Goal: Complete application form: Complete application form

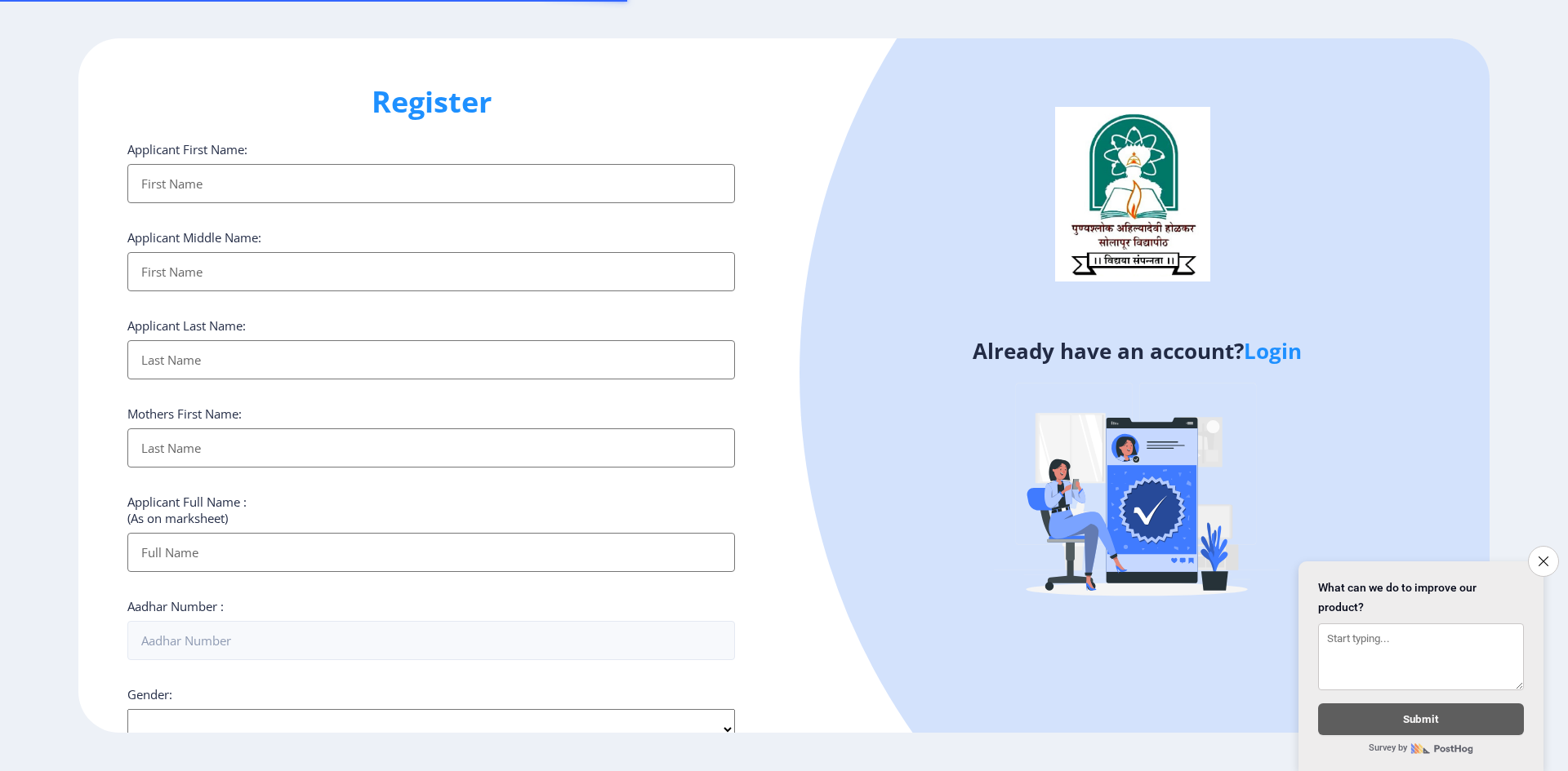
select select
click at [208, 180] on input "Applicant First Name:" at bounding box center [431, 184] width 607 height 39
type input "[PERSON_NAME]"
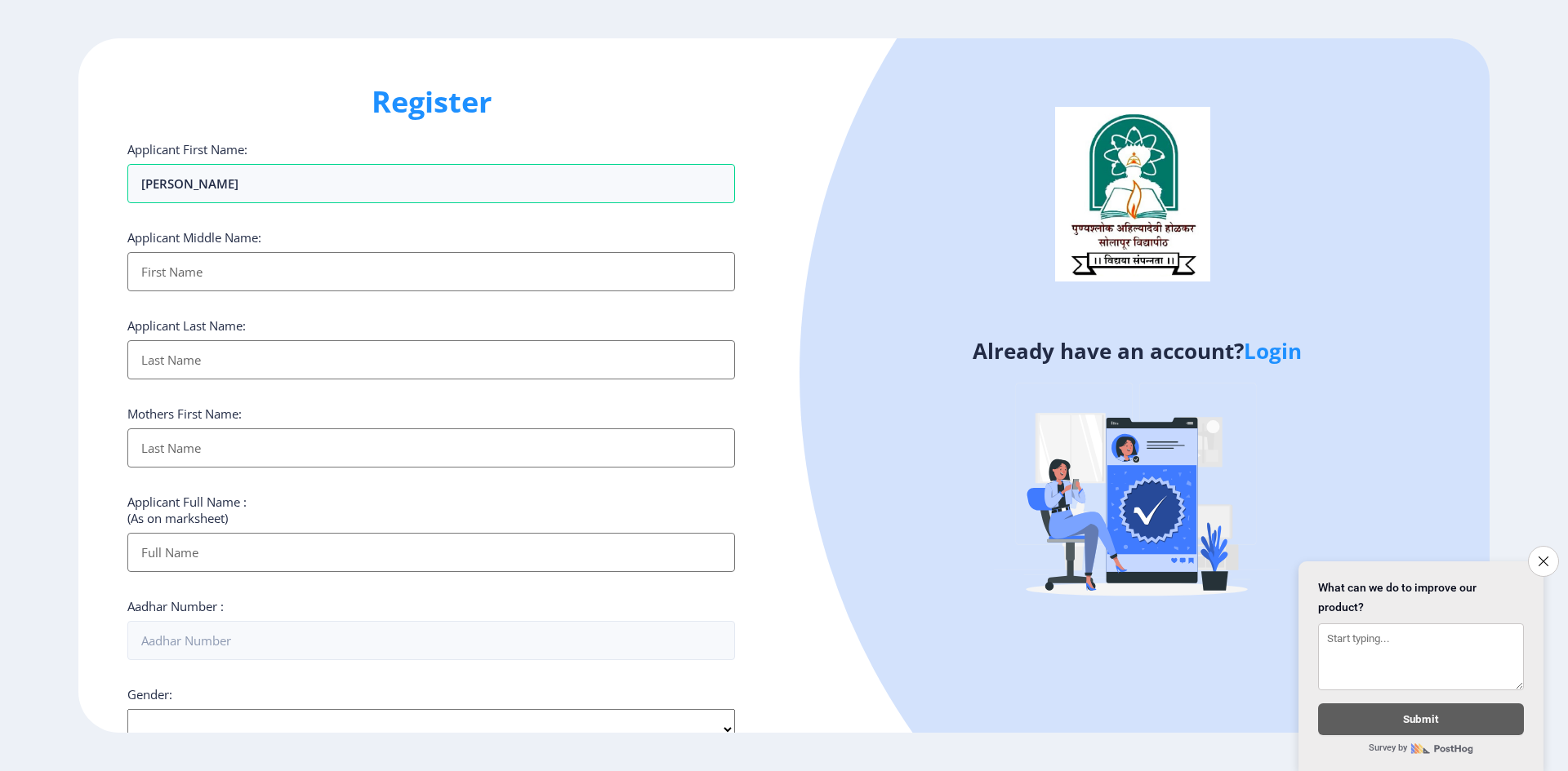
click at [255, 271] on input "Applicant First Name:" at bounding box center [431, 272] width 607 height 39
type input "[PERSON_NAME]"
click at [219, 368] on input "Applicant First Name:" at bounding box center [431, 360] width 607 height 39
type input "Mulani"
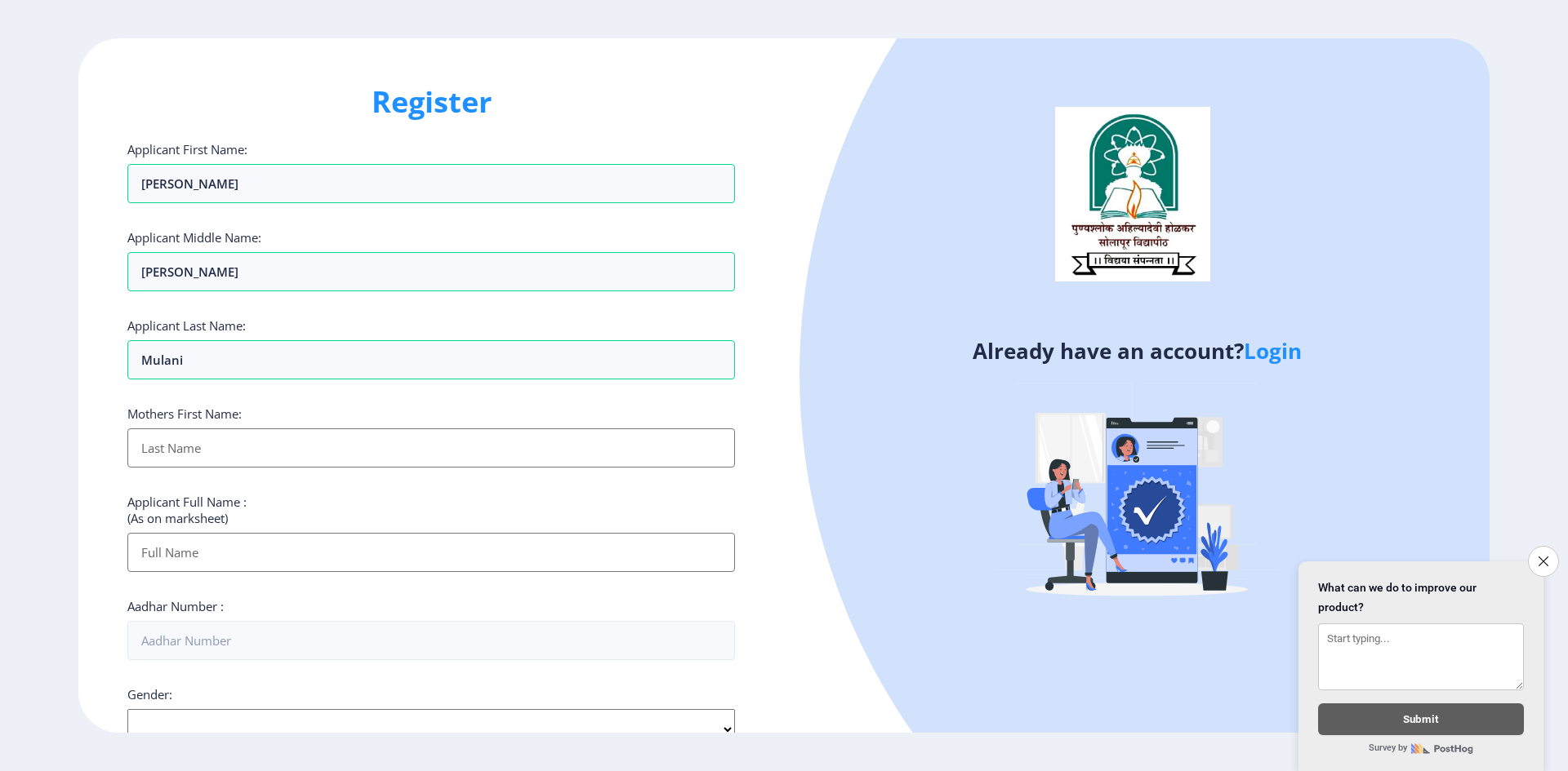
click at [215, 446] on input "Applicant First Name:" at bounding box center [431, 448] width 607 height 39
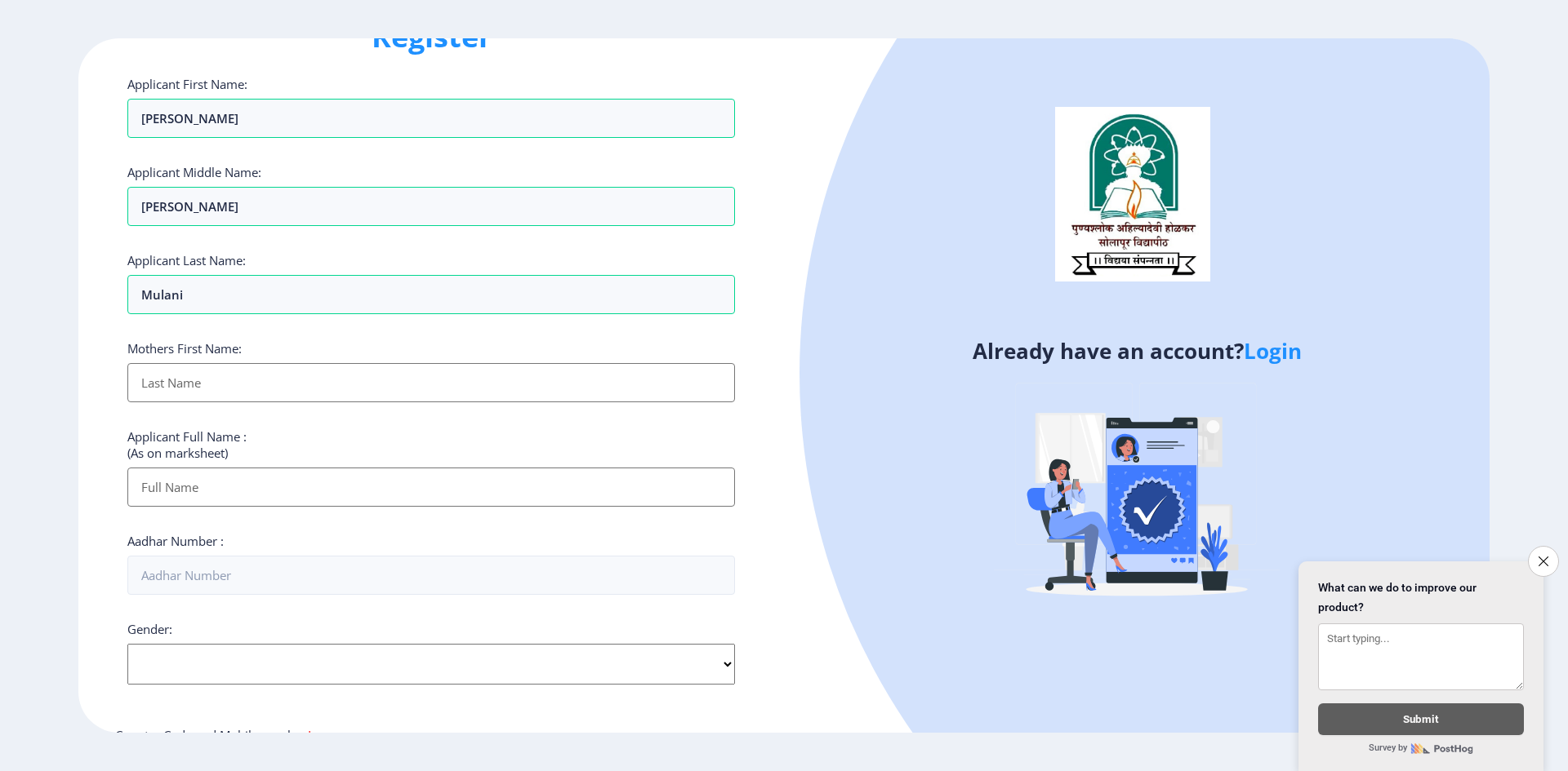
scroll to position [163, 0]
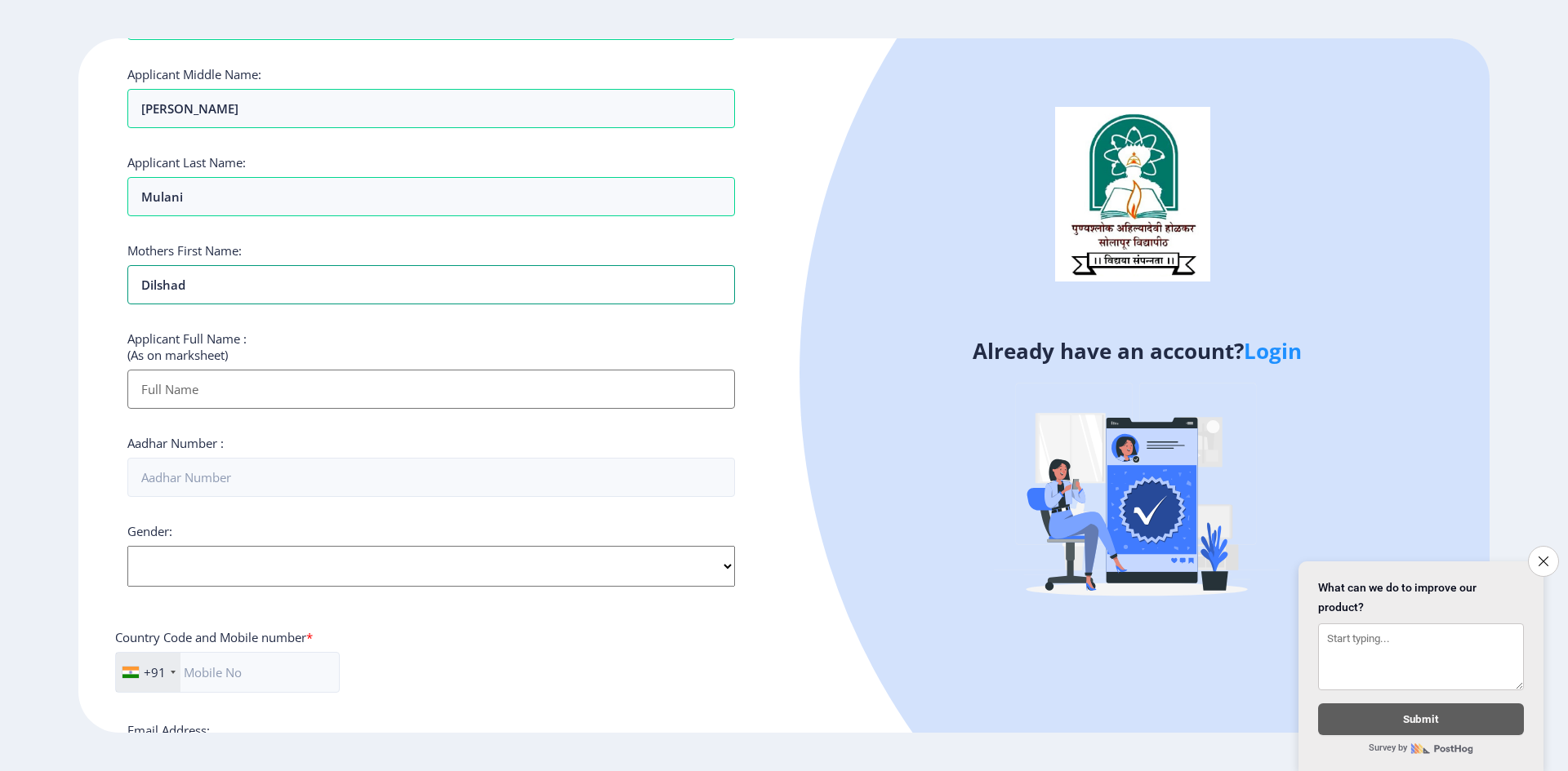
type input "Dilshad"
click at [261, 384] on input "Applicant First Name:" at bounding box center [431, 389] width 607 height 39
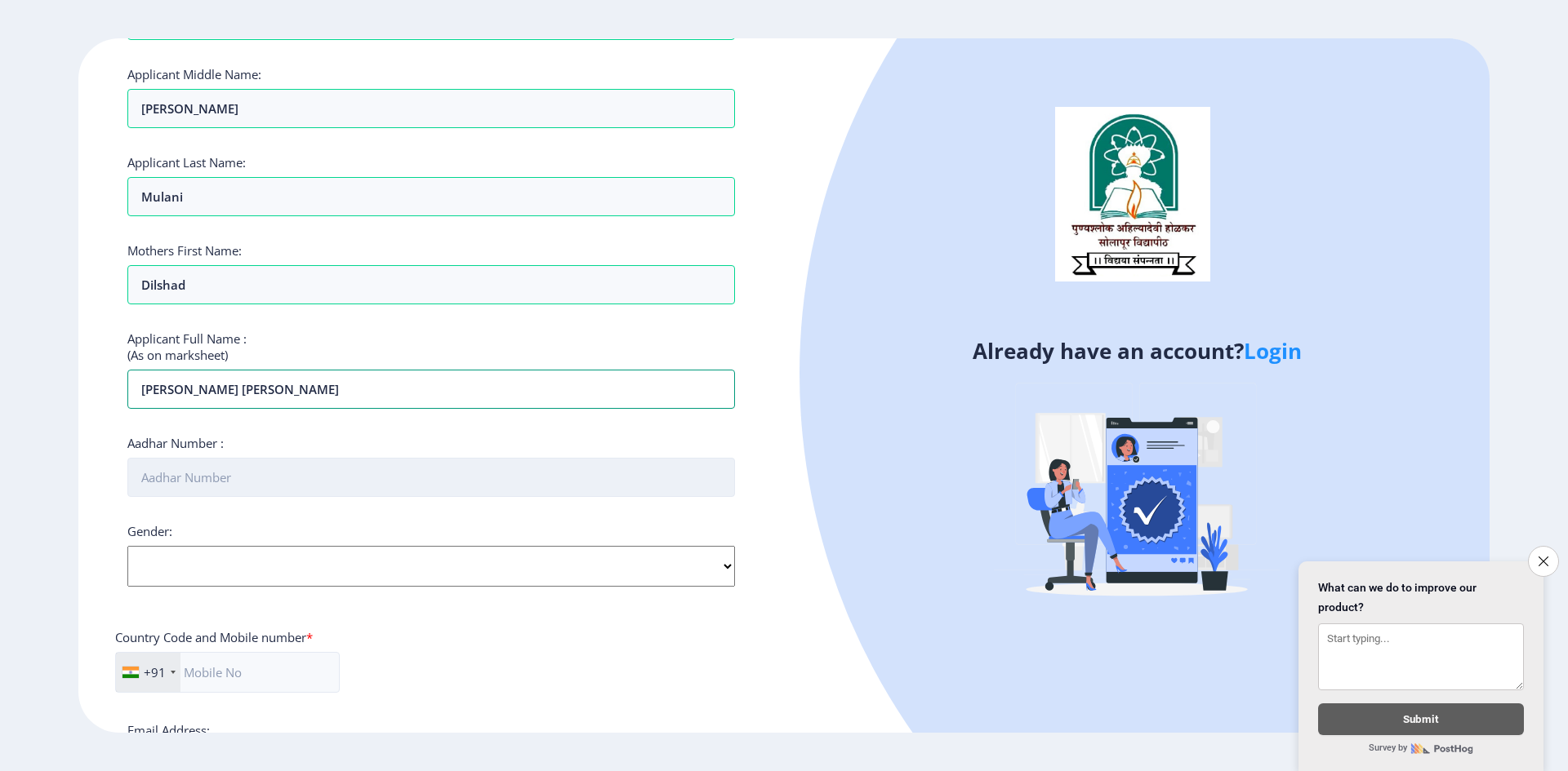
type input "[PERSON_NAME] [PERSON_NAME]"
click at [250, 464] on input "Aadhar Number :" at bounding box center [431, 478] width 607 height 39
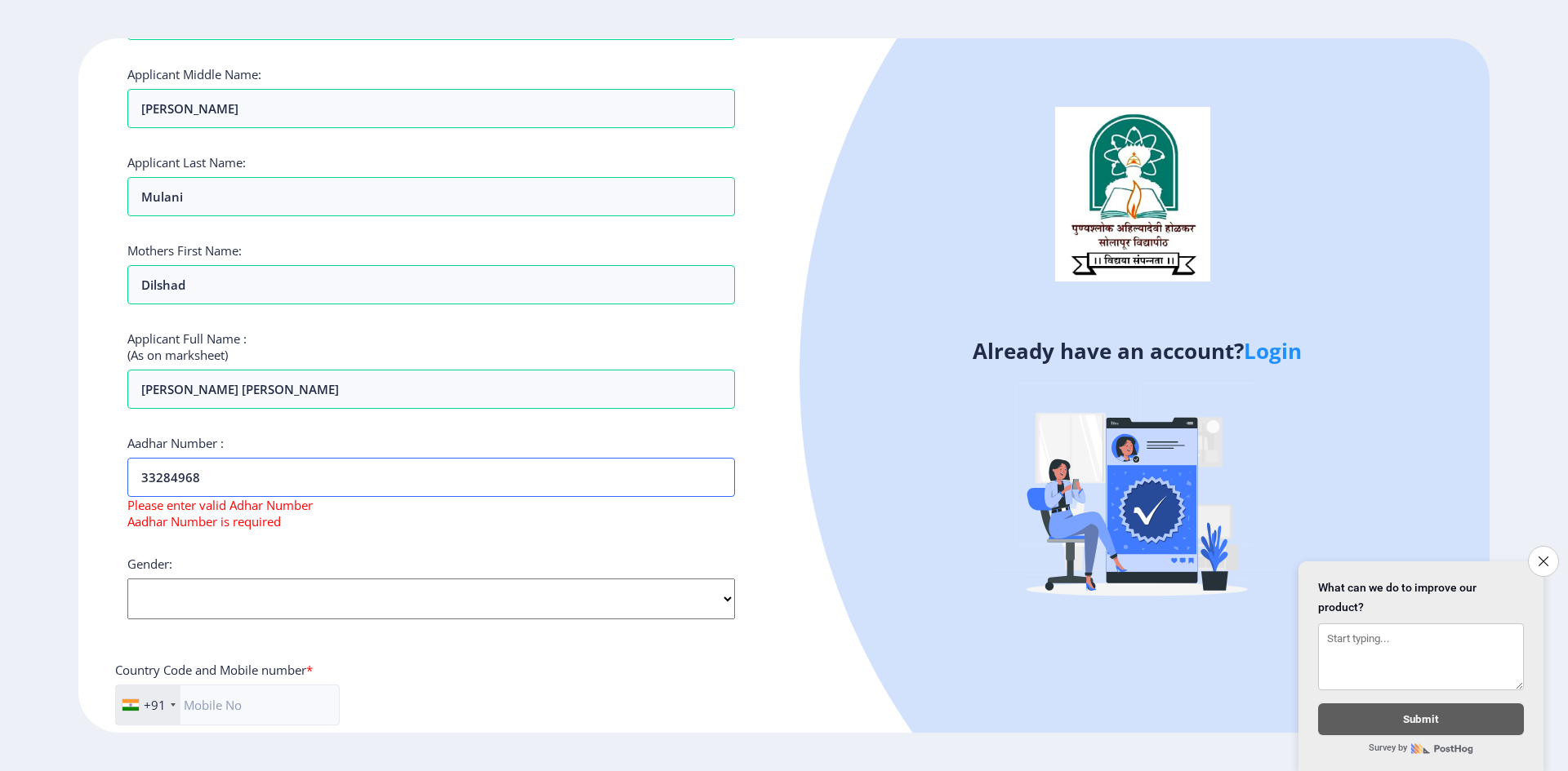
drag, startPoint x: 36, startPoint y: 473, endPoint x: 4, endPoint y: 472, distance: 32.0
click at [4, 472] on ngx-register "Register Applicant First Name: Mustafa Applicant Middle Name: Dilavar Applicant…" at bounding box center [784, 386] width 1568 height 695
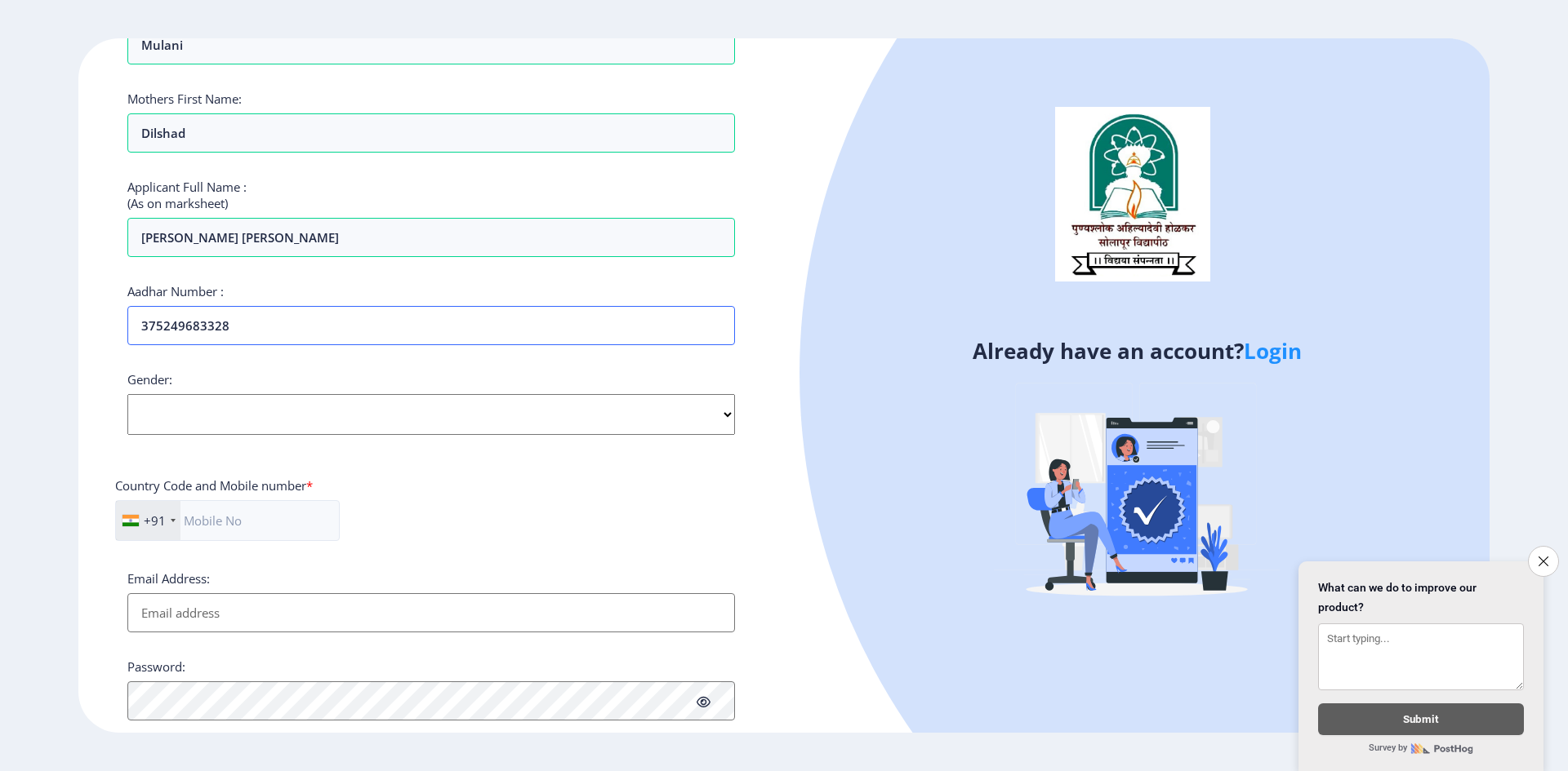
scroll to position [326, 0]
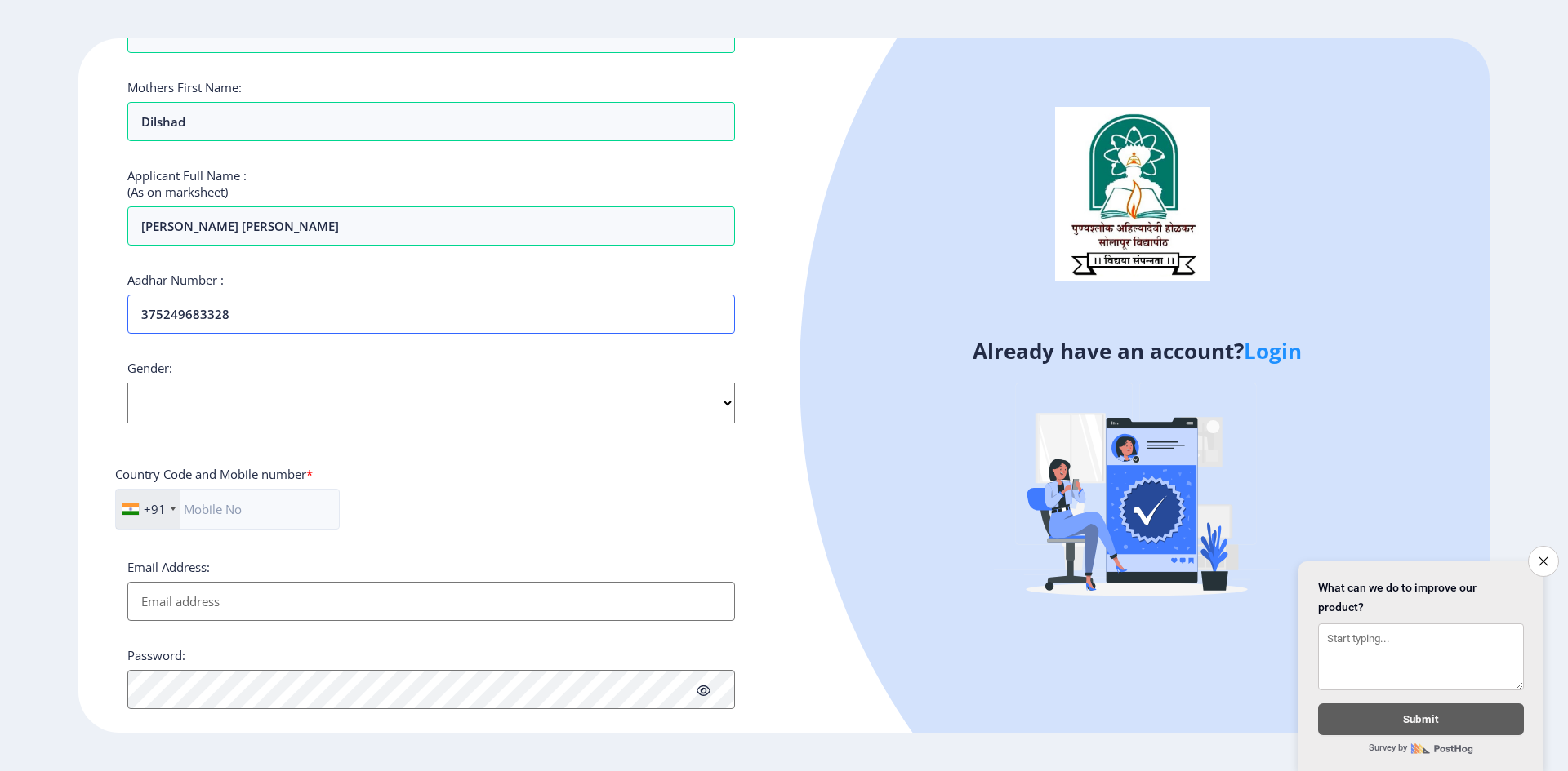
type input "375249683328"
click at [306, 414] on select "Select Gender Male Female Other" at bounding box center [431, 403] width 607 height 41
select select "Male"
click at [127, 383] on select "Select Gender Male Female Other" at bounding box center [431, 403] width 607 height 41
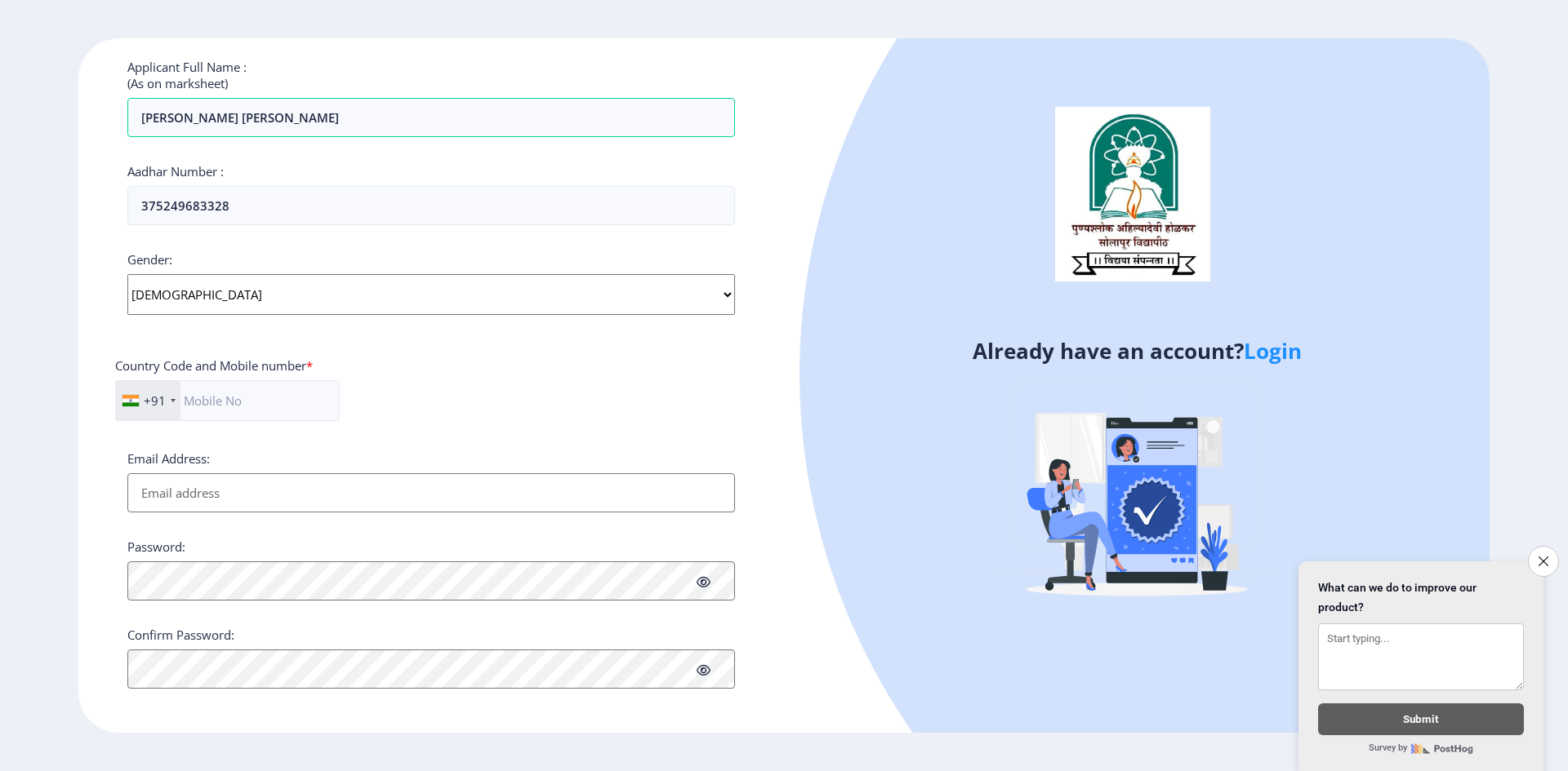
scroll to position [442, 0]
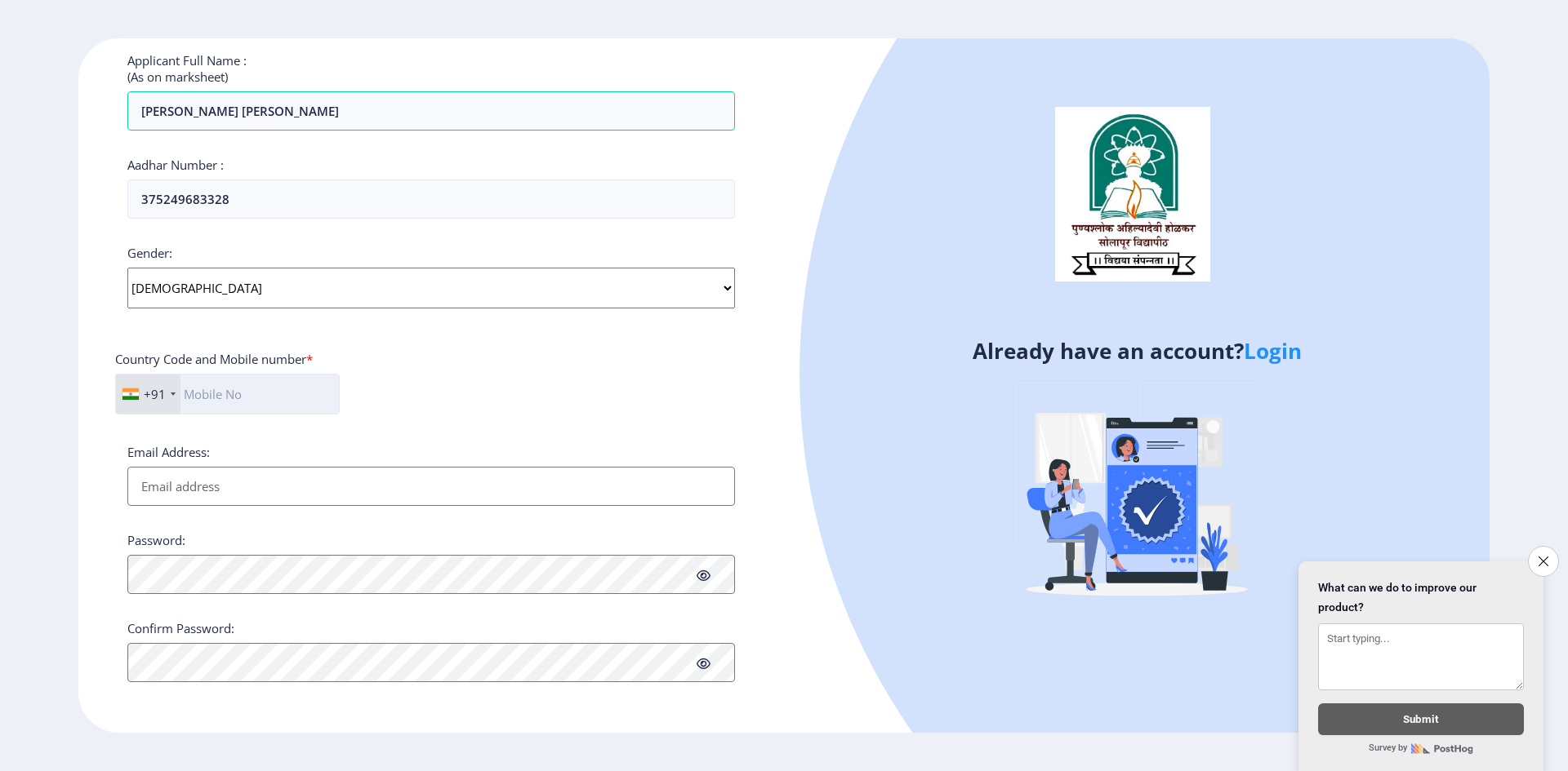
click at [235, 394] on input "text" at bounding box center [227, 394] width 224 height 41
type input "8329323550"
click at [223, 485] on input "Email Address:" at bounding box center [431, 487] width 607 height 39
type input "[EMAIL_ADDRESS][DOMAIN_NAME]"
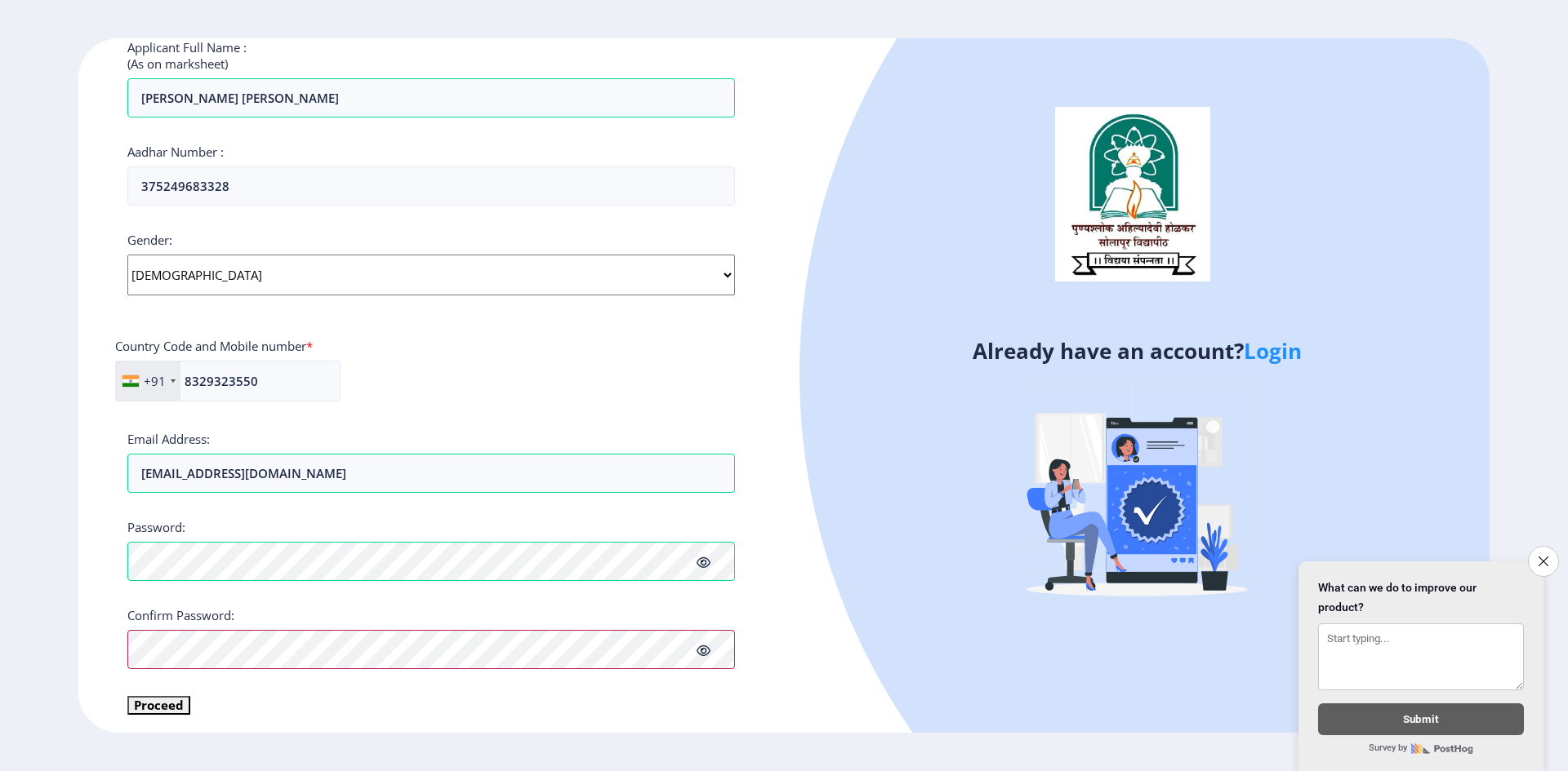
scroll to position [461, 0]
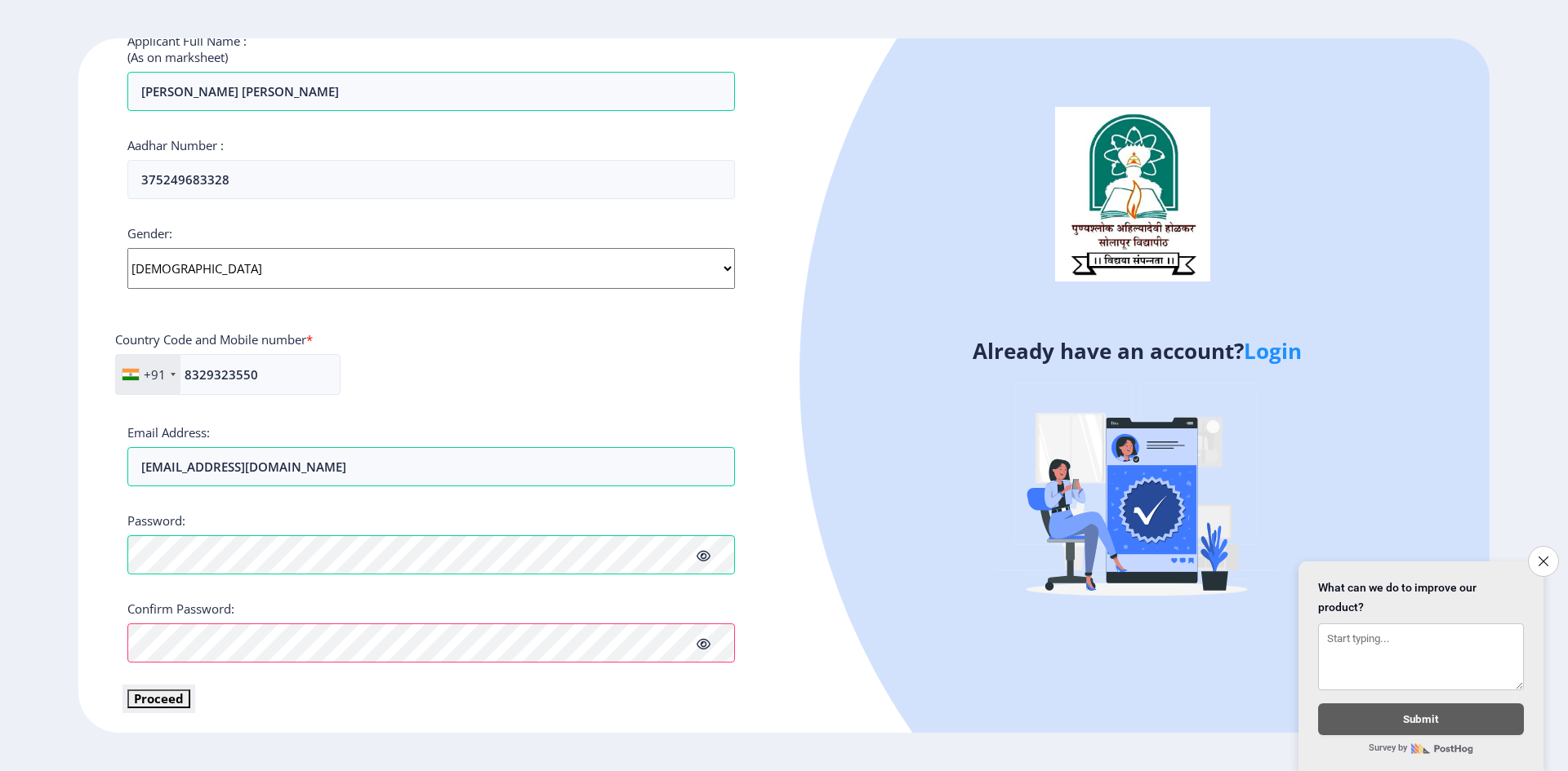
click at [169, 697] on button "Proceed" at bounding box center [159, 698] width 63 height 19
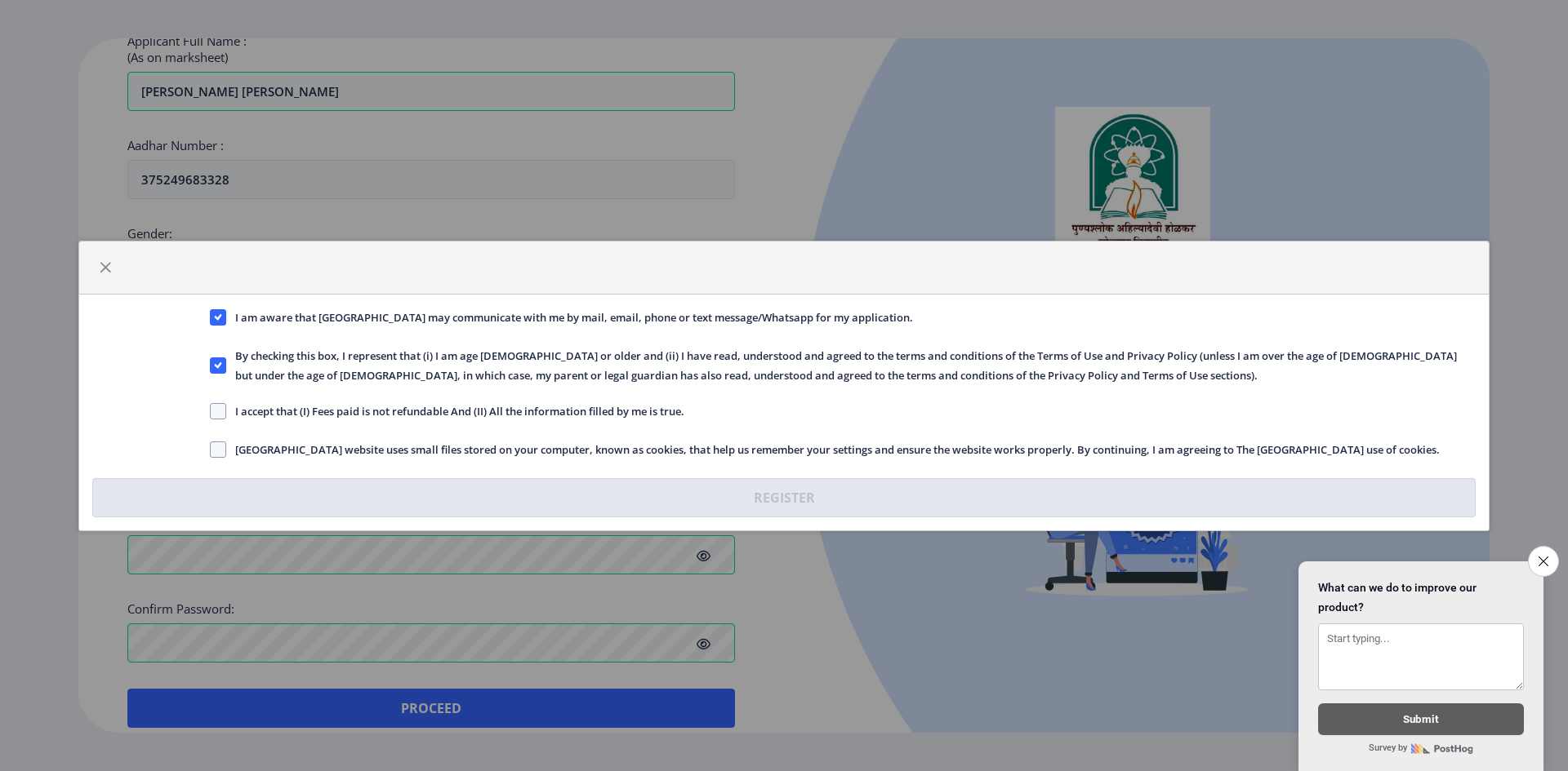
click at [284, 406] on span "I accept that (I) Fees paid is not refundable And (II) All the information fill…" at bounding box center [455, 411] width 458 height 20
click at [211, 411] on input "I accept that (I) Fees paid is not refundable And (II) All the information fill…" at bounding box center [210, 411] width 1 height 1
checkbox input "true"
click at [232, 448] on span "Solapur University website uses small files stored on your computer, known as c…" at bounding box center [832, 450] width 1214 height 20
click at [211, 449] on input "Solapur University website uses small files stored on your computer, known as c…" at bounding box center [210, 449] width 1 height 1
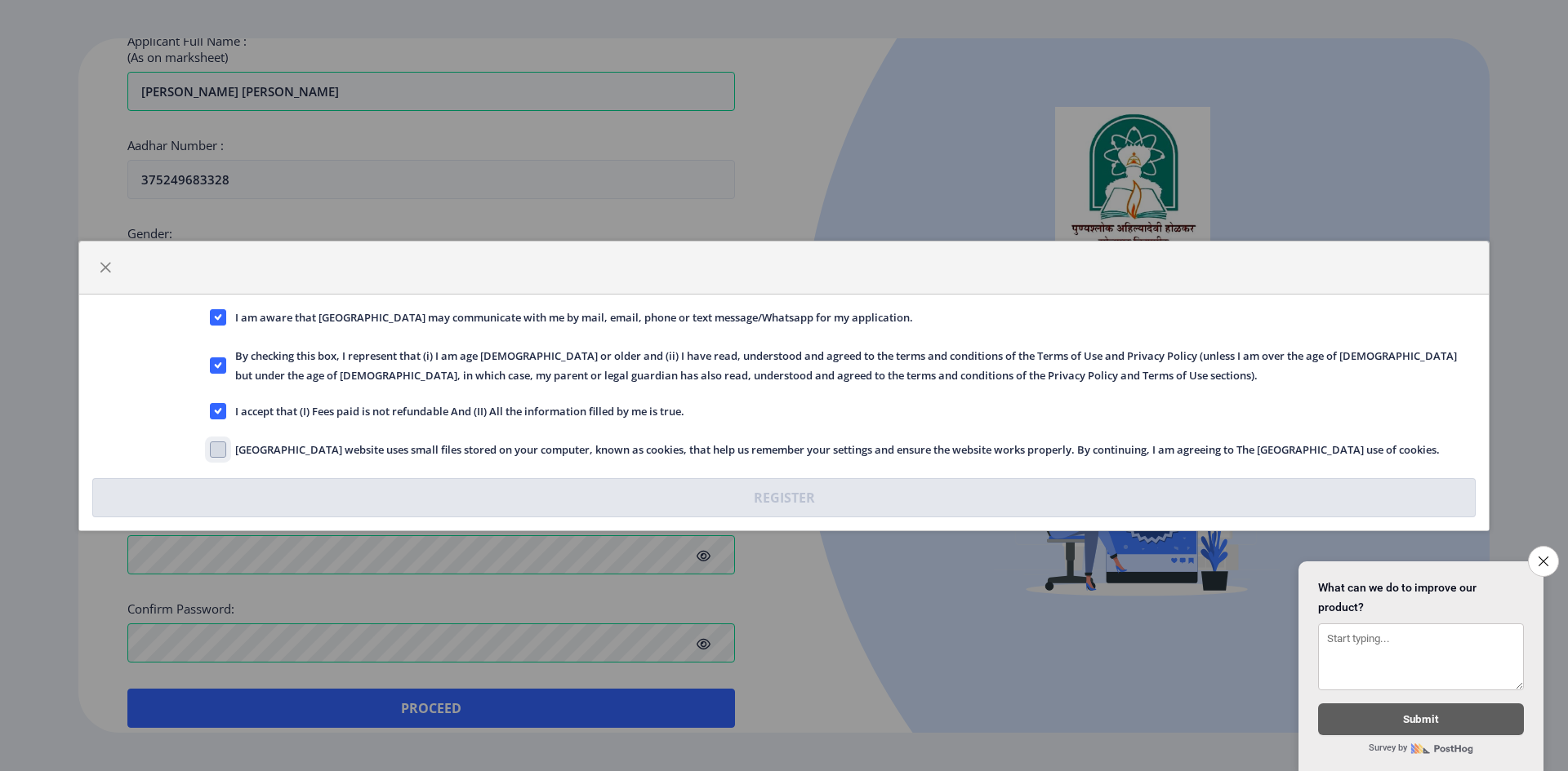
checkbox input "true"
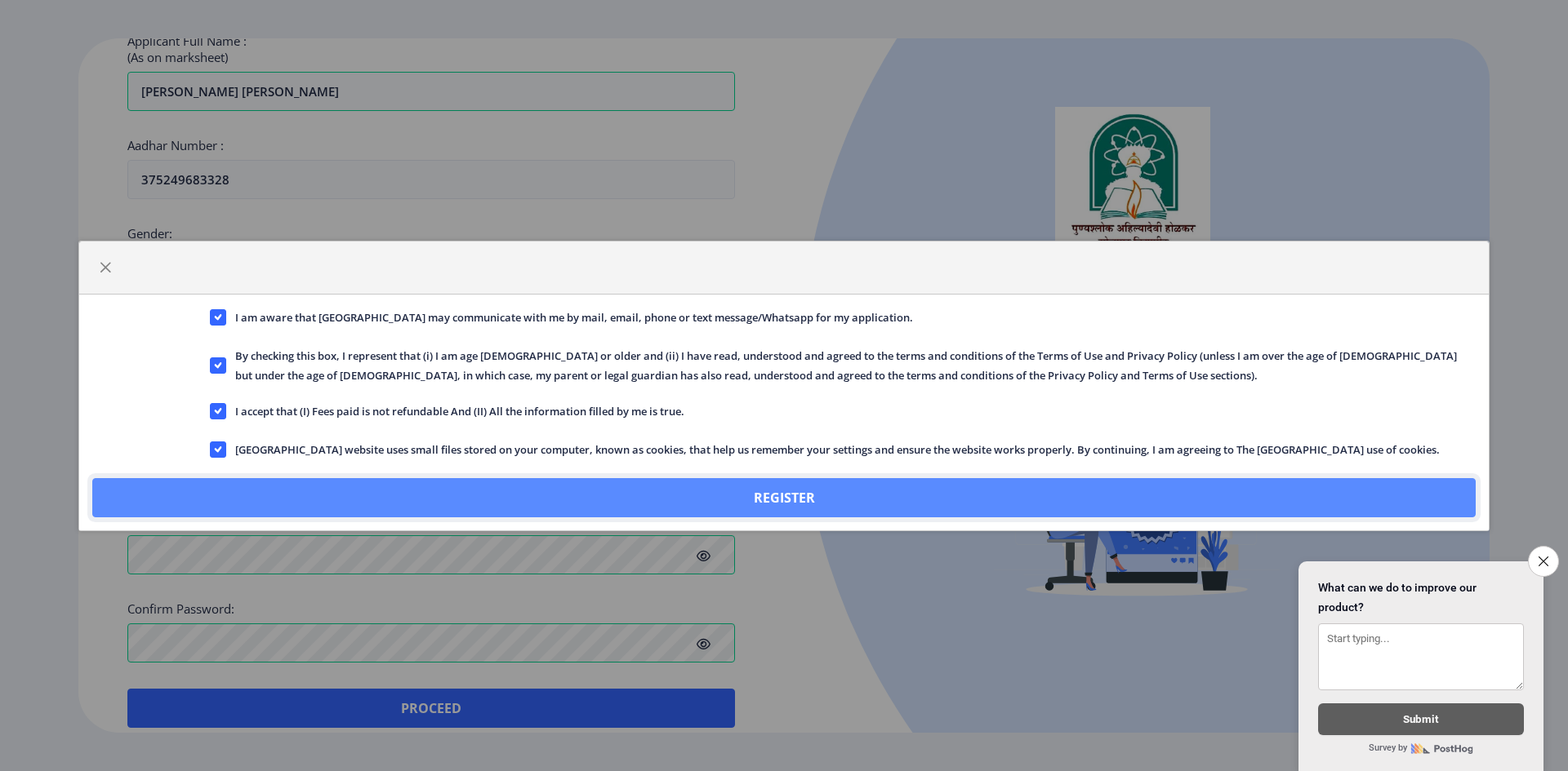
click at [797, 498] on button "Register" at bounding box center [784, 498] width 1383 height 39
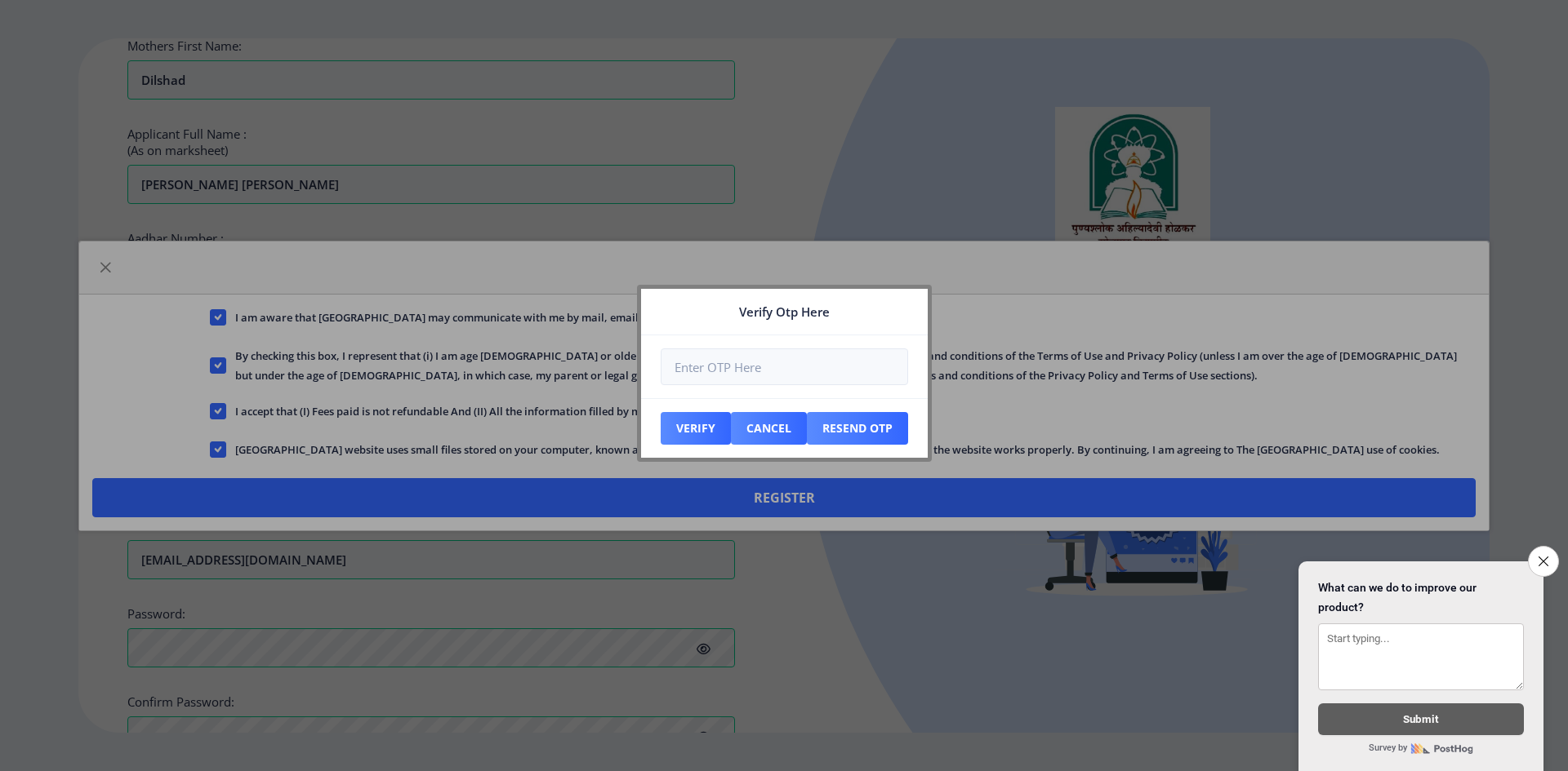
scroll to position [554, 0]
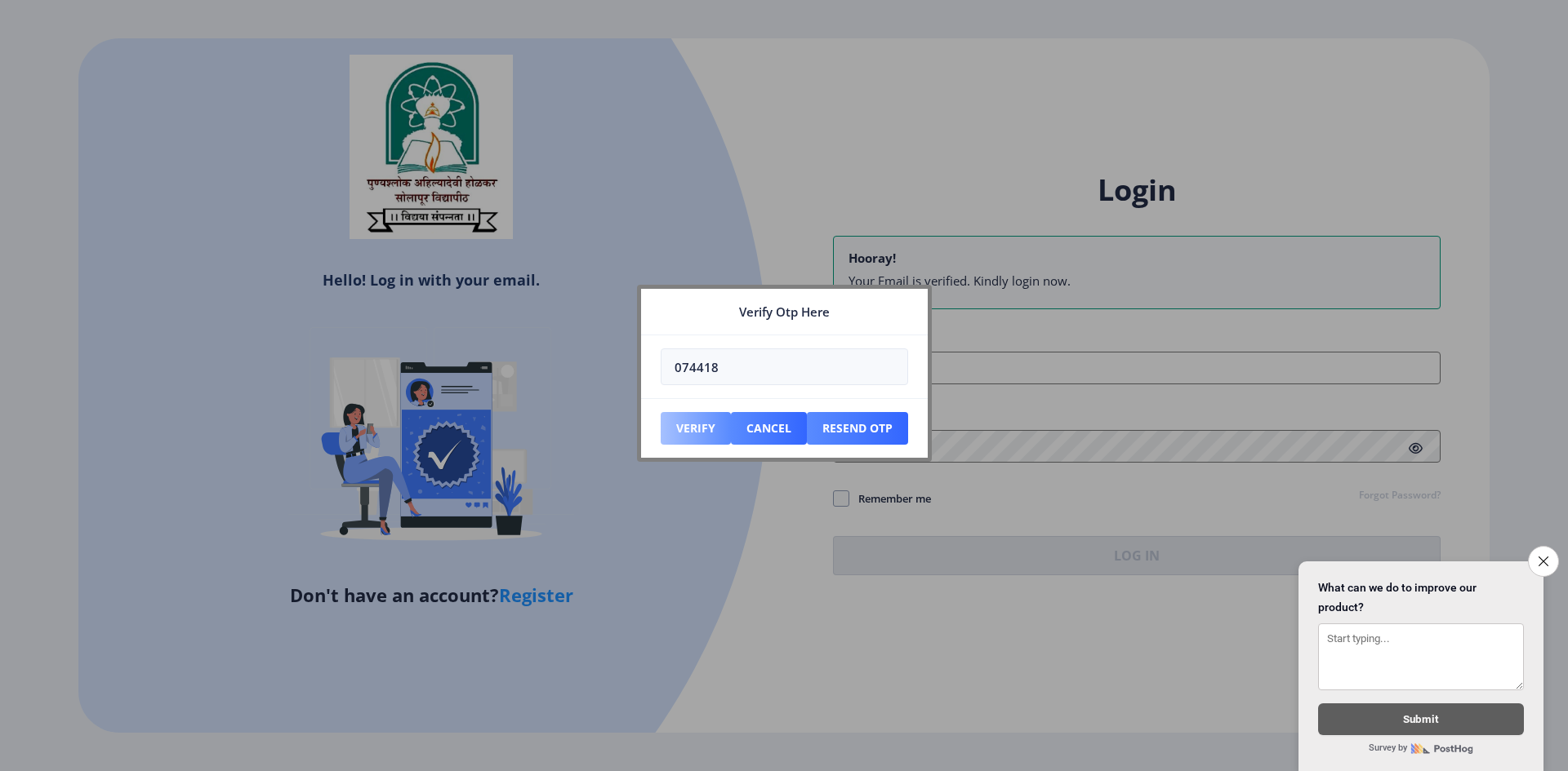
type input "074418"
click at [694, 424] on button "Verify" at bounding box center [696, 429] width 70 height 32
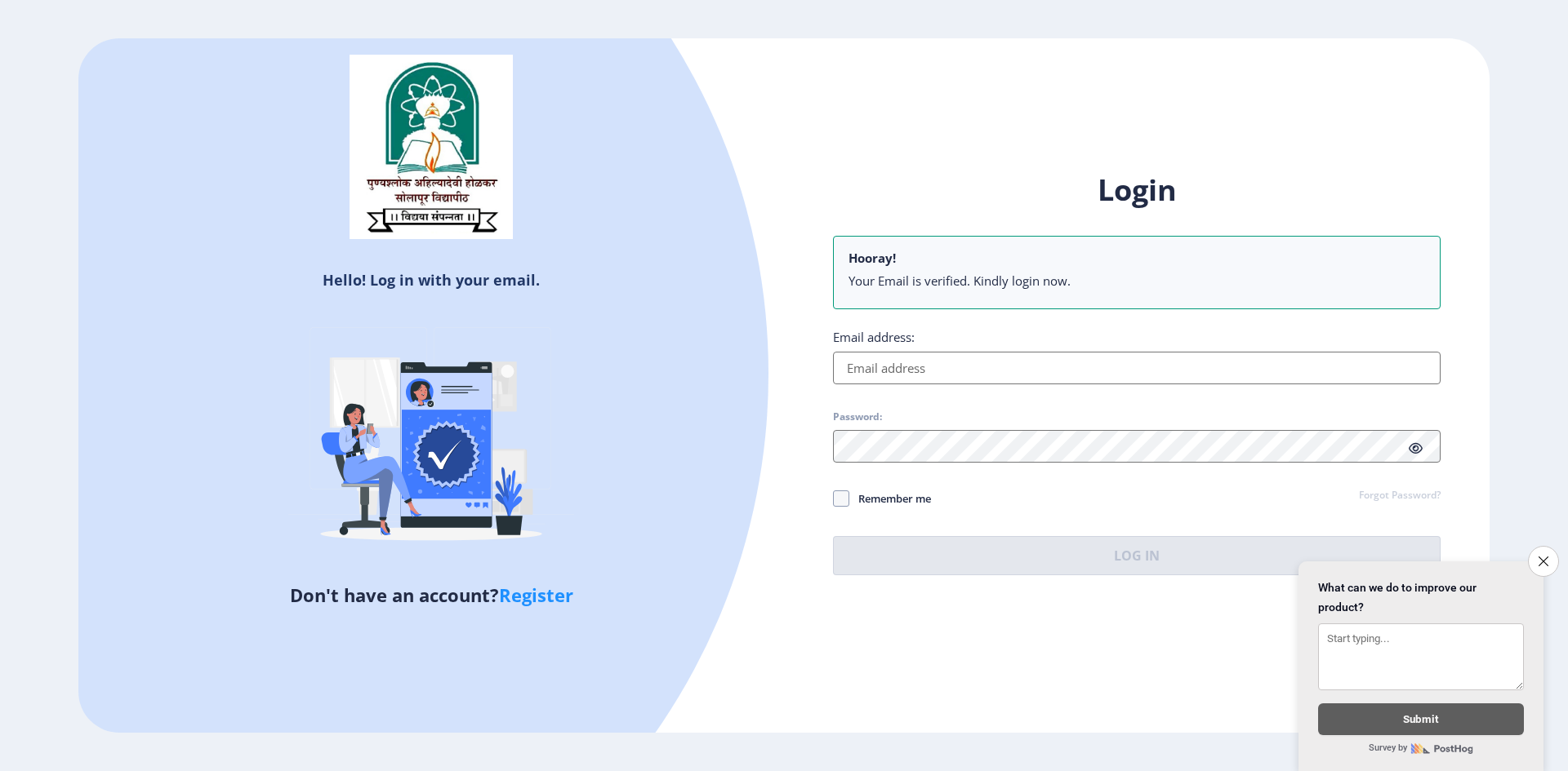
click at [941, 351] on input "Email address:" at bounding box center [1137, 368] width 607 height 32
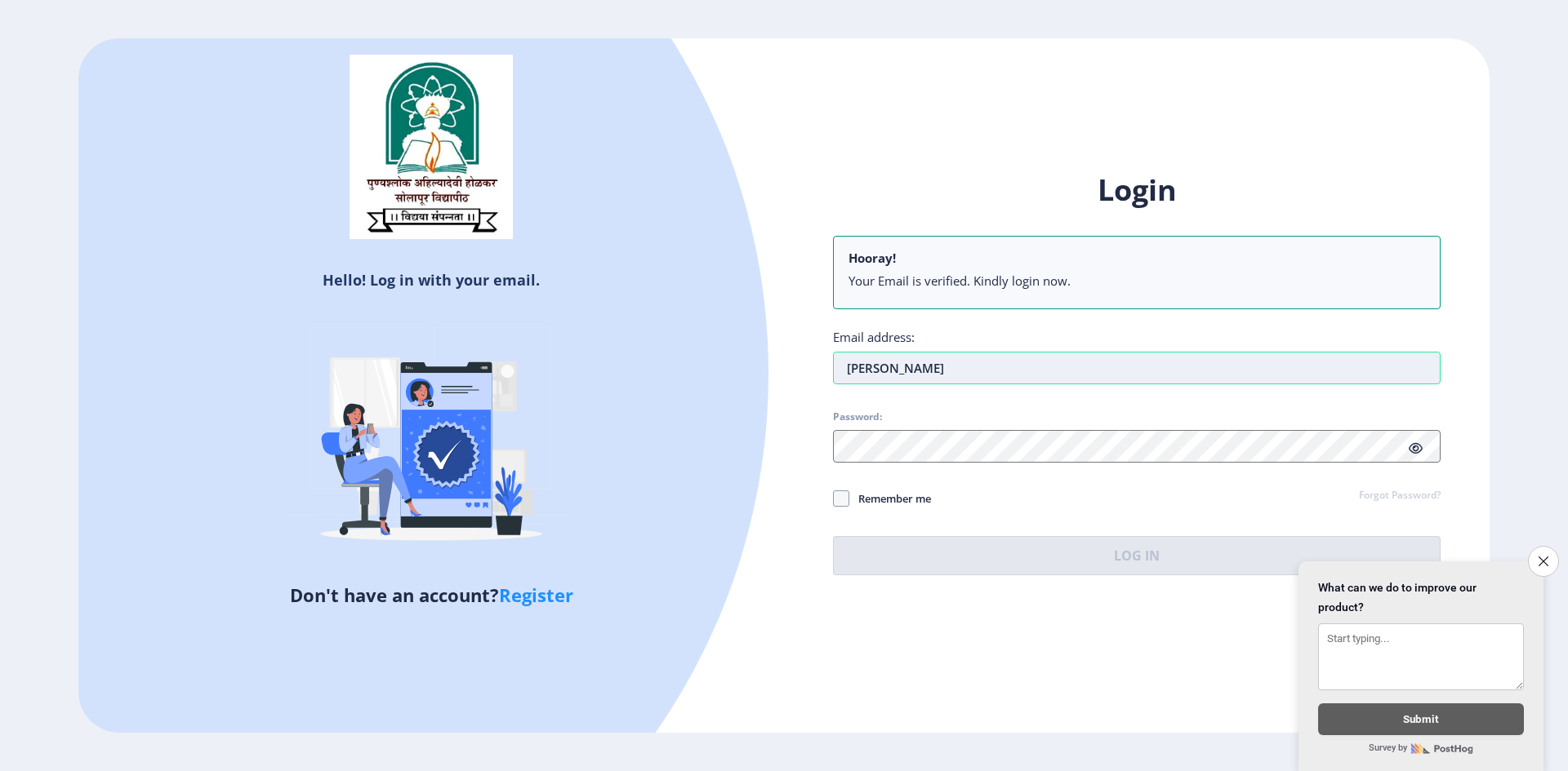
type input "[EMAIL_ADDRESS][DOMAIN_NAME]"
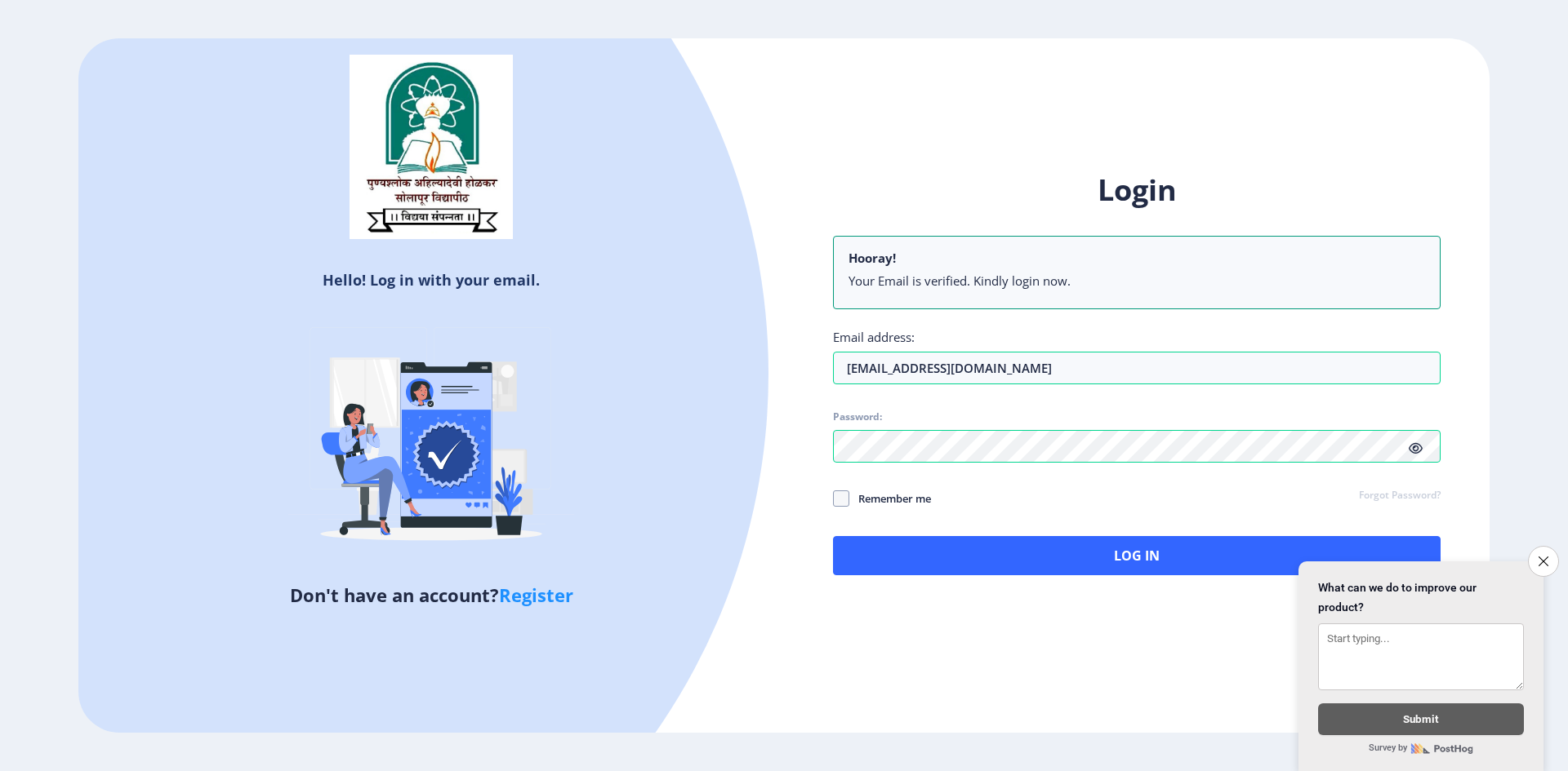
click at [911, 498] on span "Remember me" at bounding box center [890, 498] width 82 height 20
click at [834, 498] on input "Remember me" at bounding box center [833, 498] width 1 height 1
checkbox input "true"
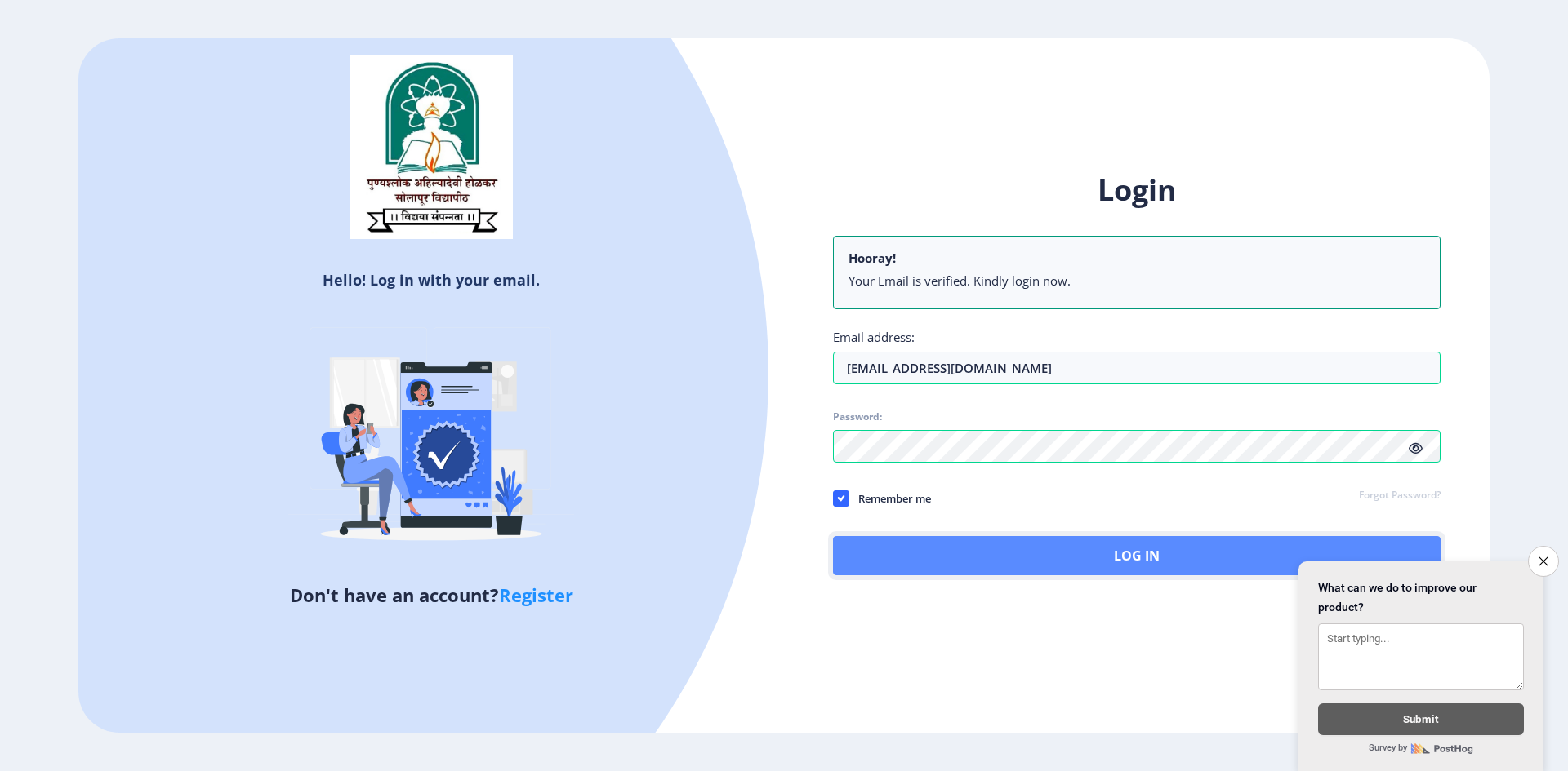
click at [1140, 551] on button "Log In" at bounding box center [1137, 556] width 607 height 39
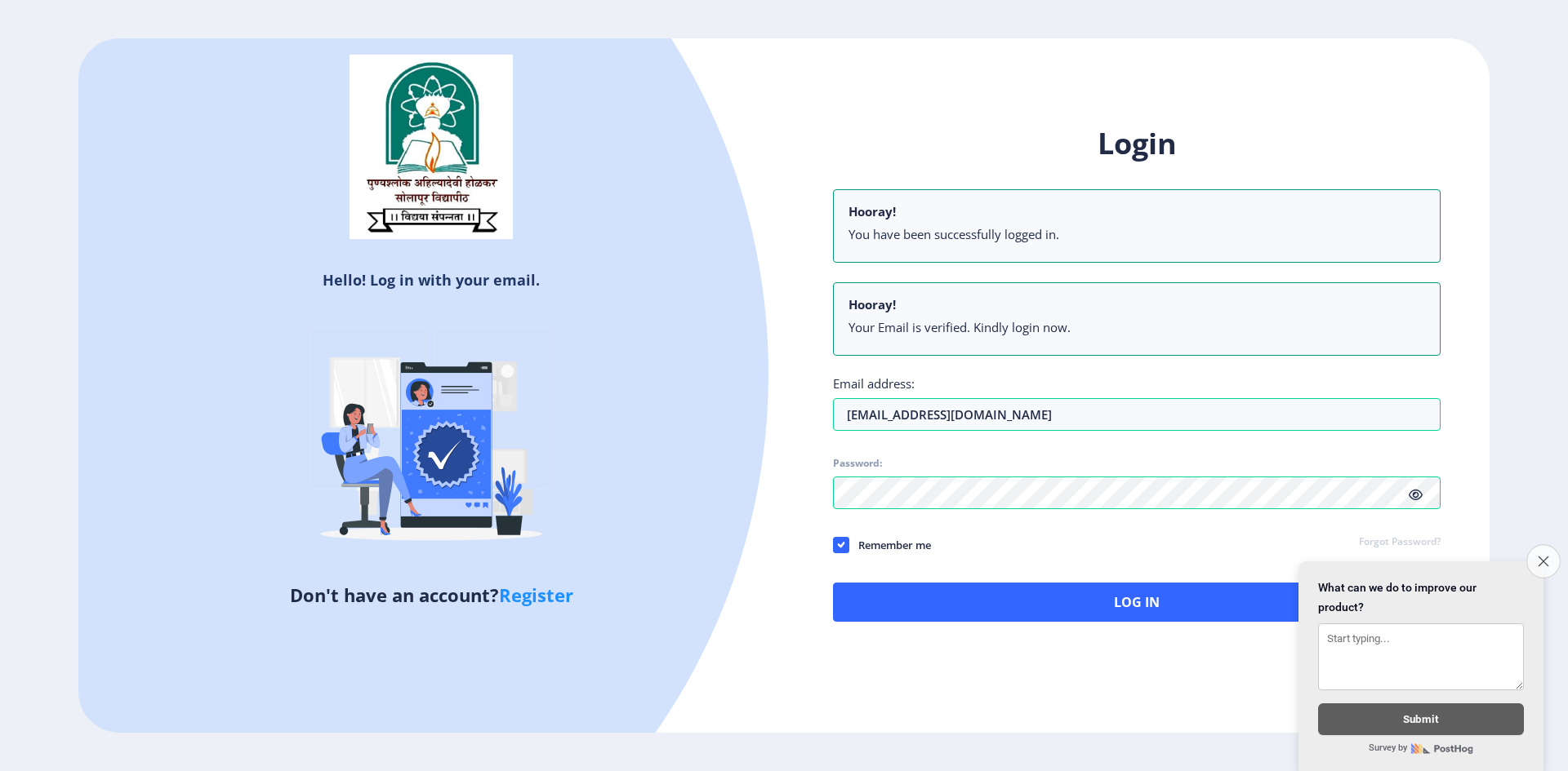
click at [1547, 556] on icon "Close survey" at bounding box center [1544, 561] width 11 height 11
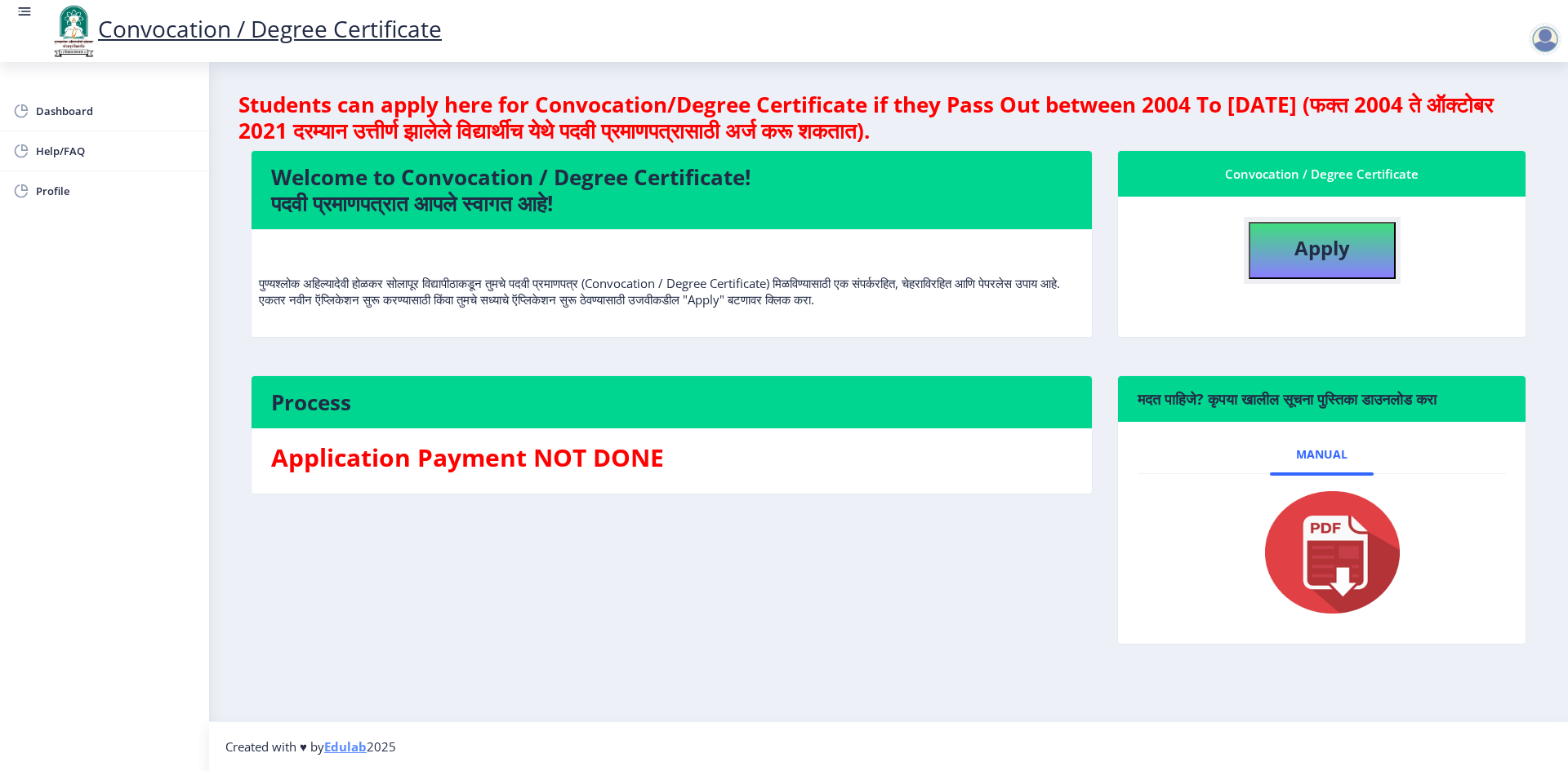
click at [1309, 253] on b "Apply" at bounding box center [1322, 247] width 56 height 27
select select
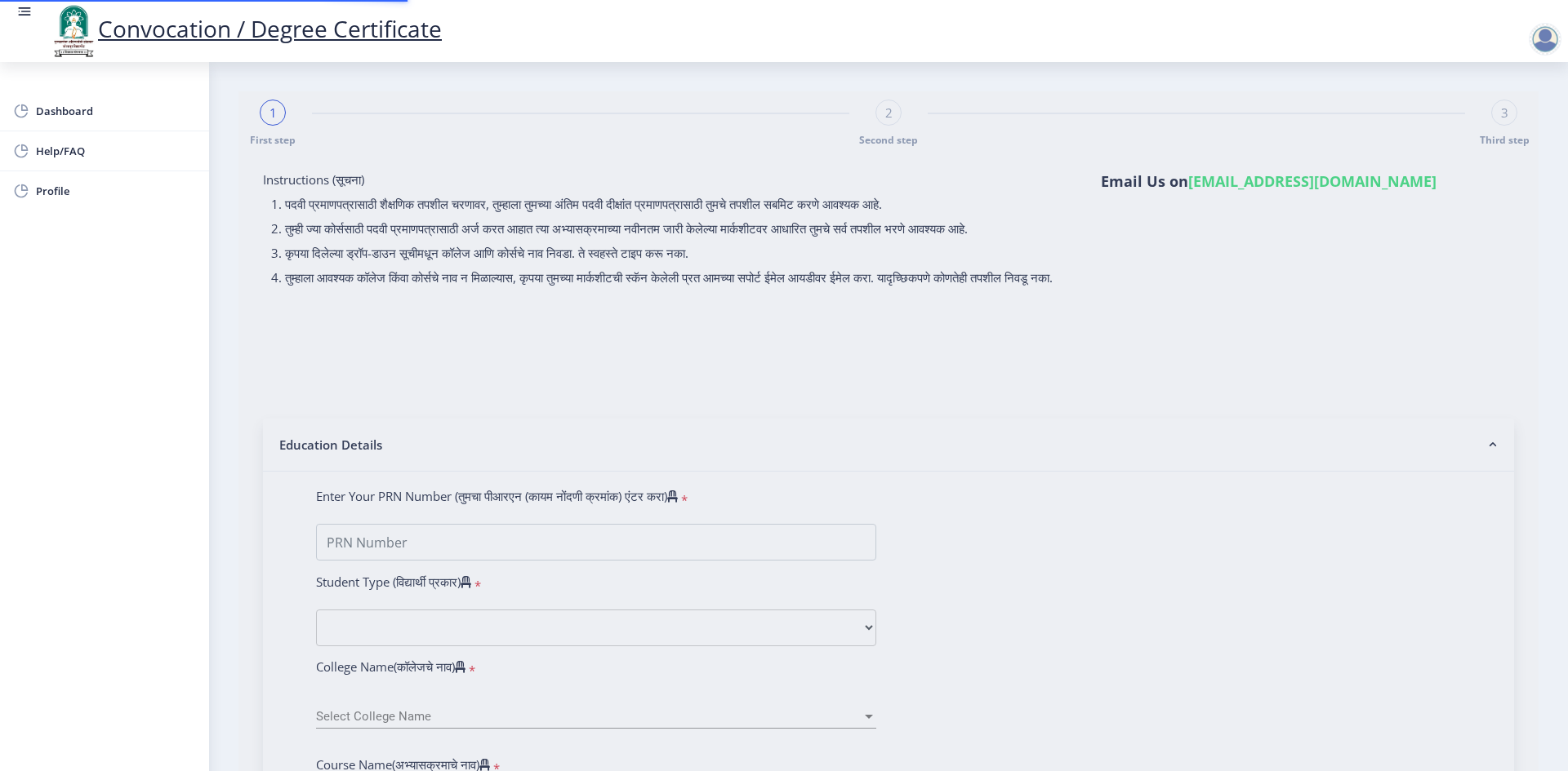
type input "[PERSON_NAME] [PERSON_NAME]"
type input "Dilshad"
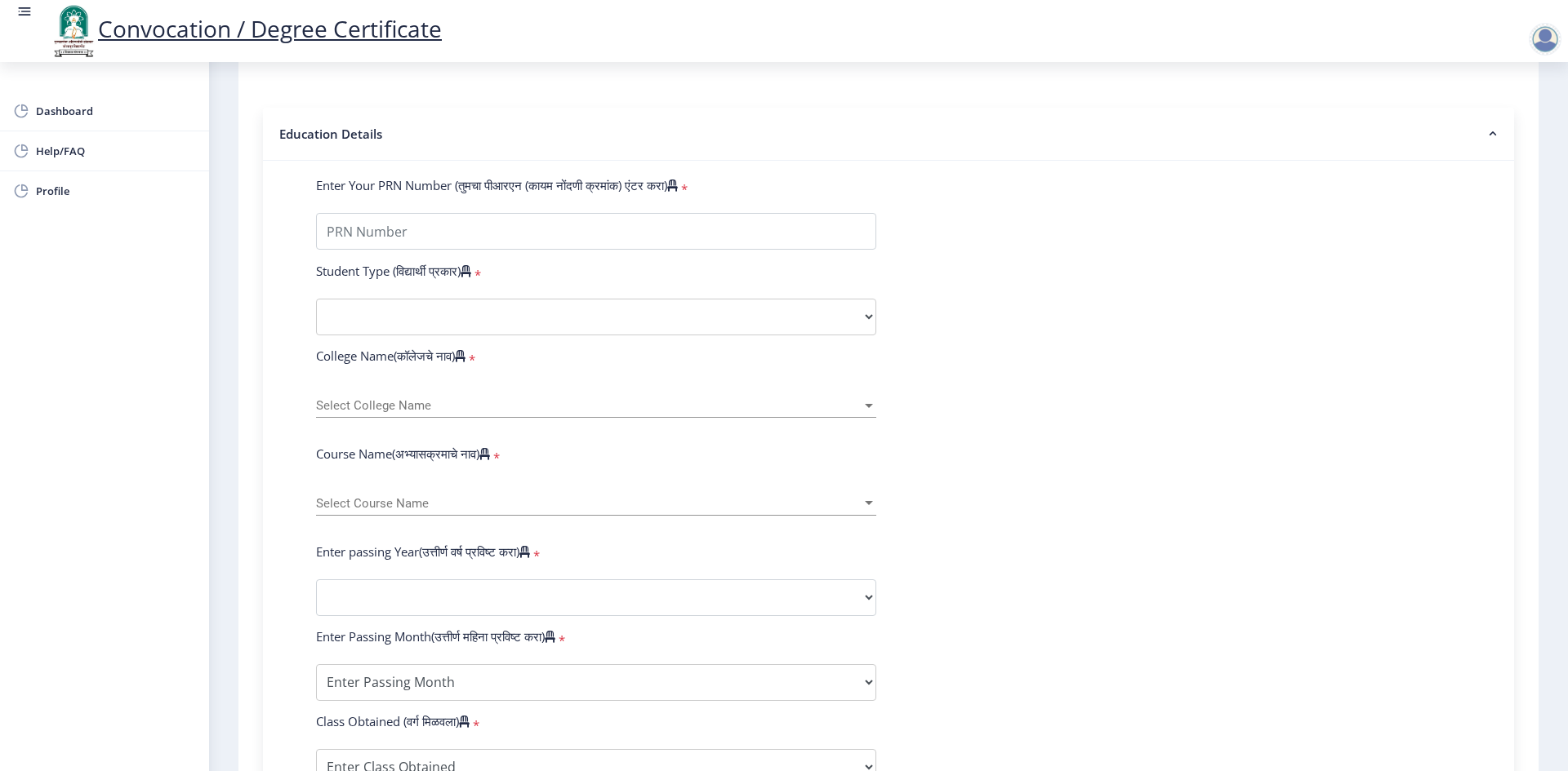
scroll to position [154, 0]
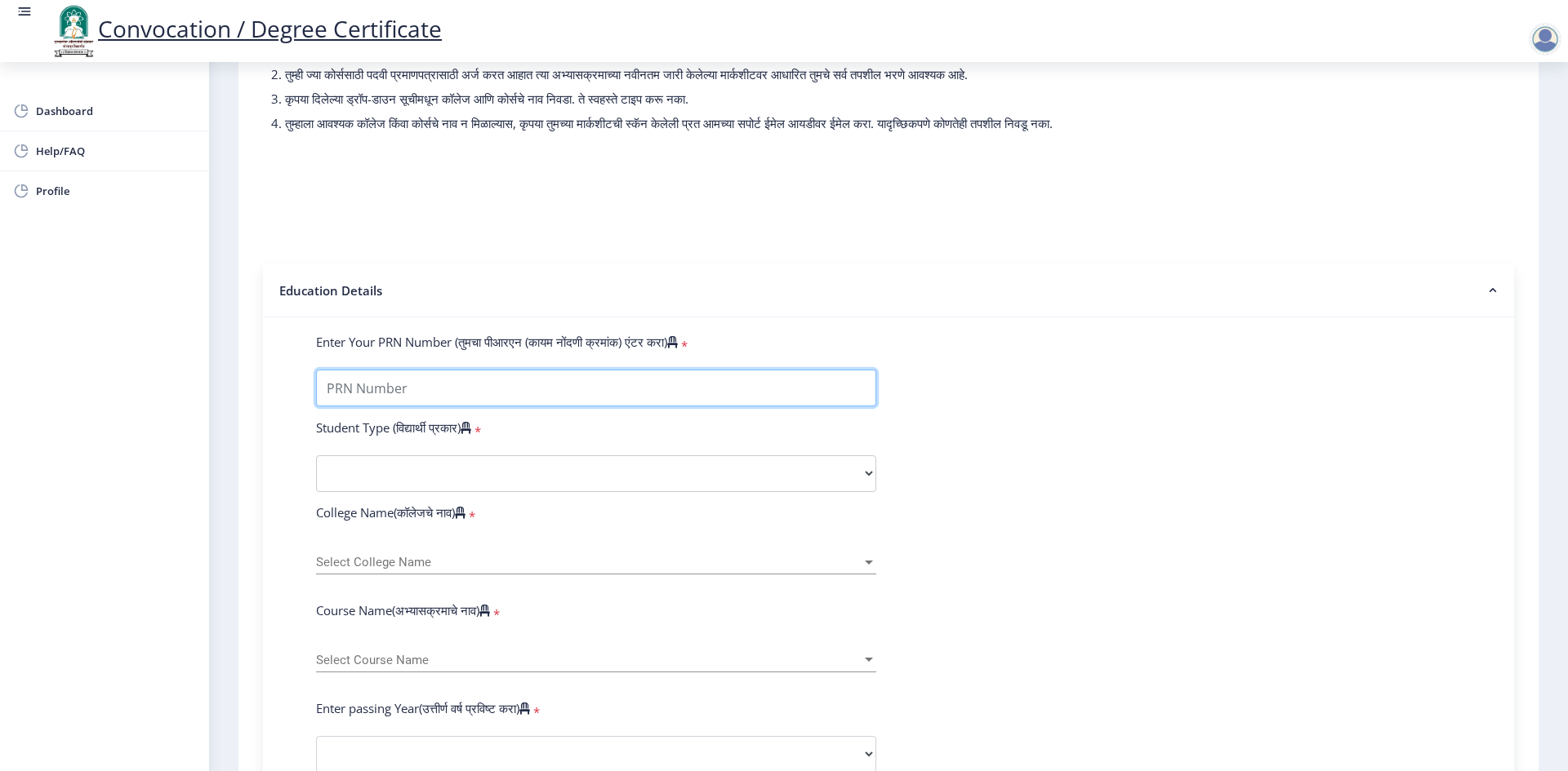
click at [451, 400] on input "Enter Your PRN Number (तुमचा पीआरएन (कायम नोंदणी क्रमांक) एंटर करा)" at bounding box center [596, 387] width 561 height 37
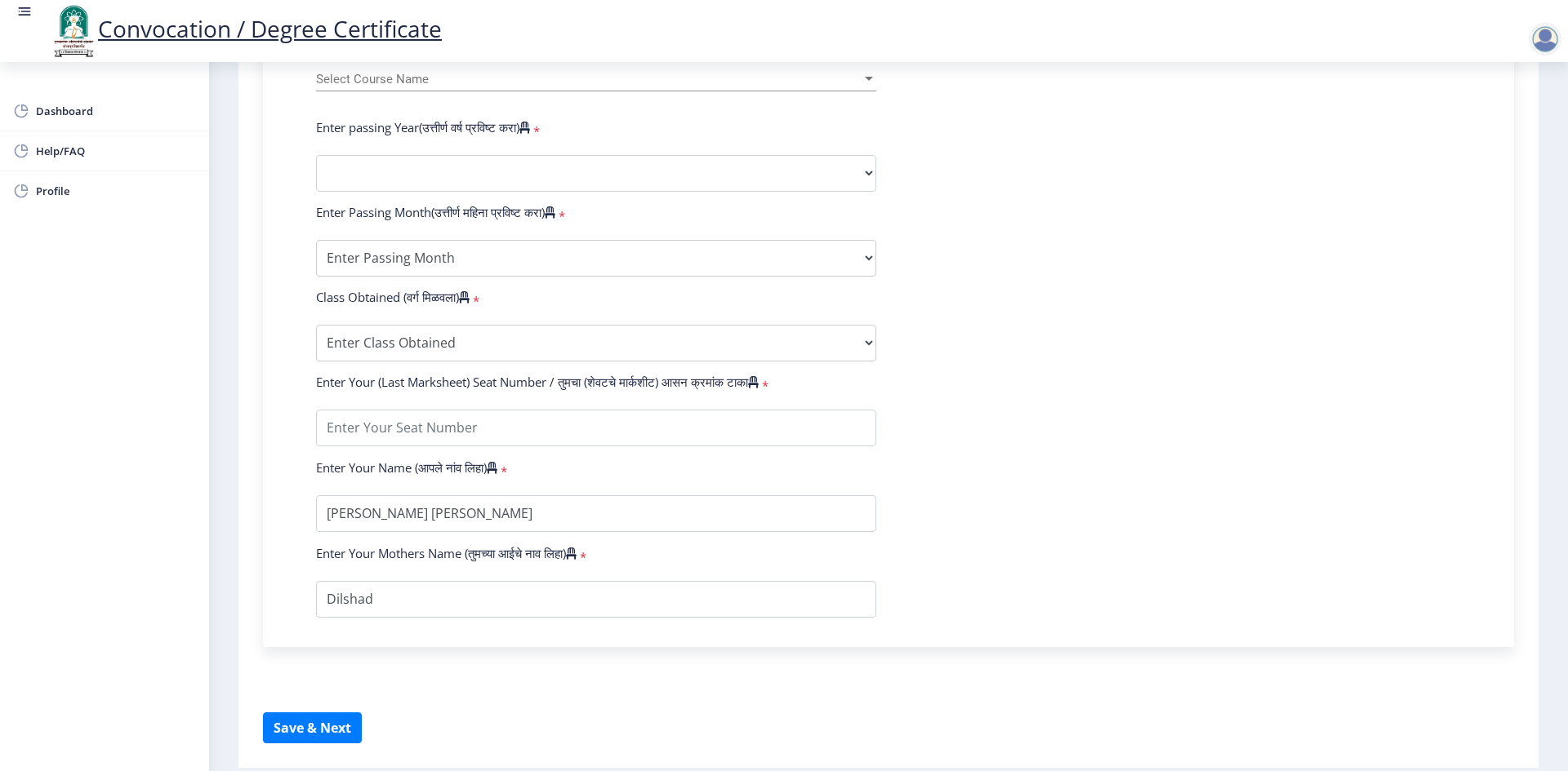
scroll to position [725, 0]
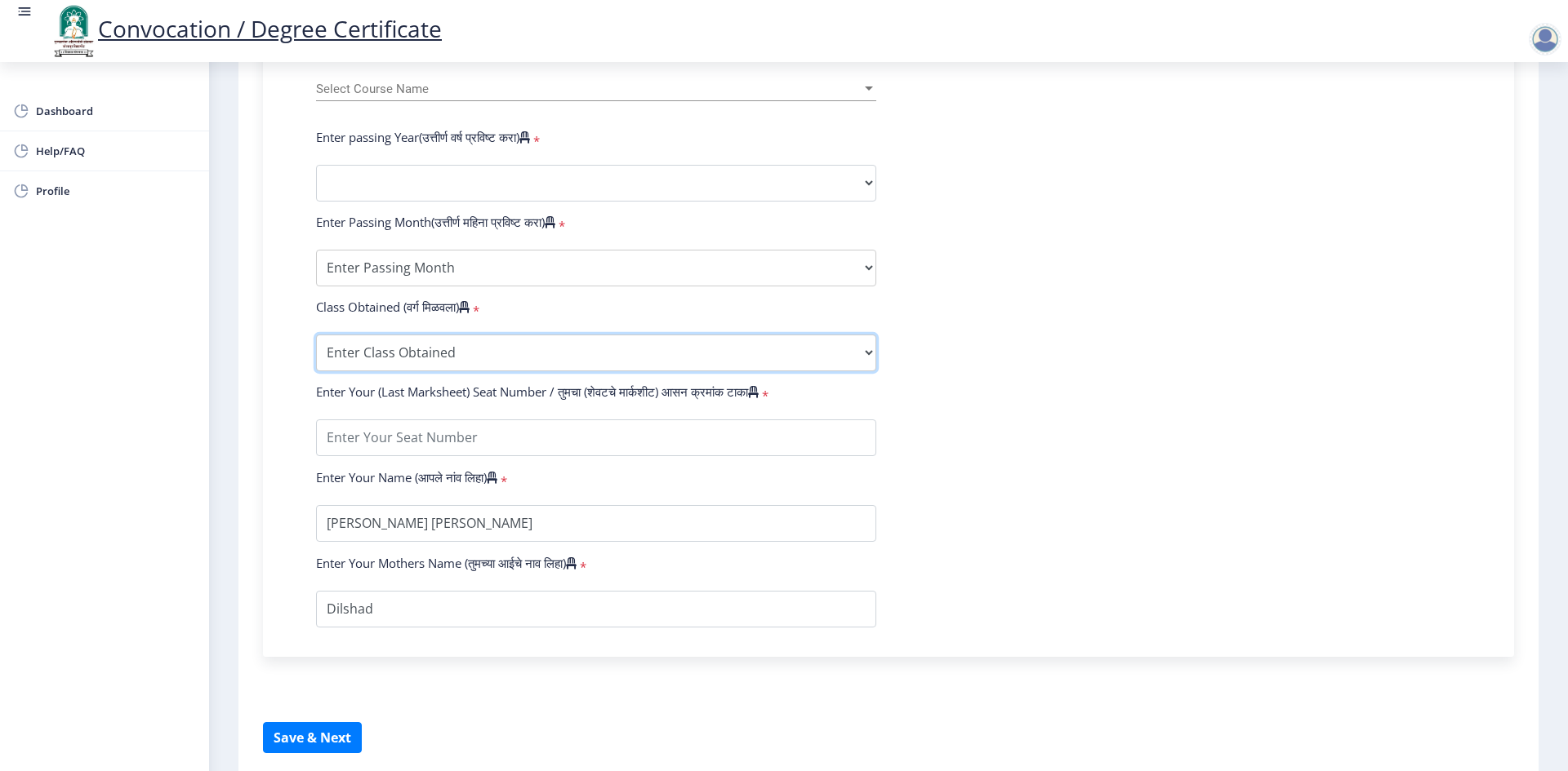
click at [510, 359] on select "Enter Class Obtained FIRST CLASS WITH DISTINCTION FIRST CLASS HIGHER SECOND CLA…" at bounding box center [596, 352] width 561 height 37
select select "FIRST CLASS WITH DISTINCTION"
click at [316, 351] on select "Enter Class Obtained FIRST CLASS WITH DISTINCTION FIRST CLASS HIGHER SECOND CLA…" at bounding box center [596, 352] width 561 height 37
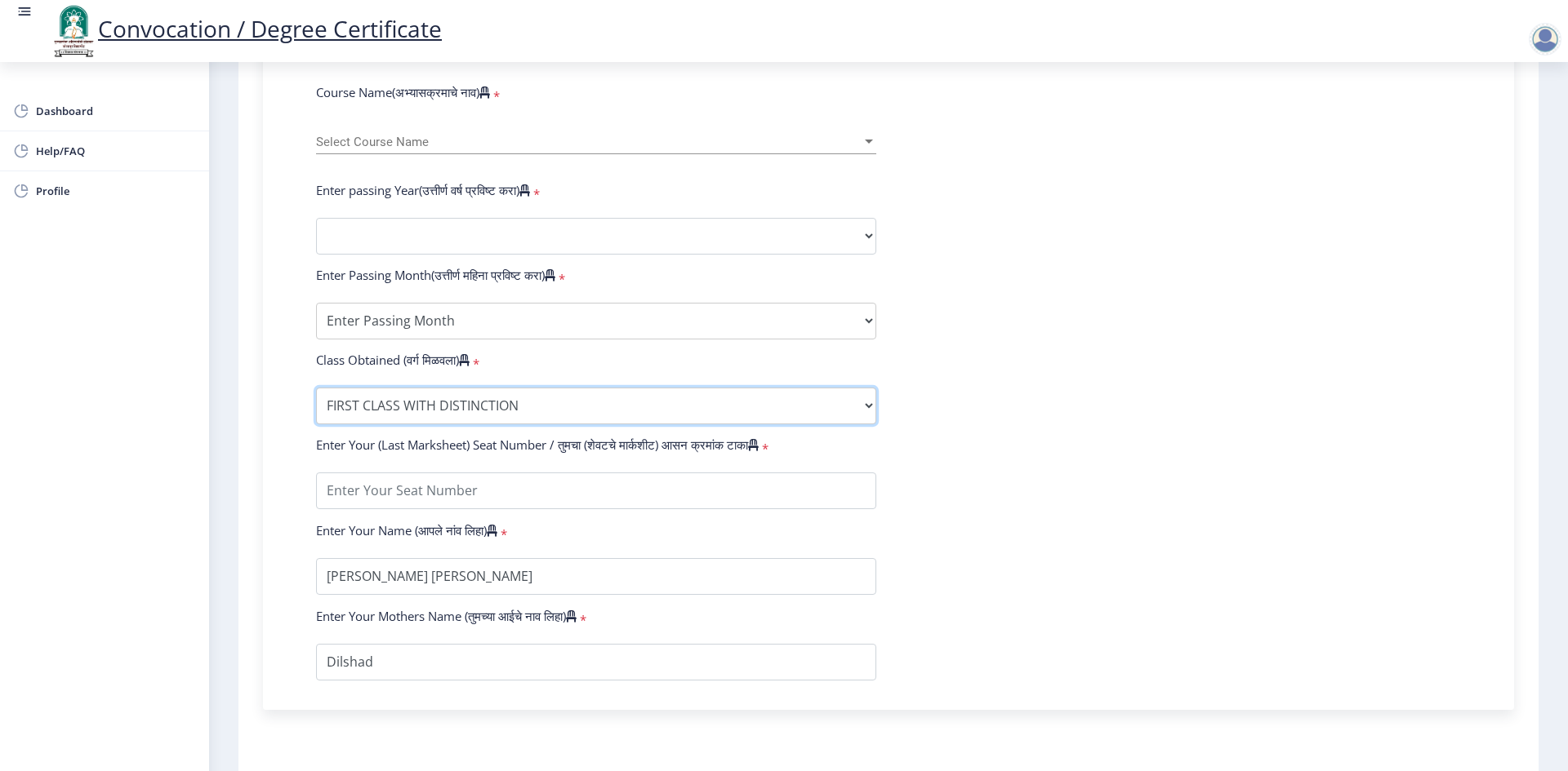
scroll to position [644, 0]
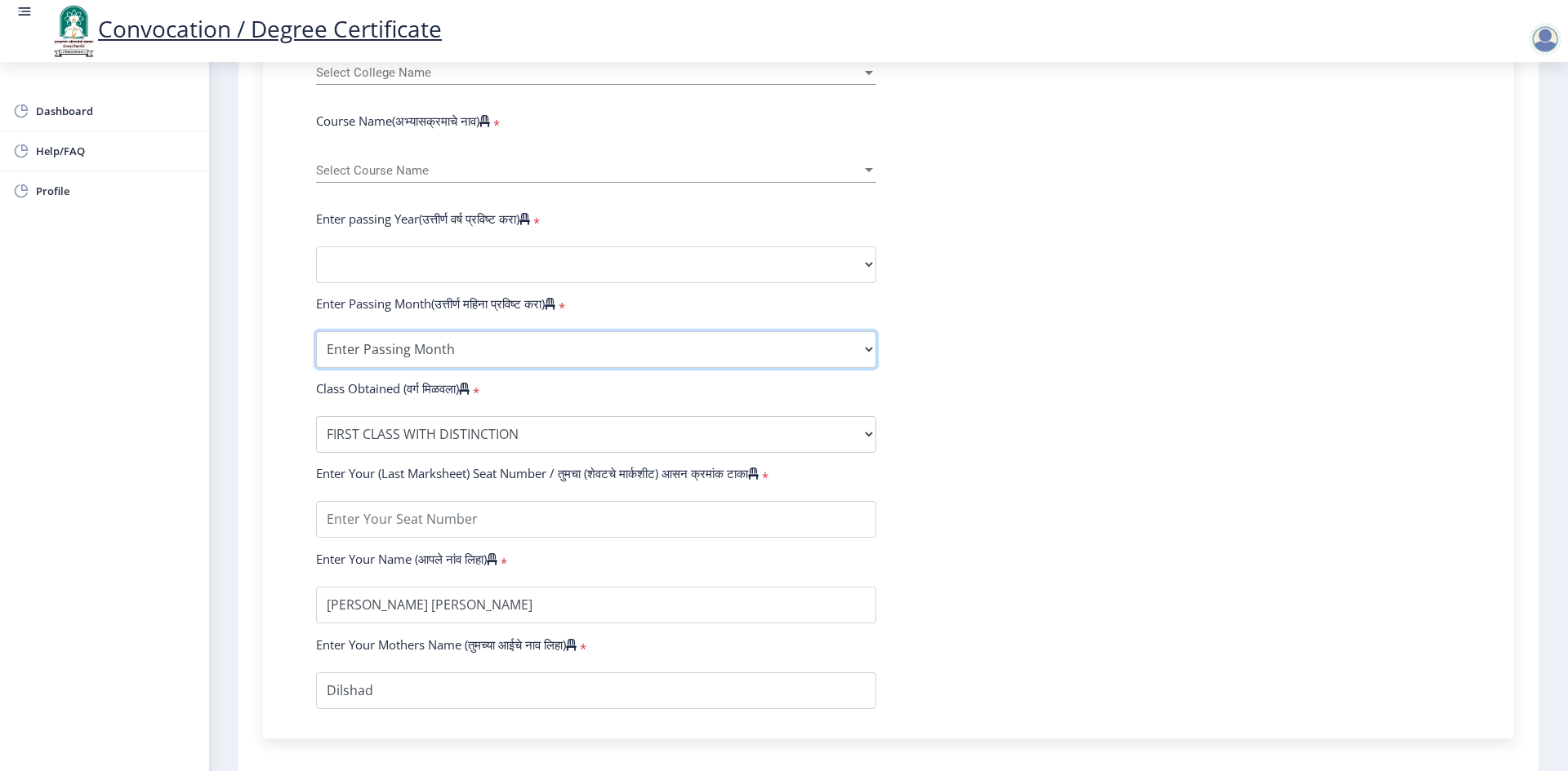
click at [457, 368] on select "Enter Passing Month March April May October November December" at bounding box center [596, 350] width 561 height 37
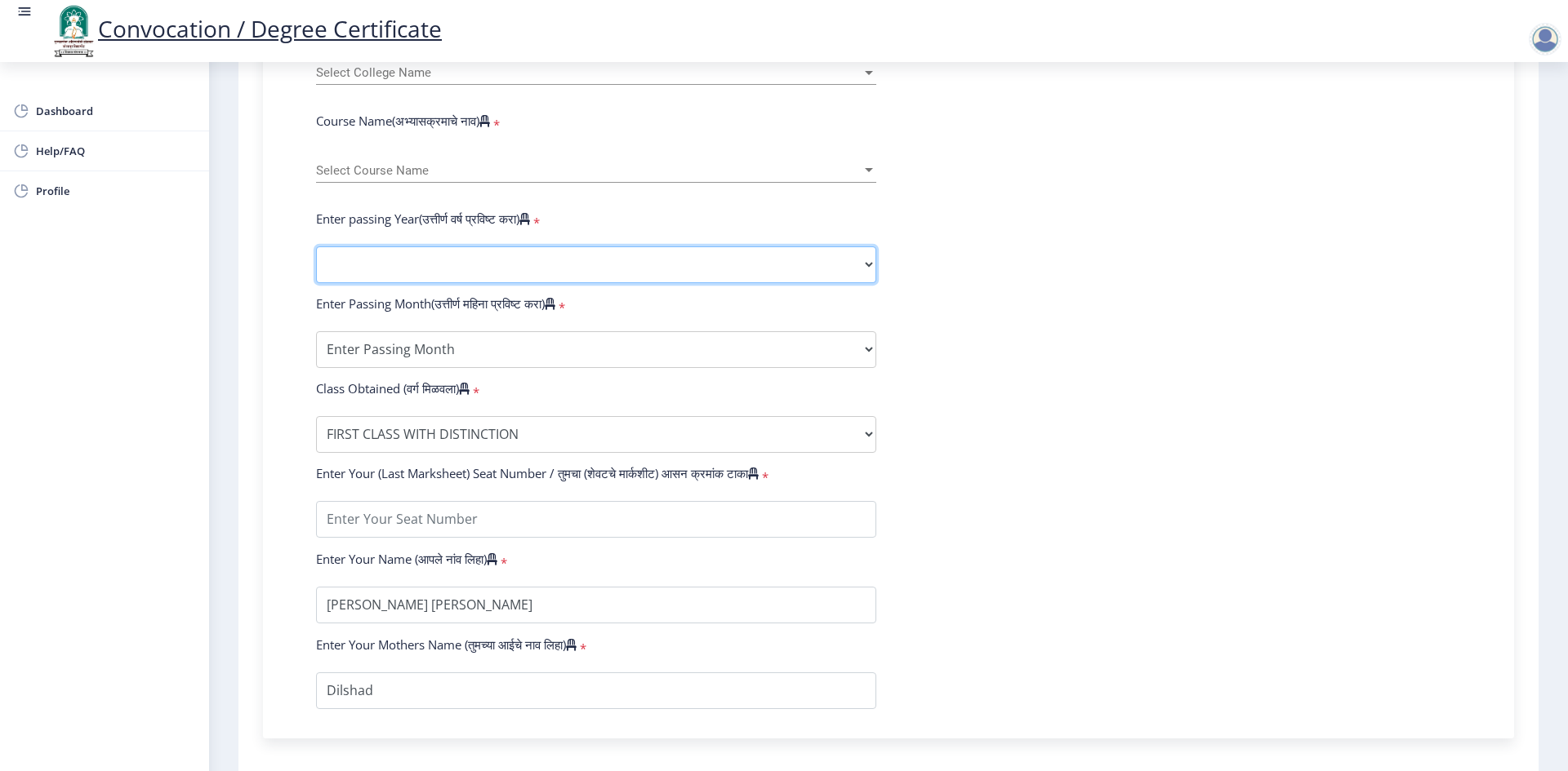
click at [424, 266] on select "2025 2024 2023 2022 2021 2020 2019 2018 2017 2016 2015 2014 2013 2012 2011 2010…" at bounding box center [596, 264] width 561 height 37
select select "2014"
click at [316, 262] on select "2025 2024 2023 2022 2021 2020 2019 2018 2017 2016 2015 2014 2013 2012 2011 2010…" at bounding box center [596, 264] width 561 height 37
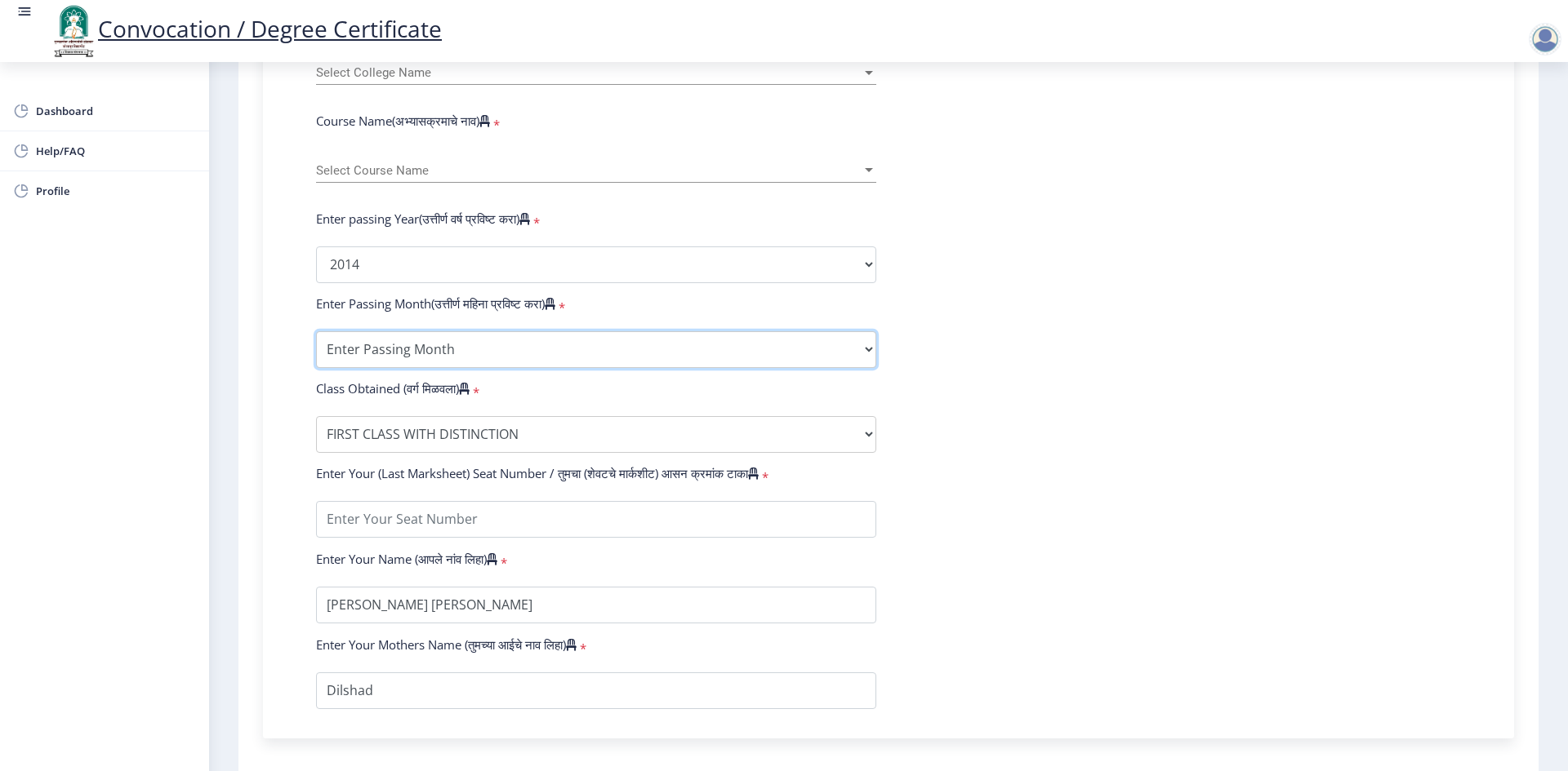
click at [442, 360] on select "Enter Passing Month March April May October November December" at bounding box center [596, 350] width 561 height 37
select select "May"
click at [316, 347] on select "Enter Passing Month March April May October November December" at bounding box center [596, 350] width 561 height 37
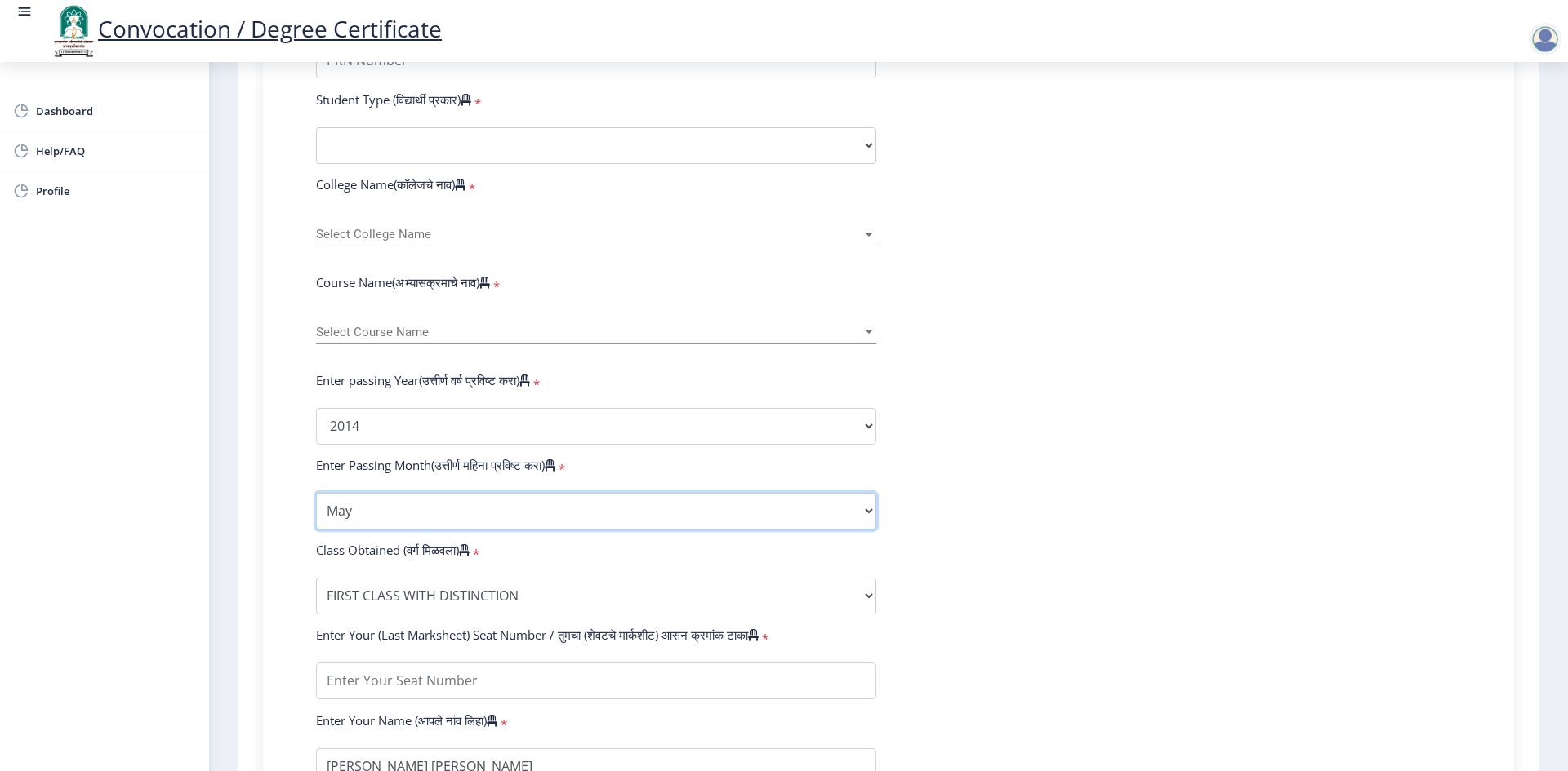
scroll to position [481, 0]
click at [412, 342] on span "Select Course Name" at bounding box center [588, 334] width 545 height 13
click at [516, 350] on input "master" at bounding box center [595, 350] width 559 height 37
type input "master"
click at [550, 342] on span "Select Course Name" at bounding box center [588, 334] width 545 height 13
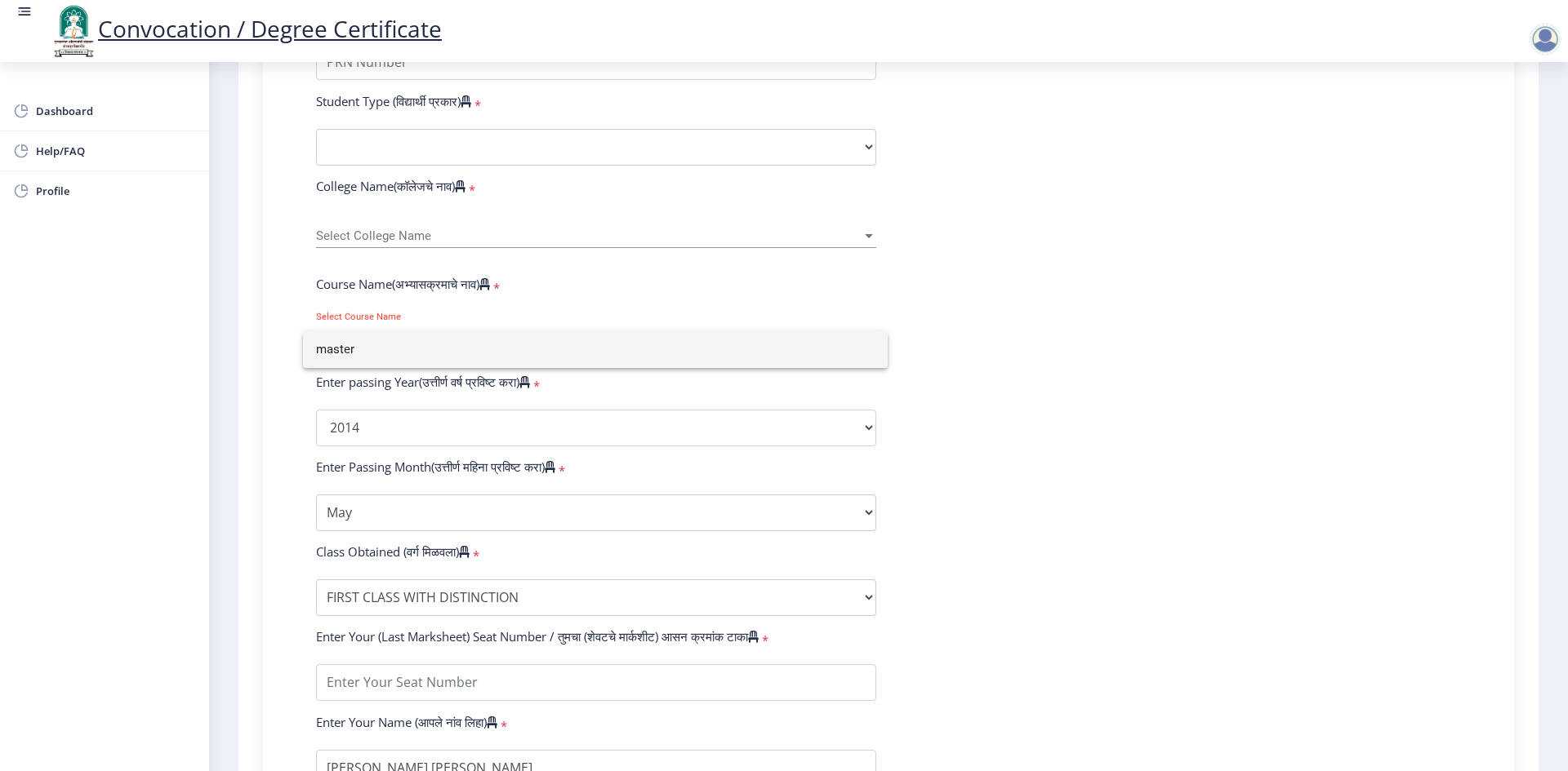
click at [466, 252] on div at bounding box center [784, 386] width 1568 height 771
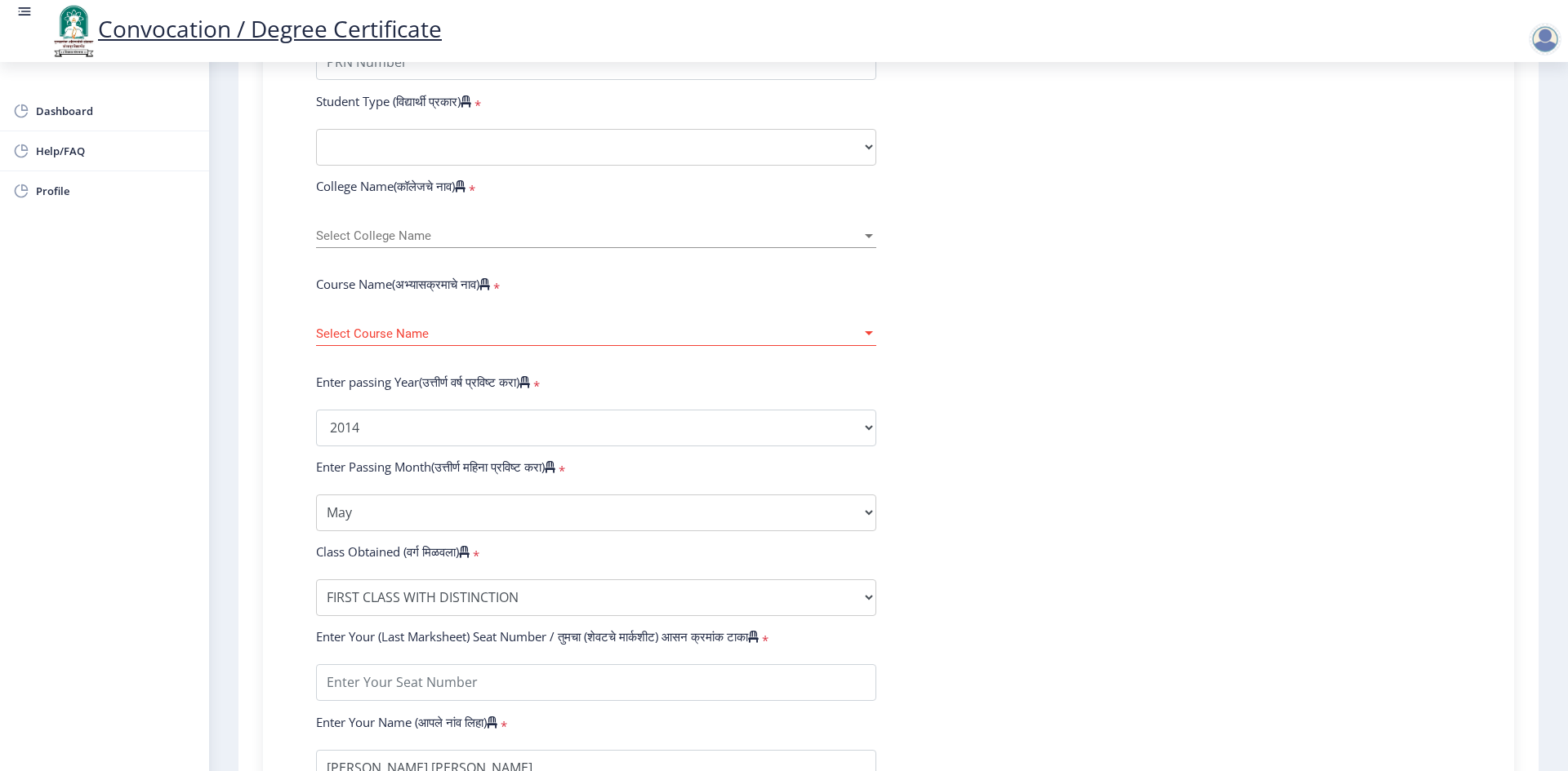
click at [458, 243] on span "Select College Name" at bounding box center [588, 236] width 545 height 13
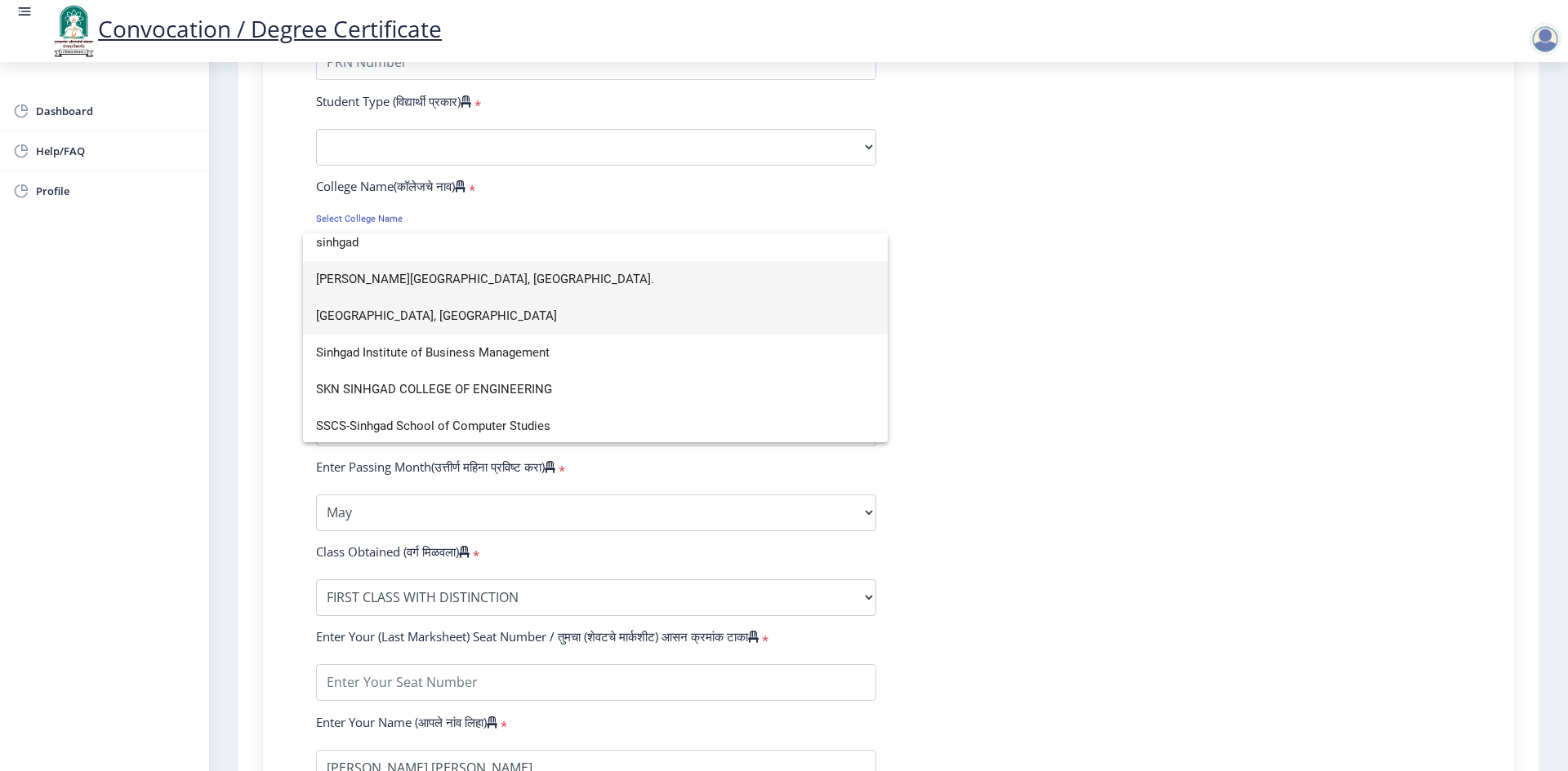
scroll to position [12, 0]
type input "sinhgad"
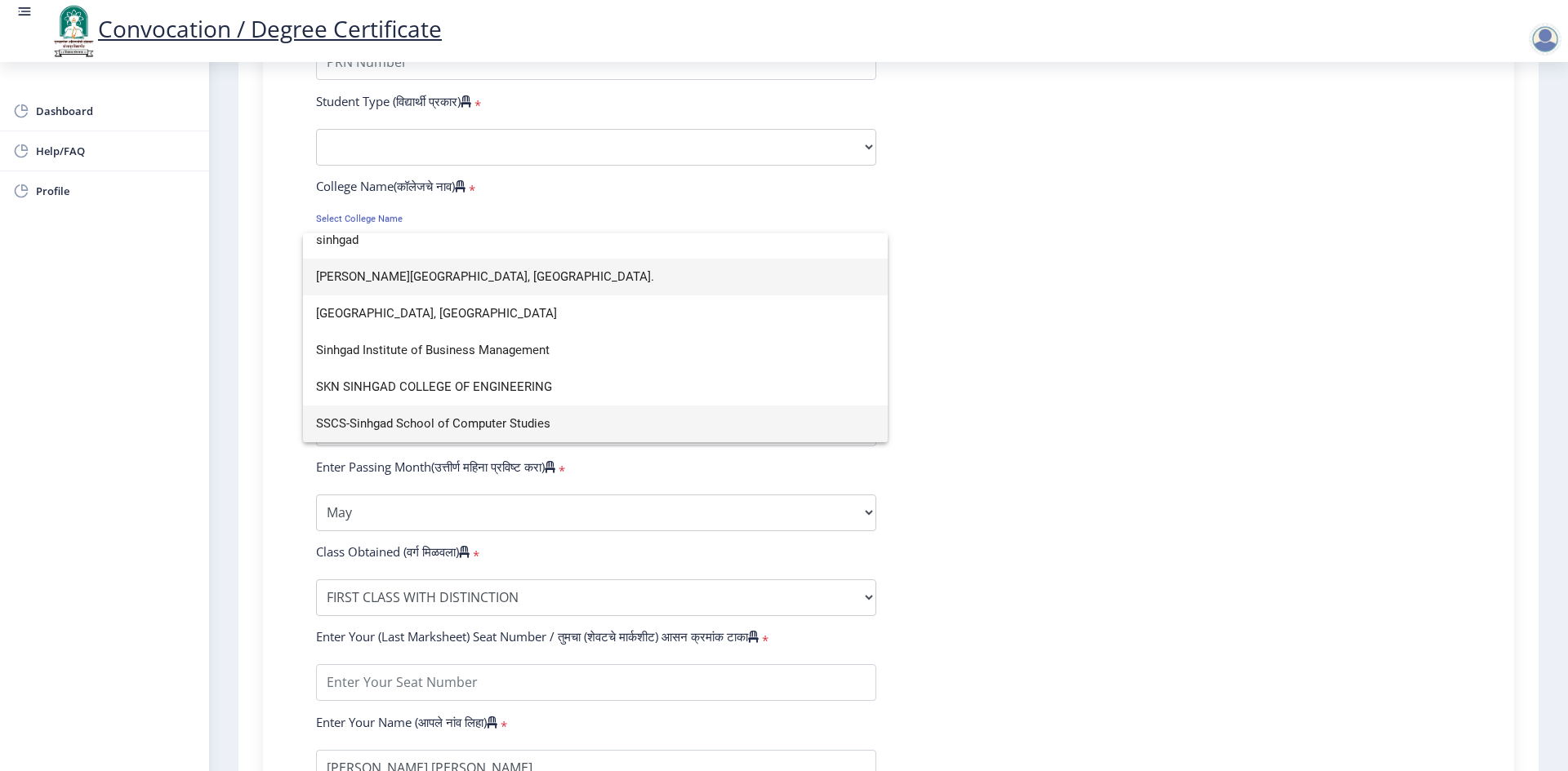
click at [520, 408] on span "SSCS-Sinhgad School of Computer Studies" at bounding box center [595, 424] width 559 height 37
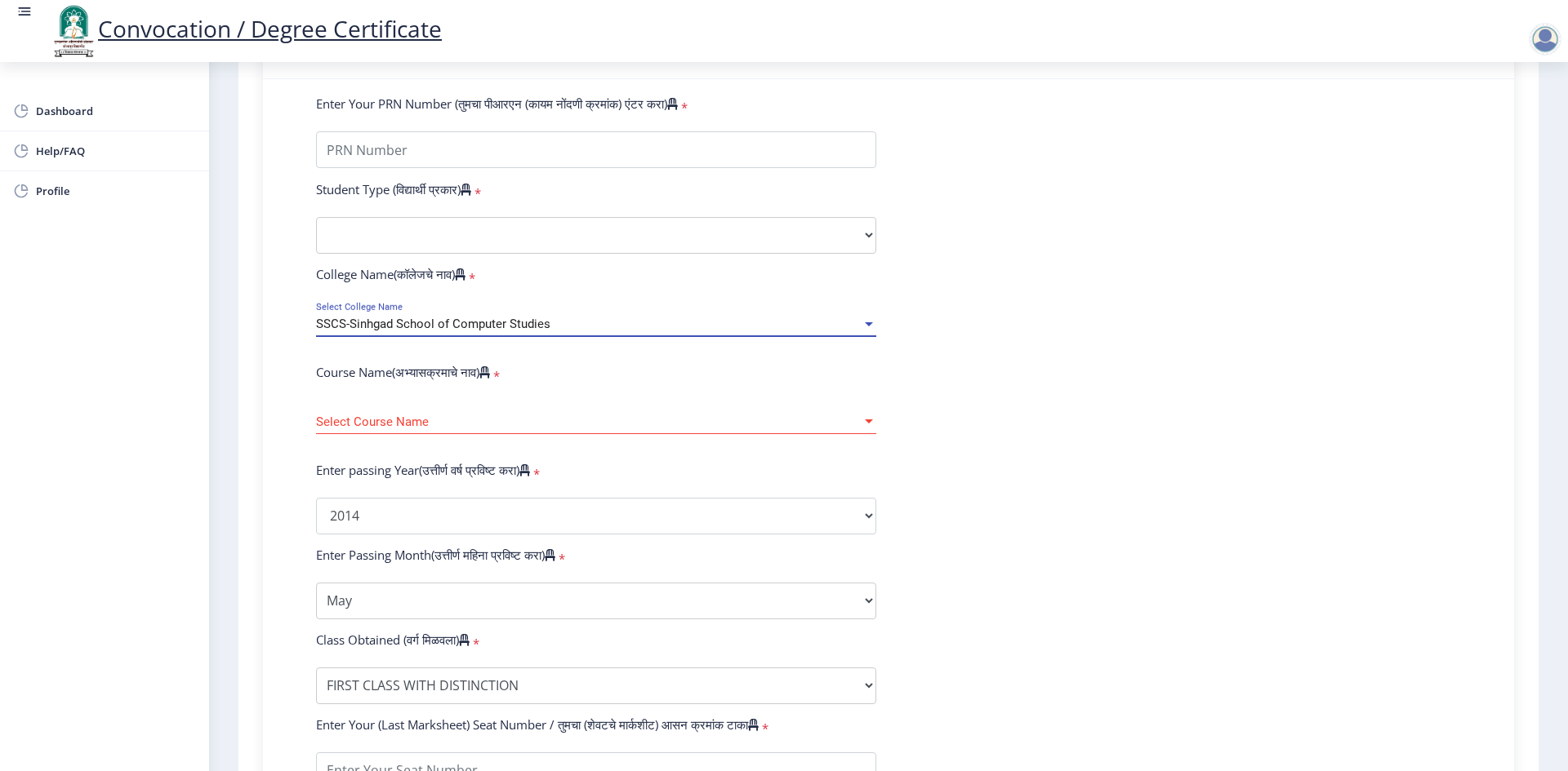
scroll to position [317, 0]
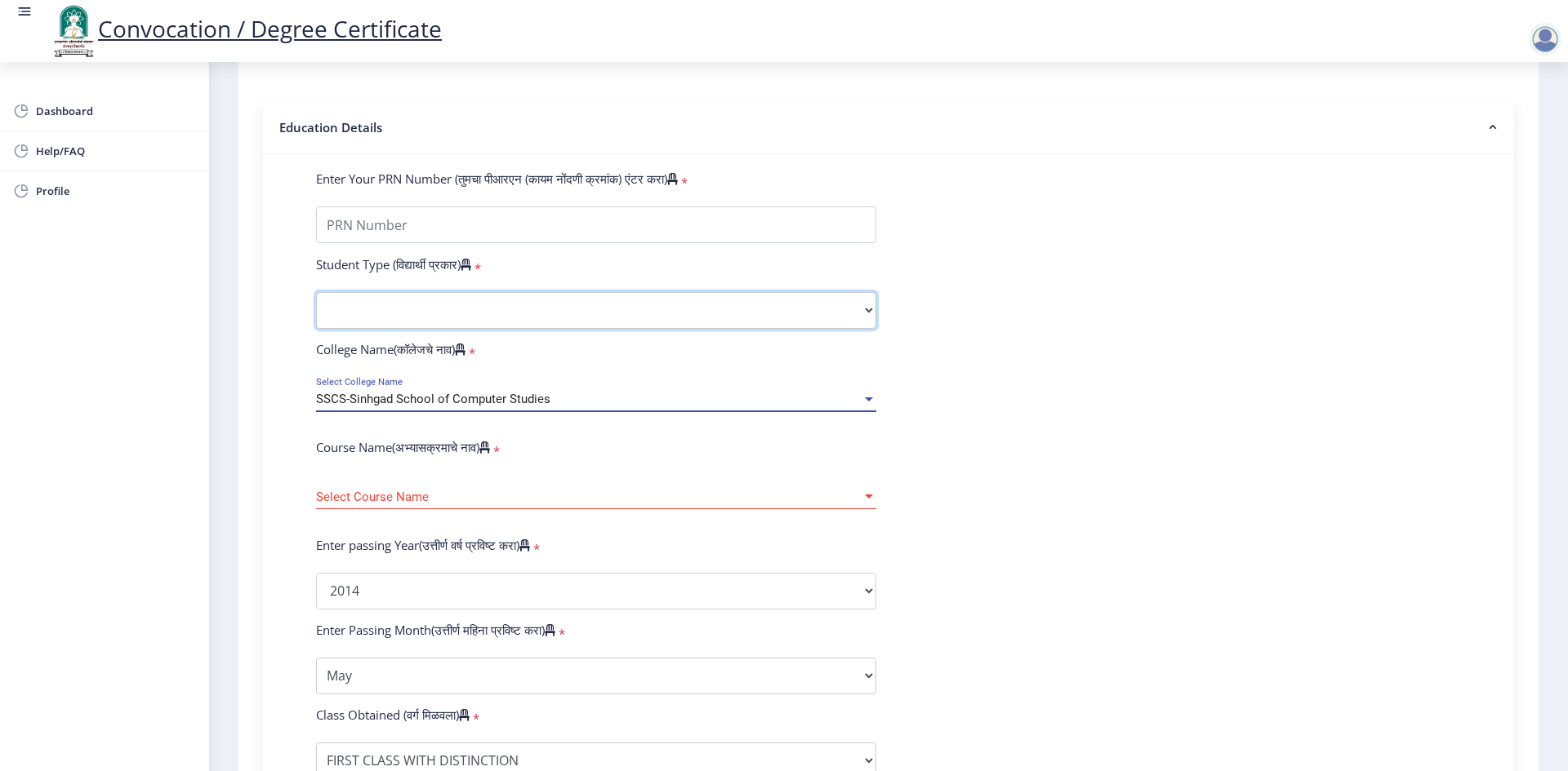
click at [450, 321] on select "Select Student Type Regular External" at bounding box center [596, 310] width 561 height 37
select select "Regular"
click at [316, 308] on select "Select Student Type Regular External" at bounding box center [596, 310] width 561 height 37
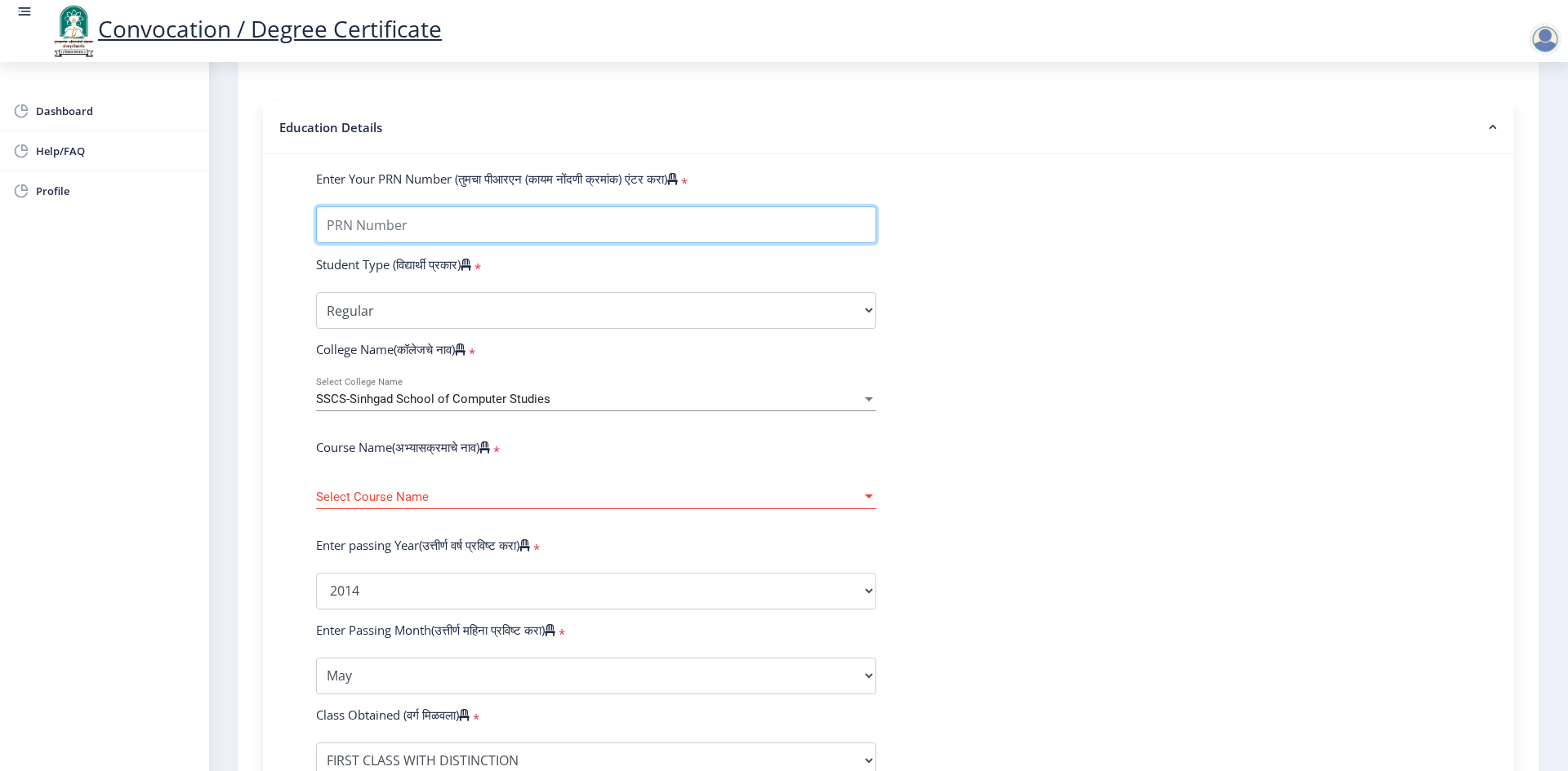
click at [446, 237] on input "Enter Your PRN Number (तुमचा पीआरएन (कायम नोंदणी क्रमांक) एंटर करा)" at bounding box center [596, 224] width 561 height 37
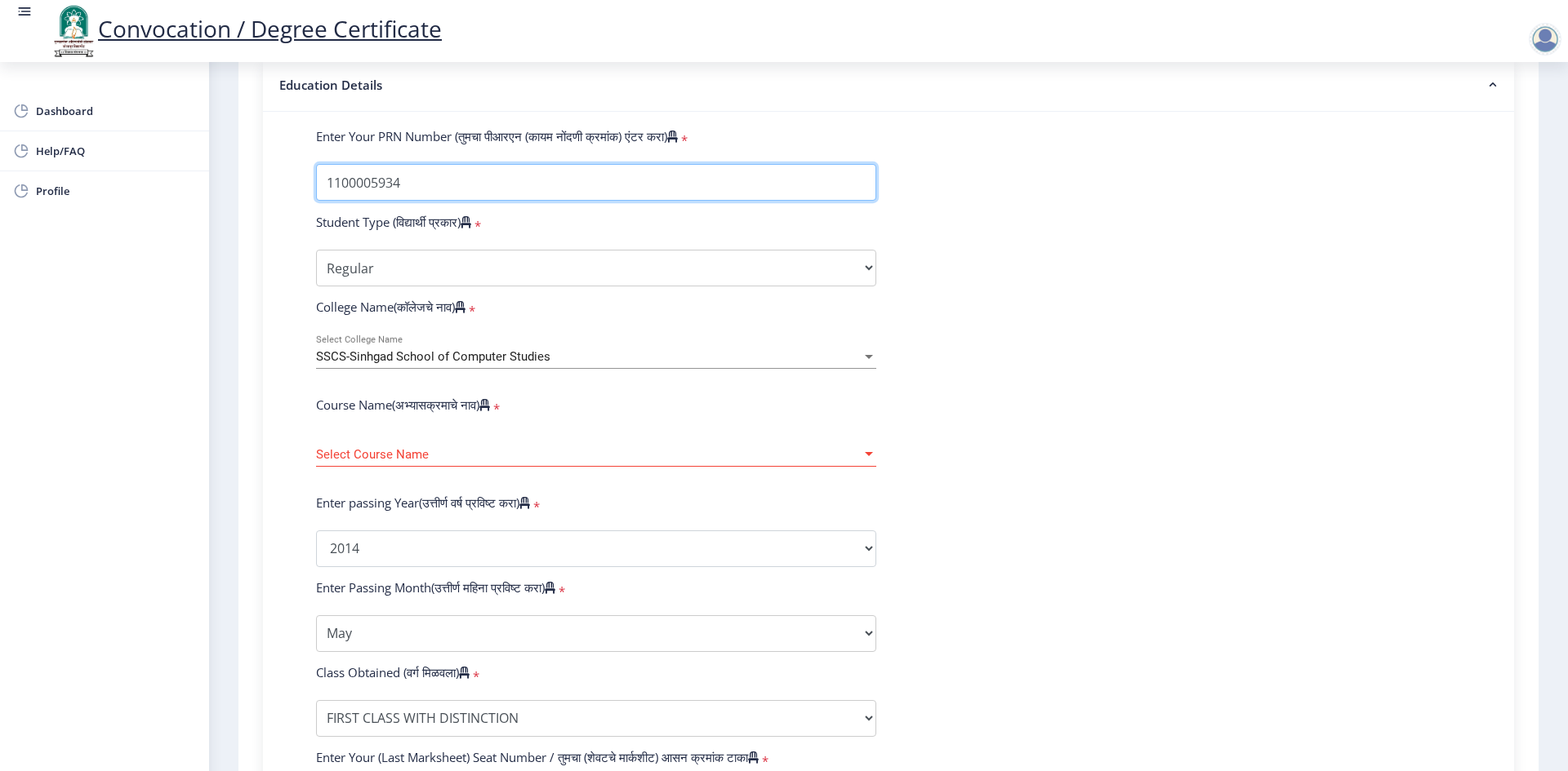
scroll to position [399, 0]
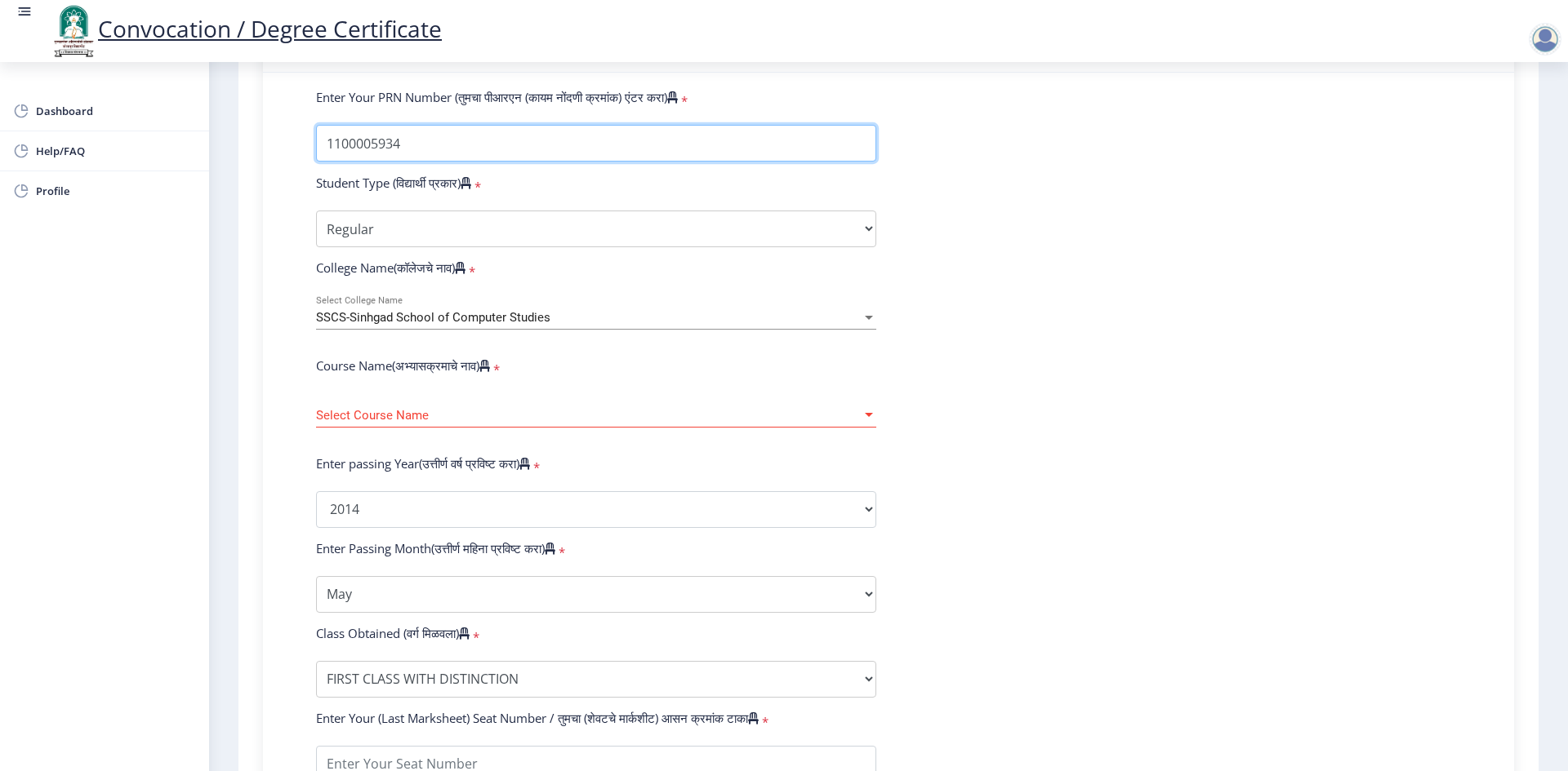
type input "1100005934"
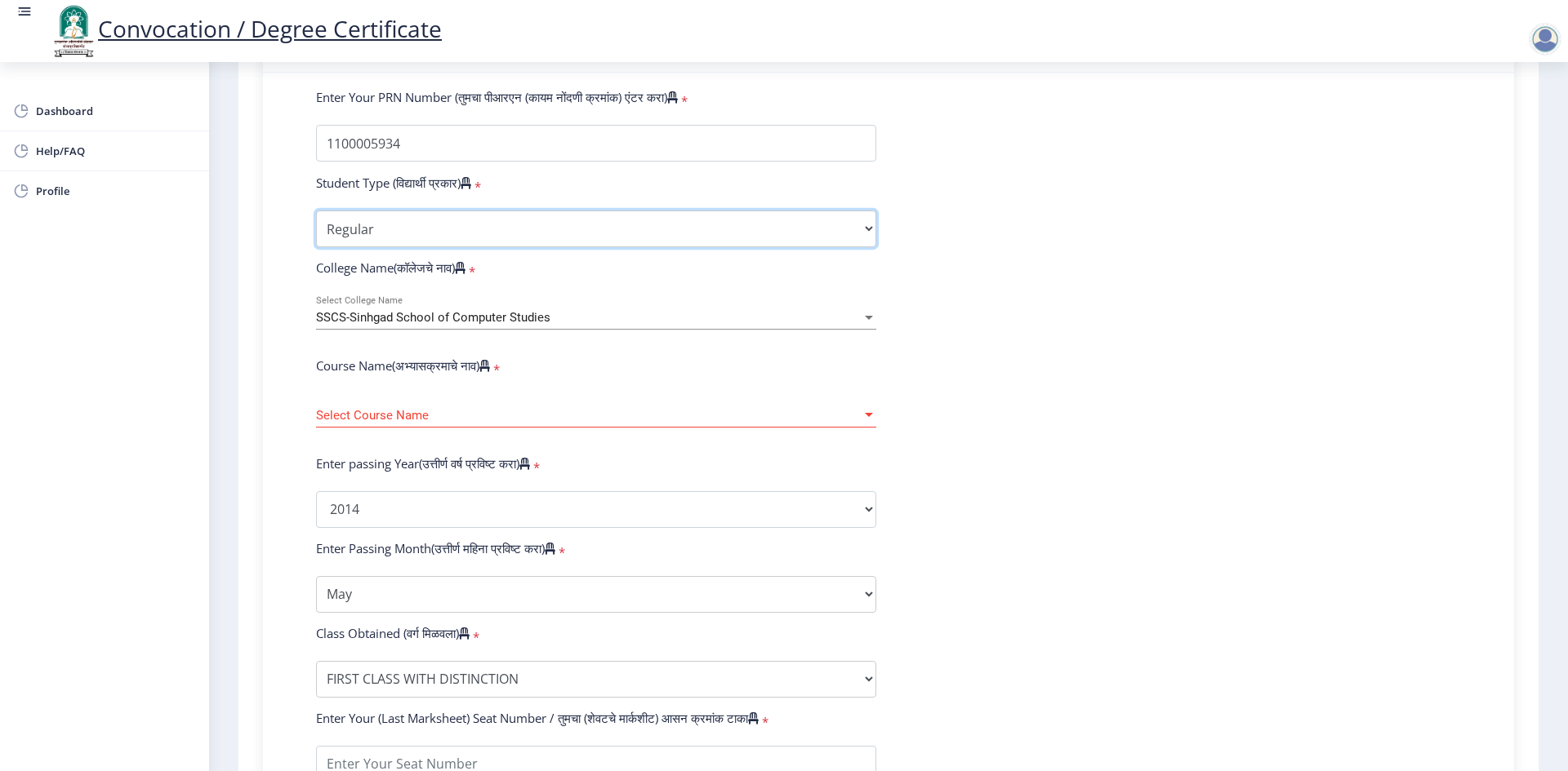
click at [396, 230] on select "Select Student Type Regular External" at bounding box center [596, 229] width 561 height 37
click at [316, 226] on select "Select Student Type Regular External" at bounding box center [596, 229] width 561 height 37
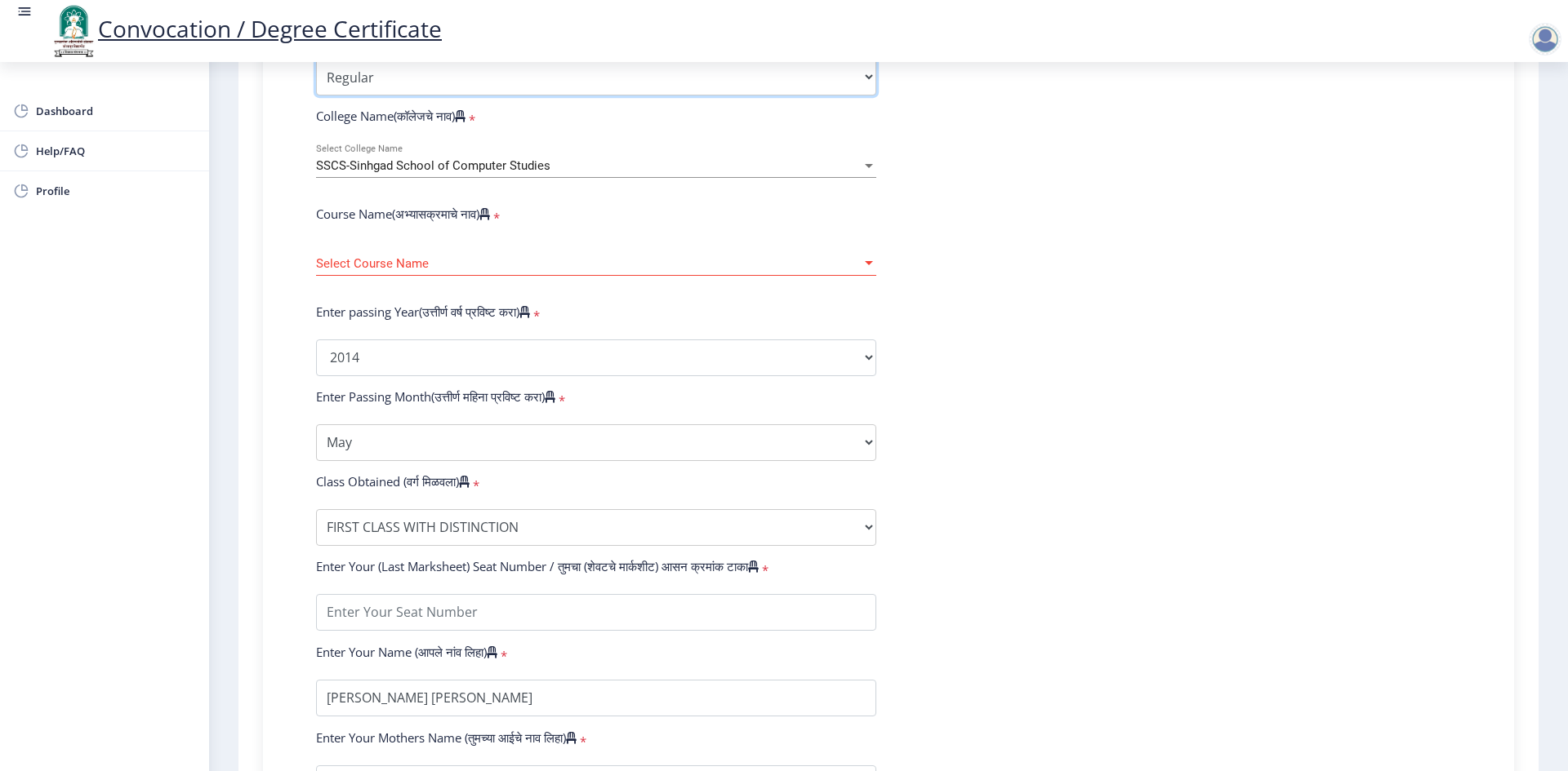
scroll to position [562, 0]
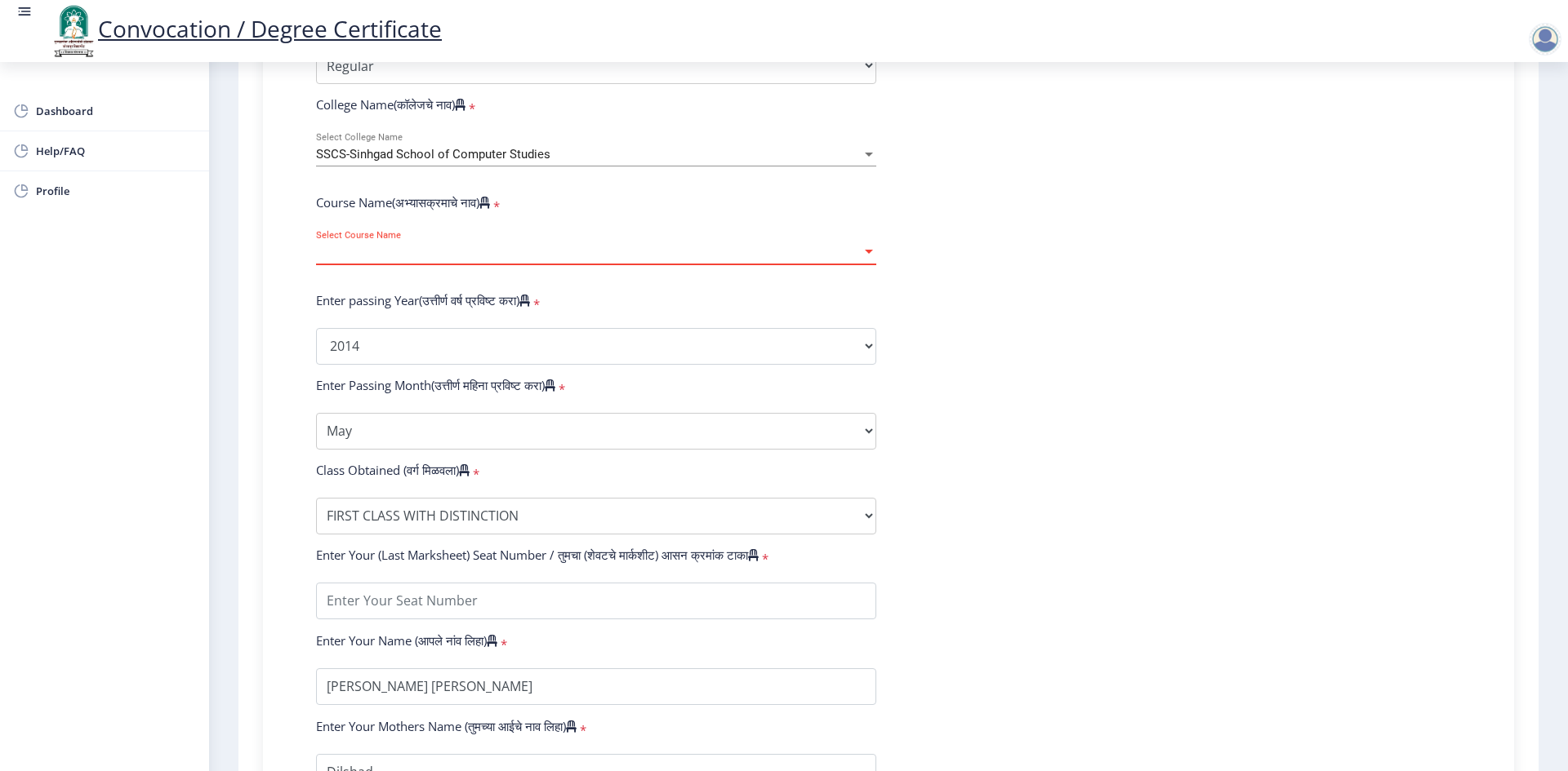
click at [432, 260] on span "Select Course Name" at bounding box center [588, 252] width 545 height 13
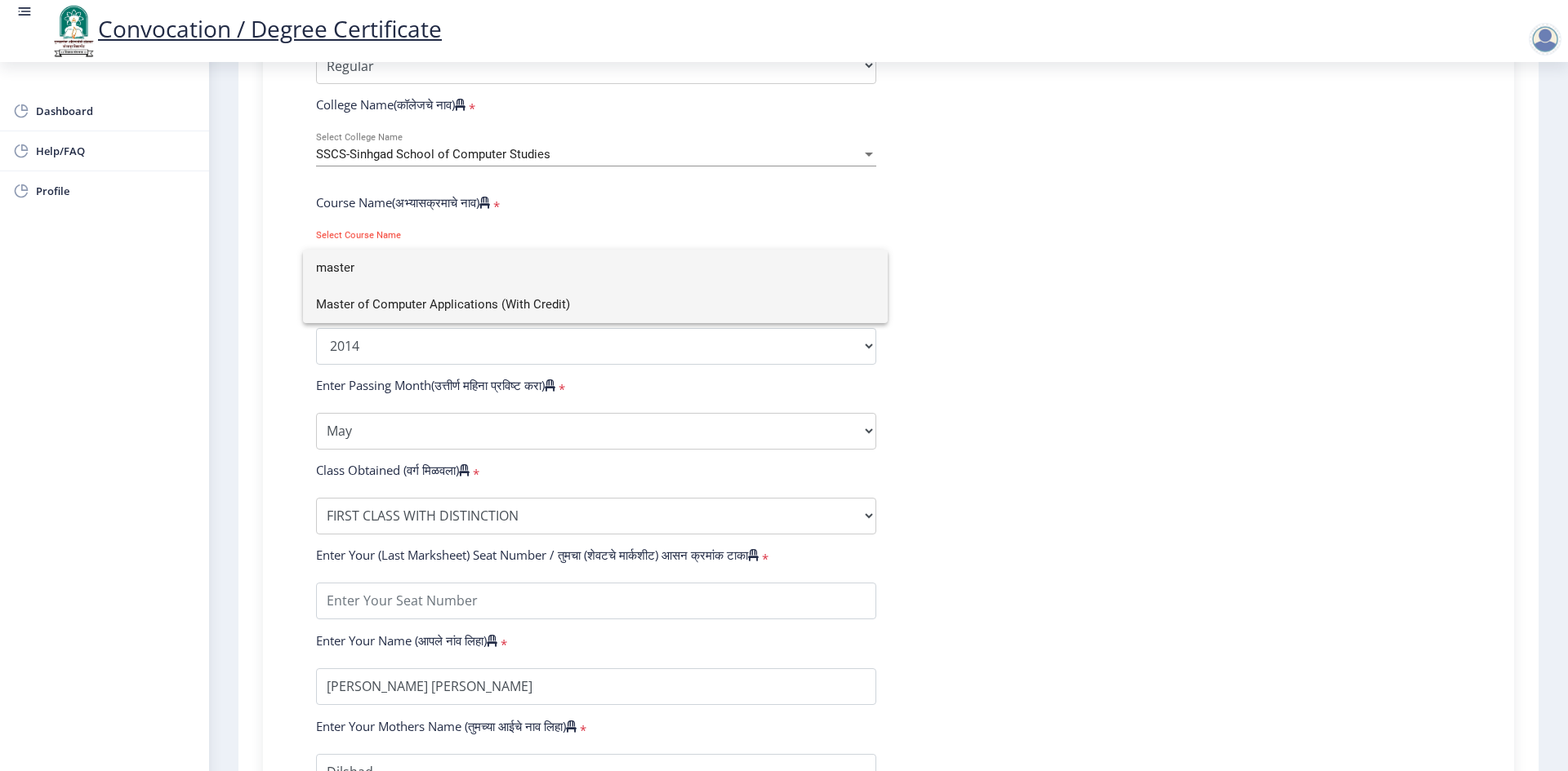
click at [427, 306] on span "Master of Computer Applications (With Credit)" at bounding box center [595, 305] width 559 height 37
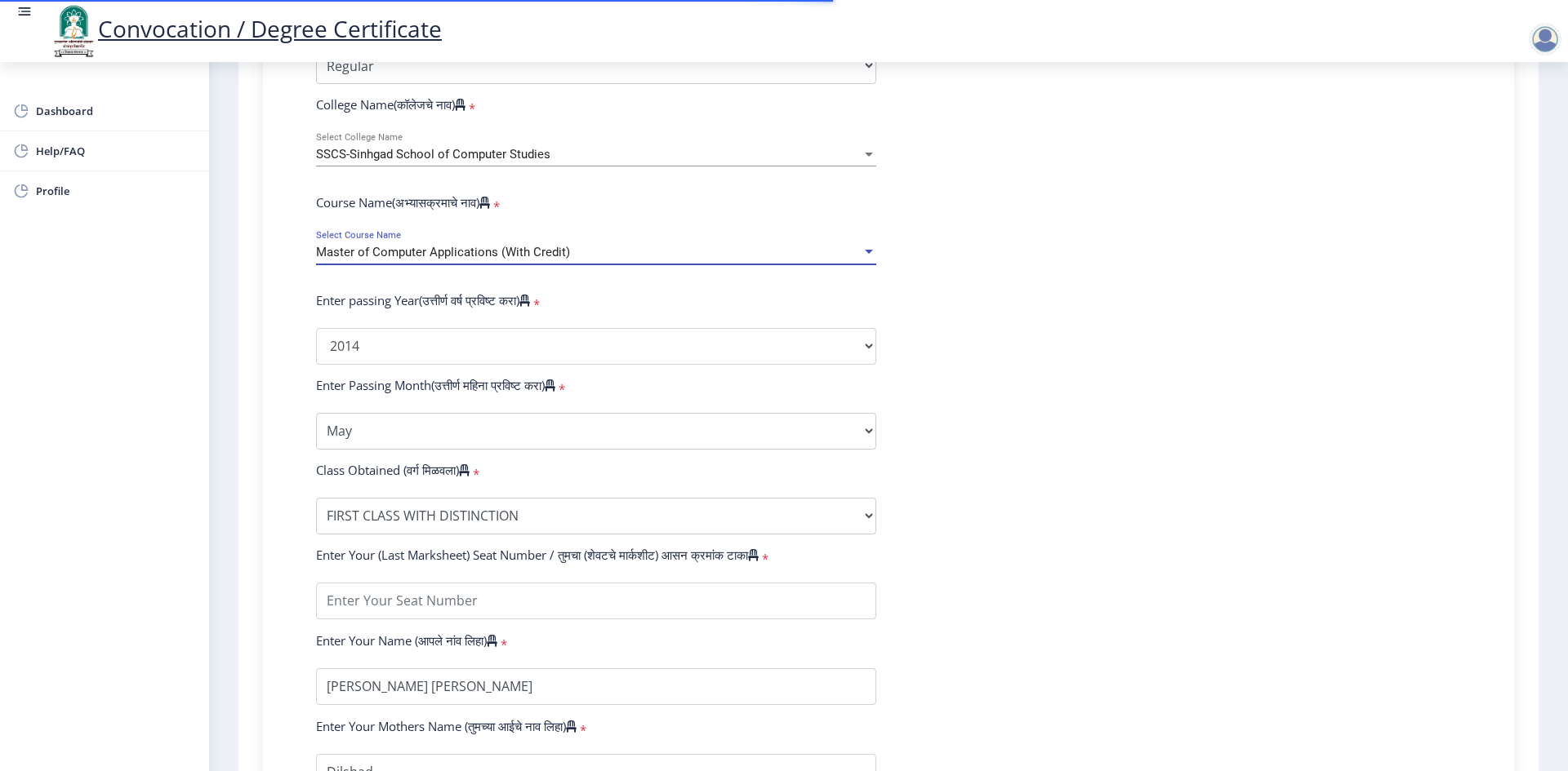
select select
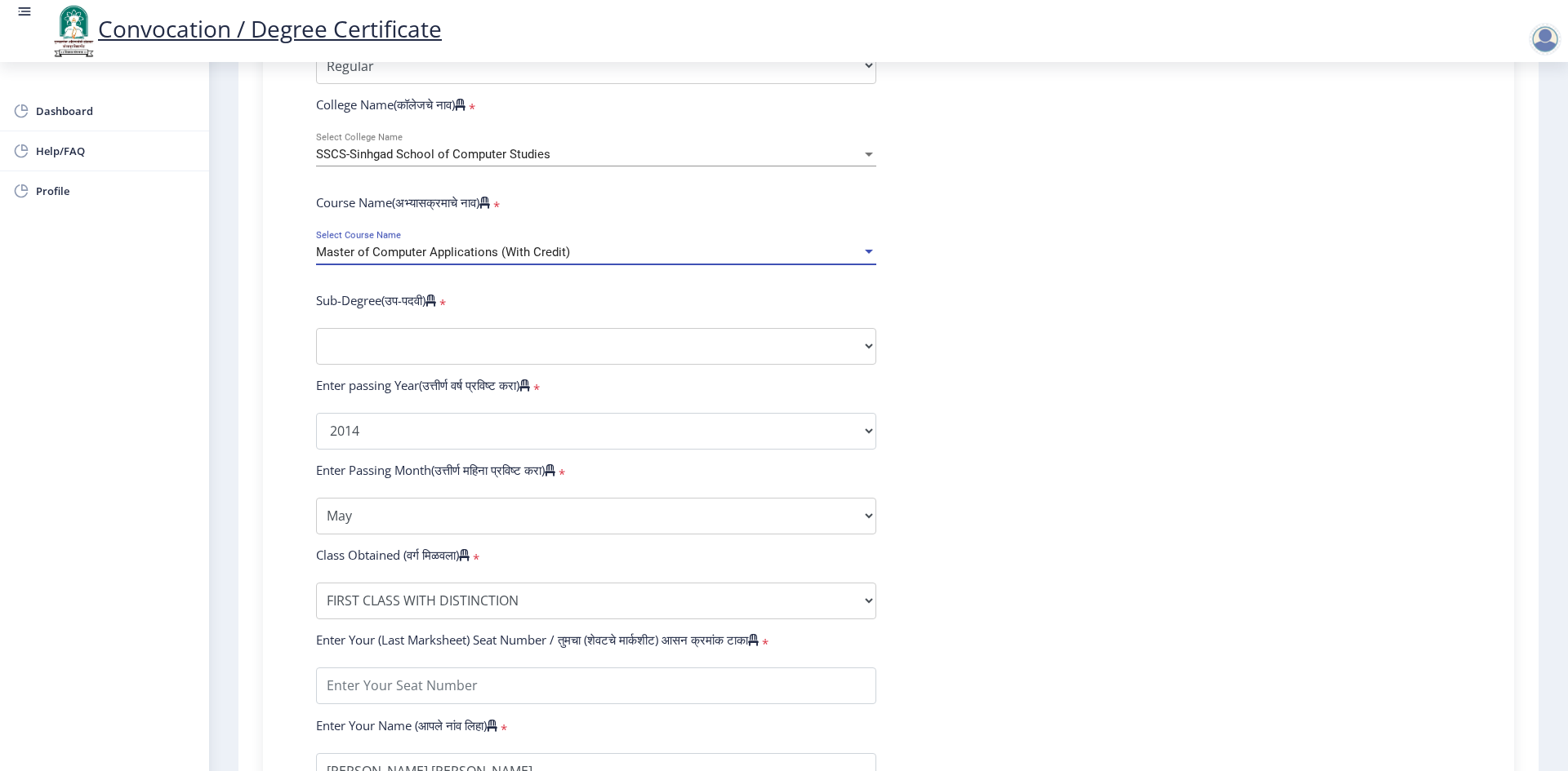
click at [609, 260] on div "Master of Computer Applications (With Credit)" at bounding box center [588, 252] width 545 height 13
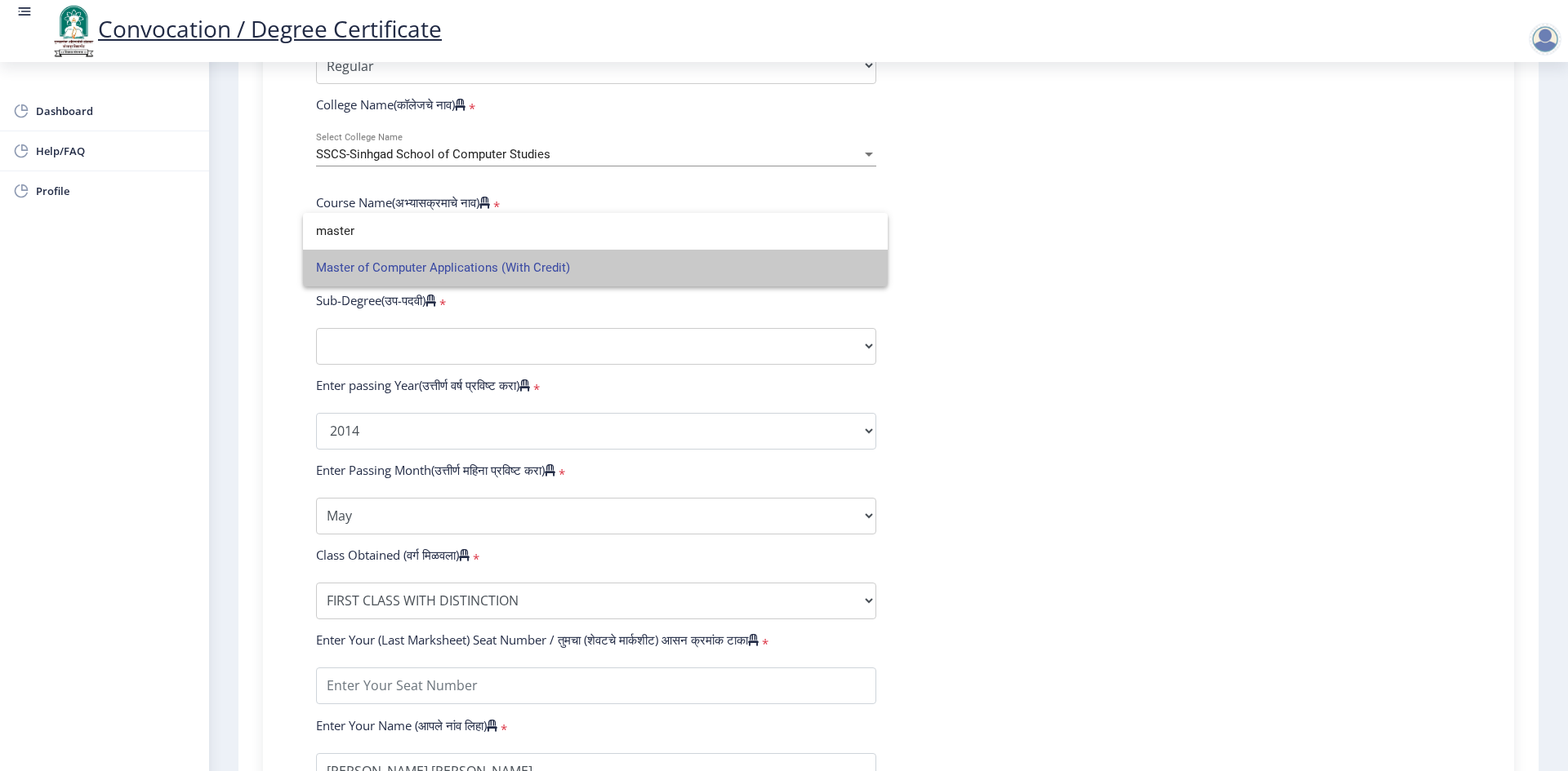
click at [609, 269] on span "Master of Computer Applications (With Credit)" at bounding box center [595, 268] width 559 height 37
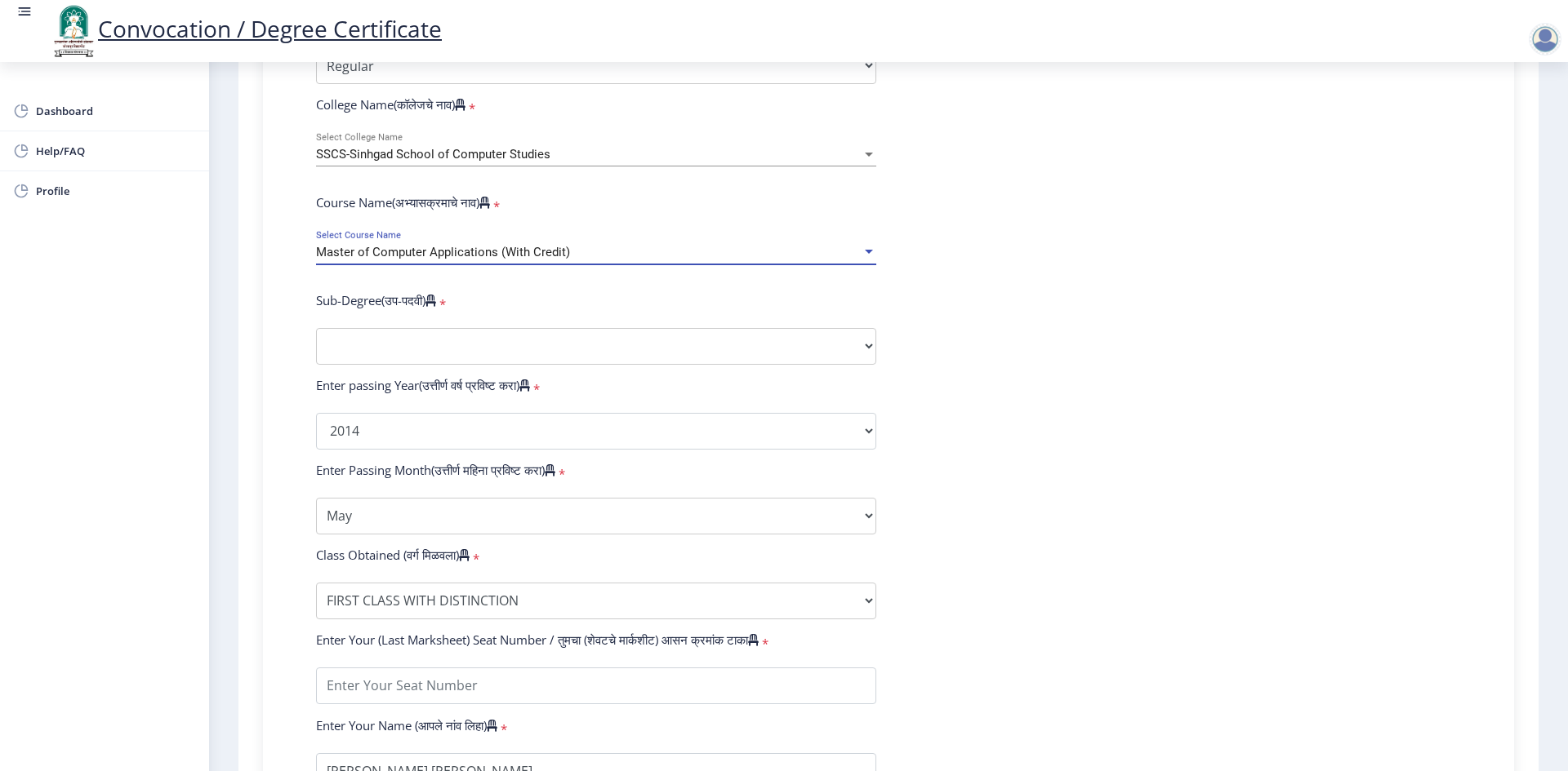
click at [609, 260] on div "Master of Computer Applications (With Credit)" at bounding box center [588, 252] width 545 height 13
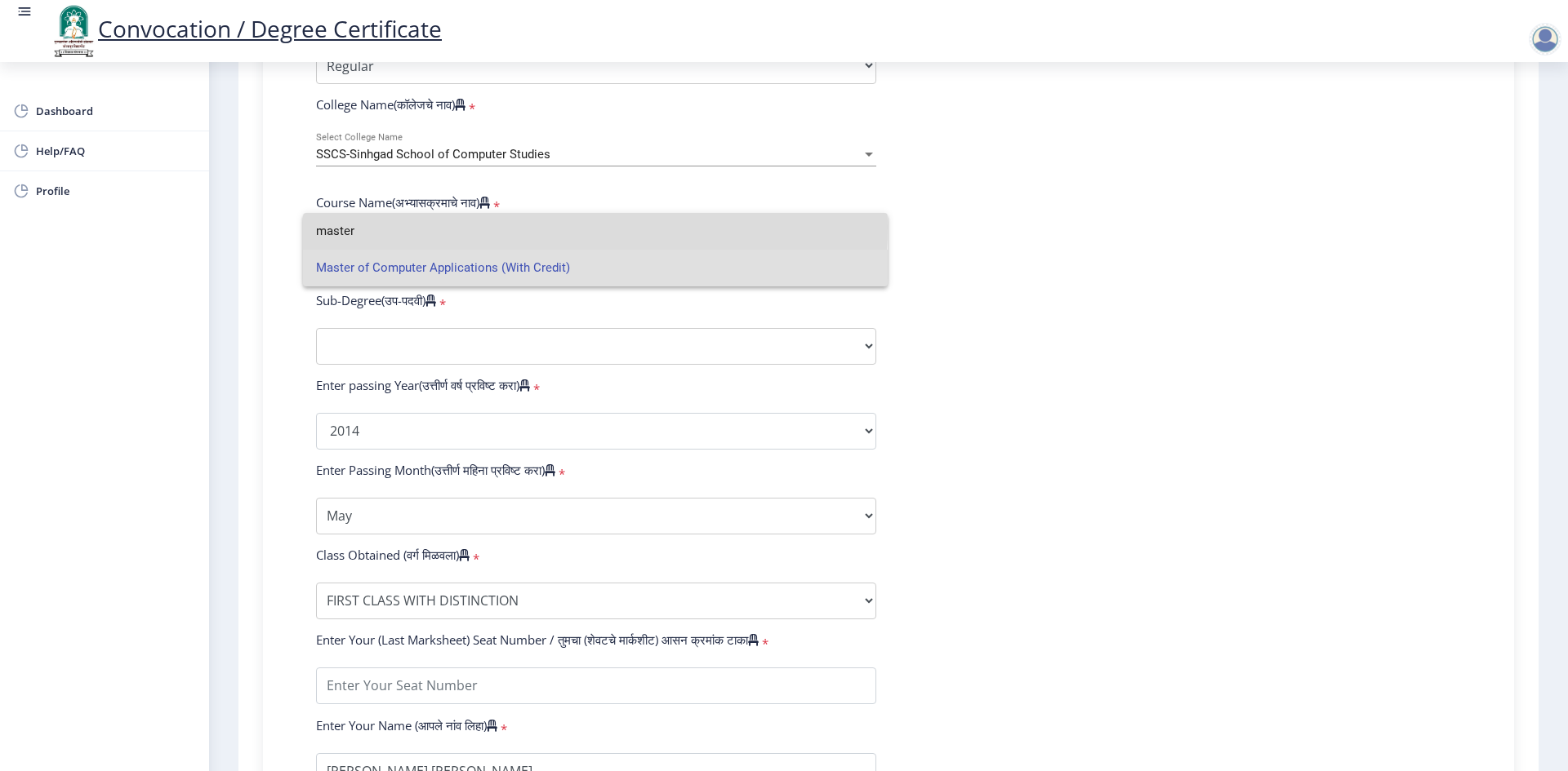
drag, startPoint x: 420, startPoint y: 228, endPoint x: 308, endPoint y: 230, distance: 112.0
click at [308, 230] on mat-option "master" at bounding box center [596, 231] width 585 height 37
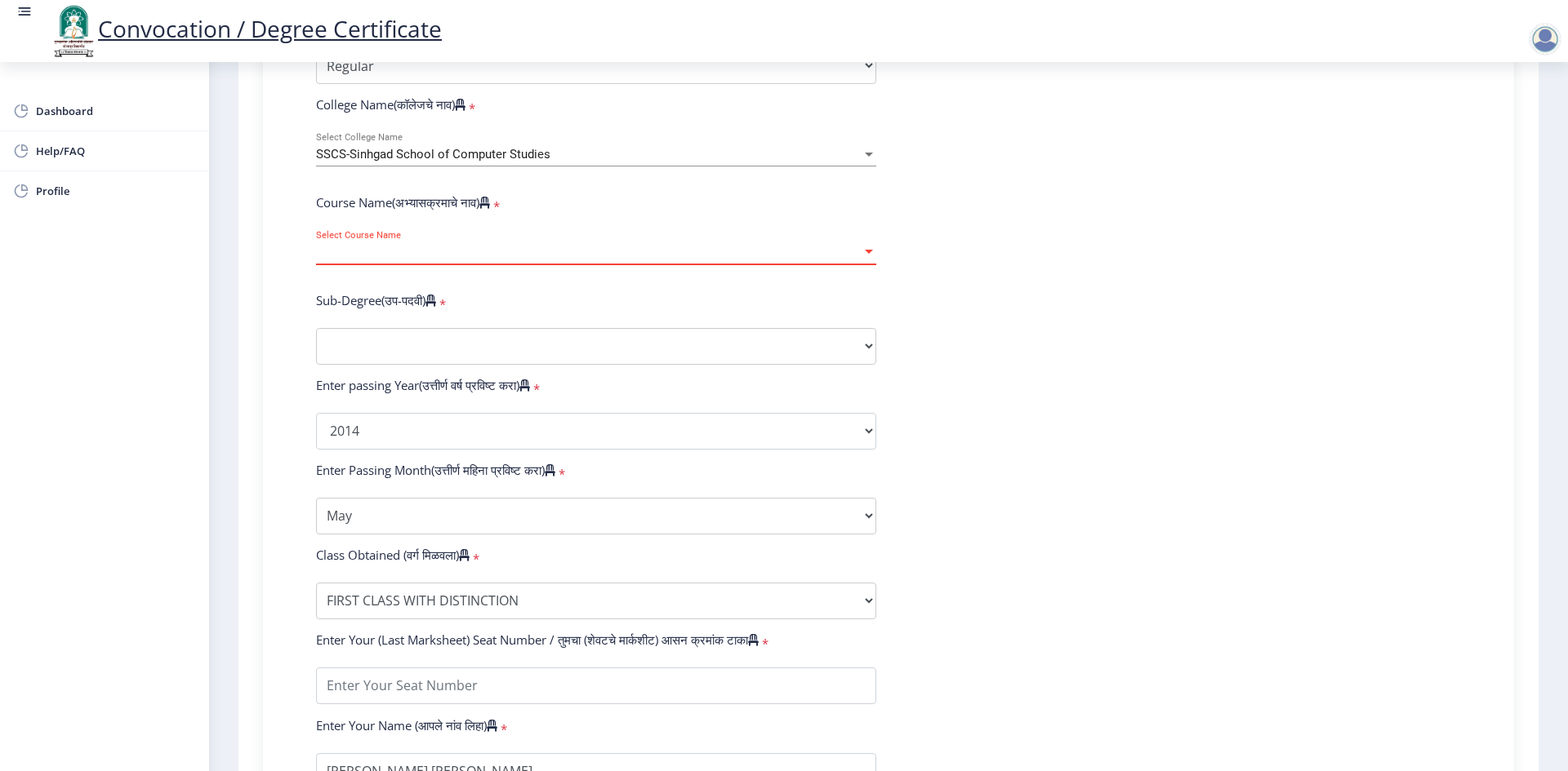
click at [387, 260] on span "Select Course Name" at bounding box center [588, 252] width 545 height 13
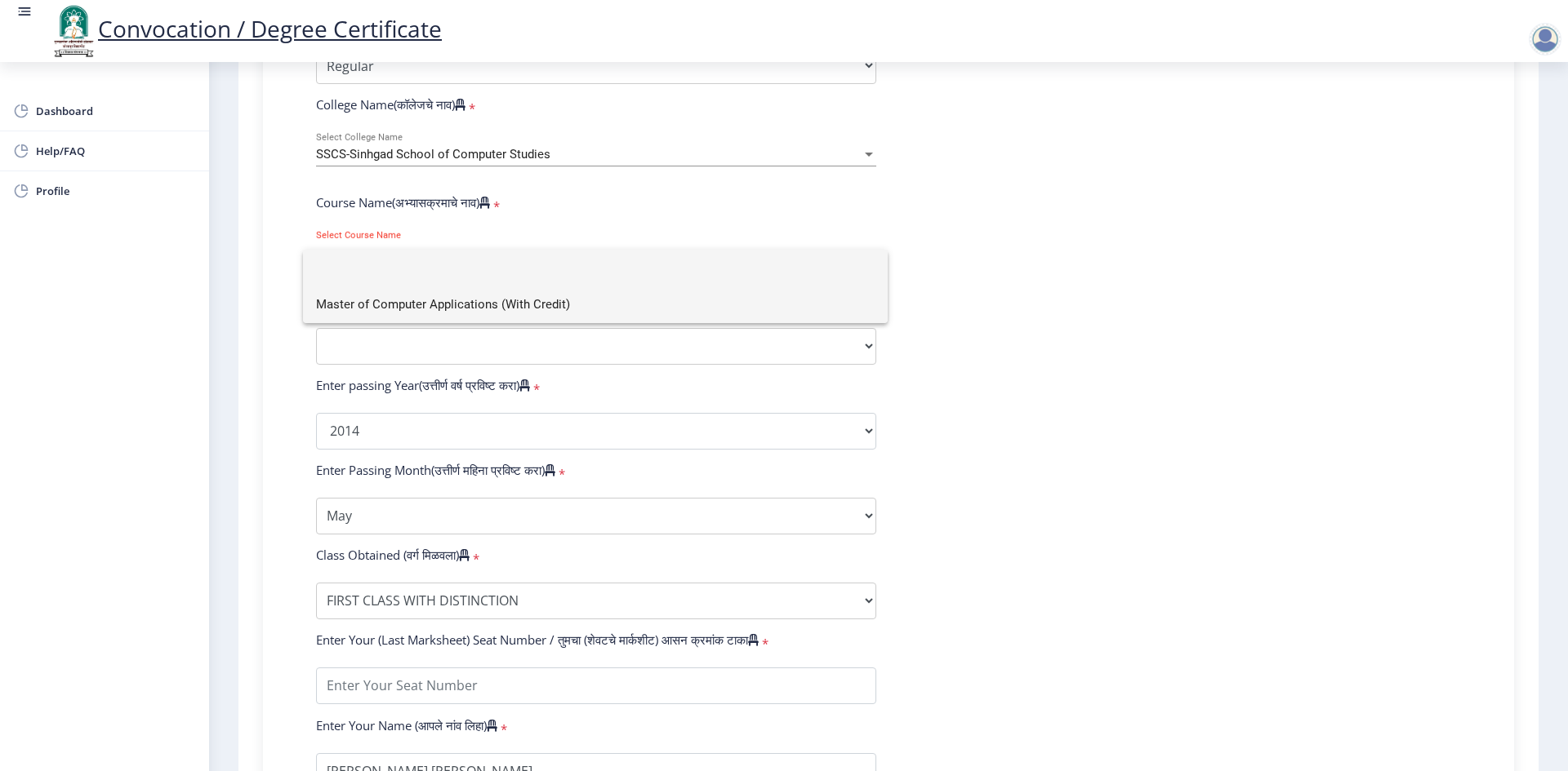
click at [419, 305] on span "Master of Computer Applications (With Credit)" at bounding box center [595, 305] width 559 height 37
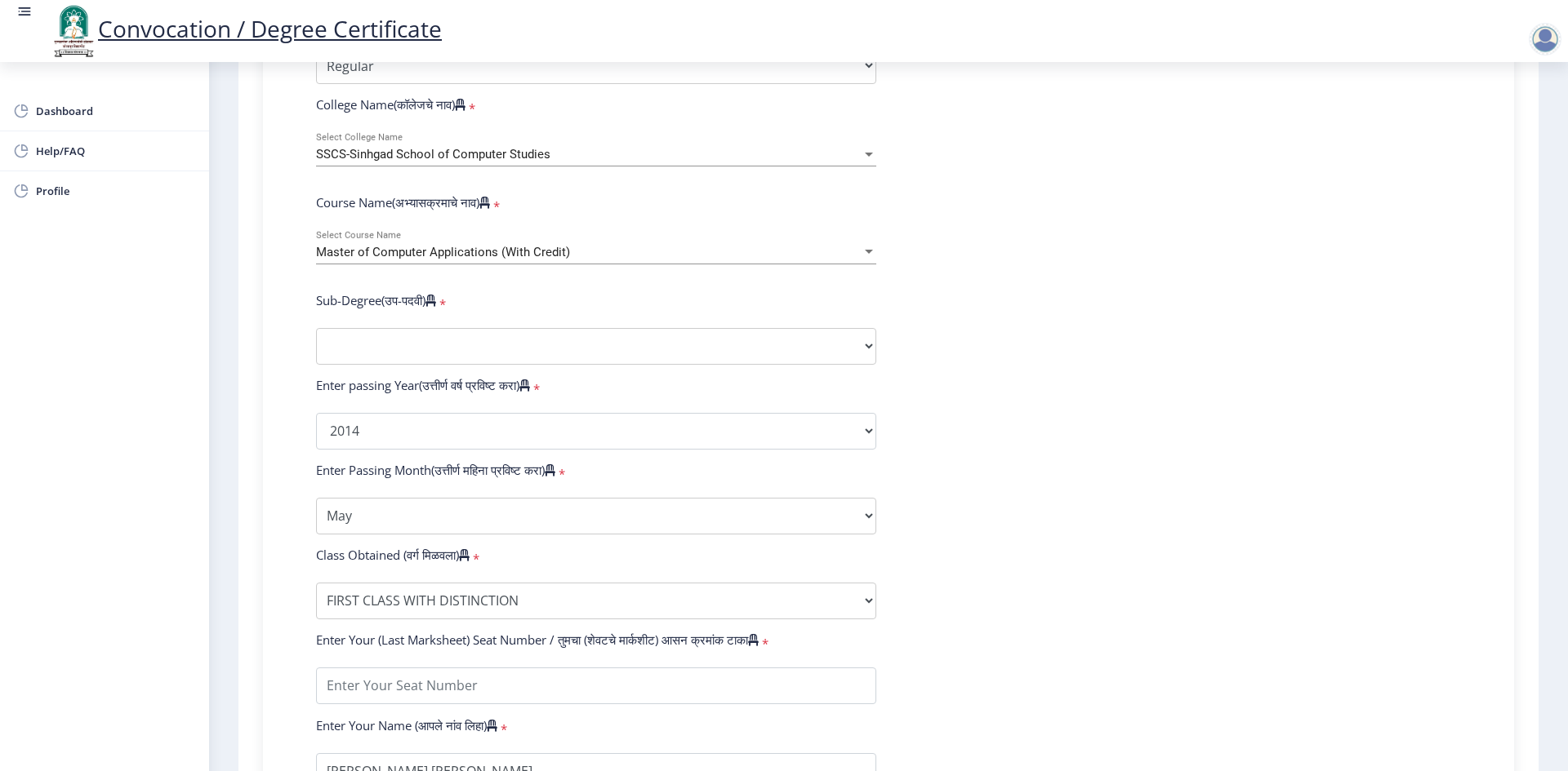
click at [1091, 408] on form "Enter Your PRN Number (तुमचा पीआरएन (कायम नोंदणी क्रमांक) एंटर करा) * Student T…" at bounding box center [889, 401] width 1170 height 950
click at [436, 359] on select "Sub-Degree Commerce Faculty Engineering Faculty Science Faculty Other" at bounding box center [596, 346] width 561 height 37
click at [576, 354] on select "Sub-Degree Commerce Faculty Engineering Faculty Science Faculty Other" at bounding box center [596, 346] width 561 height 37
select select "Commerce Faculty"
click at [316, 343] on select "Sub-Degree Commerce Faculty Engineering Faculty Science Faculty Other" at bounding box center [596, 346] width 561 height 37
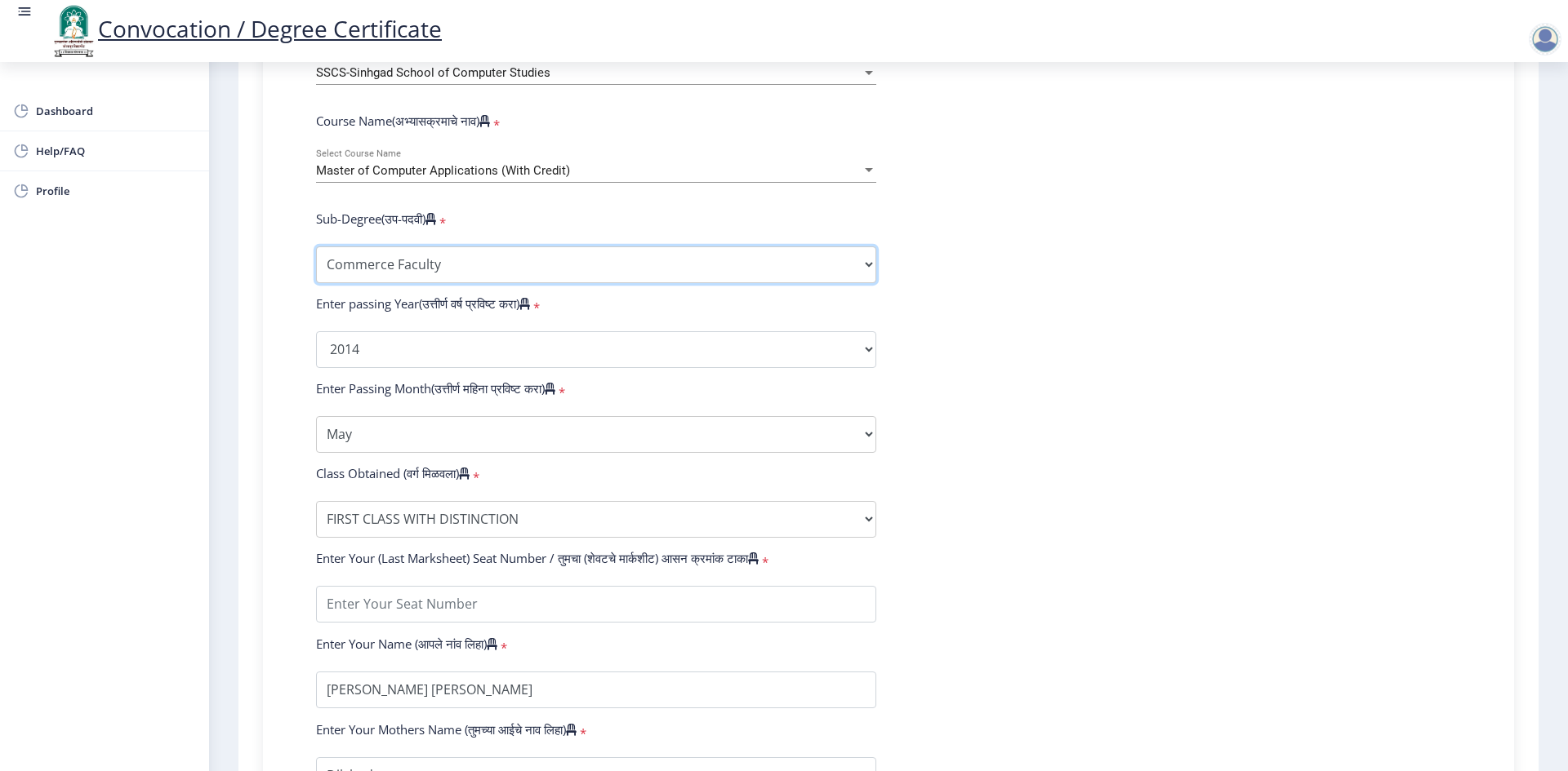
scroll to position [725, 0]
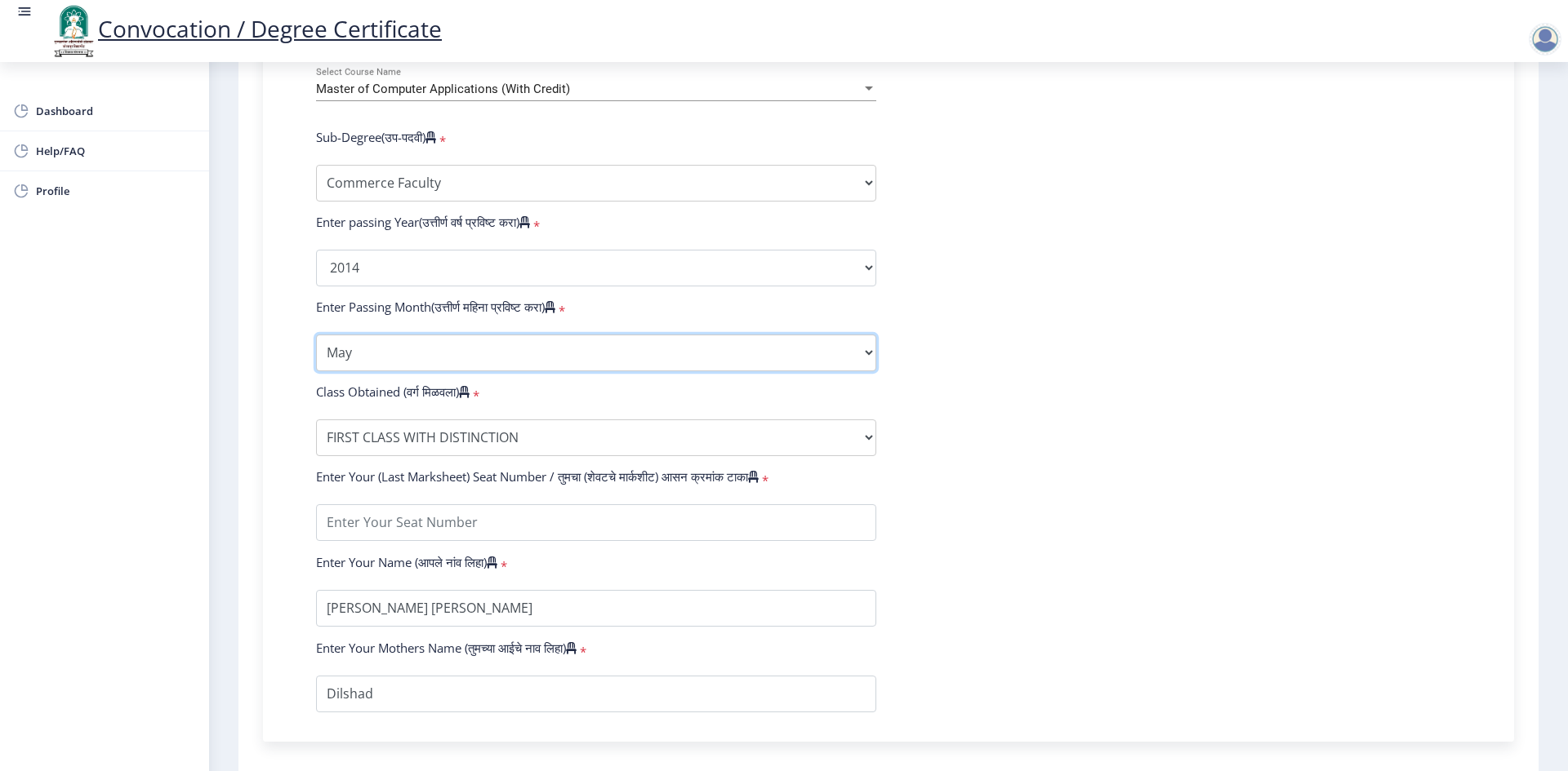
click at [600, 371] on select "Enter Passing Month March April May October November December" at bounding box center [596, 352] width 561 height 37
select select "April"
click at [316, 351] on select "Enter Passing Month March April May October November December" at bounding box center [596, 352] width 561 height 37
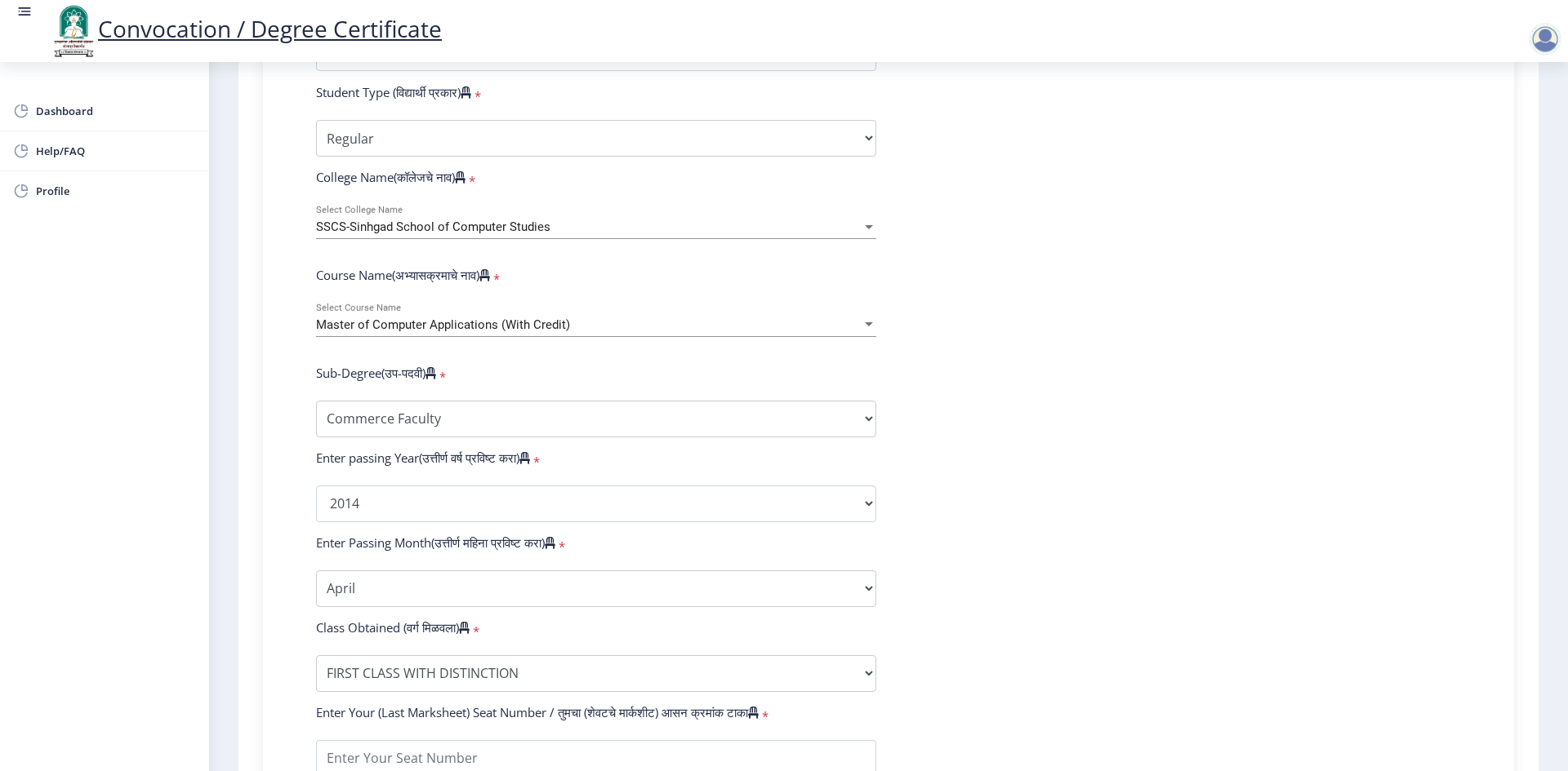
scroll to position [892, 0]
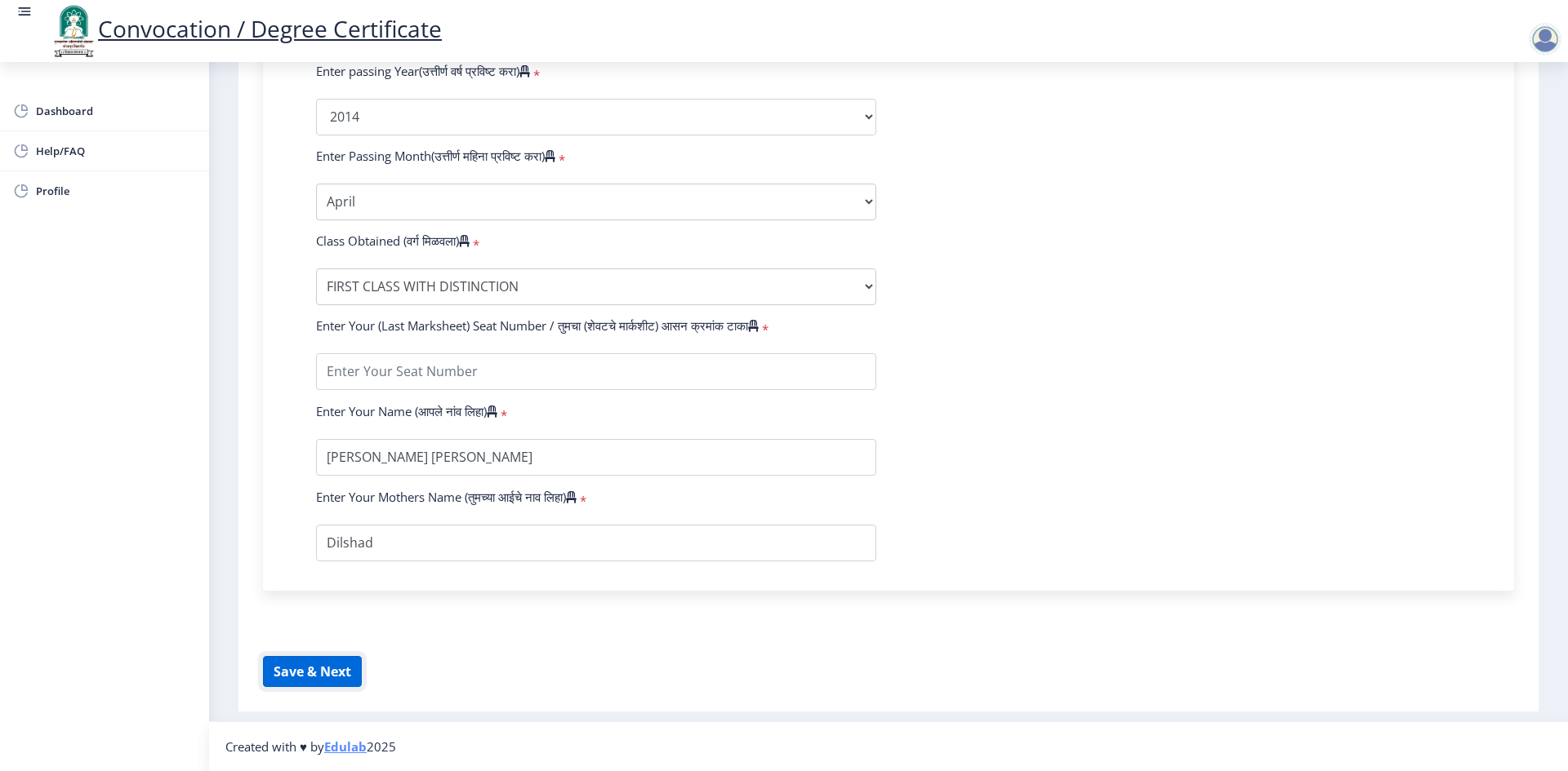
click at [324, 671] on button "Save & Next" at bounding box center [312, 671] width 99 height 31
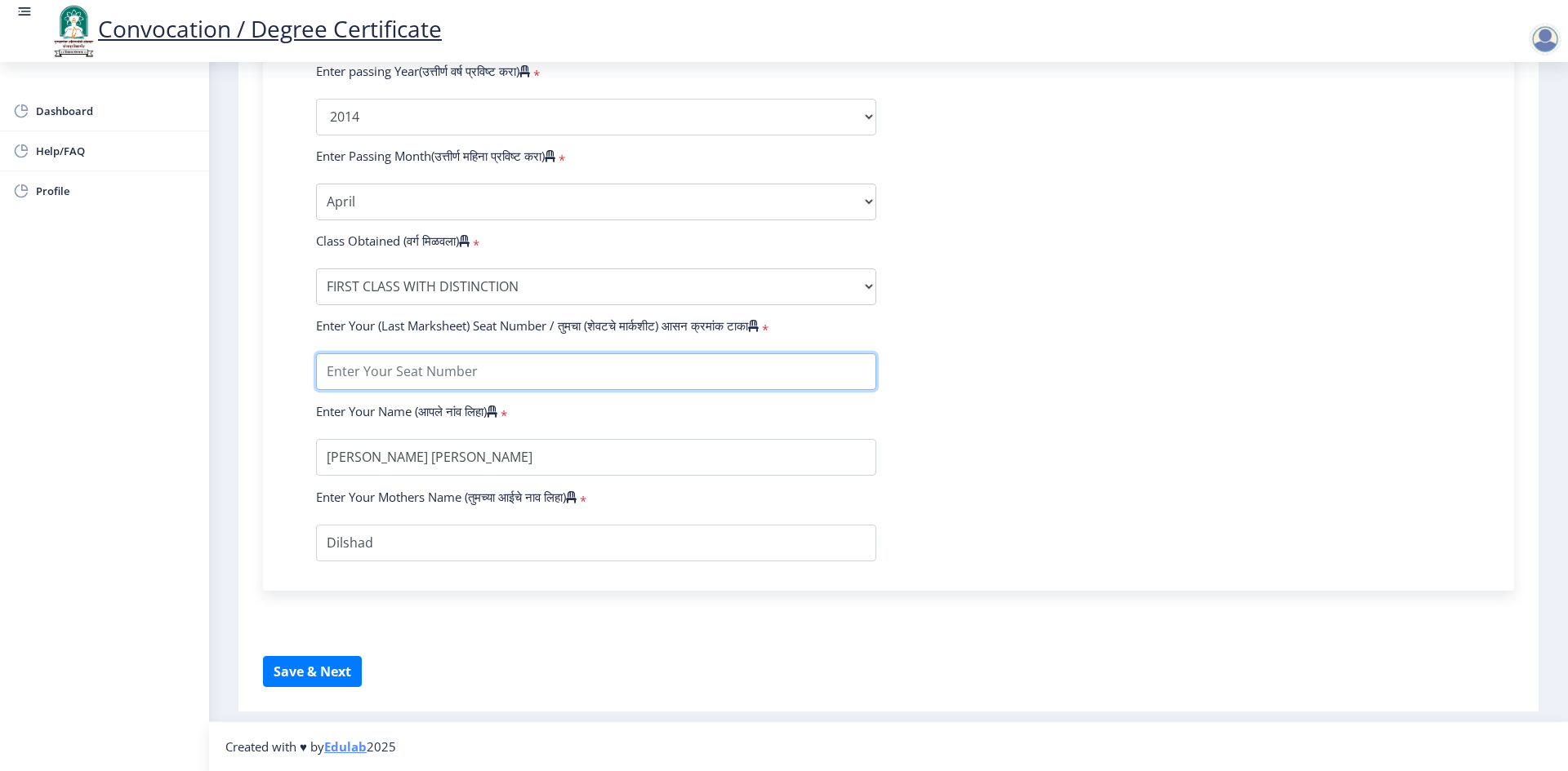
click at [471, 378] on input "textarea" at bounding box center [596, 371] width 561 height 37
type input "19218"
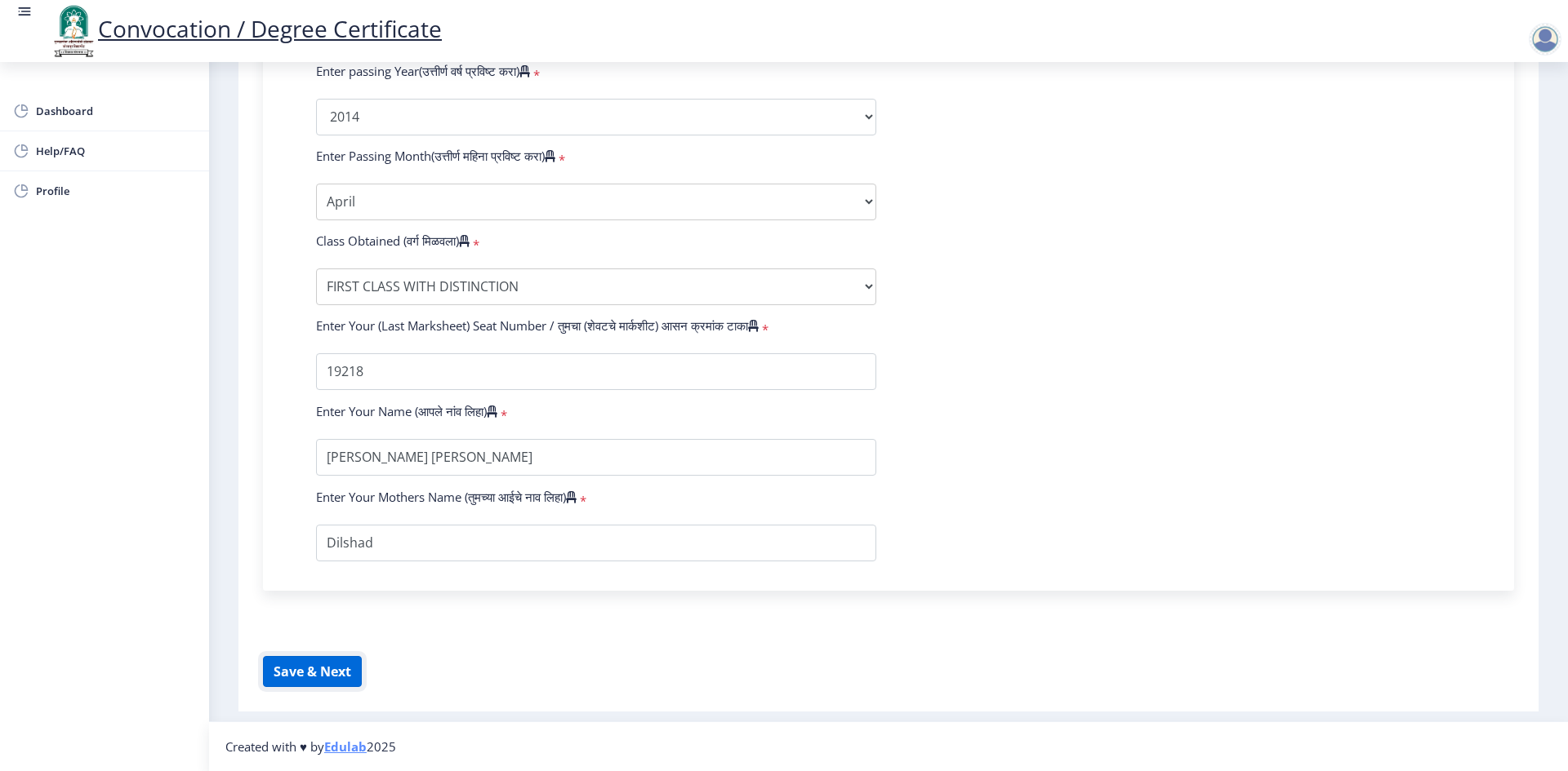
click at [333, 668] on button "Save & Next" at bounding box center [312, 671] width 99 height 31
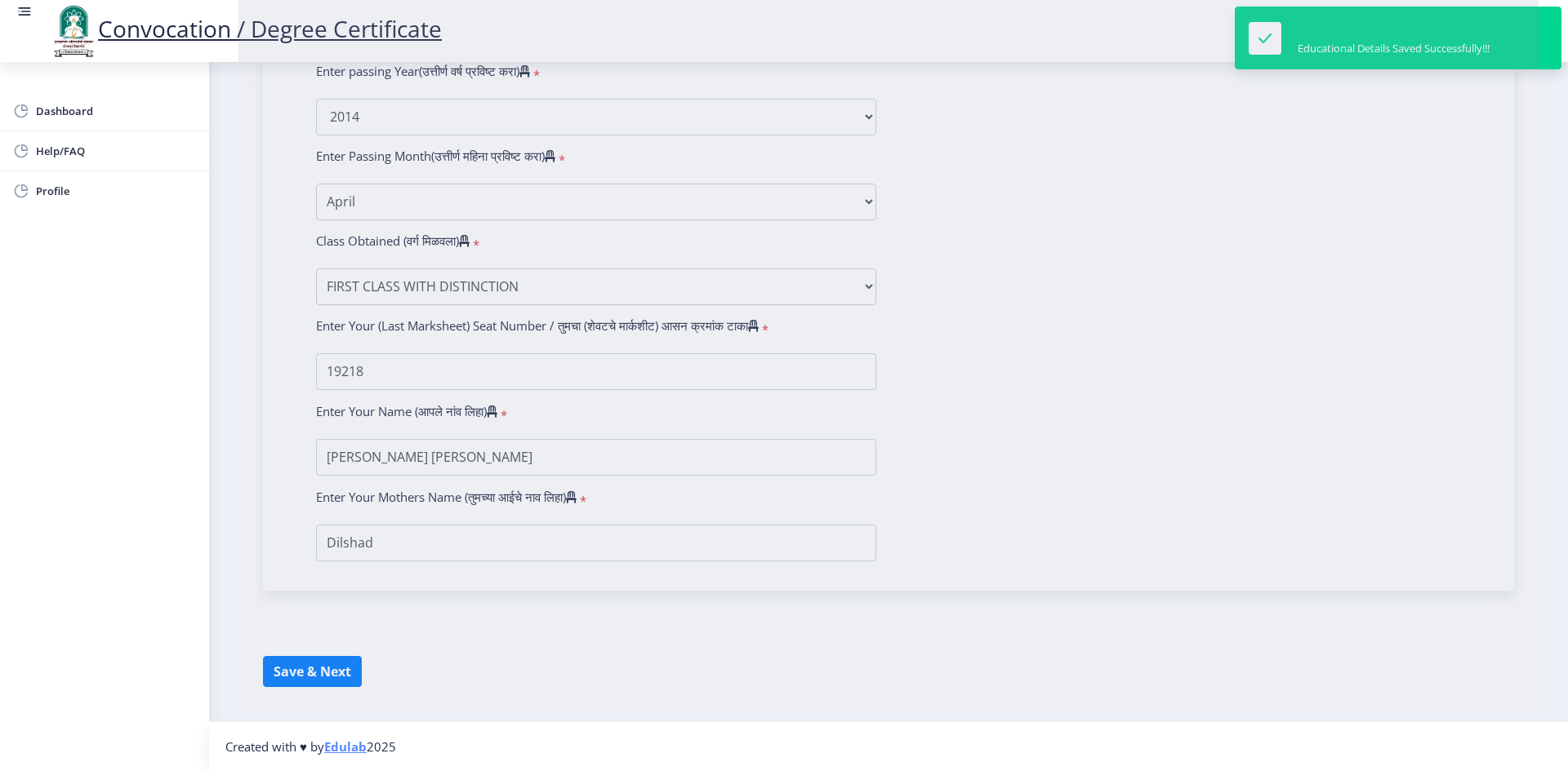
select select
type input "[PERSON_NAME] [PERSON_NAME]"
type input "Dilshad"
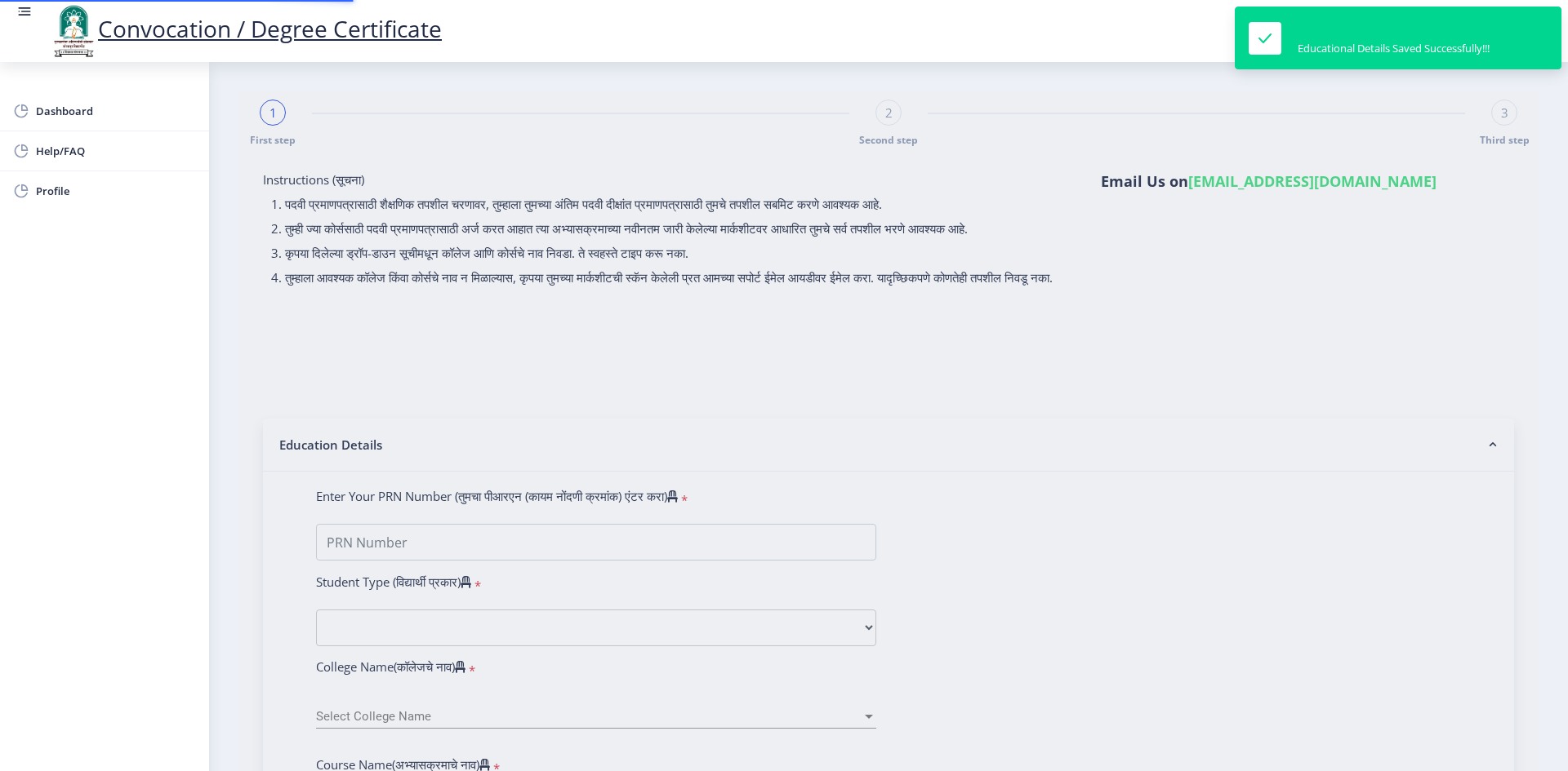
type input "1100005934"
select select "Regular"
select select "2014"
select select "April"
select select "FIRST CLASS WITH DISTINCTION"
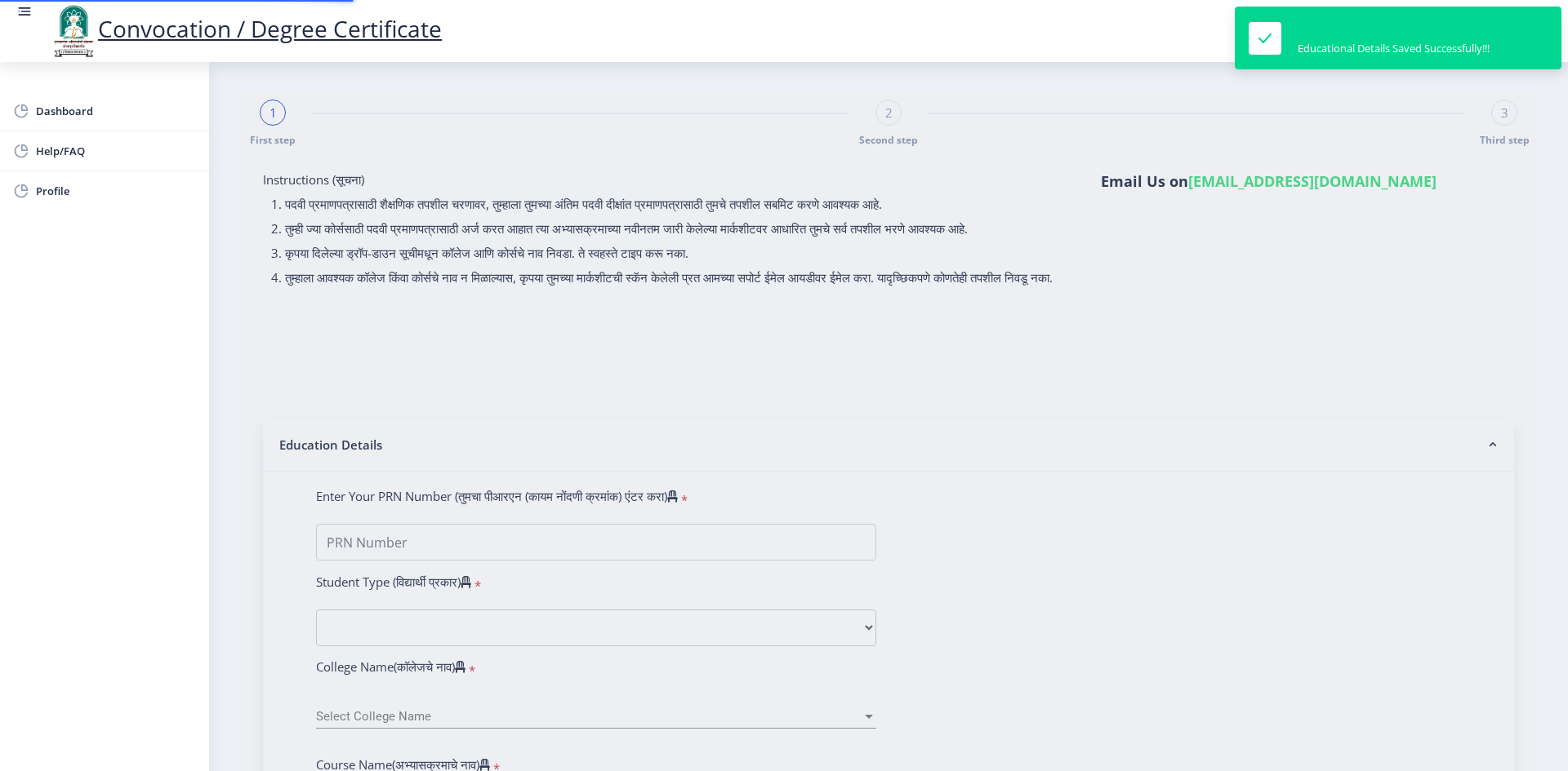
type input "19218"
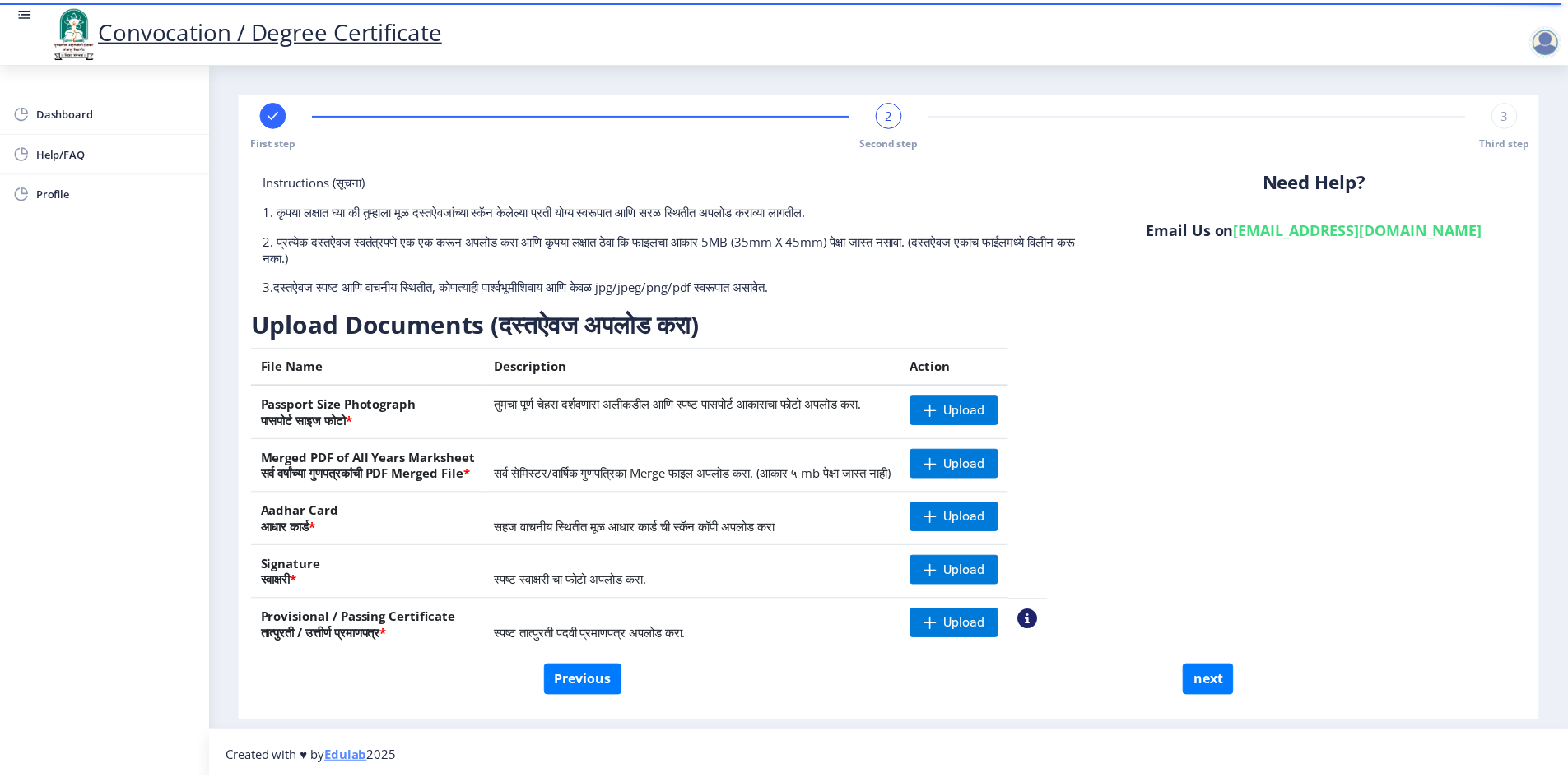
scroll to position [5, 0]
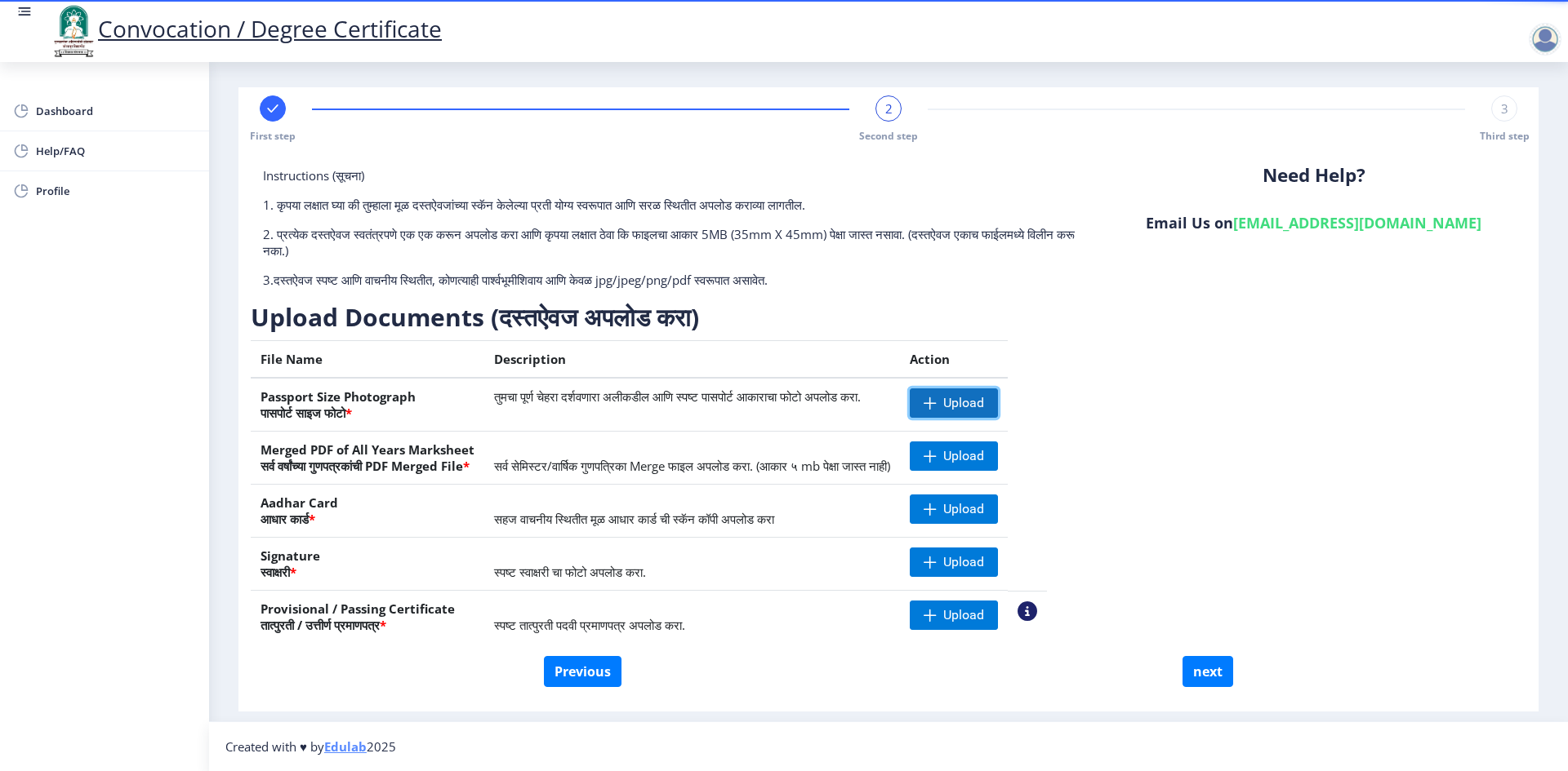
click at [997, 401] on span "Upload" at bounding box center [954, 403] width 88 height 30
click at [984, 455] on span "Upload" at bounding box center [964, 456] width 41 height 16
click at [984, 510] on span "Upload" at bounding box center [964, 509] width 41 height 16
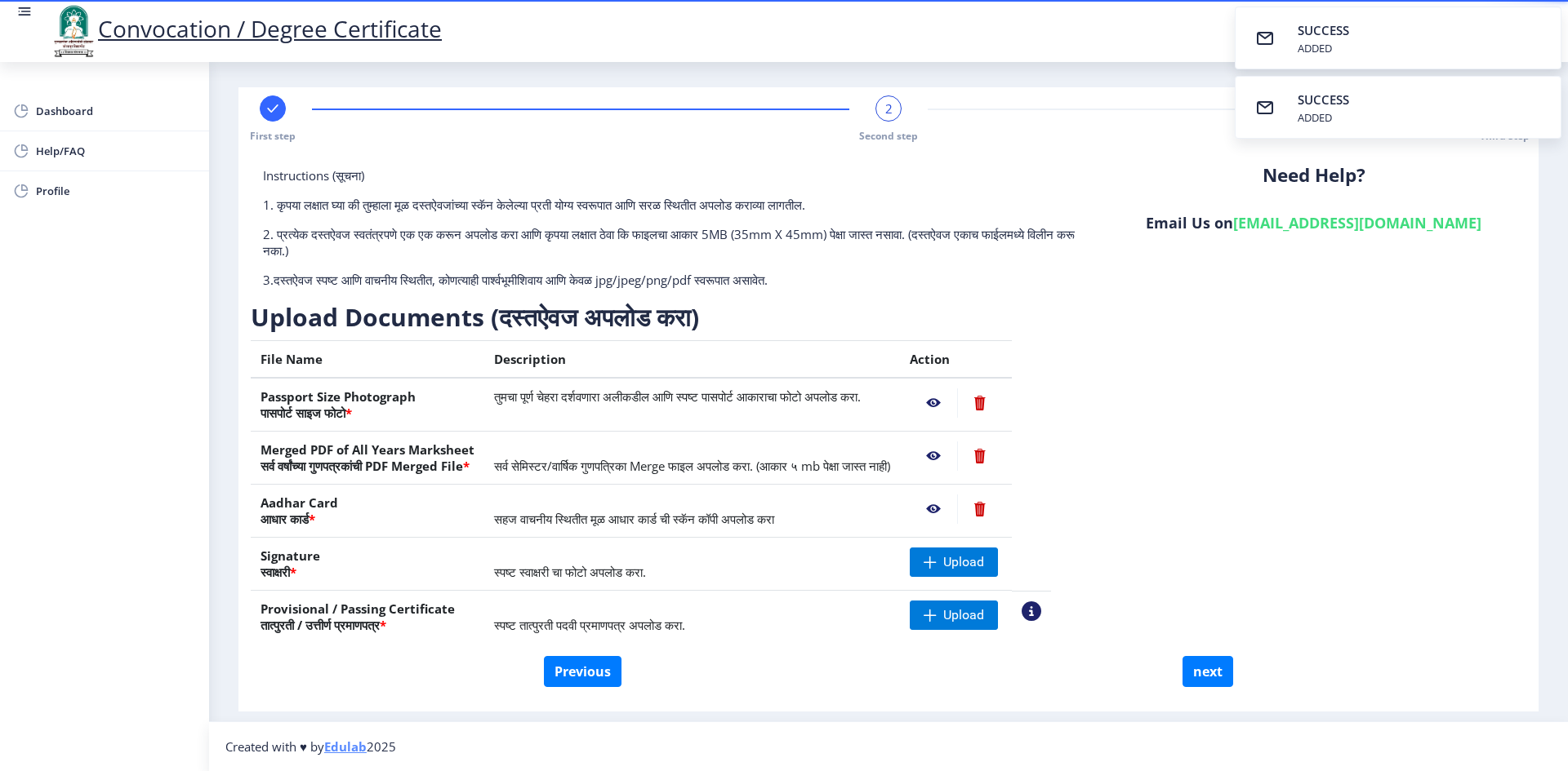
click at [1002, 507] on nb-action at bounding box center [980, 509] width 45 height 30
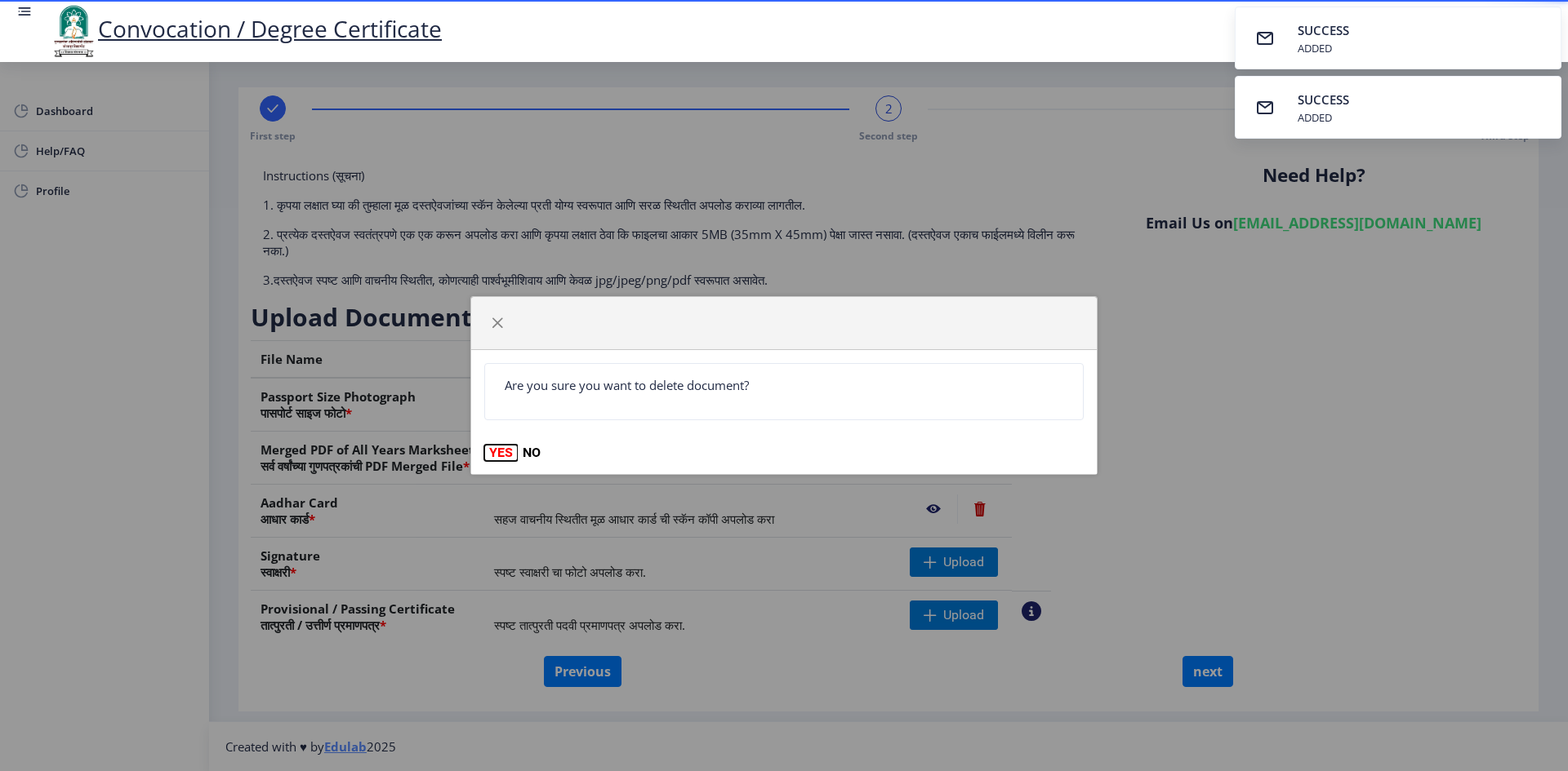
click at [500, 449] on button "YES" at bounding box center [501, 453] width 33 height 16
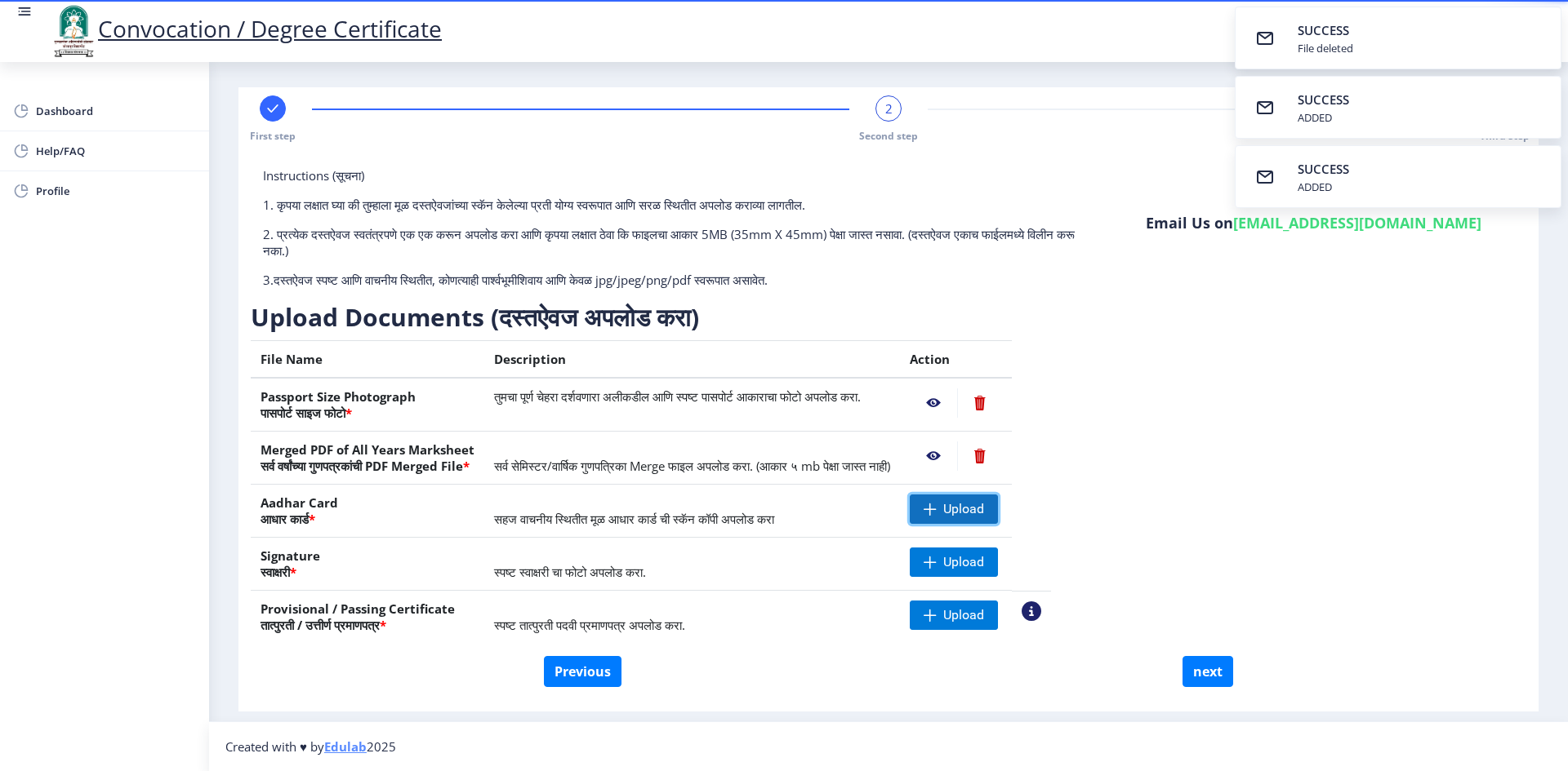
click at [936, 507] on span at bounding box center [930, 509] width 13 height 13
click at [984, 564] on span "Upload" at bounding box center [964, 562] width 41 height 16
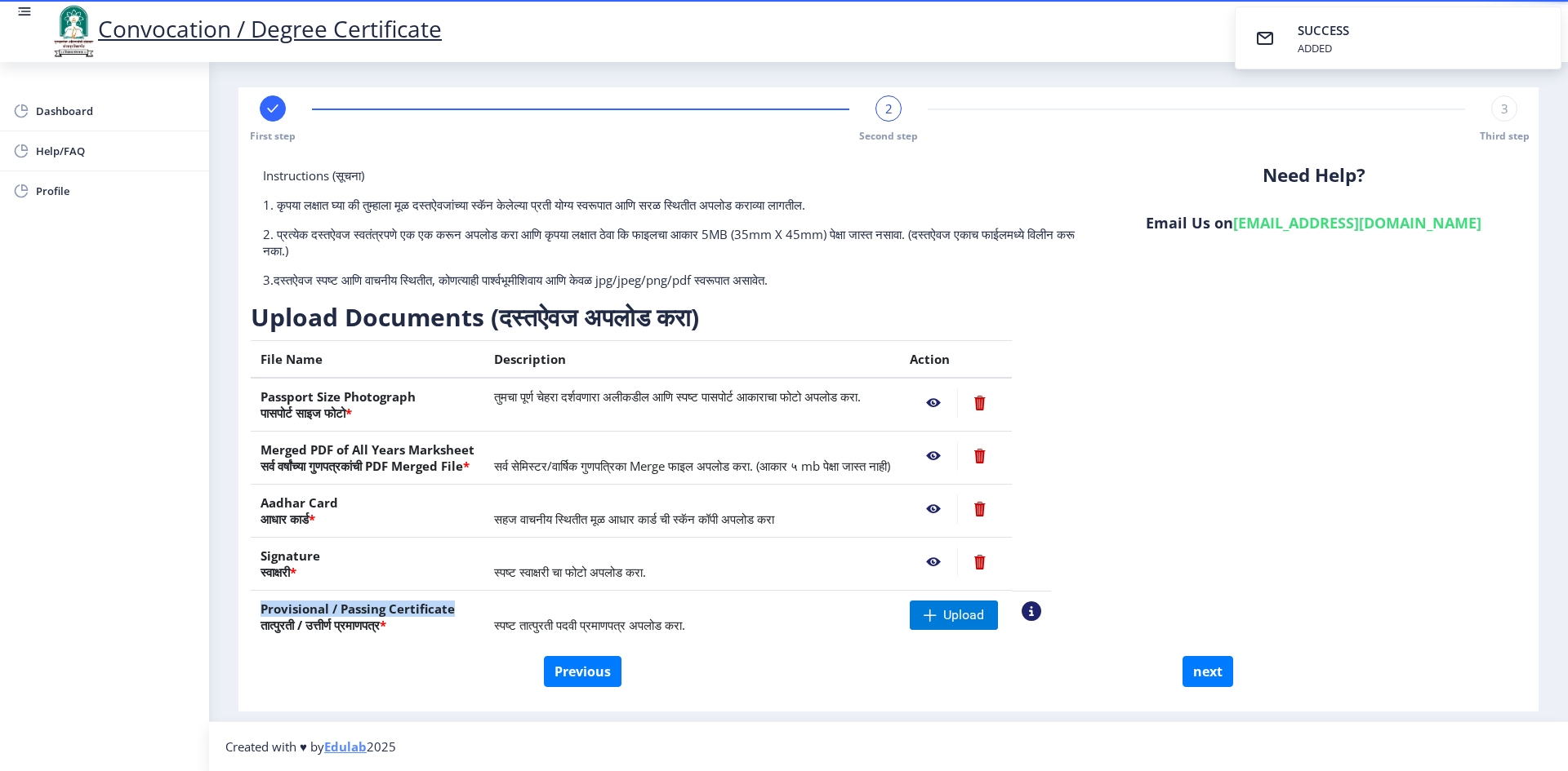
drag, startPoint x: 454, startPoint y: 605, endPoint x: 259, endPoint y: 607, distance: 195.0
click at [259, 607] on th "Provisional / Passing Certificate तात्पुरती / उत्तीर्ण प्रमाणपत्र *" at bounding box center [368, 617] width 233 height 53
copy th "Provisional / Passing Certificate"
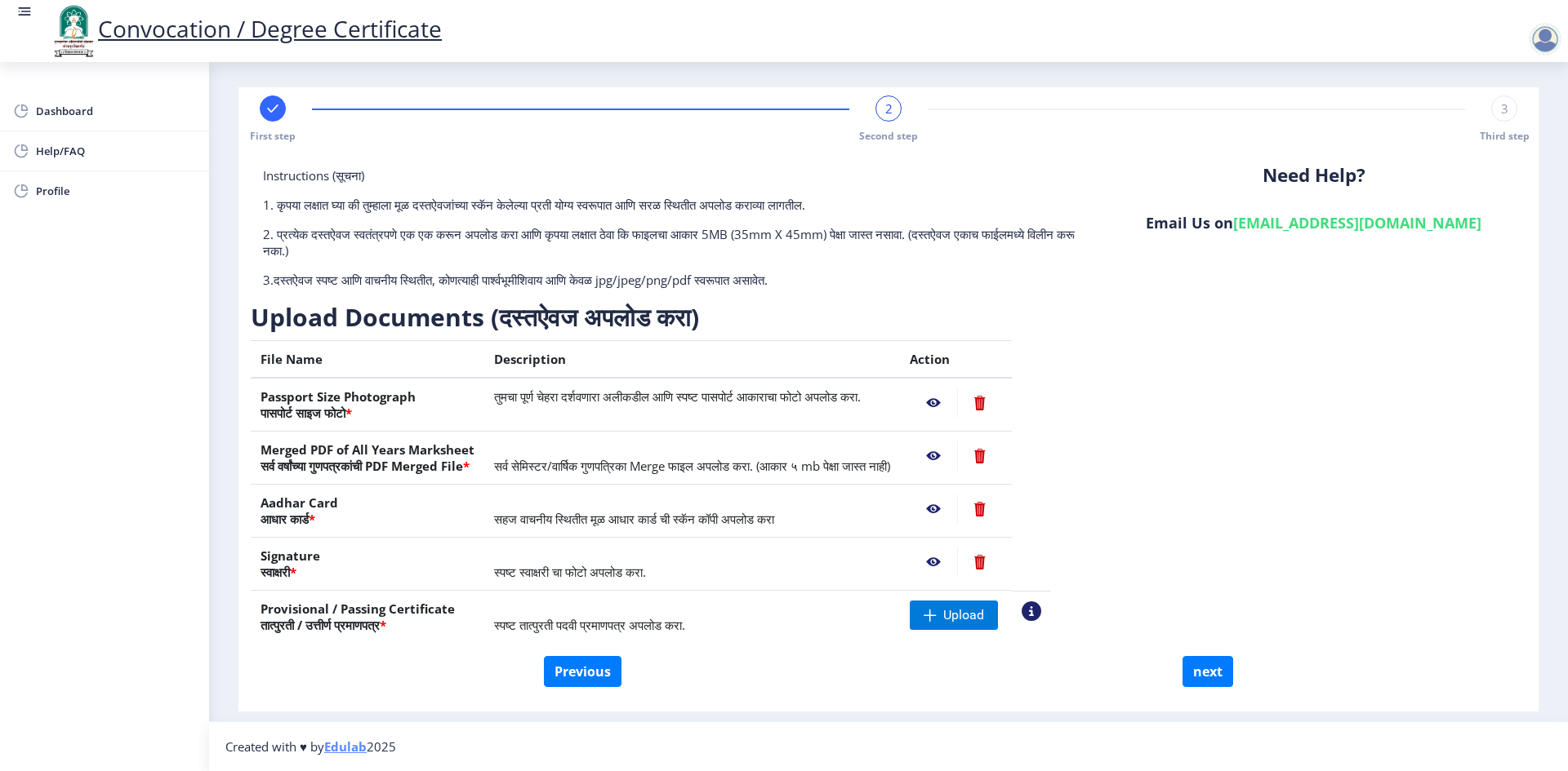
click at [805, 626] on td "स्पष्ट तात्पुरती पदवी प्रमाणपत्र अपलोड करा." at bounding box center [692, 617] width 415 height 53
click at [1041, 607] on nb-action at bounding box center [1032, 611] width 20 height 20
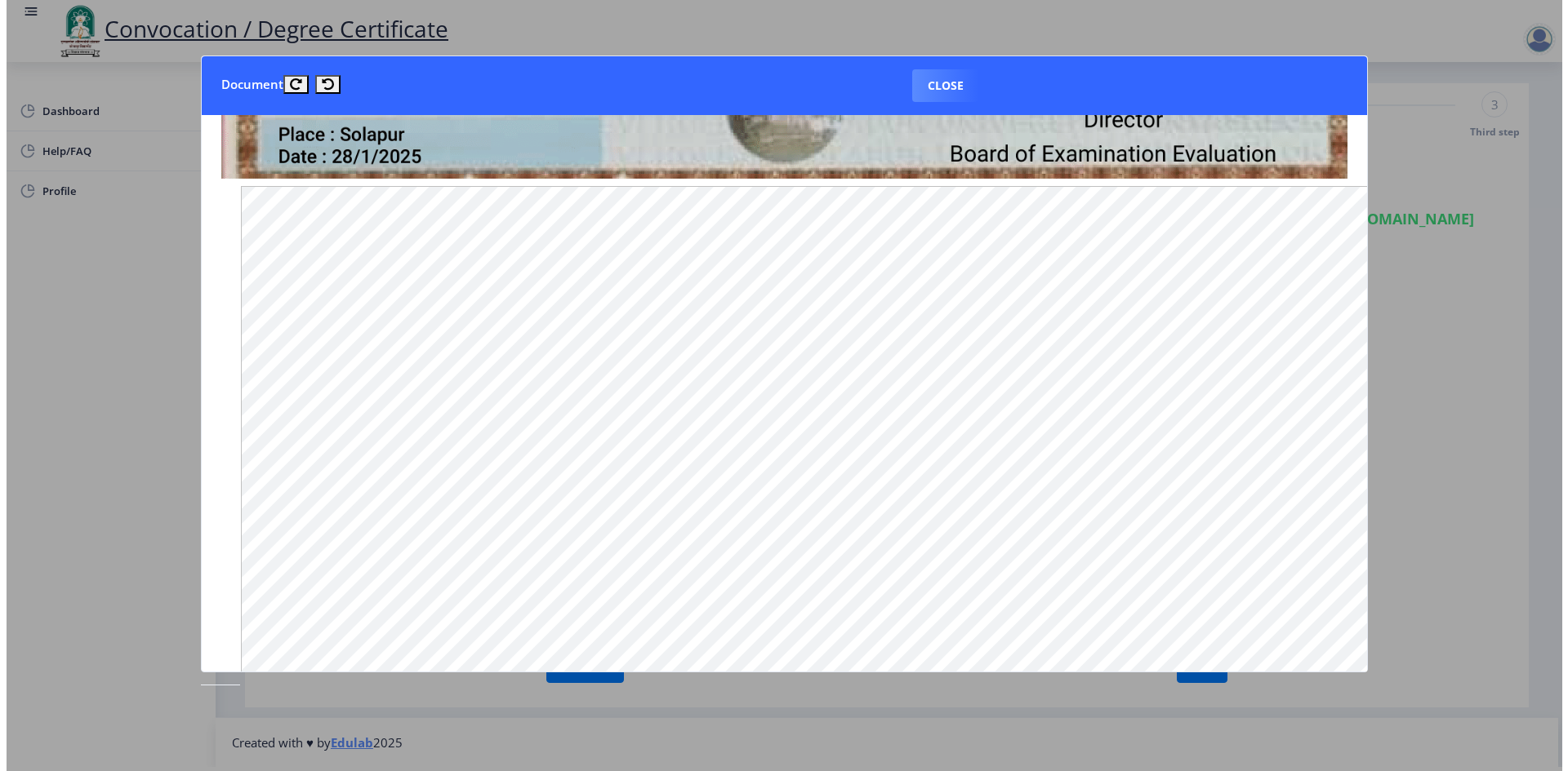
scroll to position [845, 0]
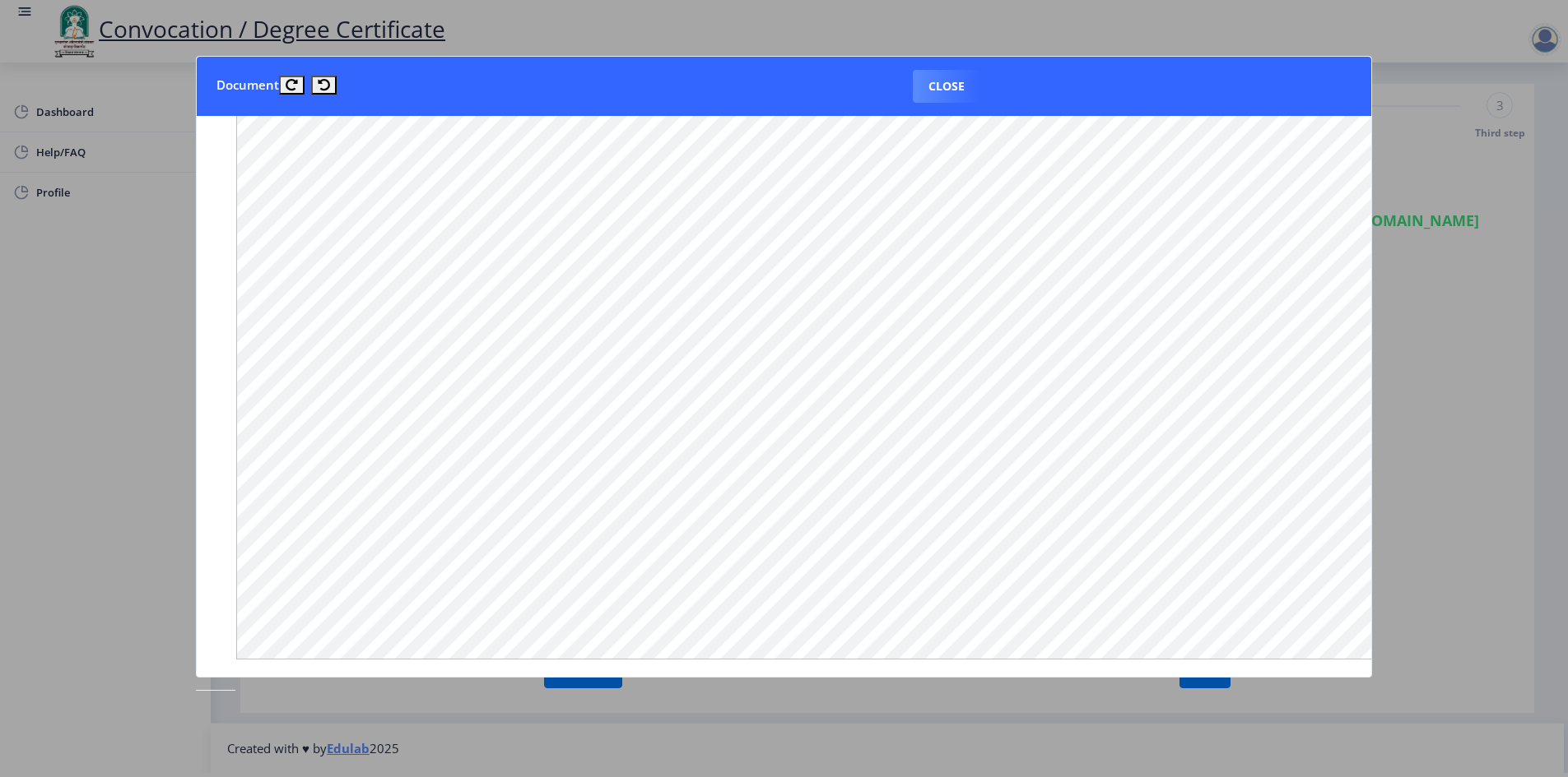
click at [1433, 381] on div at bounding box center [784, 388] width 1568 height 777
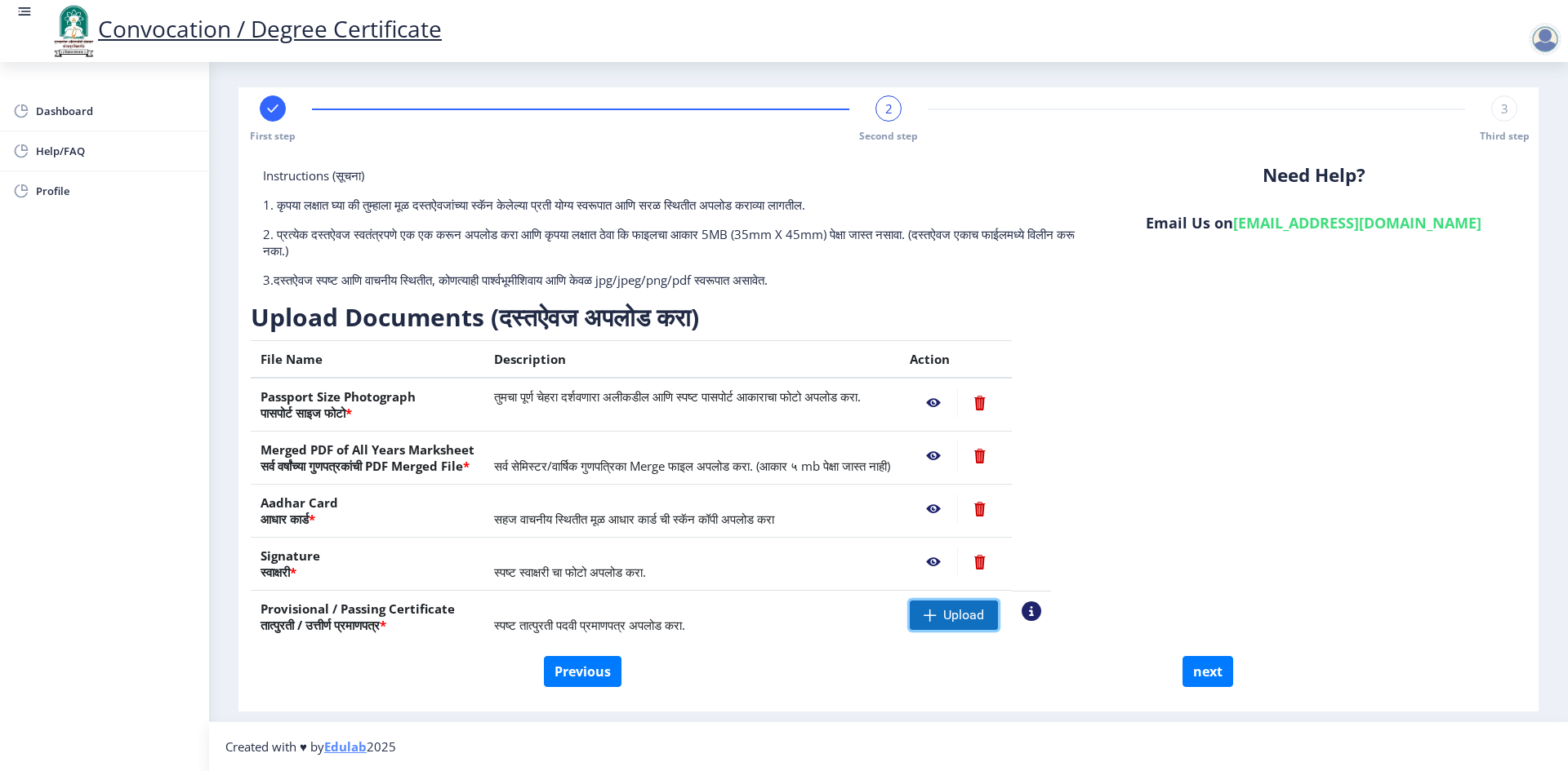
click at [984, 612] on span "Upload" at bounding box center [964, 615] width 41 height 16
click at [1206, 671] on button "next" at bounding box center [1207, 671] width 50 height 31
select select
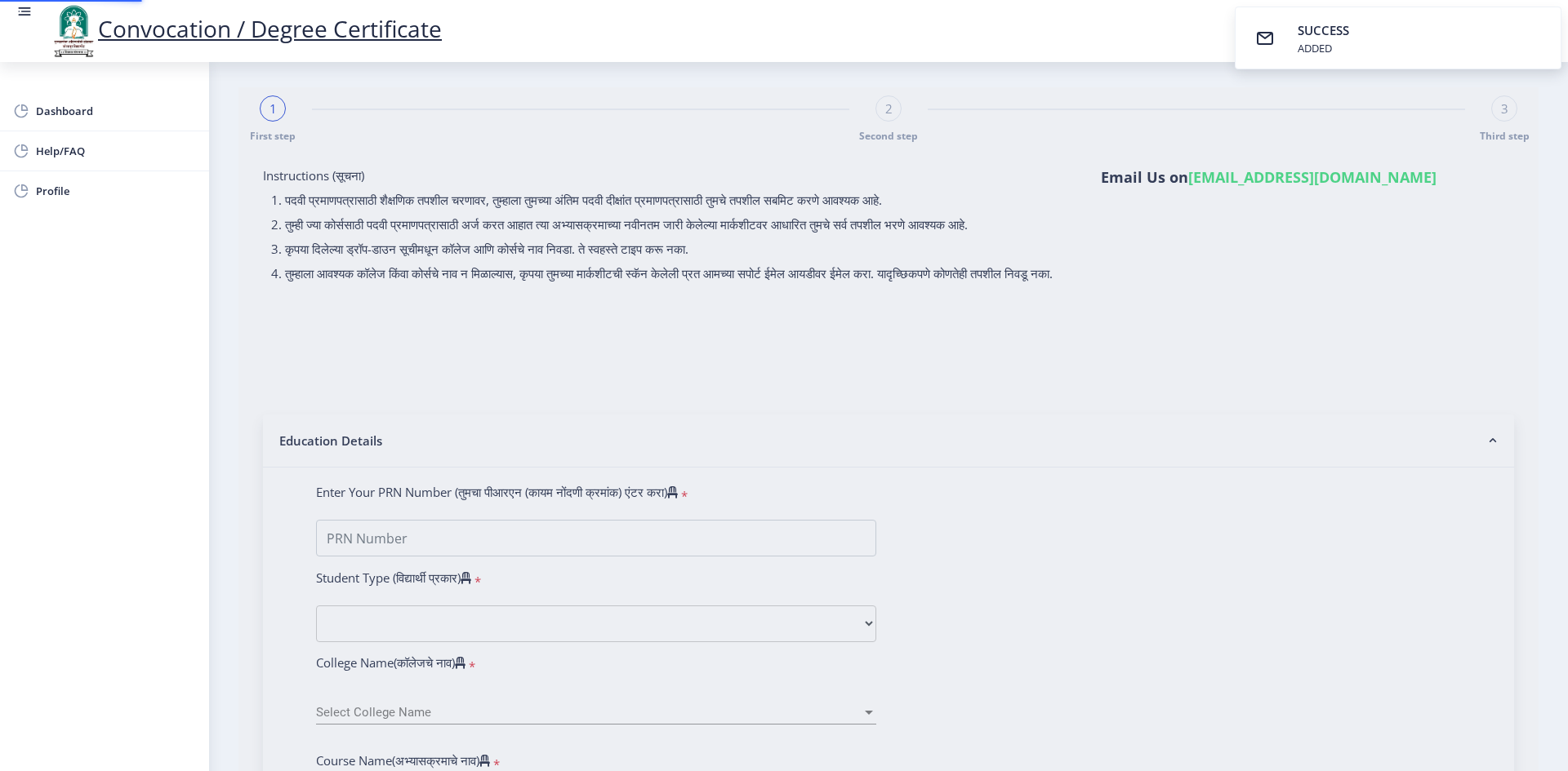
scroll to position [0, 0]
select select
type input "[PERSON_NAME] [PERSON_NAME]"
type input "Dilshad"
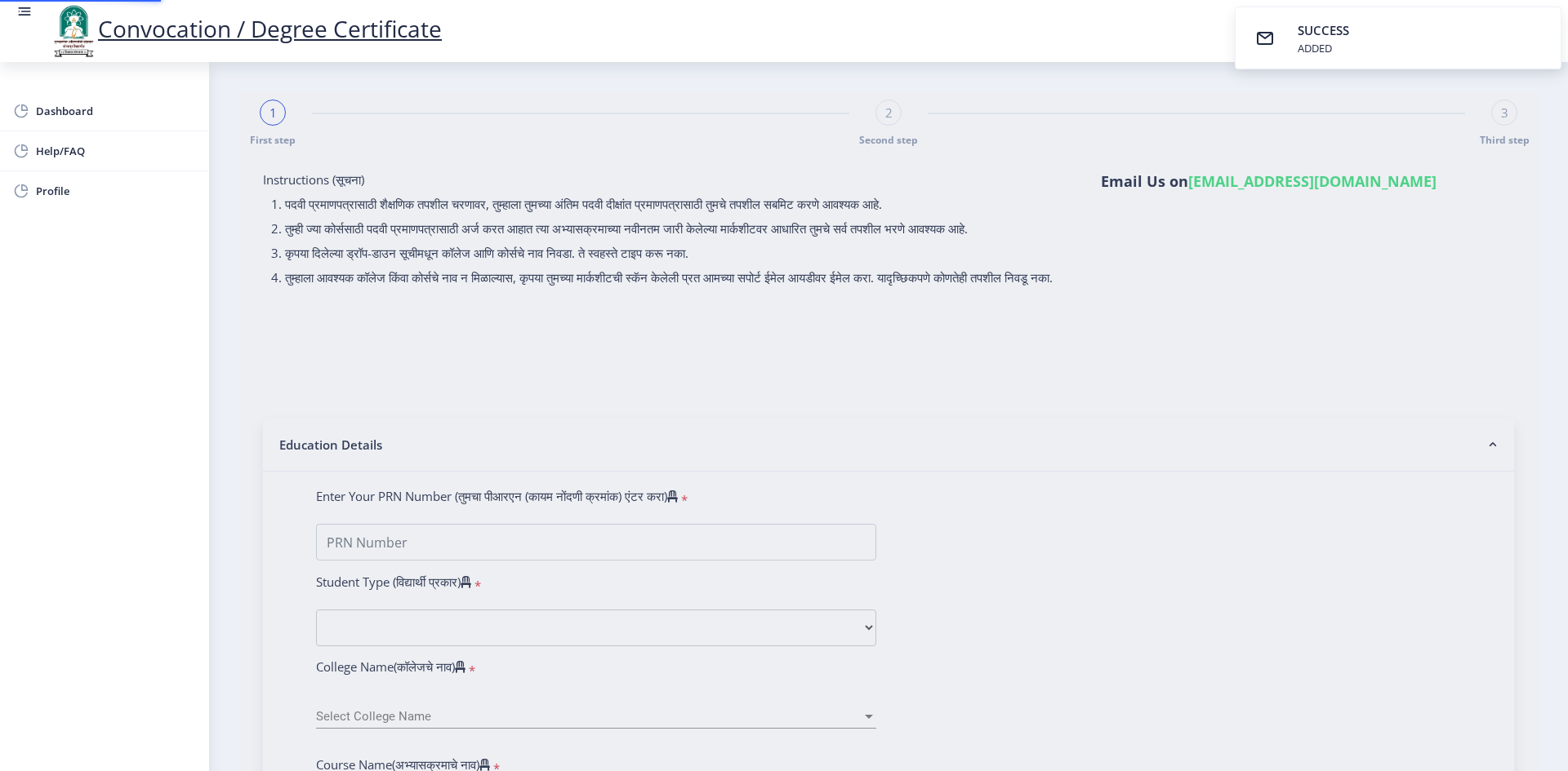
select select
type input "[PERSON_NAME] [PERSON_NAME]"
type input "Dilshad"
type input "1100005934"
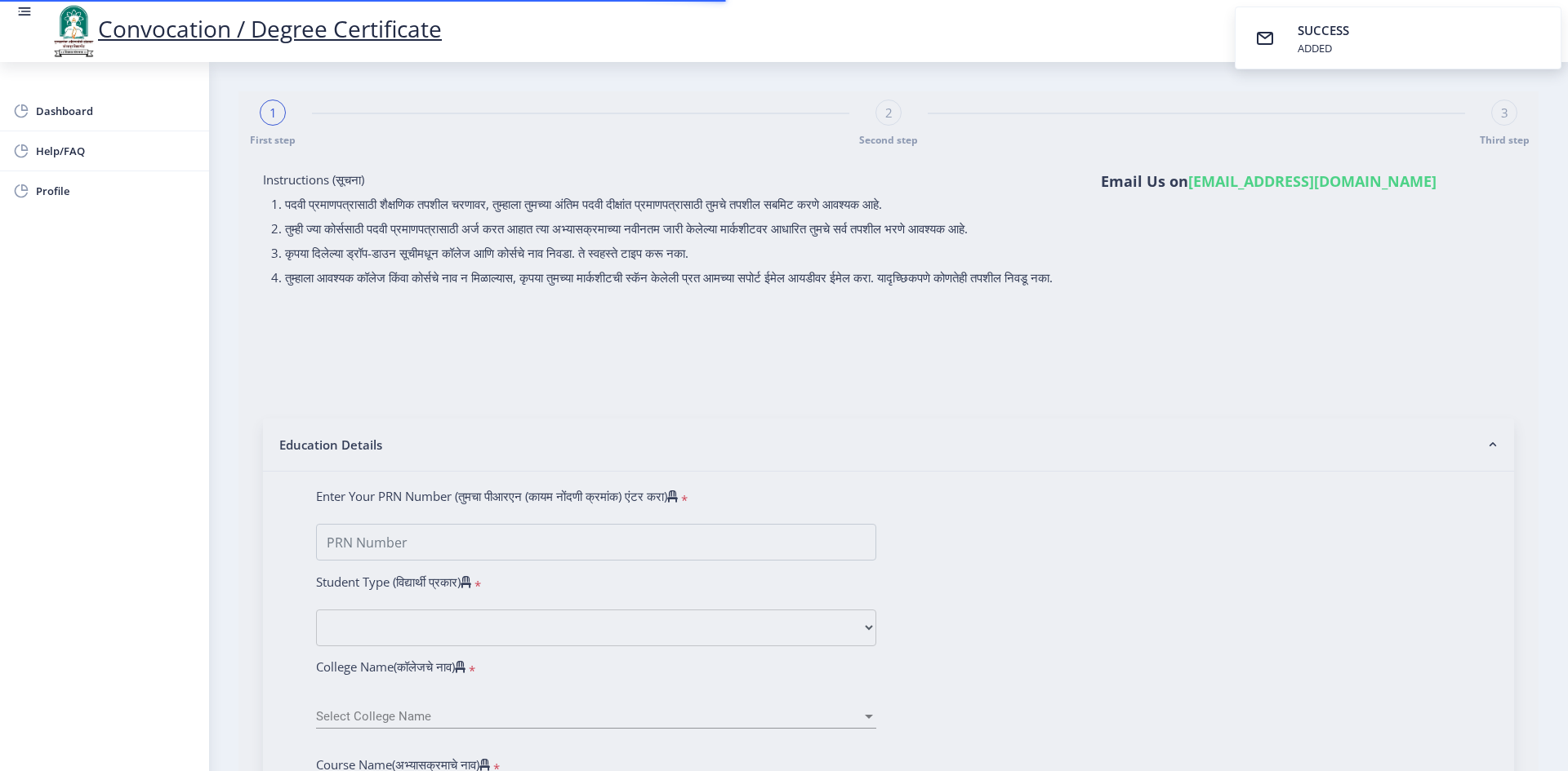
select select "Regular"
select select "2014"
select select "April"
select select "FIRST CLASS WITH DISTINCTION"
type input "19218"
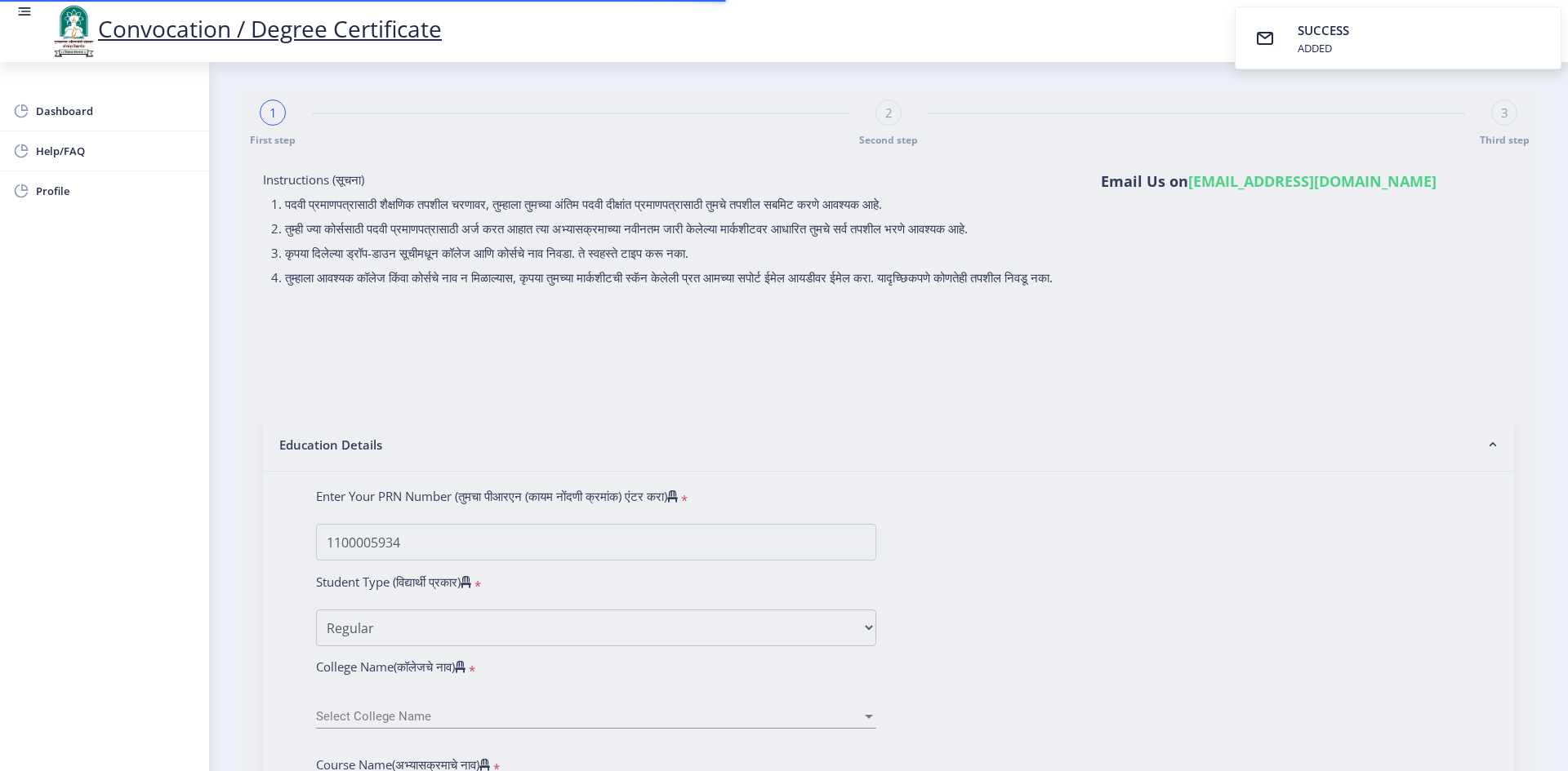
select select "Commerce Faculty"
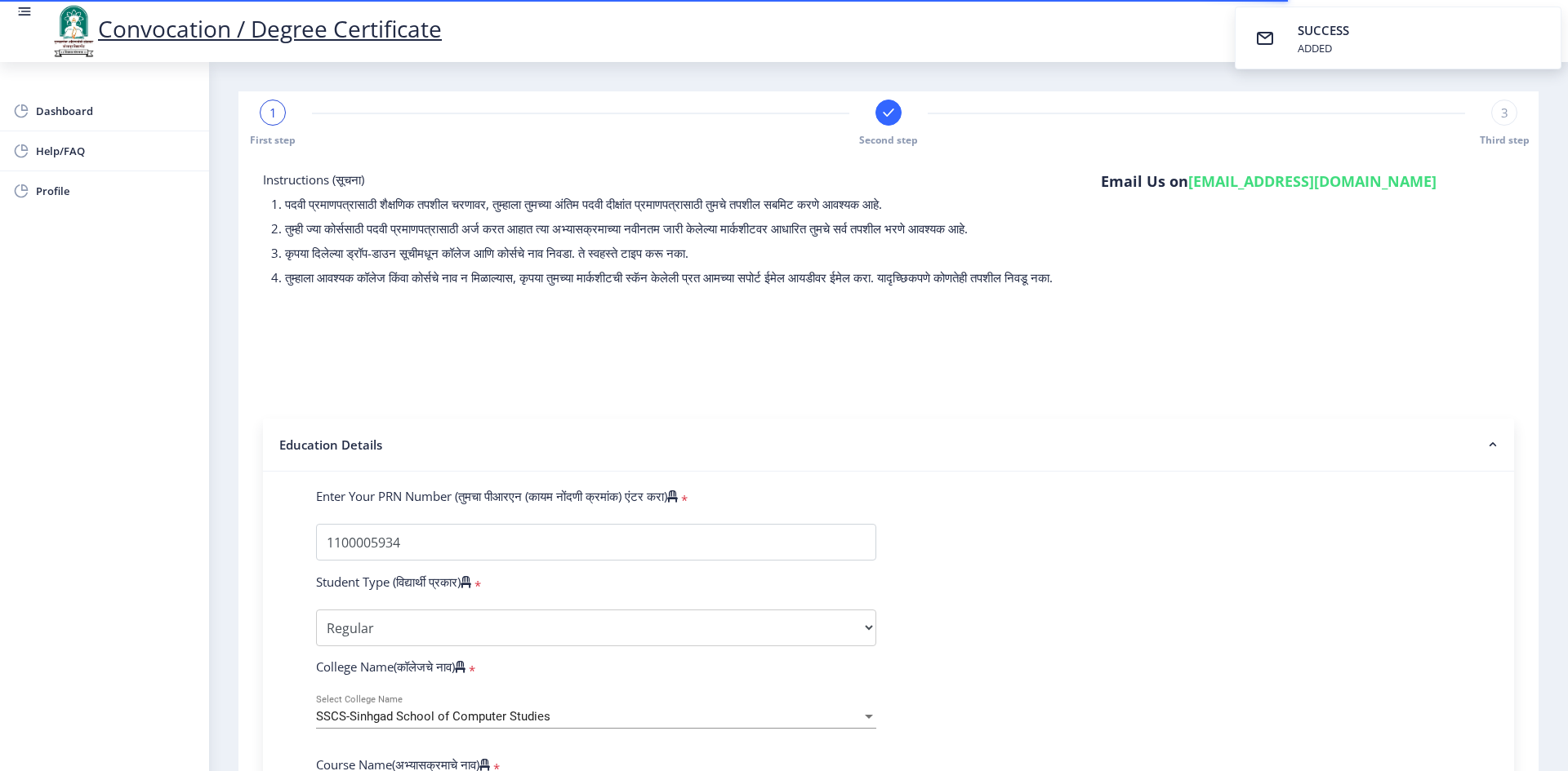
select select
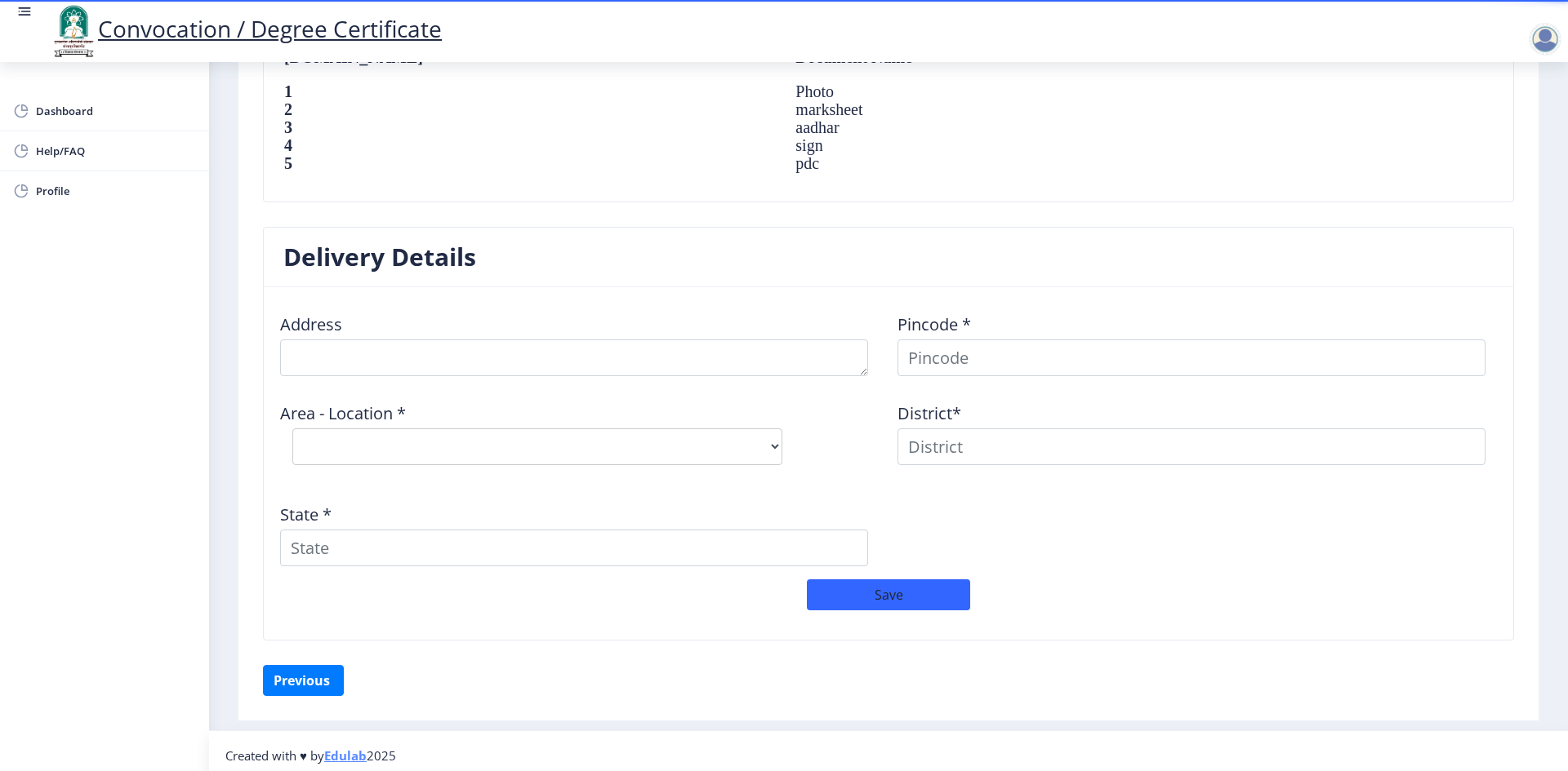
scroll to position [1165, 0]
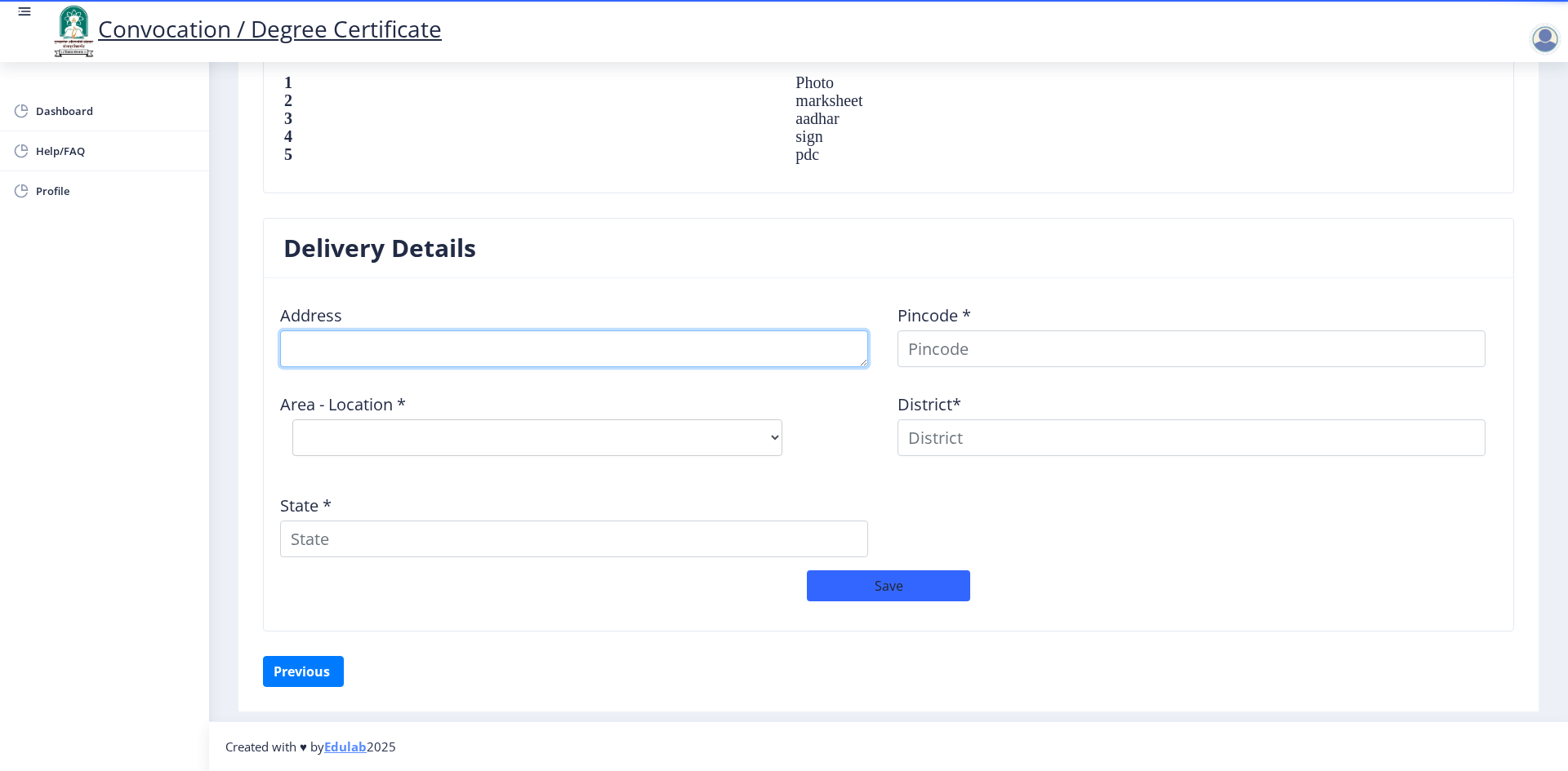
click at [443, 353] on textarea at bounding box center [574, 349] width 588 height 37
type textarea "A/P Mathvasti, Kasegaon, Tal Pandharpur Dist Solapur"
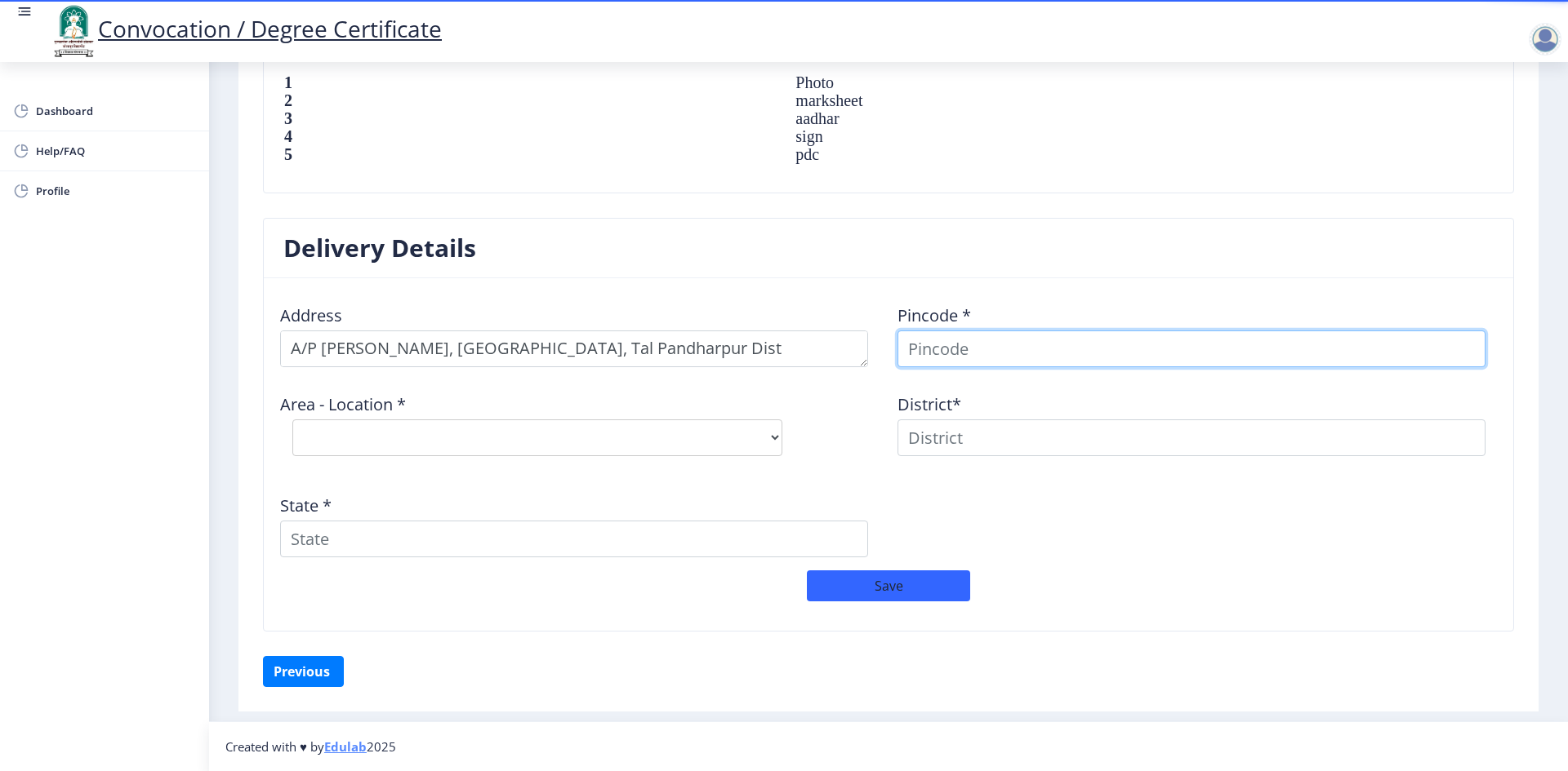
click at [956, 347] on input at bounding box center [1192, 349] width 588 height 37
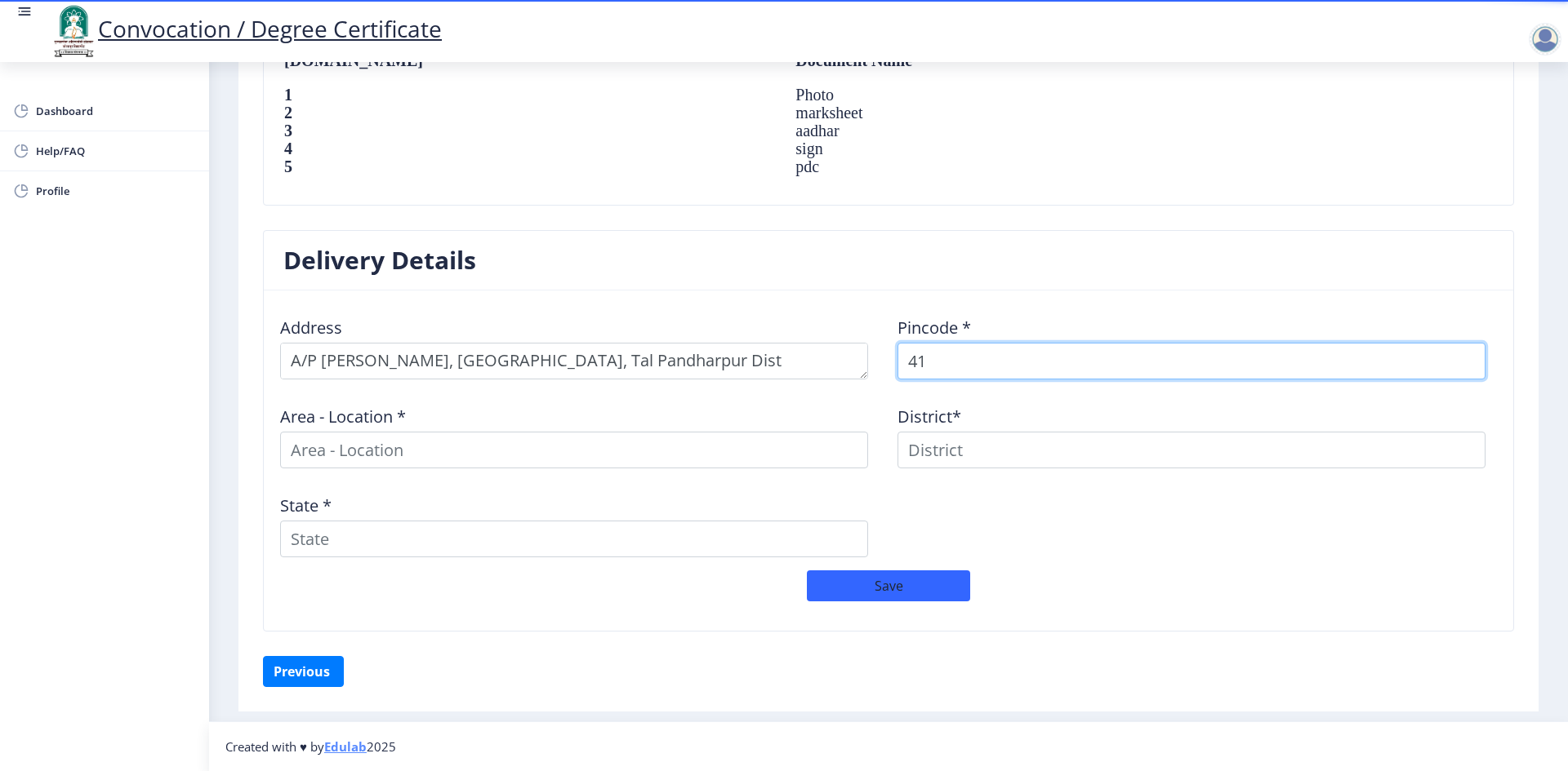
scroll to position [1154, 0]
type input "413304"
select select
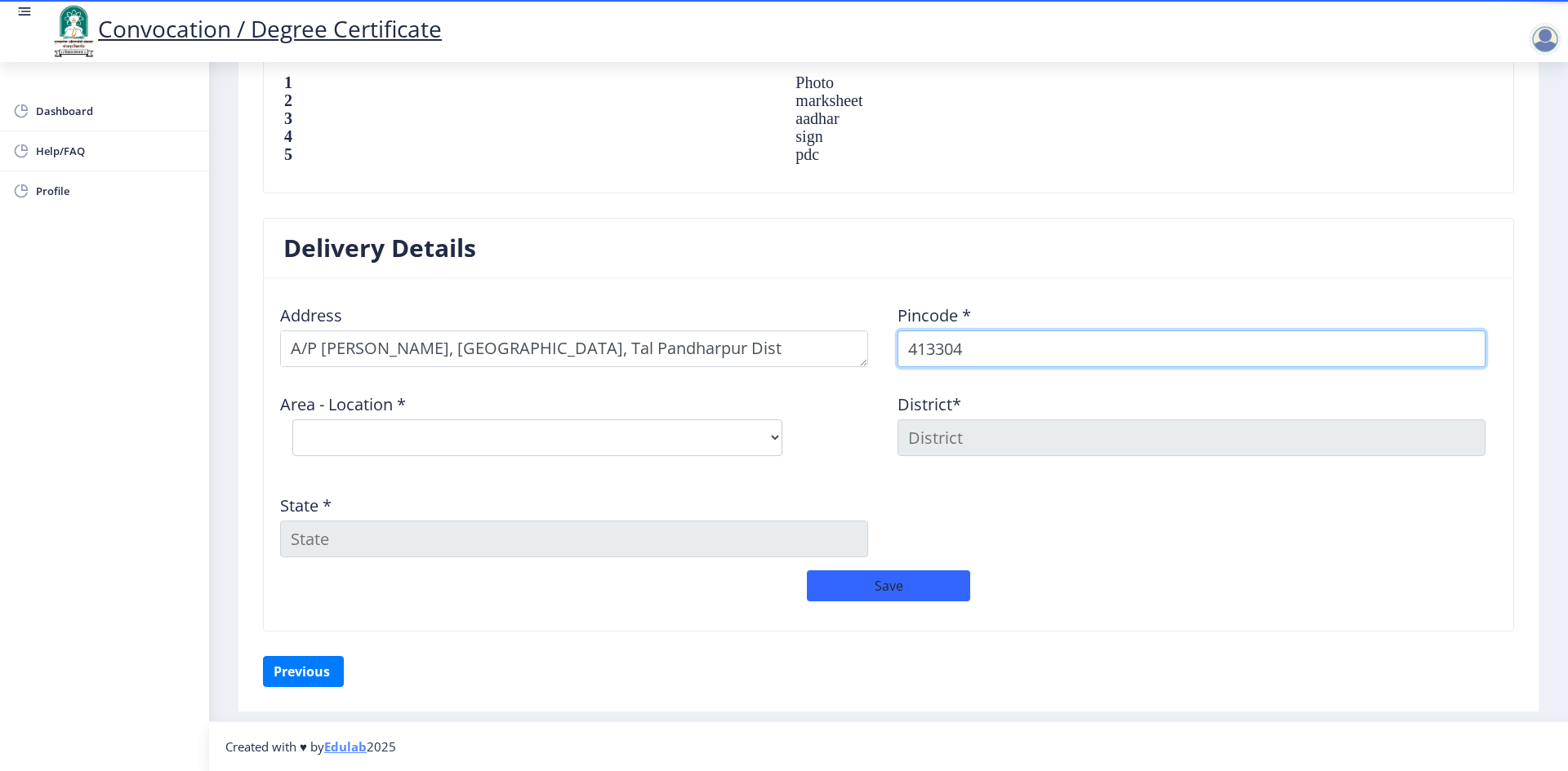
type input "413304"
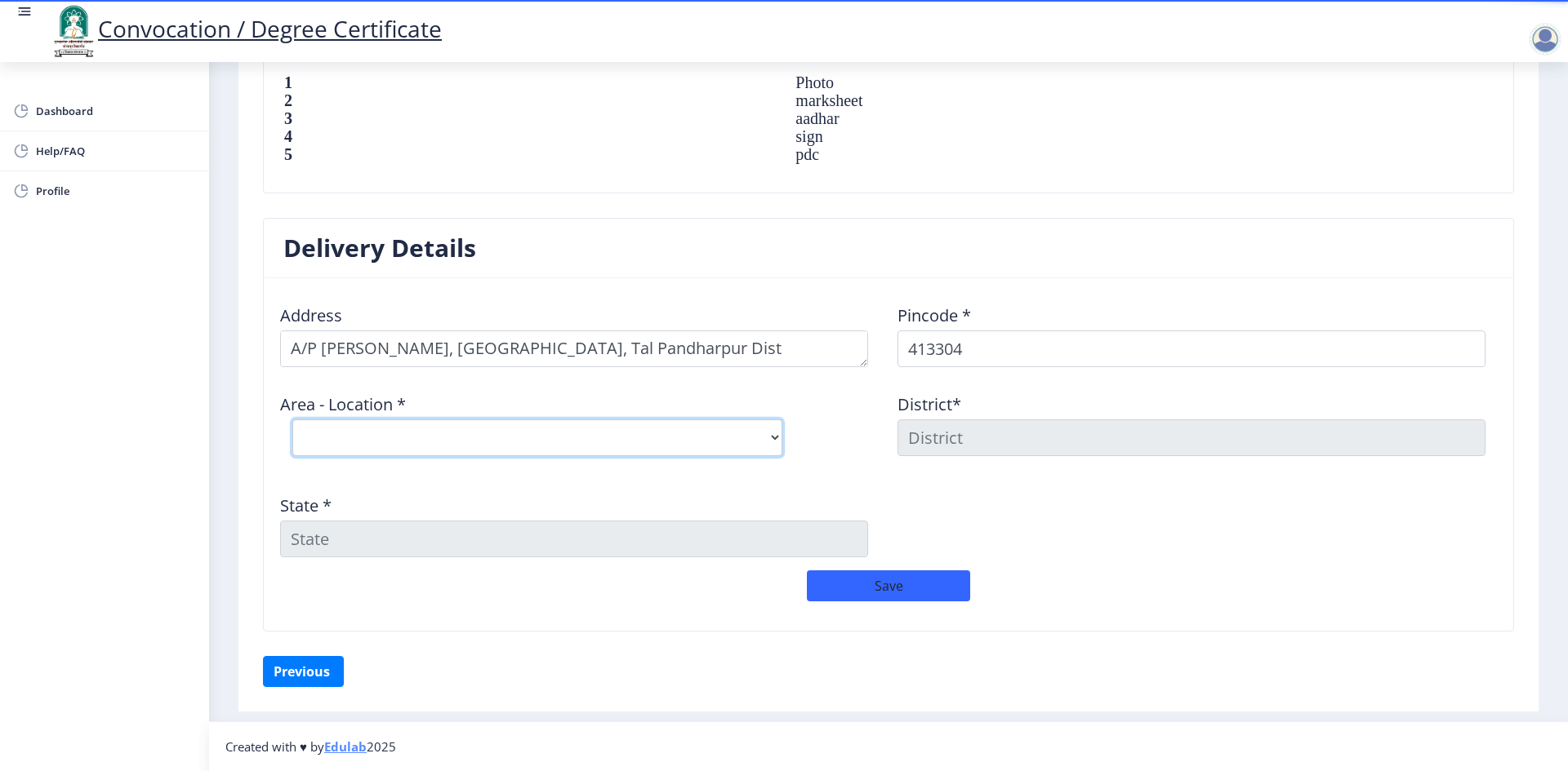
drag, startPoint x: 301, startPoint y: 455, endPoint x: 337, endPoint y: 440, distance: 39.0
click at [337, 440] on select "Select Area Location Adhiv BO Ambe B.O Anawali B.O Babhulgaon B.O Bhandishegaon…" at bounding box center [537, 437] width 490 height 37
select select "11: Object"
click at [292, 420] on select "Select Area Location Adhiv BO Ambe B.O Anawali B.O Babhulgaon B.O Bhandishegaon…" at bounding box center [537, 437] width 490 height 37
type input "SOLAPUR"
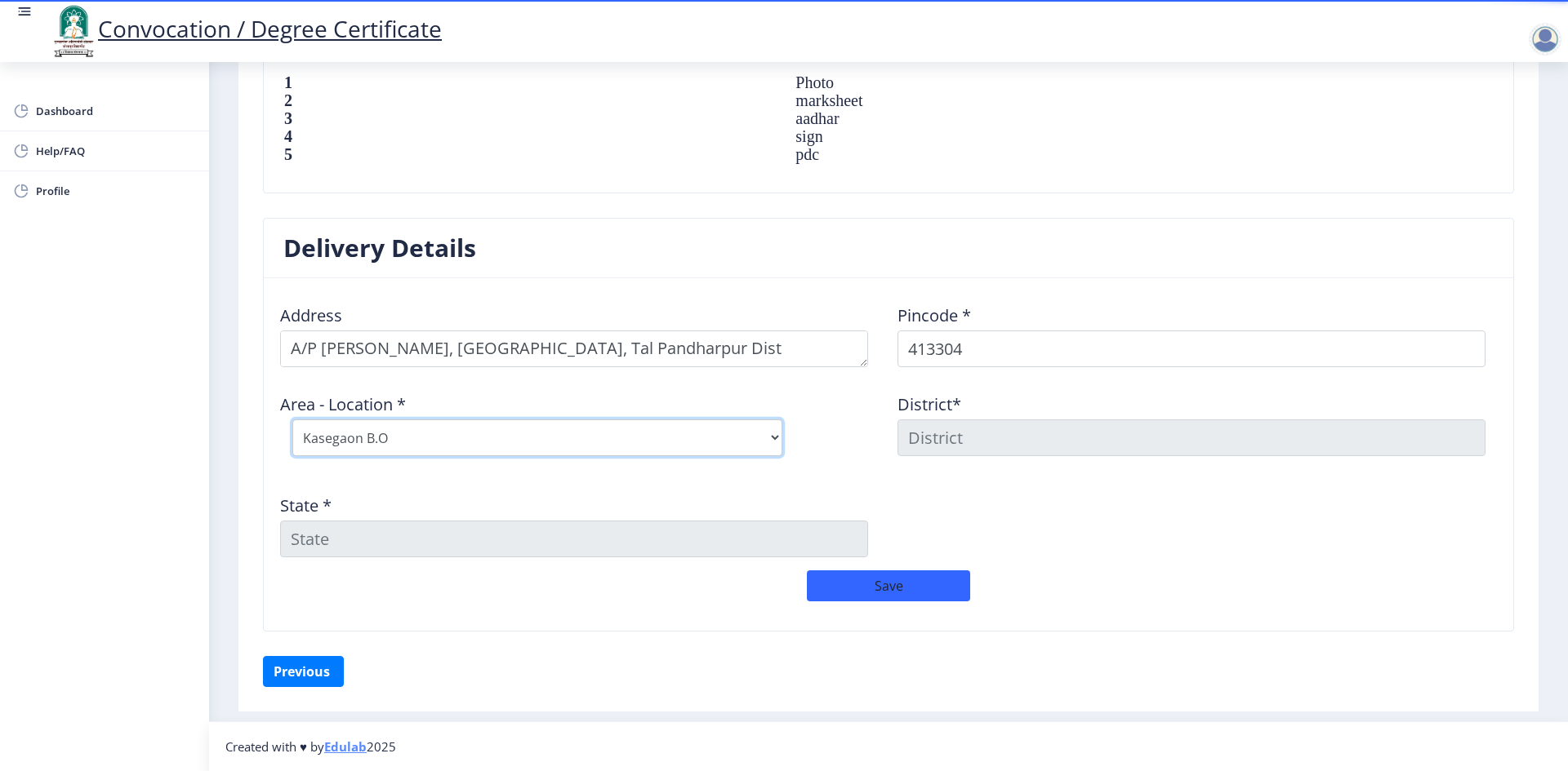
type input "Maharashtra"
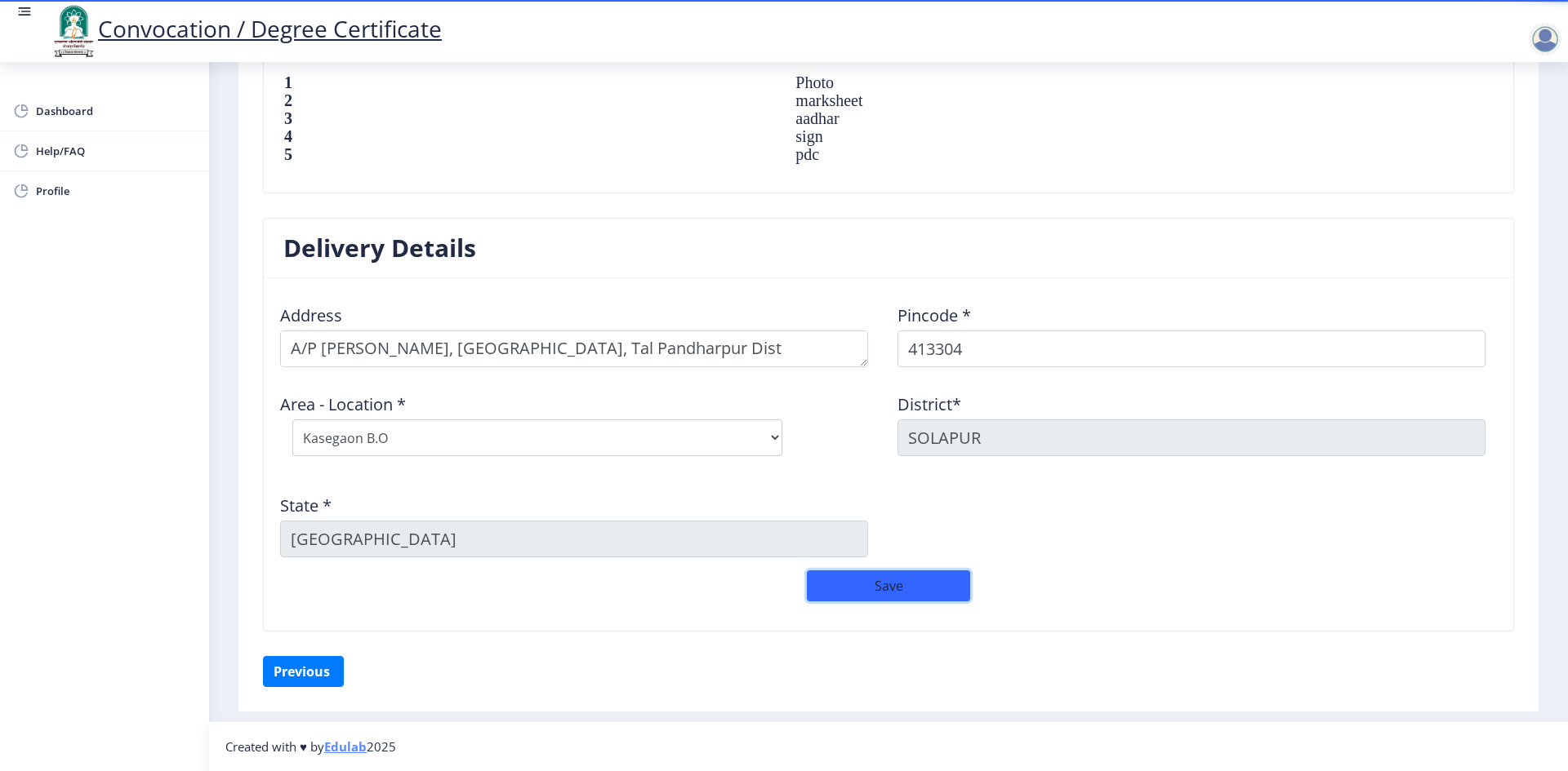
click at [890, 583] on button "Save" at bounding box center [889, 585] width 163 height 31
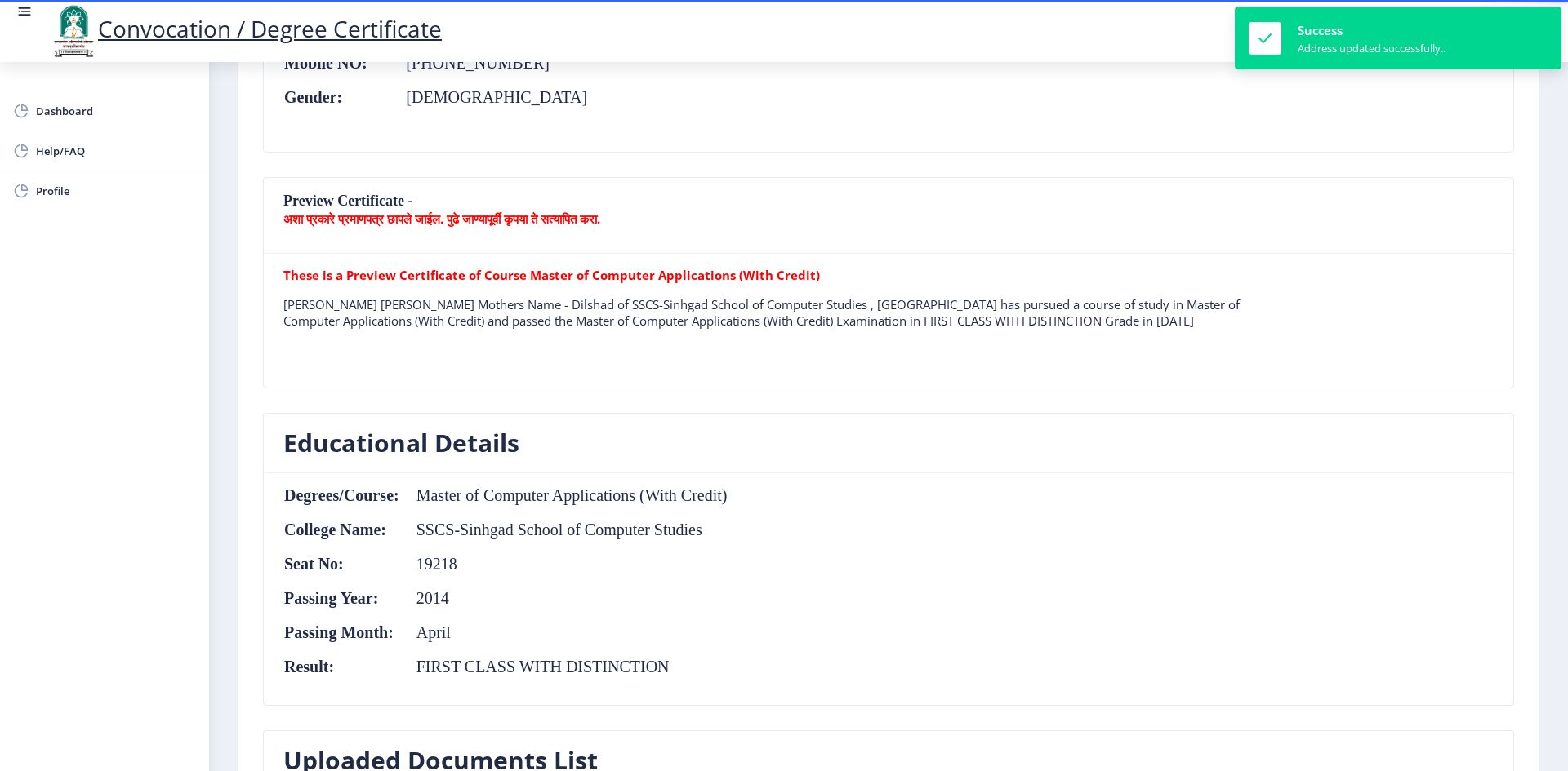
scroll to position [268, 0]
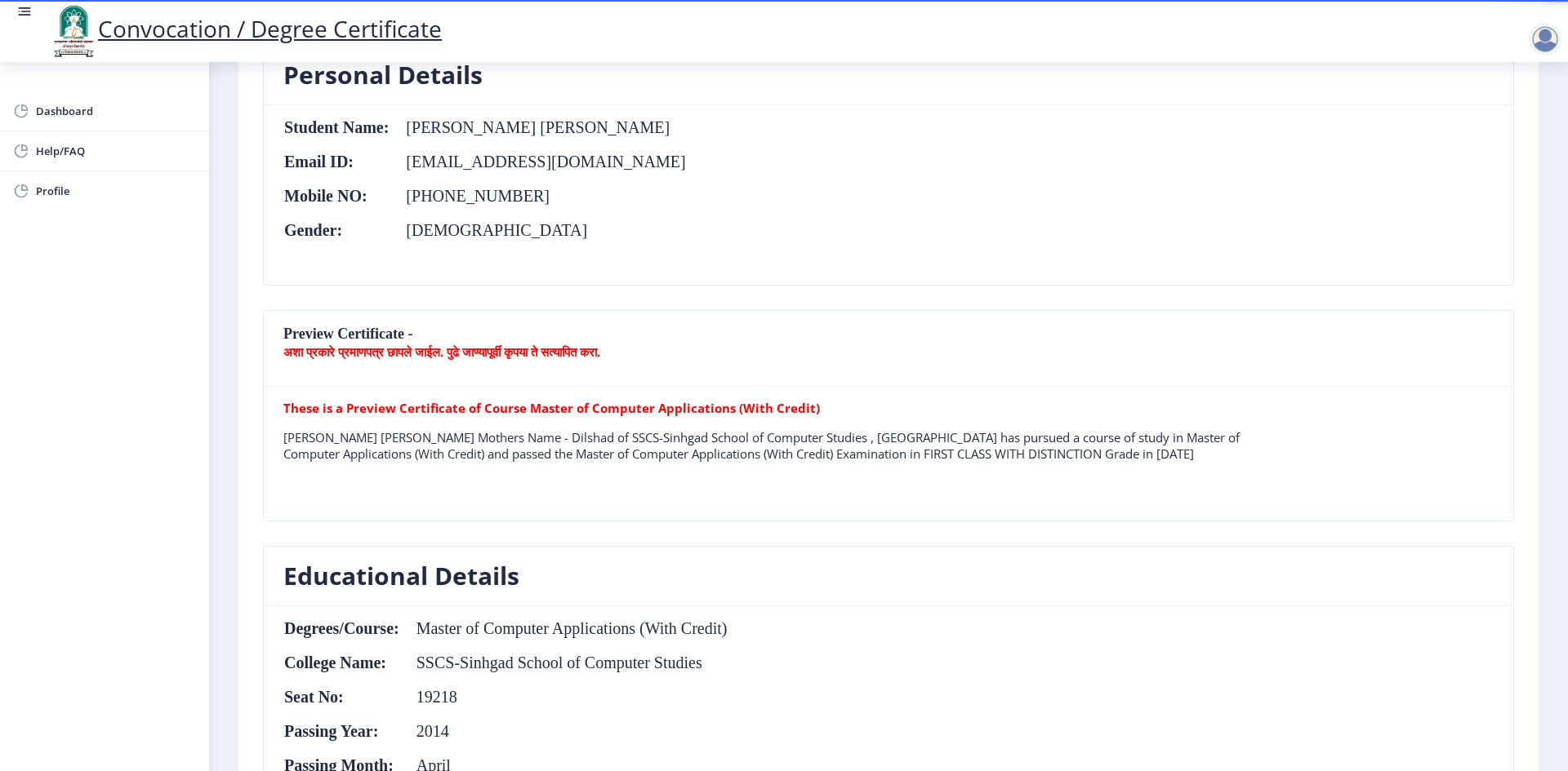
click at [778, 407] on b "These is a Preview Certificate of Course Master of Computer Applications (With …" at bounding box center [552, 408] width 536 height 16
click at [869, 411] on p "These is a Preview Certificate of Course Master of Computer Applications (With …" at bounding box center [768, 408] width 969 height 16
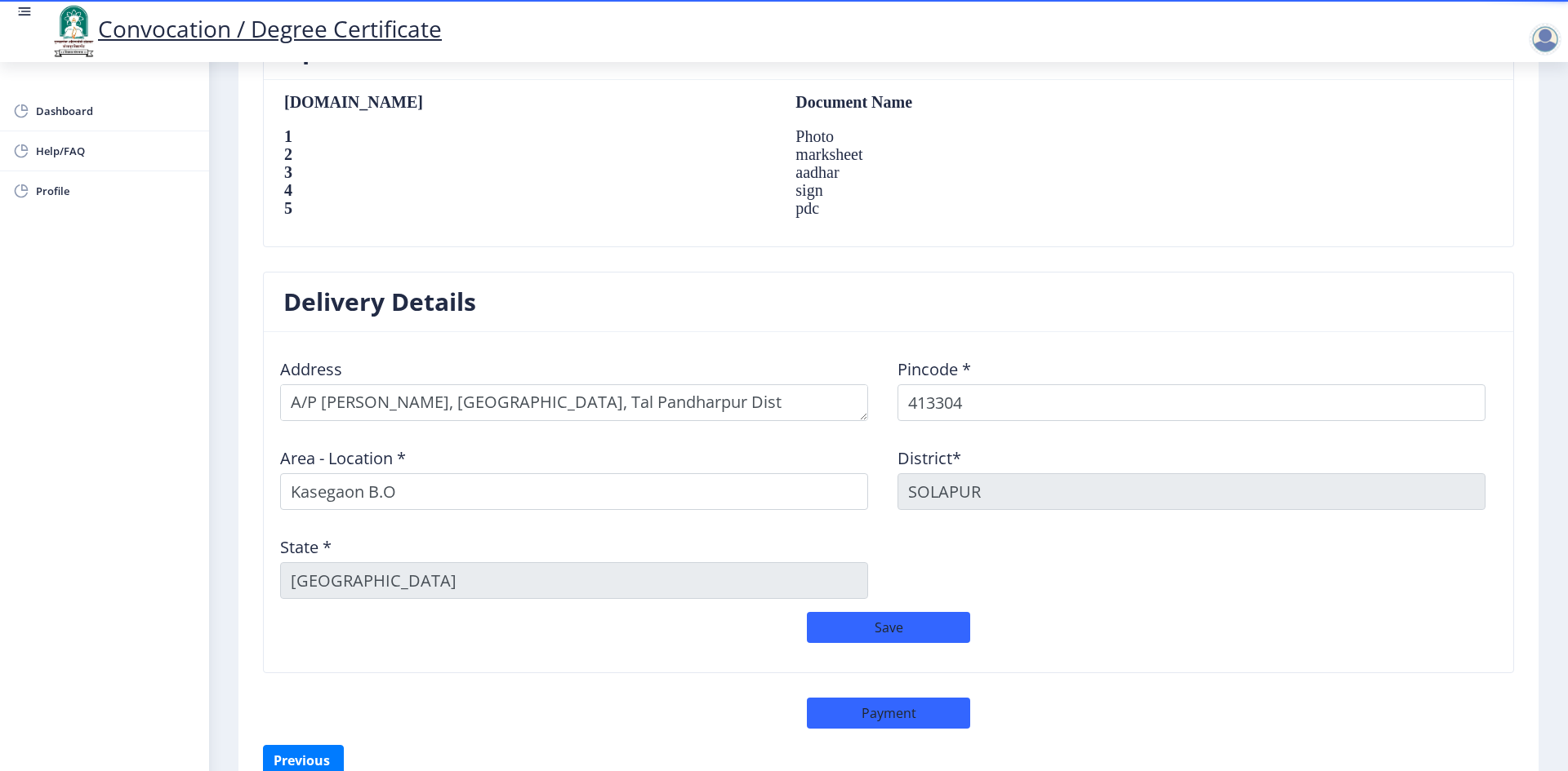
scroll to position [1200, 0]
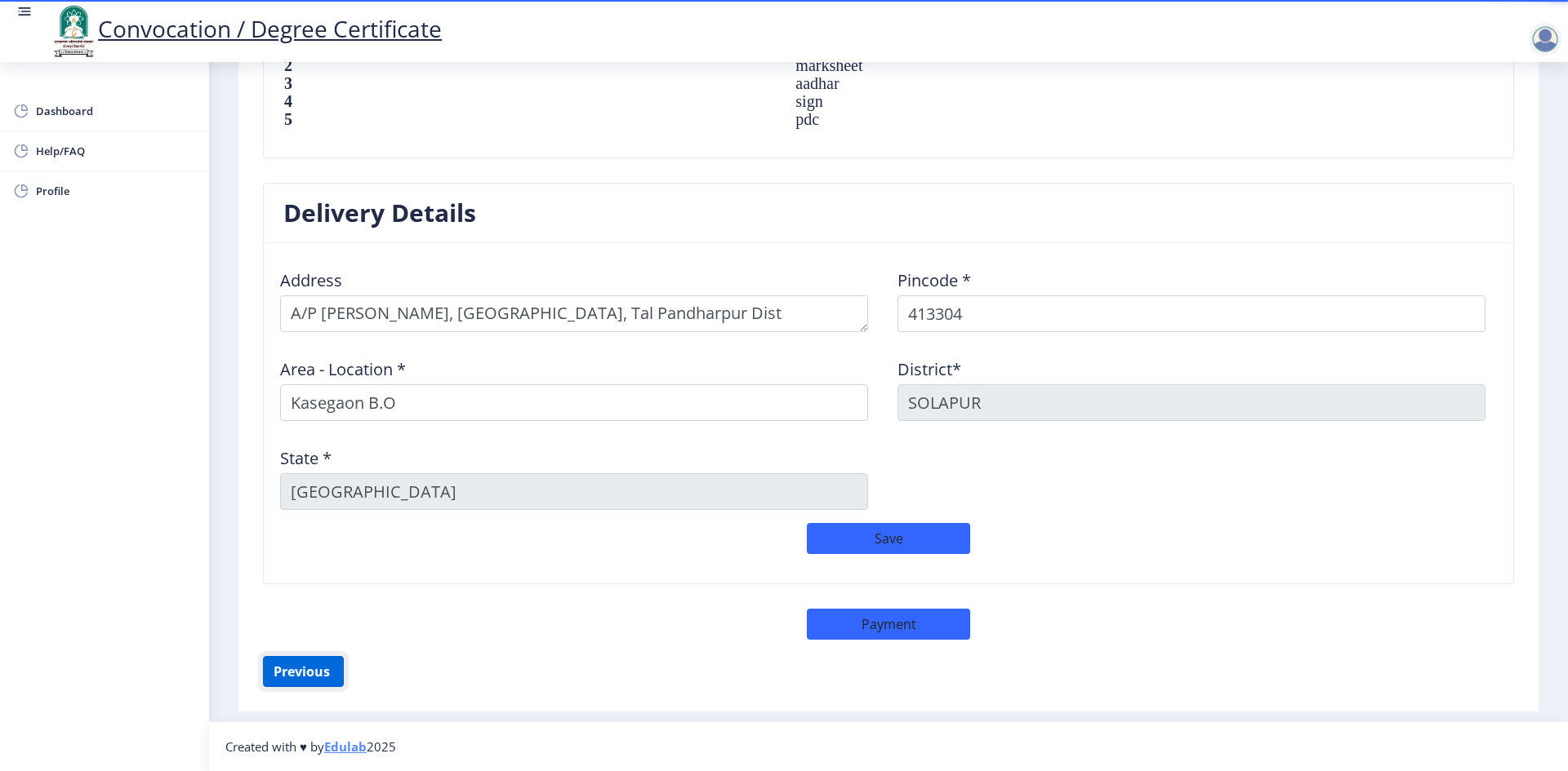
click at [306, 679] on button "Previous ‍" at bounding box center [303, 671] width 81 height 31
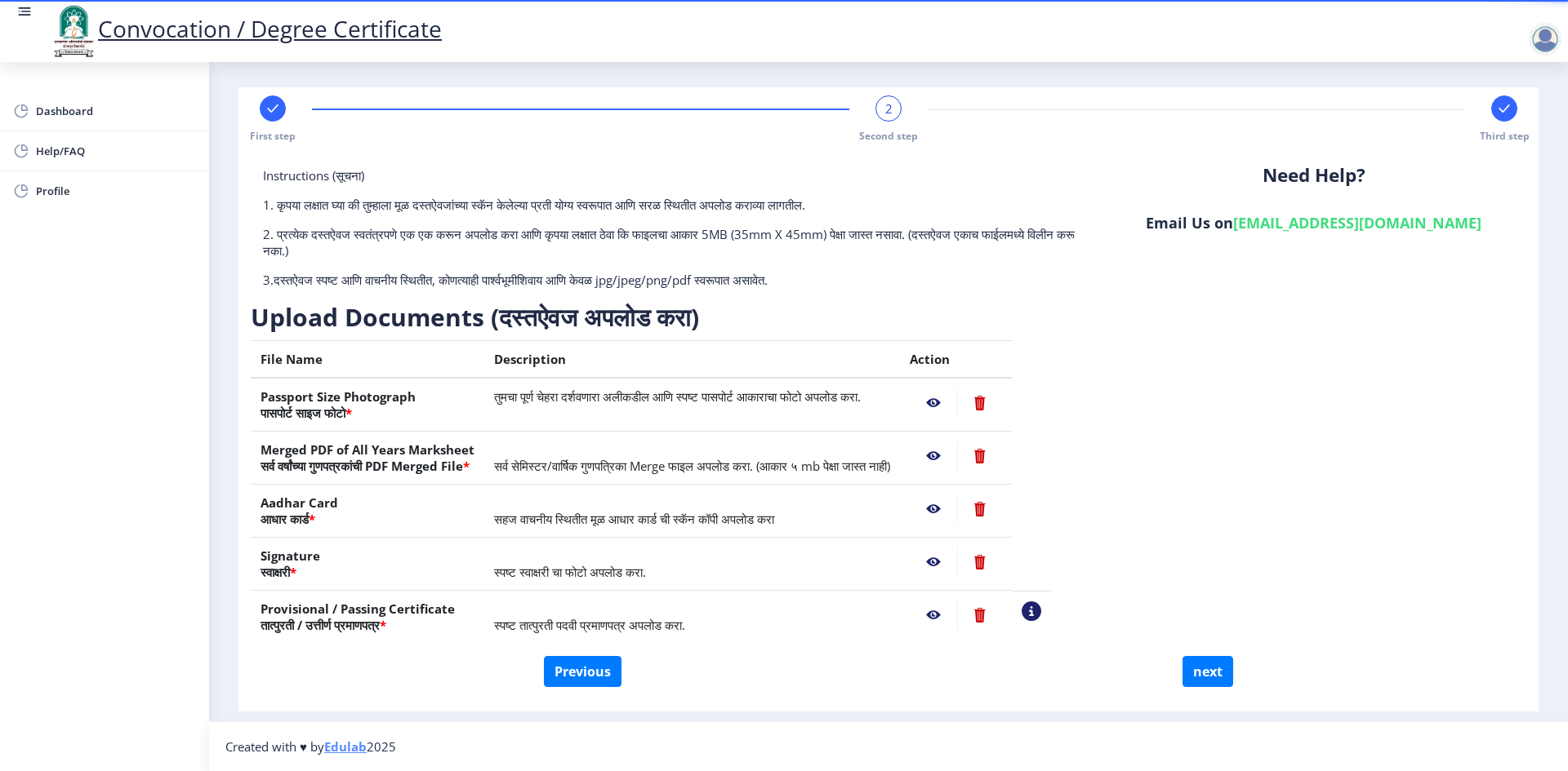
scroll to position [4, 0]
click at [591, 669] on button "Previous" at bounding box center [582, 671] width 78 height 31
select select "Regular"
select select "Commerce Faculty"
select select "2014"
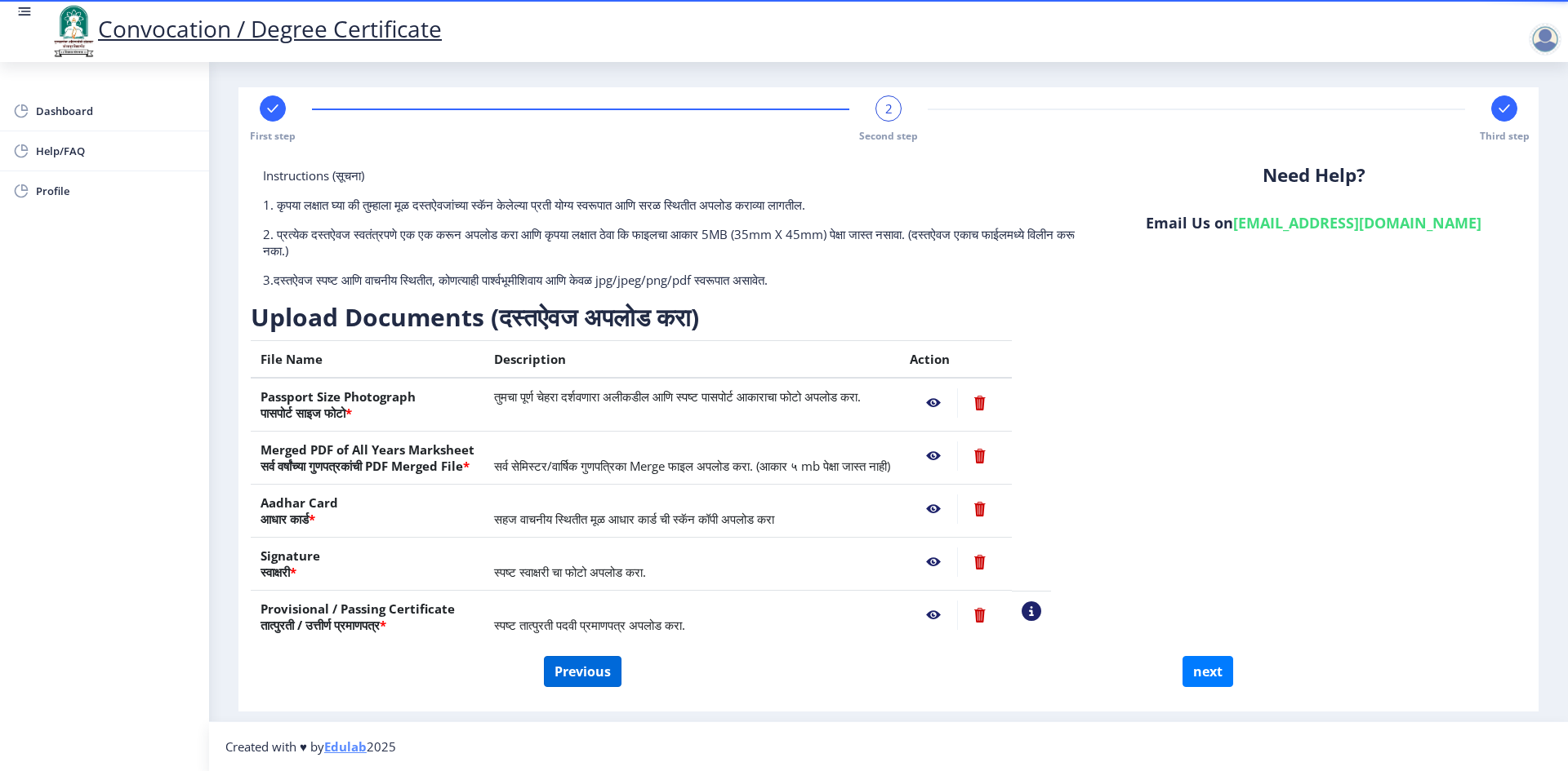
select select "April"
select select "FIRST CLASS WITH DISTINCTION"
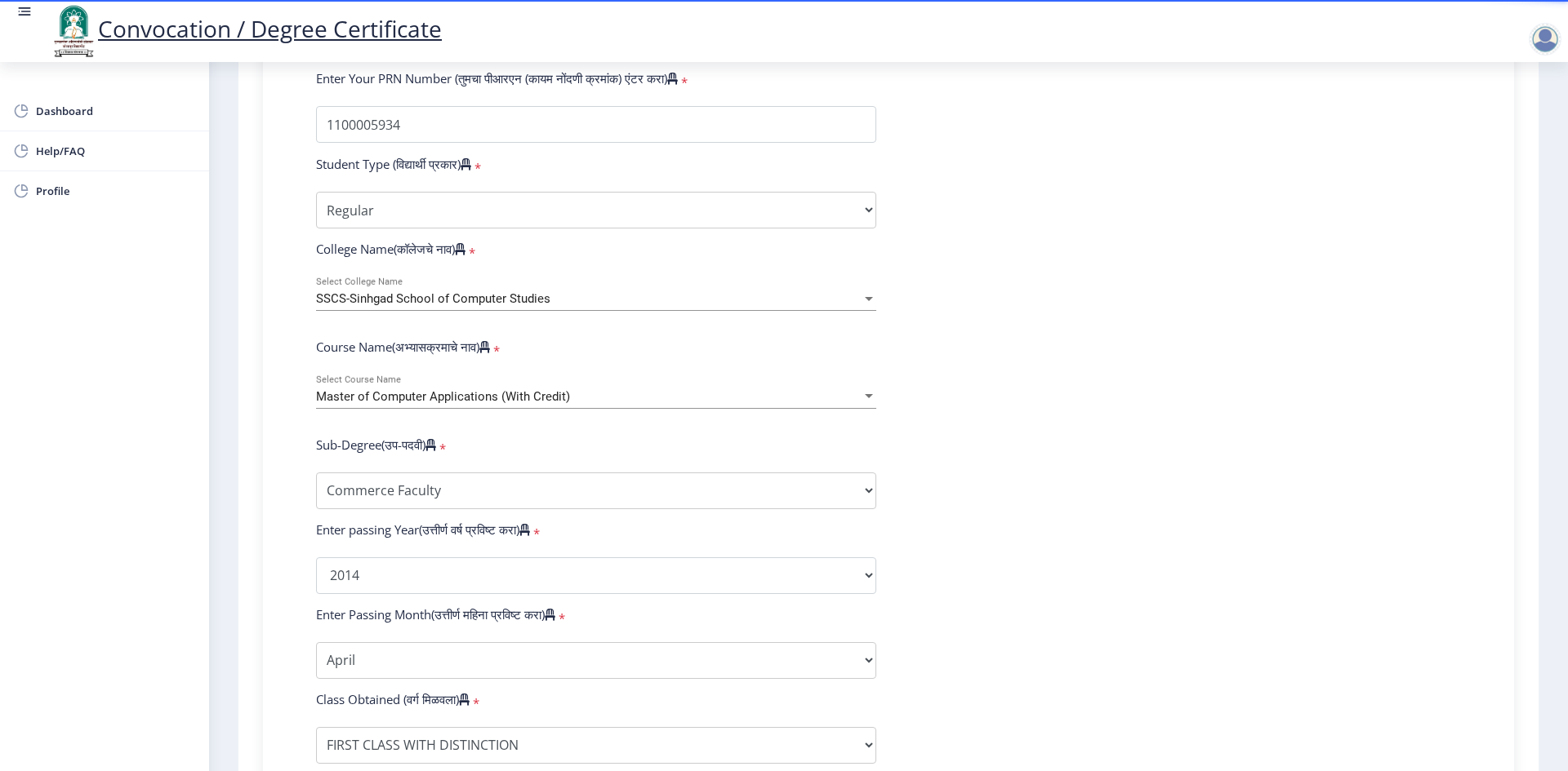
scroll to position [576, 0]
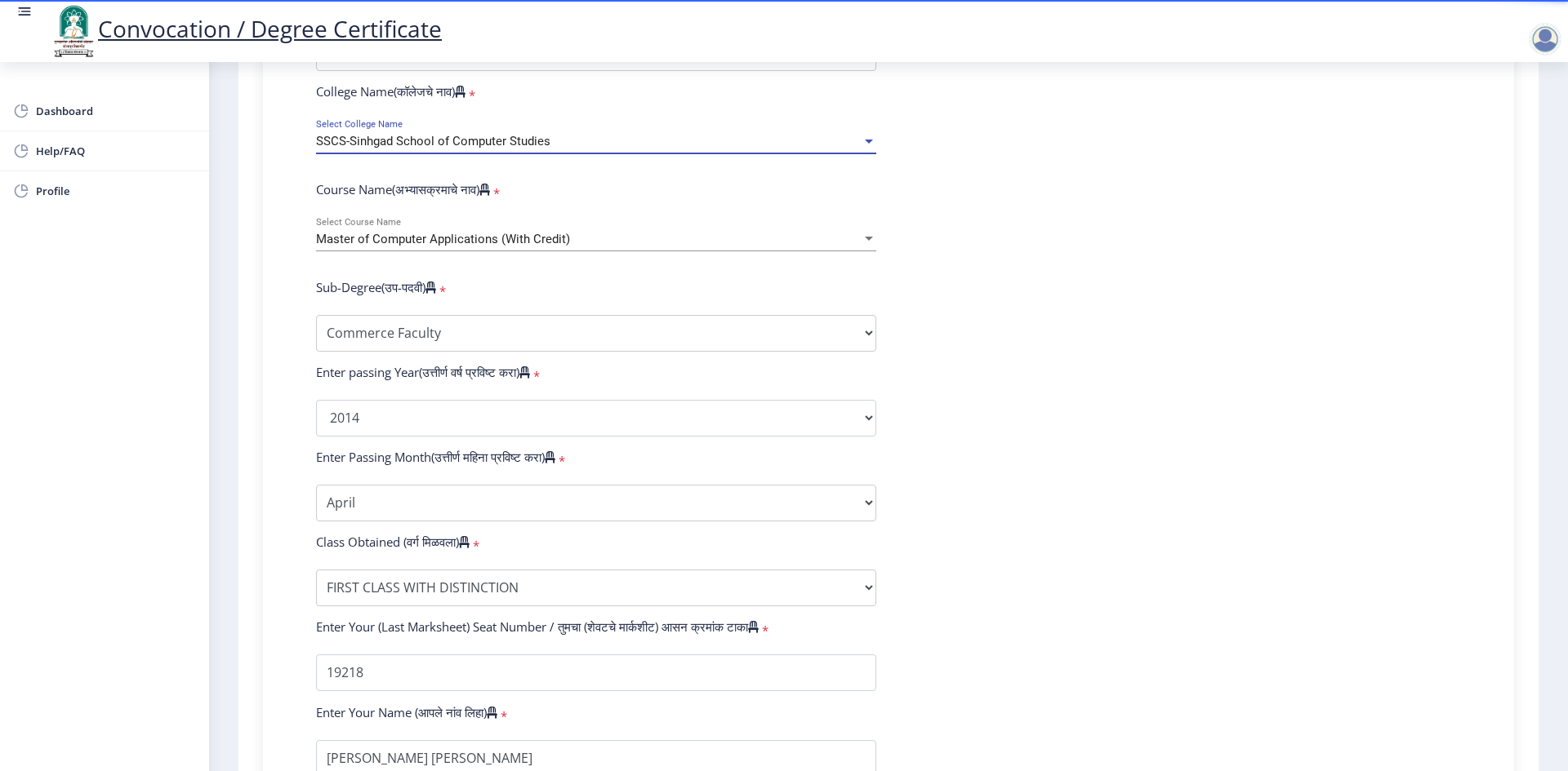
click at [580, 149] on div "SSCS-Sinhgad School of Computer Studies" at bounding box center [588, 141] width 545 height 13
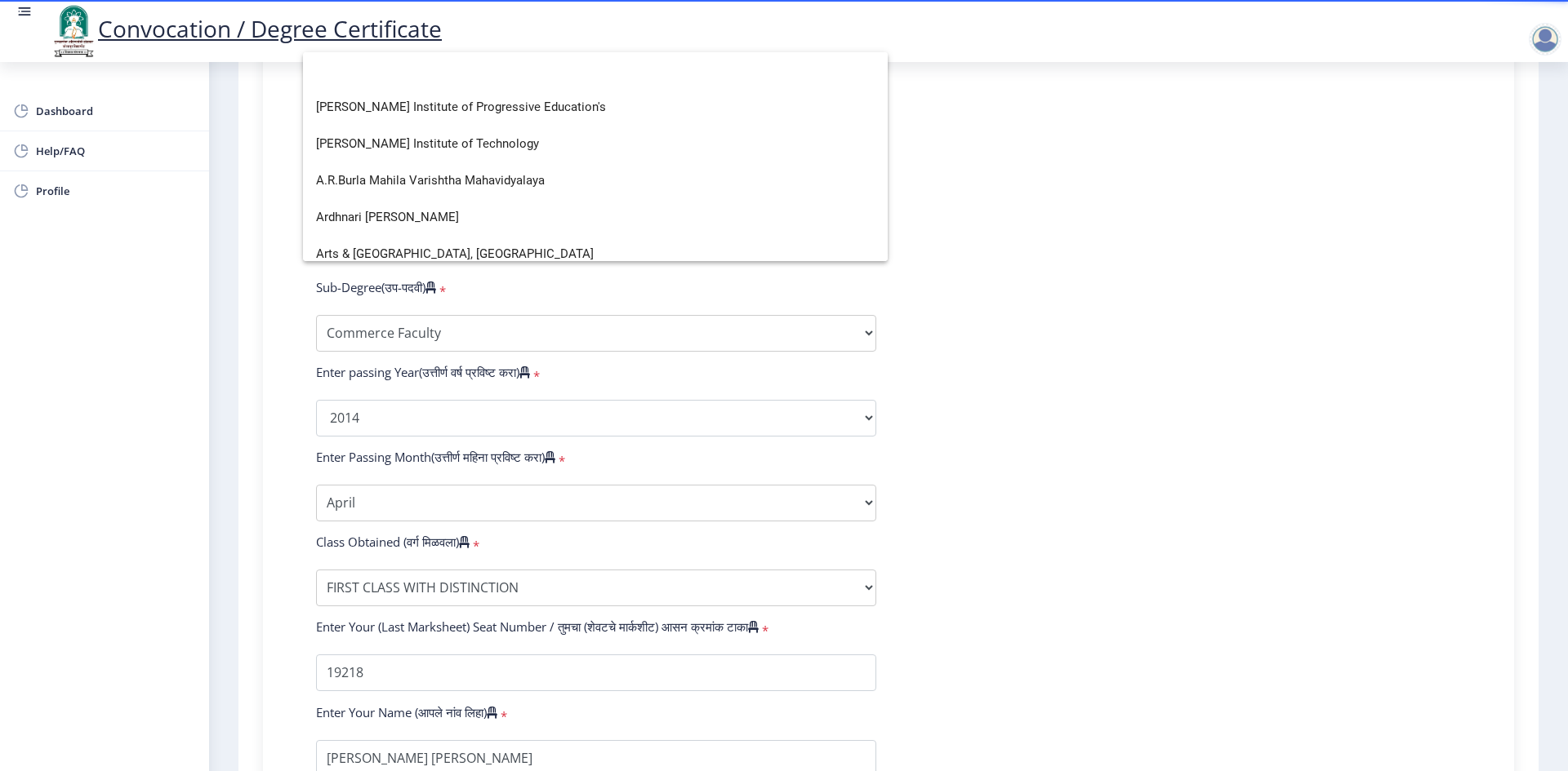
click at [1143, 261] on div at bounding box center [784, 386] width 1568 height 771
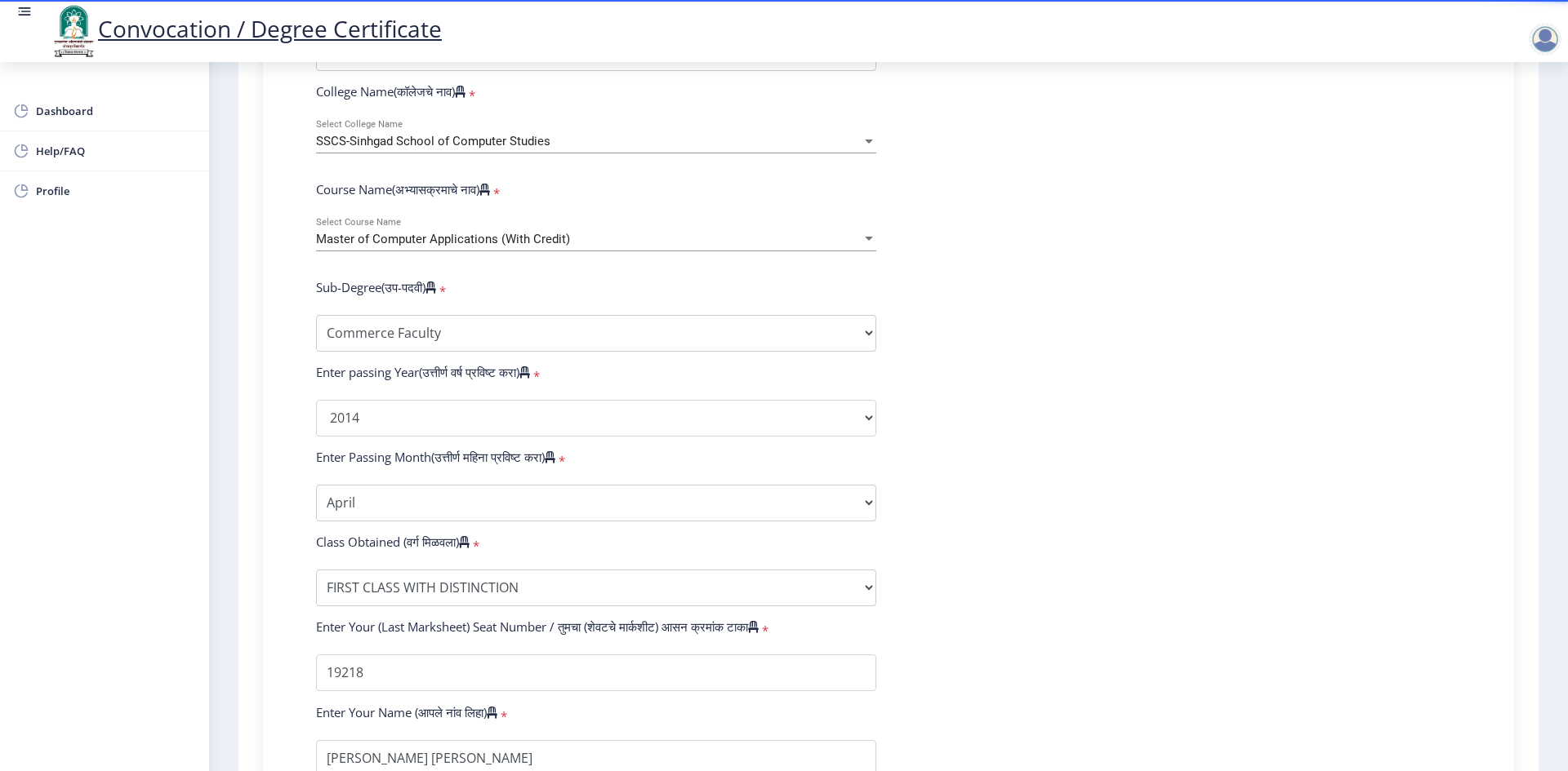
click at [630, 169] on div "SSCS-Sinhgad School of Computer Studies Select College Name" at bounding box center [596, 144] width 561 height 50
click at [632, 149] on div "SSCS-Sinhgad School of Computer Studies" at bounding box center [588, 141] width 545 height 13
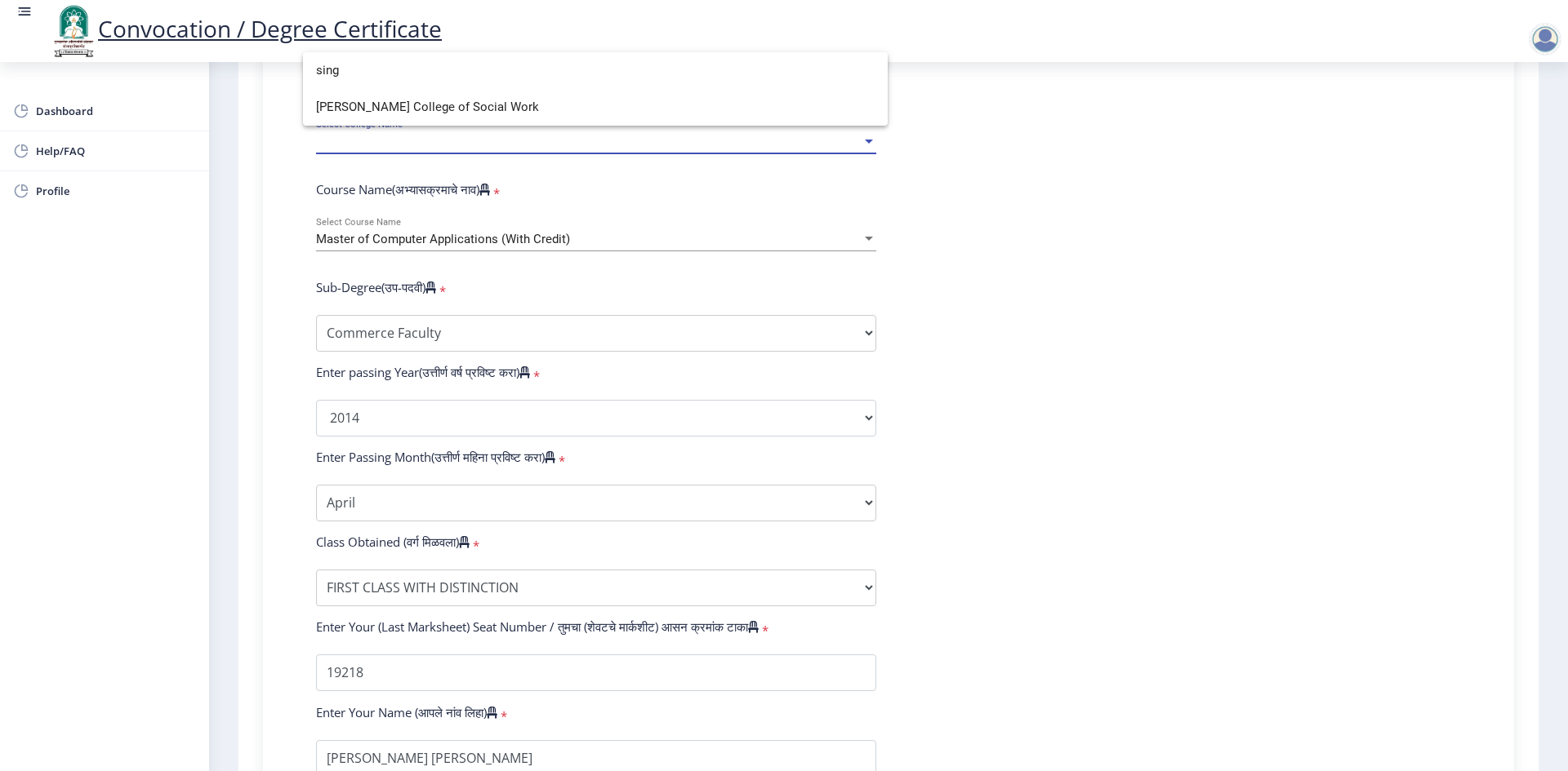
scroll to position [0, 0]
type input "s"
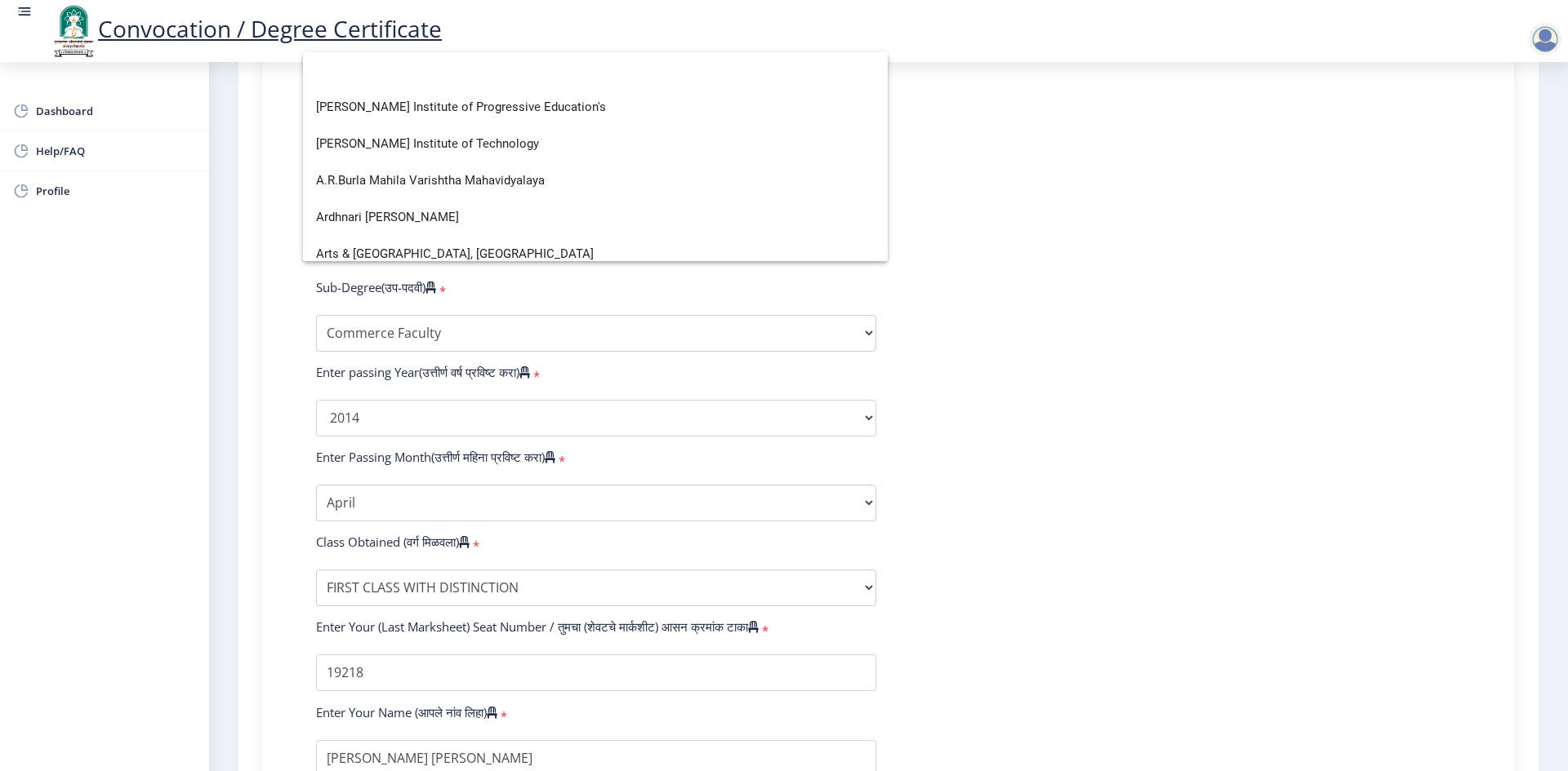
click at [1098, 213] on div at bounding box center [784, 386] width 1568 height 771
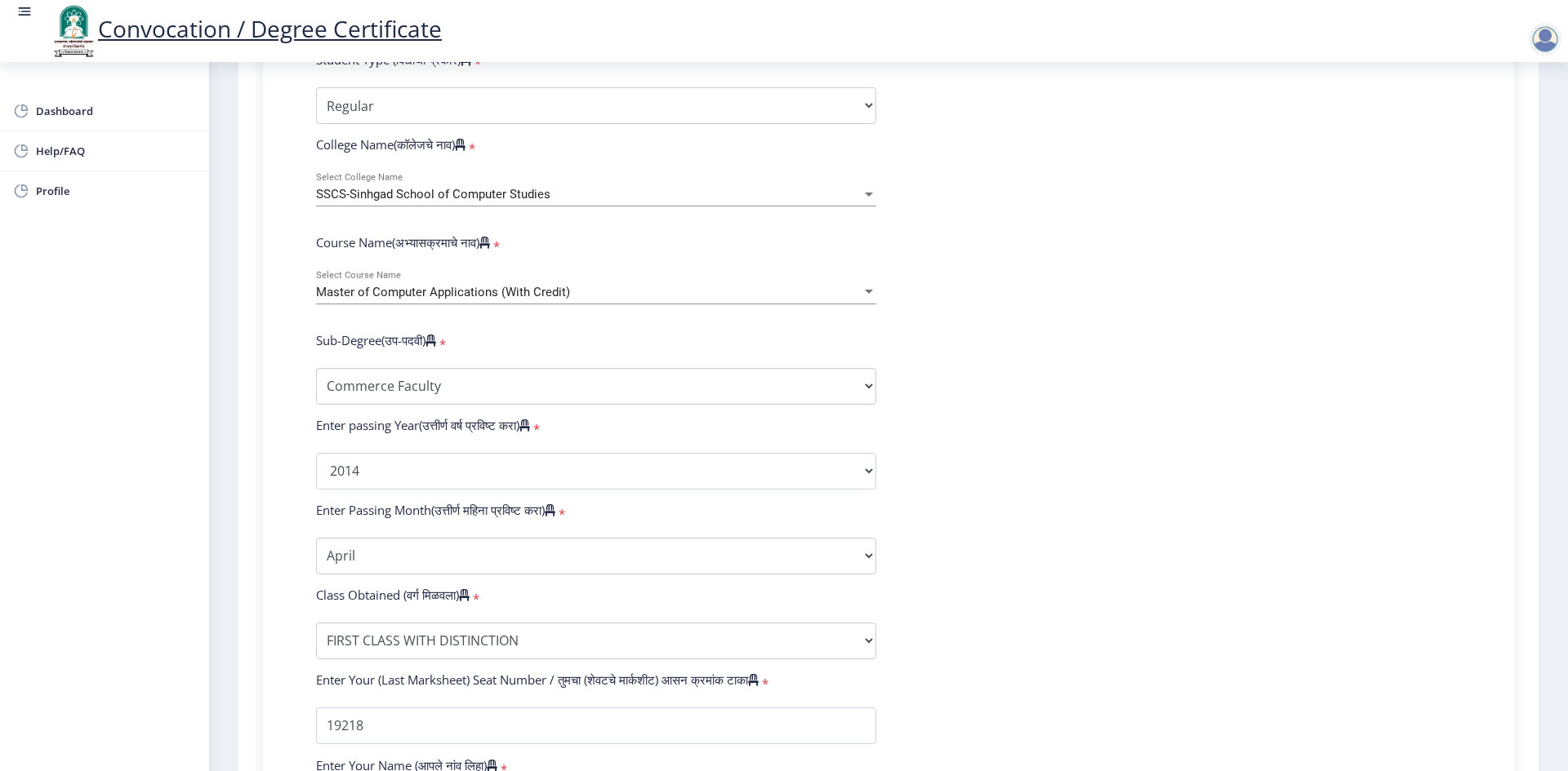
scroll to position [494, 0]
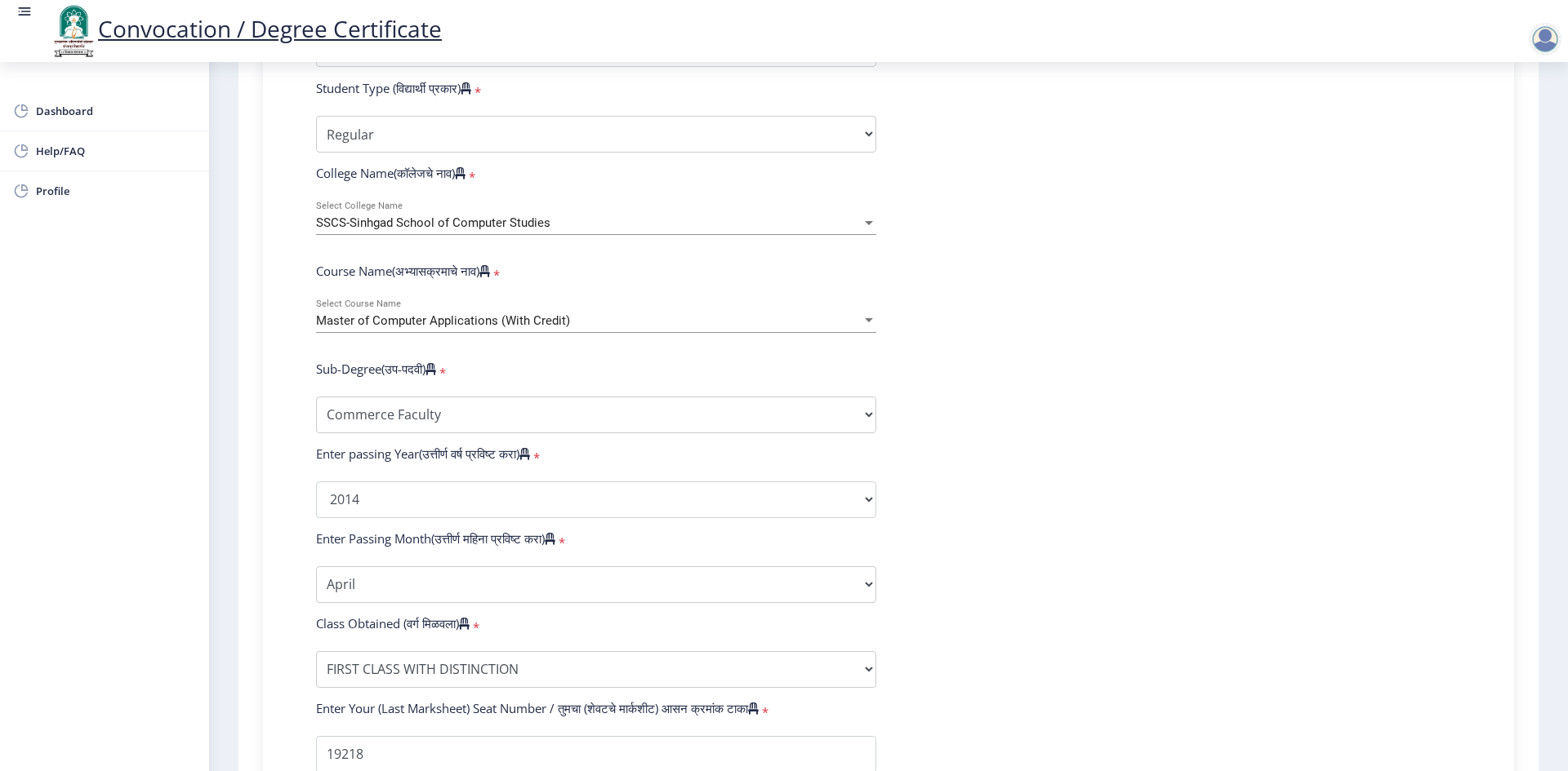
click at [566, 230] on div "SSCS-Sinhgad School of Computer Studies" at bounding box center [588, 222] width 545 height 13
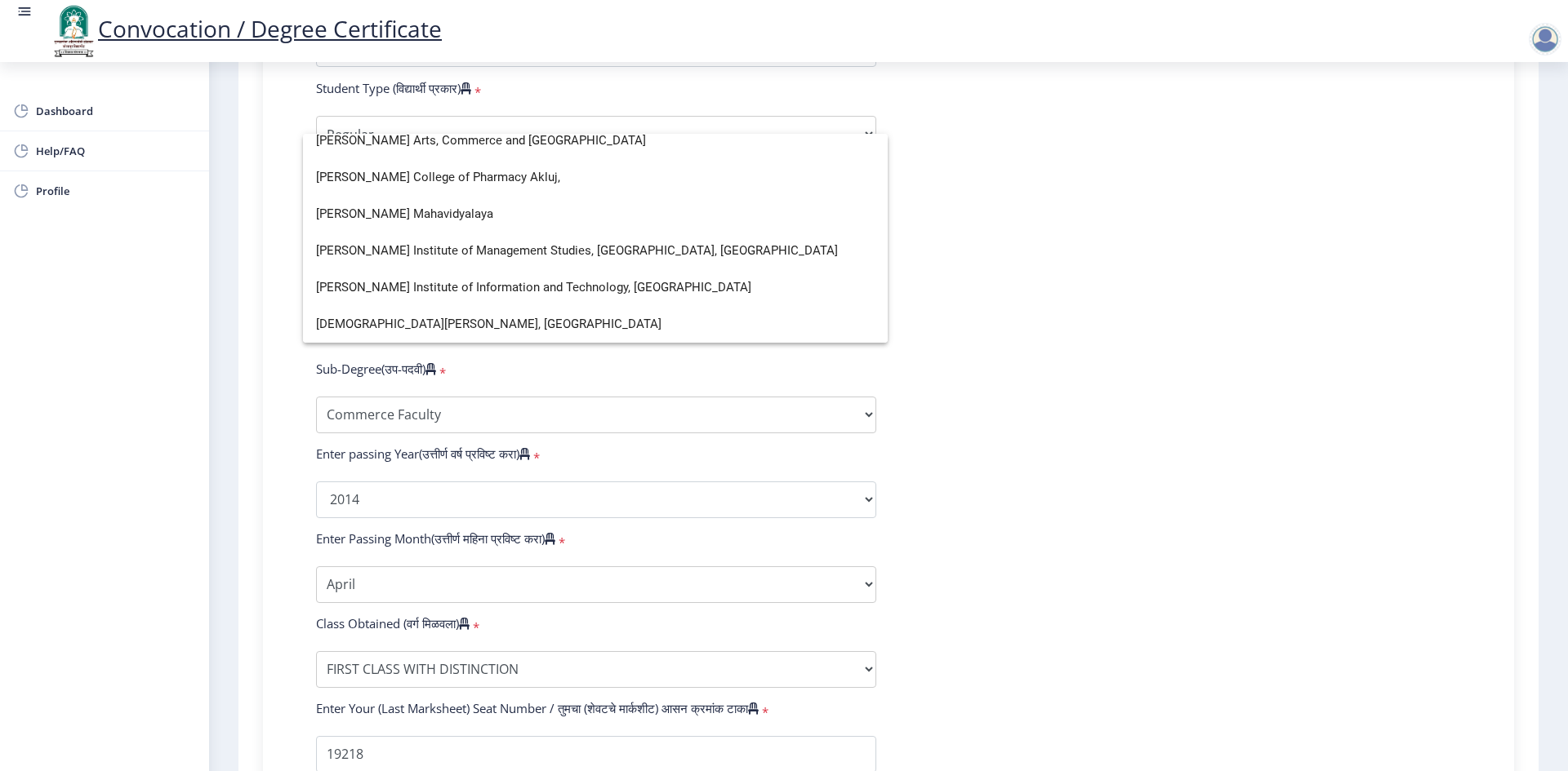
scroll to position [3918, 0]
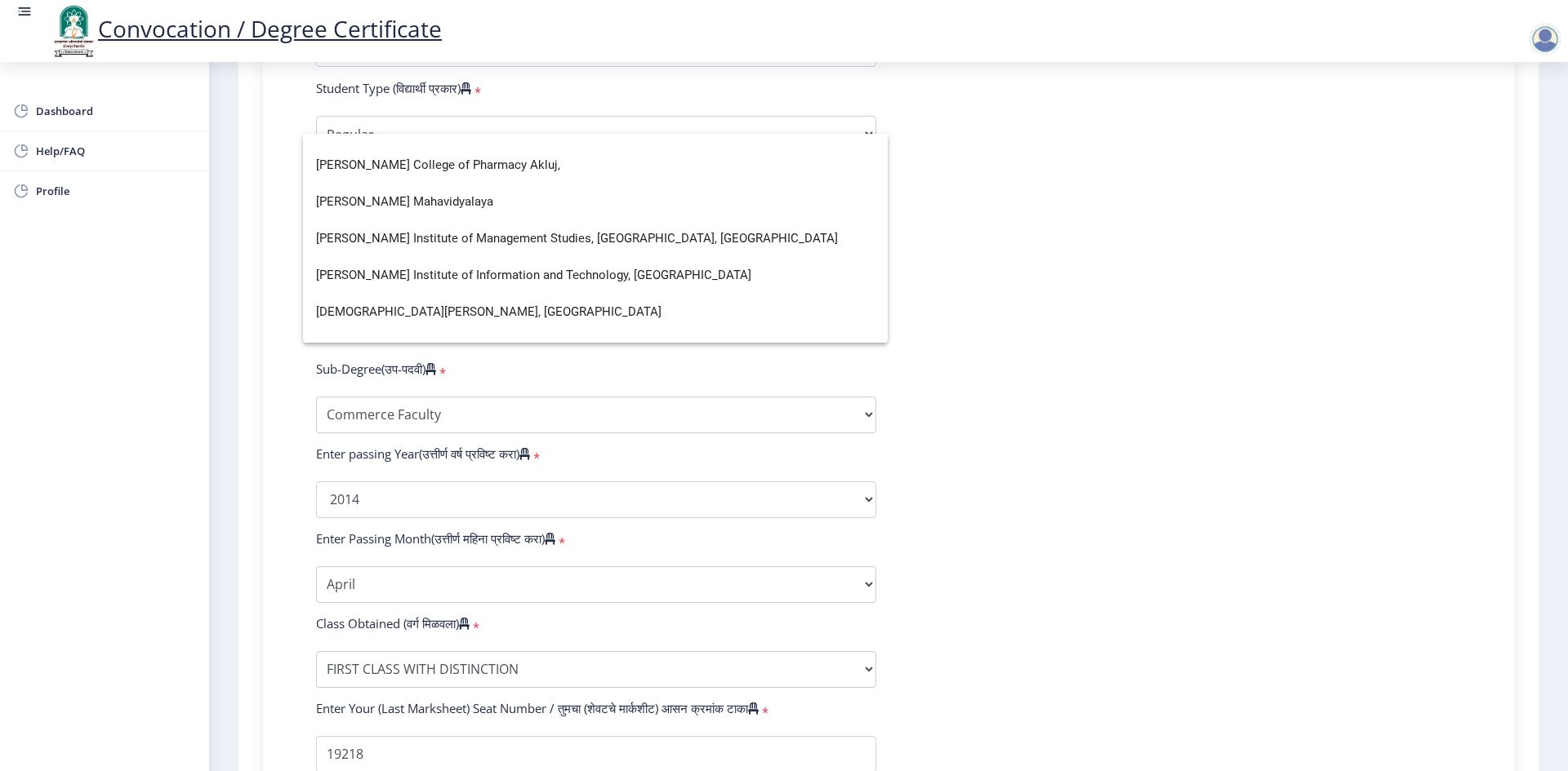
click at [1228, 387] on div at bounding box center [784, 386] width 1568 height 771
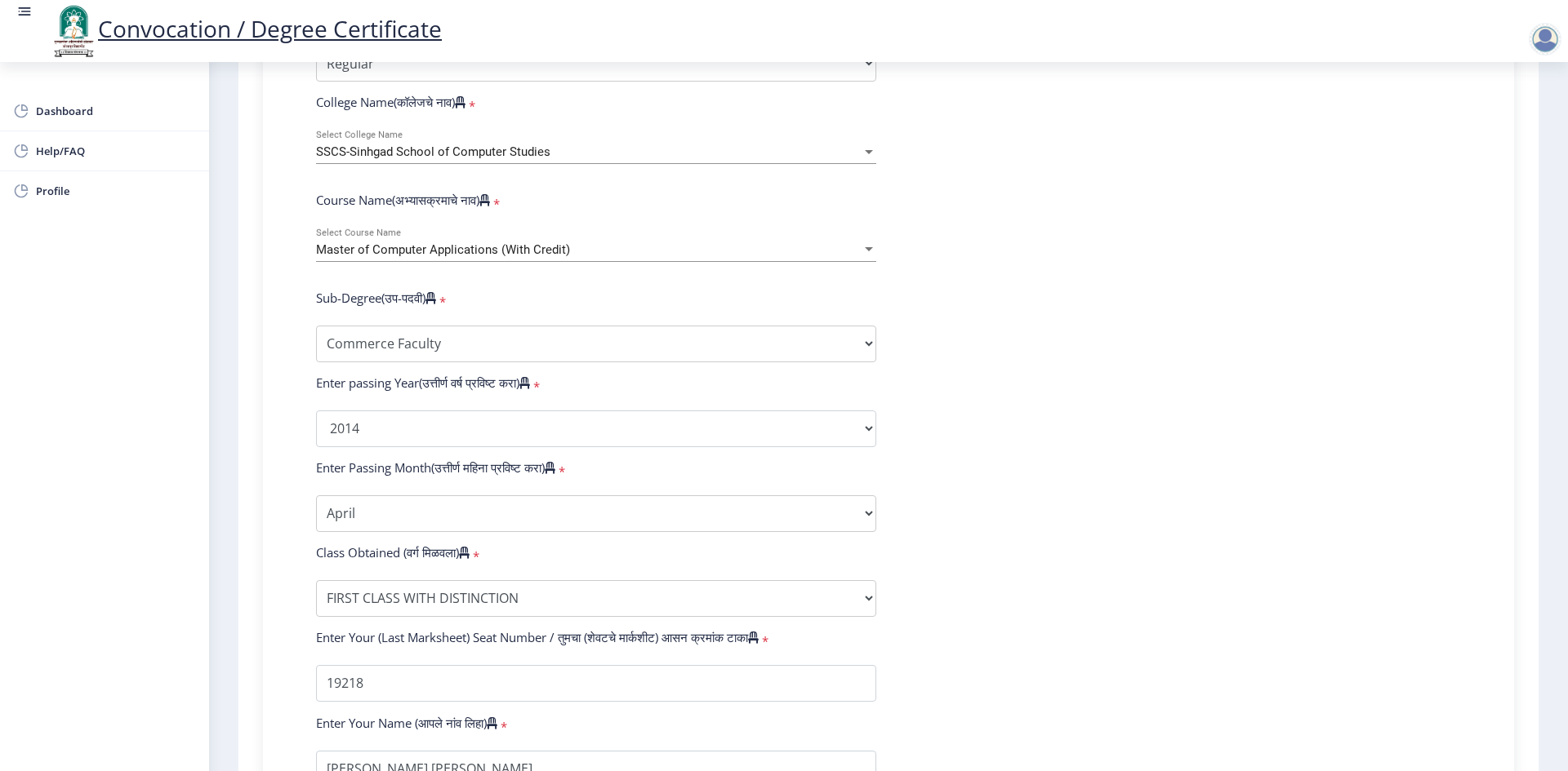
scroll to position [321, 0]
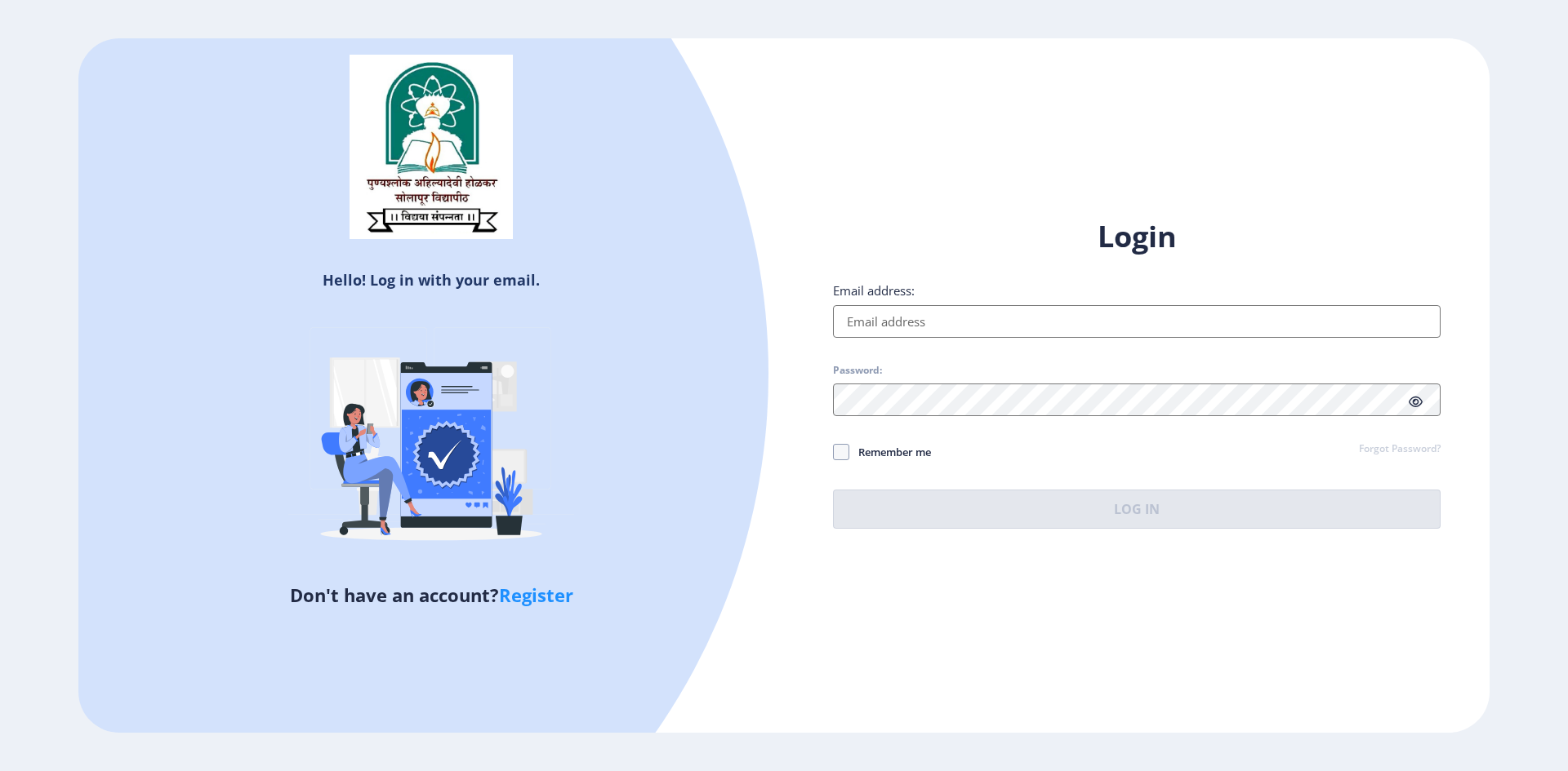
click at [951, 334] on input "Email address:" at bounding box center [1137, 322] width 607 height 32
type input "[EMAIL_ADDRESS][DOMAIN_NAME]"
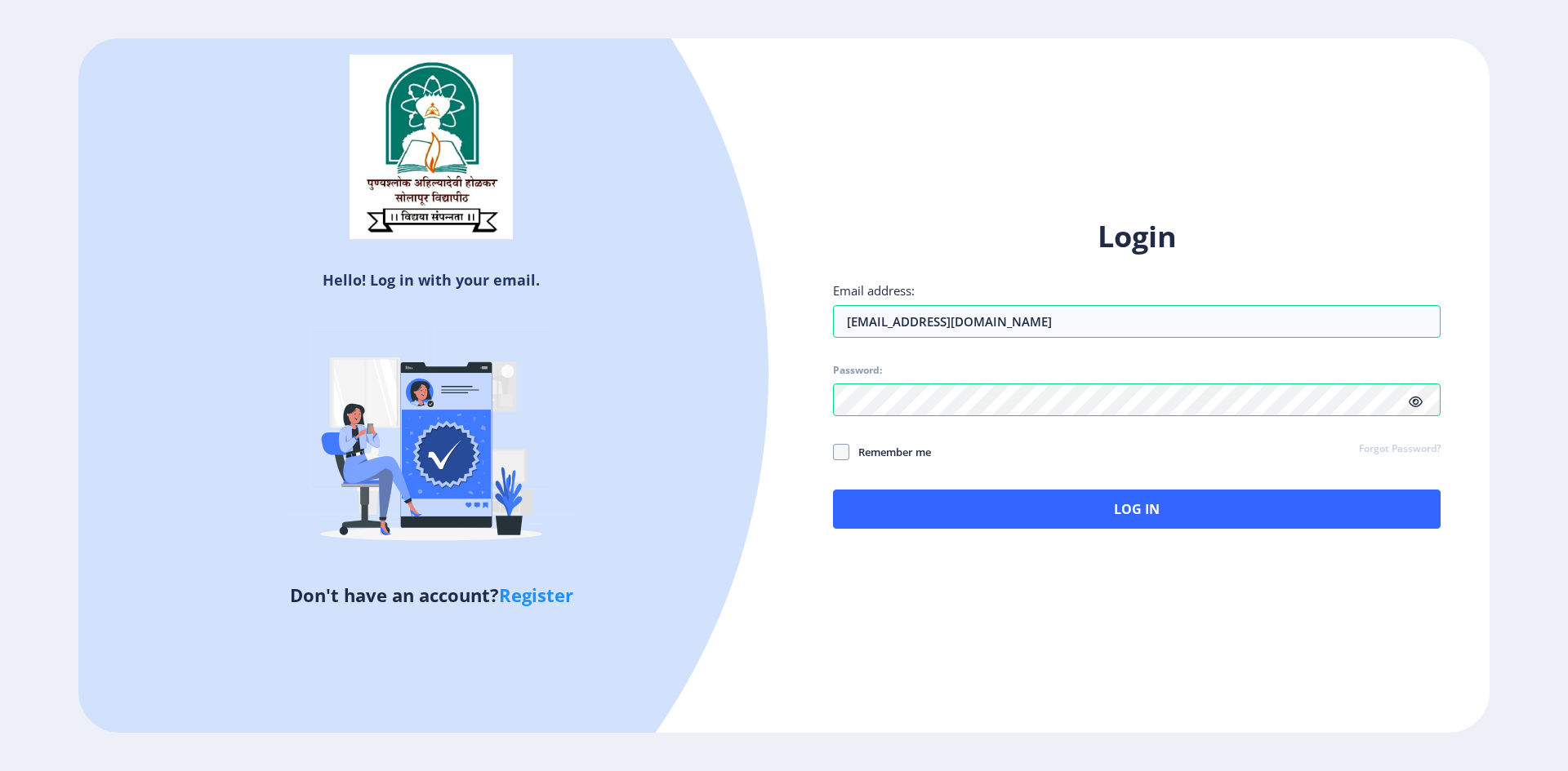
click at [913, 458] on span "Remember me" at bounding box center [890, 453] width 82 height 20
click at [834, 452] on input "Remember me" at bounding box center [833, 452] width 1 height 1
checkbox input "true"
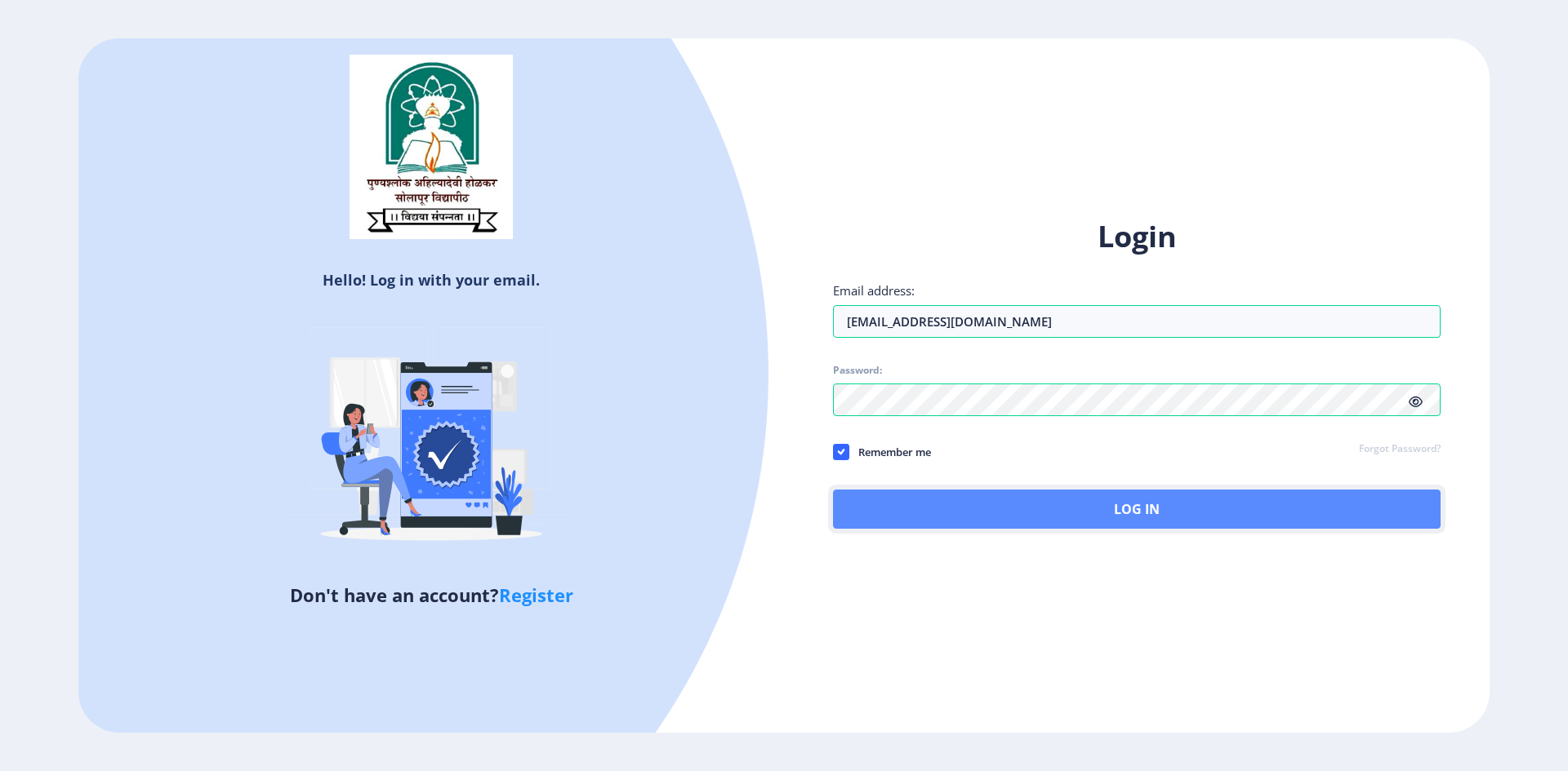
click at [1028, 502] on button "Log In" at bounding box center [1137, 509] width 607 height 39
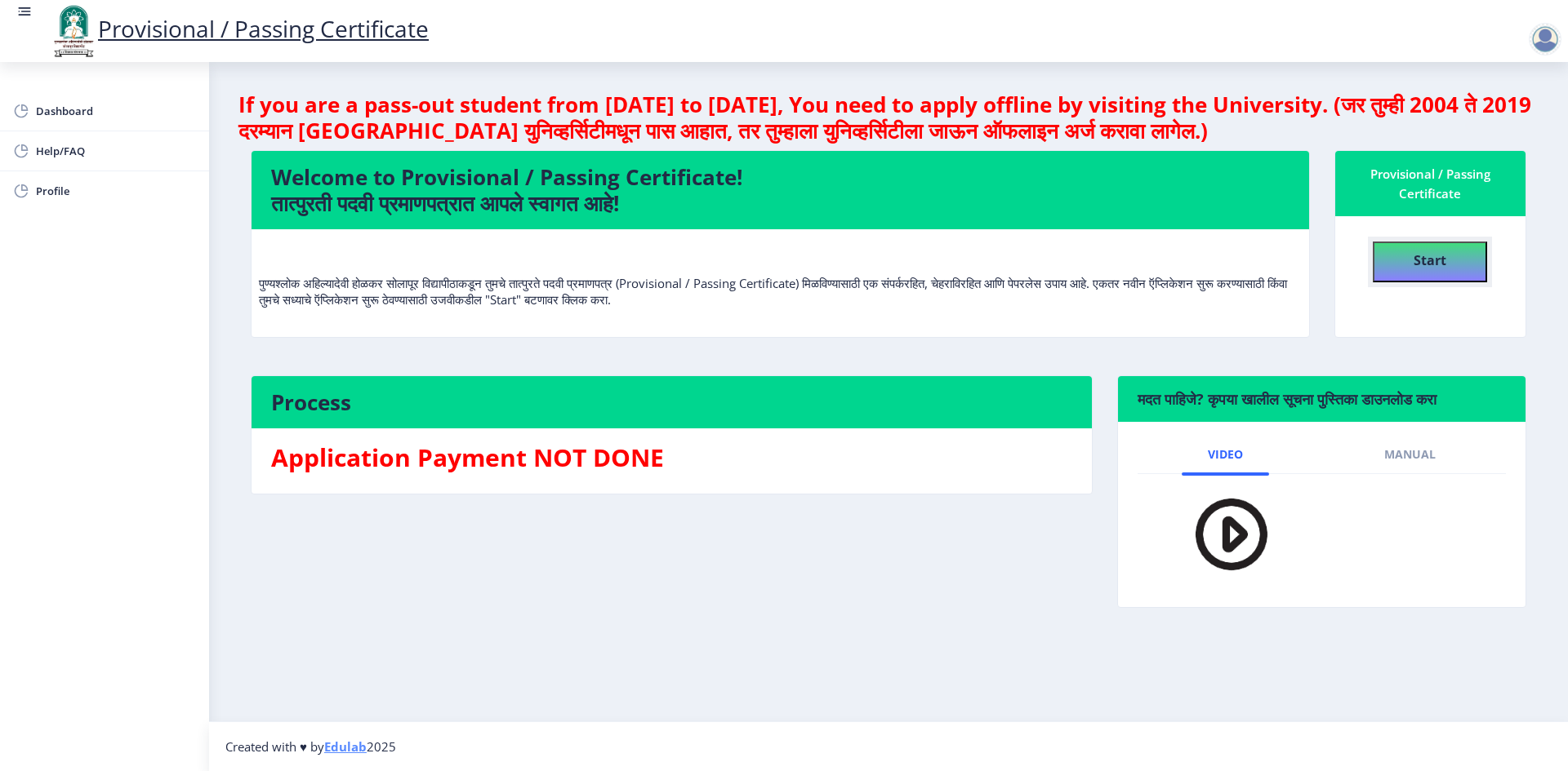
click at [1443, 255] on b "Start" at bounding box center [1430, 260] width 32 height 18
select select
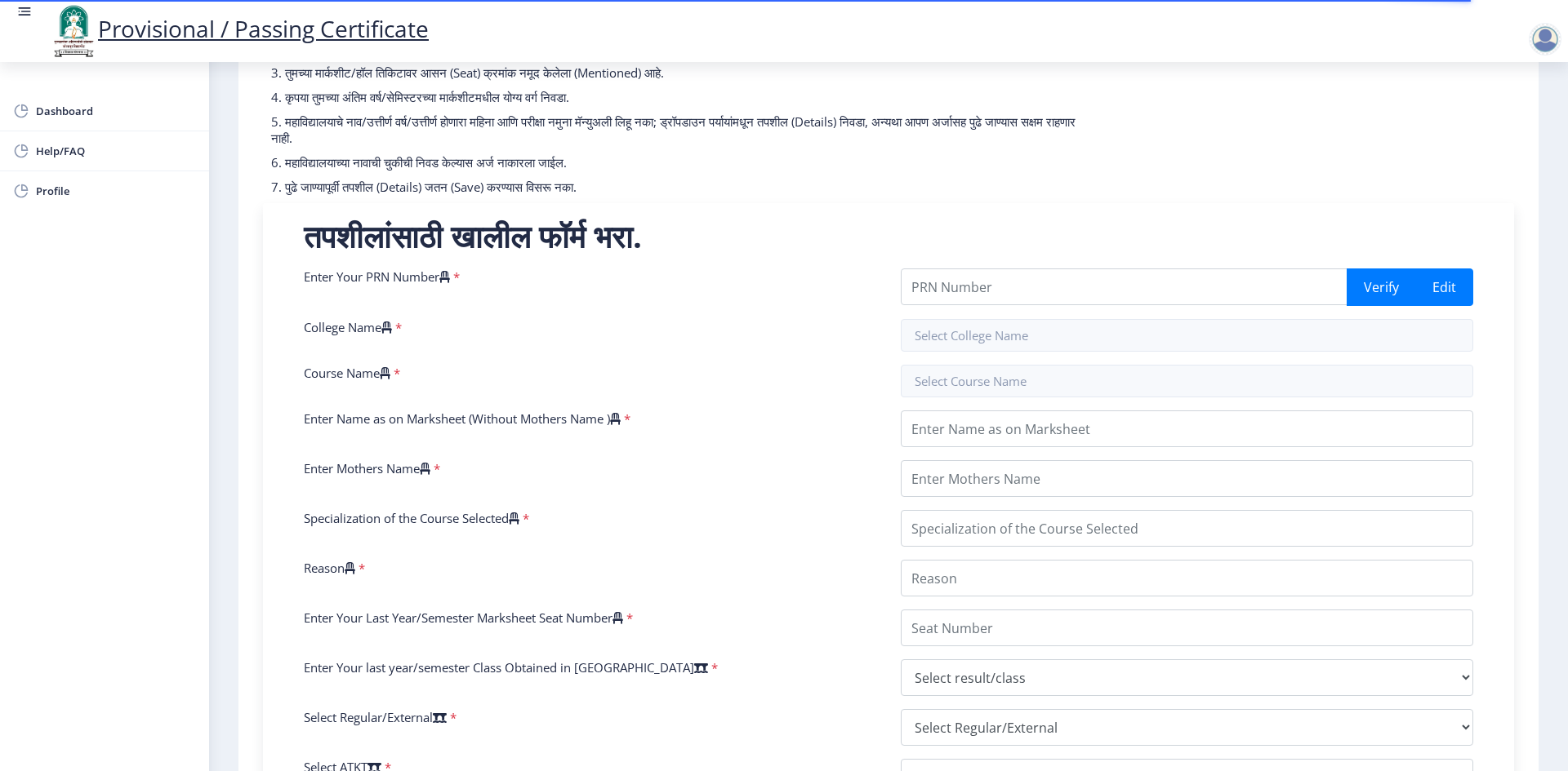
scroll to position [245, 0]
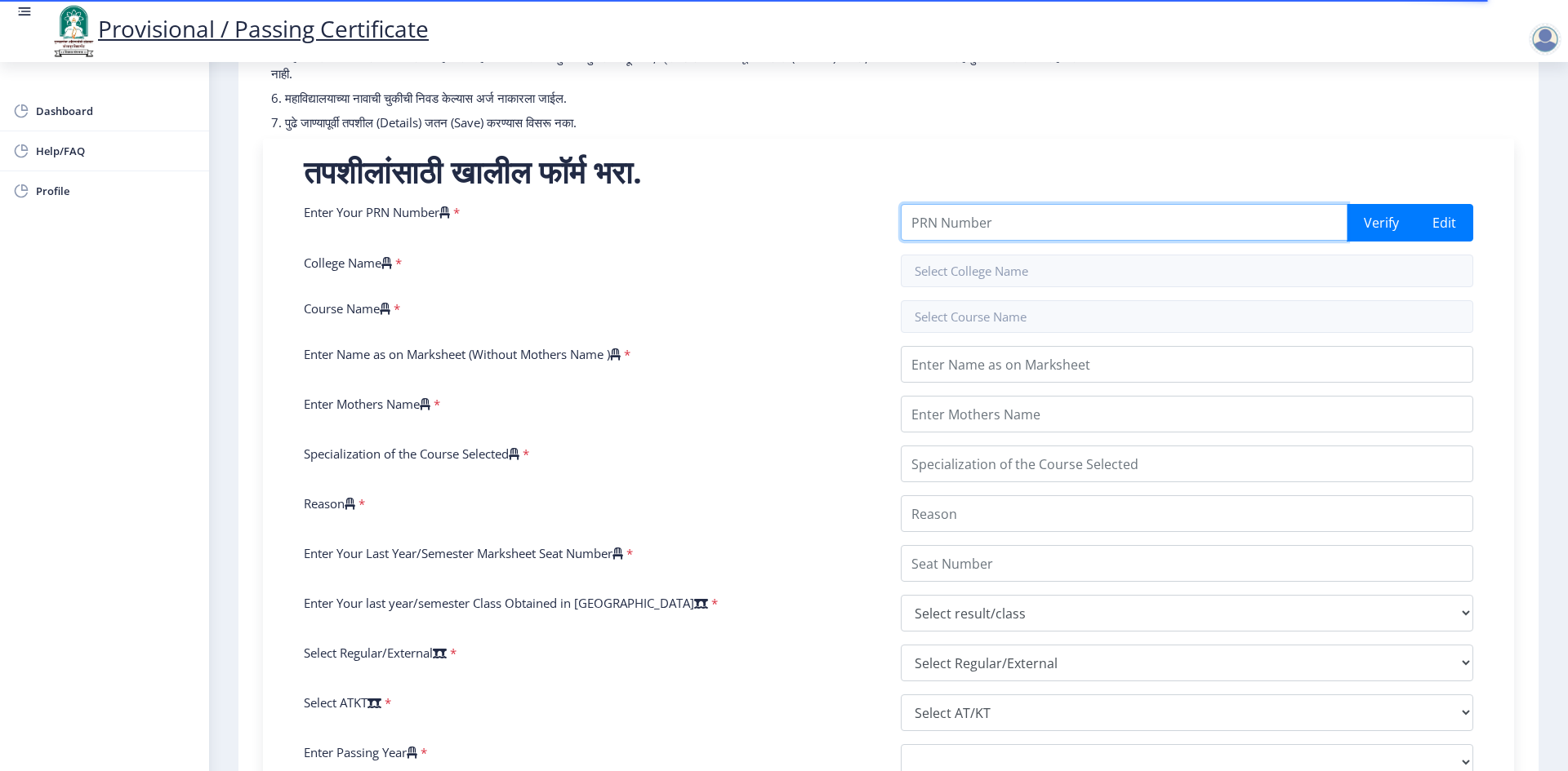
click at [1085, 215] on input "Enter Your PRN Number" at bounding box center [1124, 222] width 447 height 37
type input "1100005934"
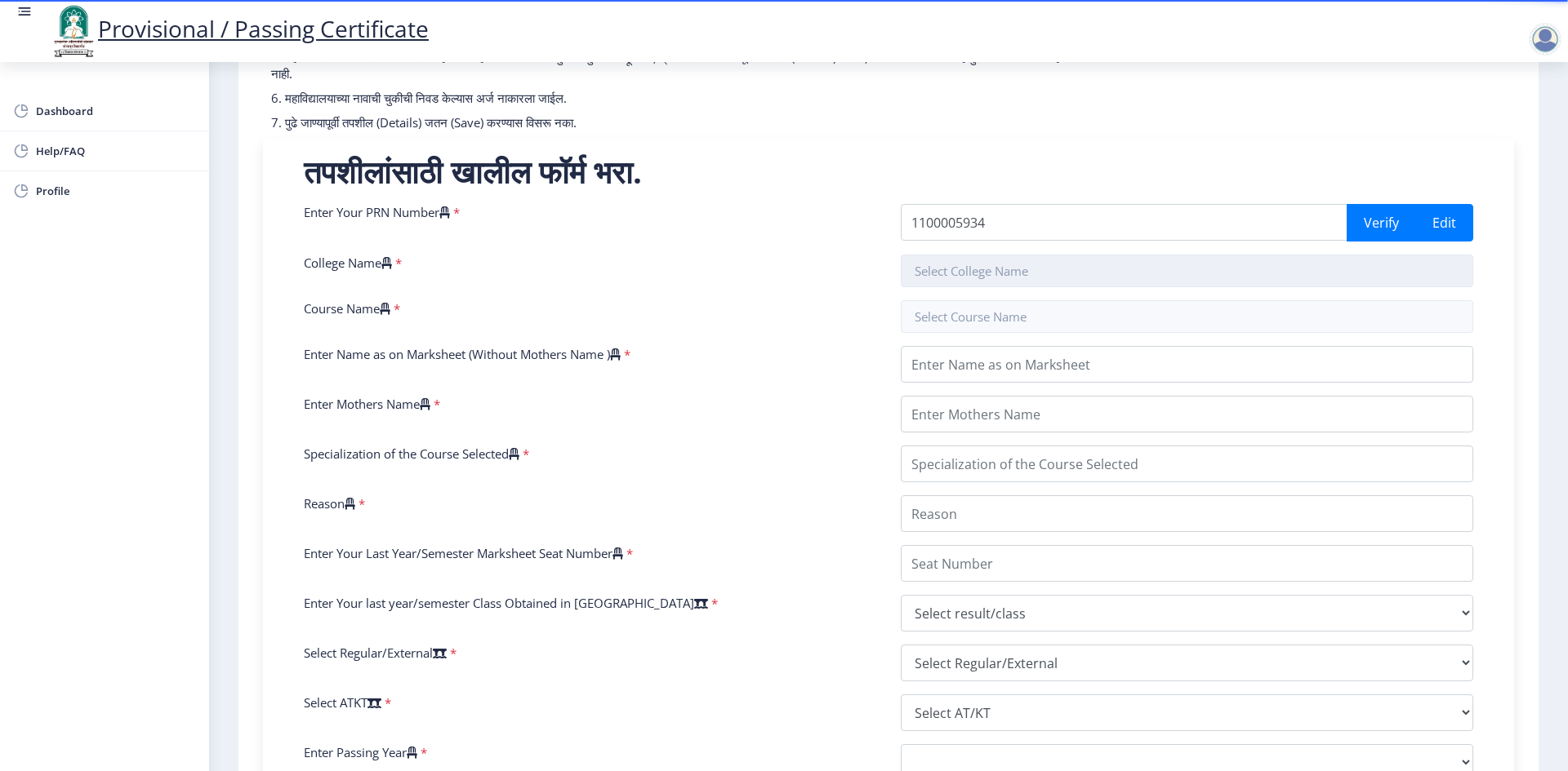
click at [1022, 270] on input "text" at bounding box center [1187, 271] width 572 height 32
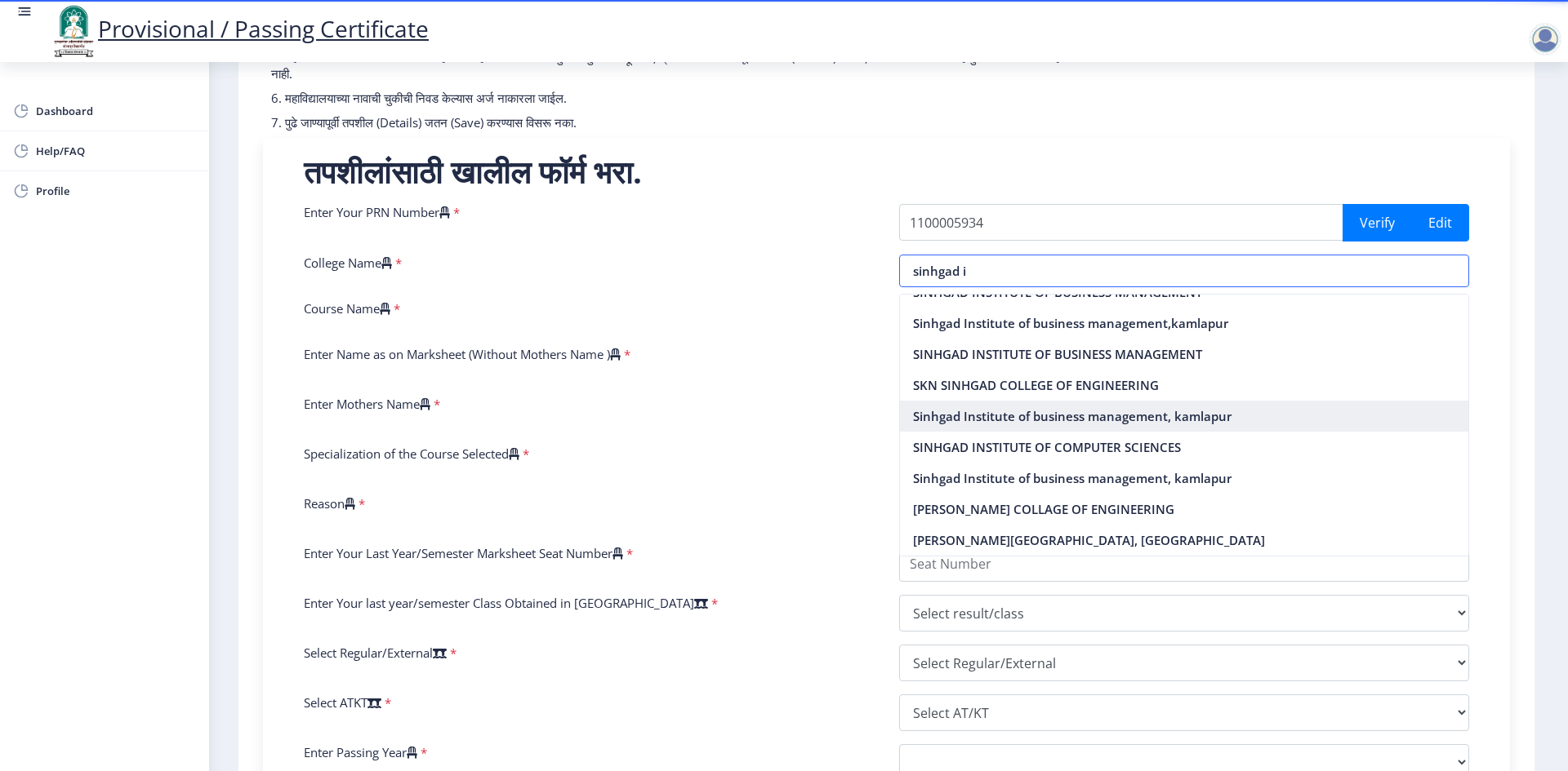
scroll to position [0, 0]
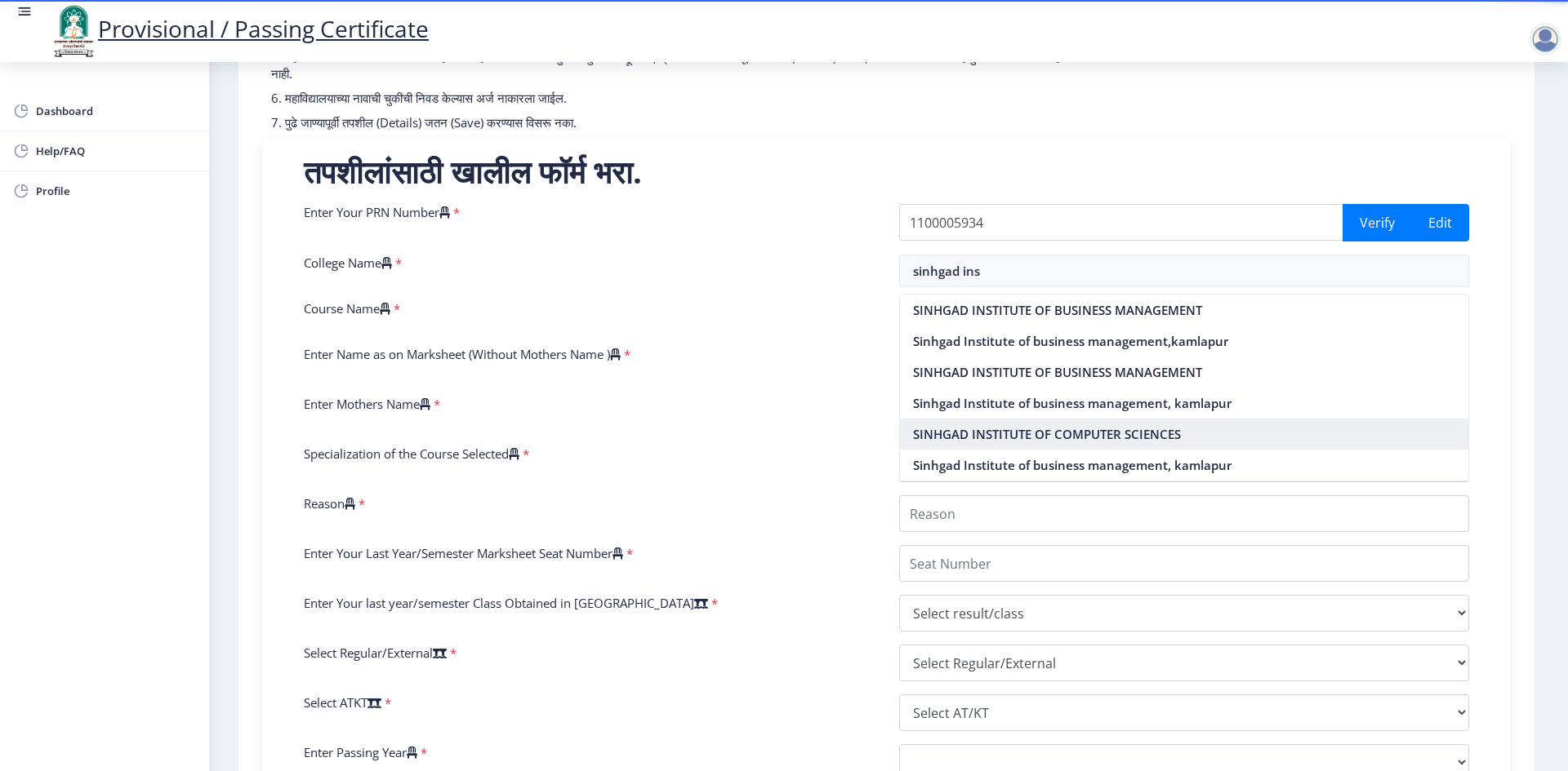
click at [1018, 432] on nb-option "SINHGAD INSTITUTE OF COMPUTER SCIENCES" at bounding box center [1184, 434] width 570 height 31
type input "SINHGAD INSTITUTE OF COMPUTER SCIENCES"
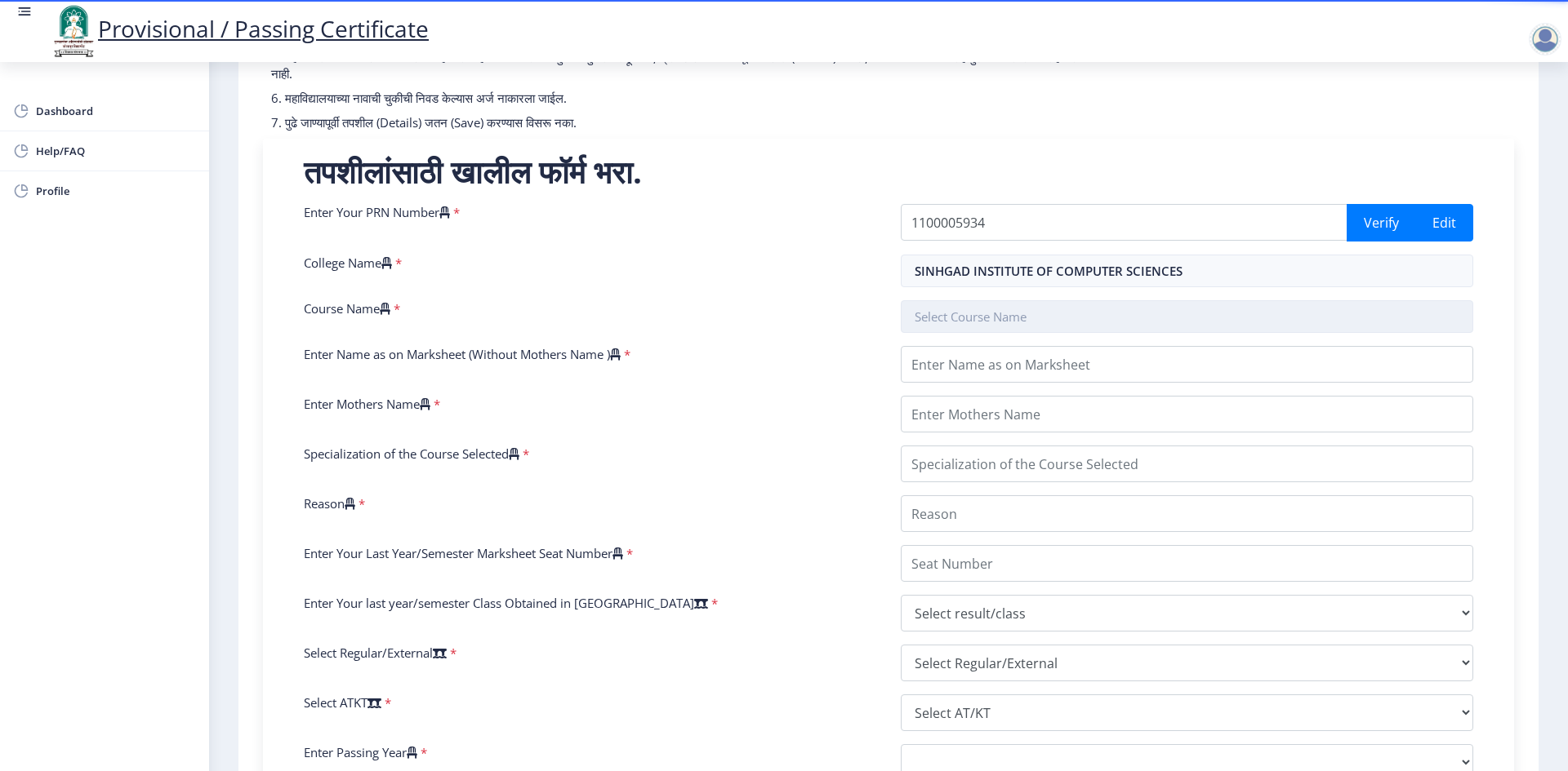
click at [1019, 324] on input "text" at bounding box center [1187, 316] width 572 height 32
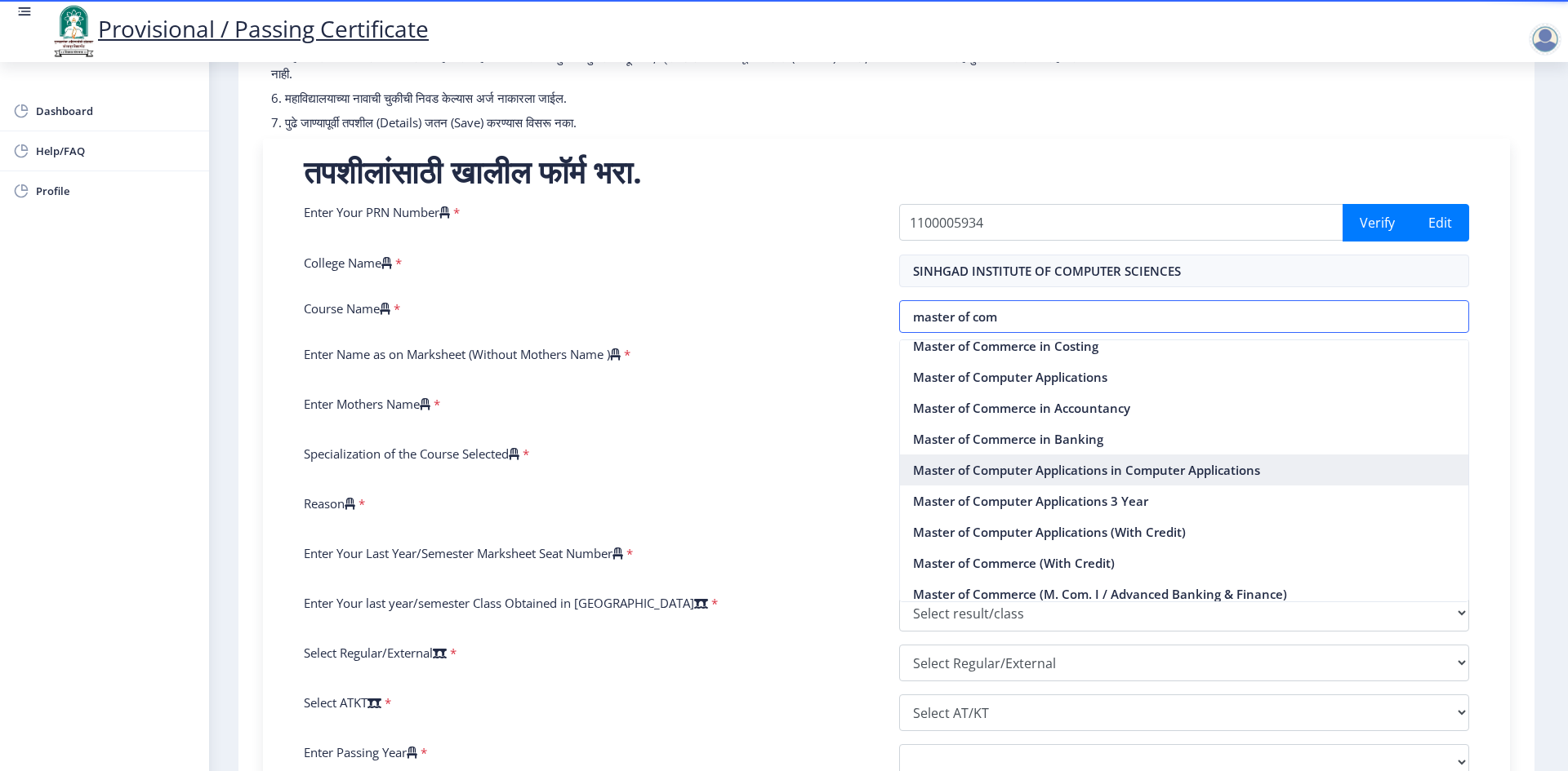
scroll to position [80, 0]
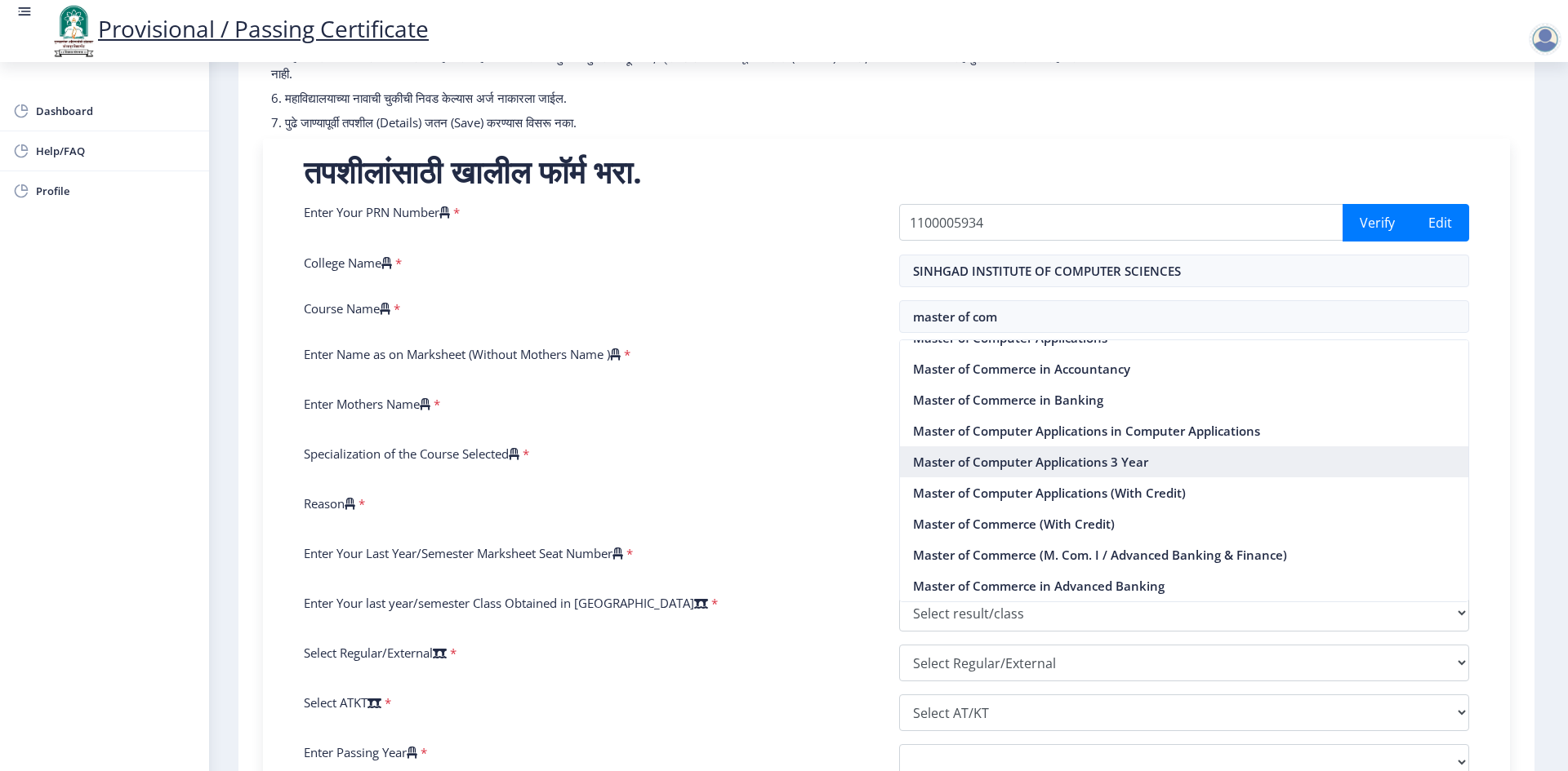
click at [1024, 462] on nb-option "Master of Computer Applications 3 Year" at bounding box center [1184, 462] width 570 height 31
type input "Master of Computer Applications 3 Year"
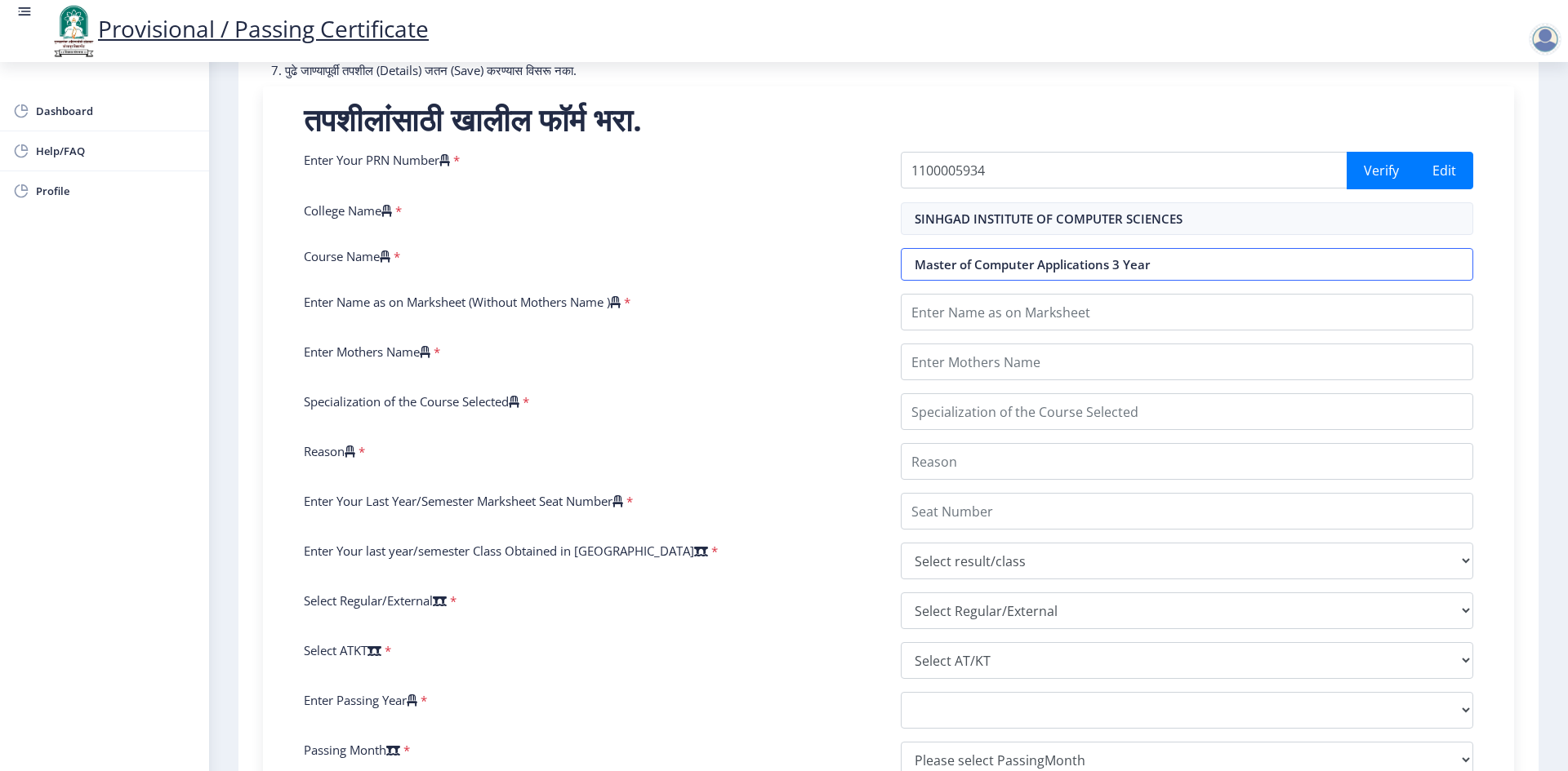
scroll to position [326, 0]
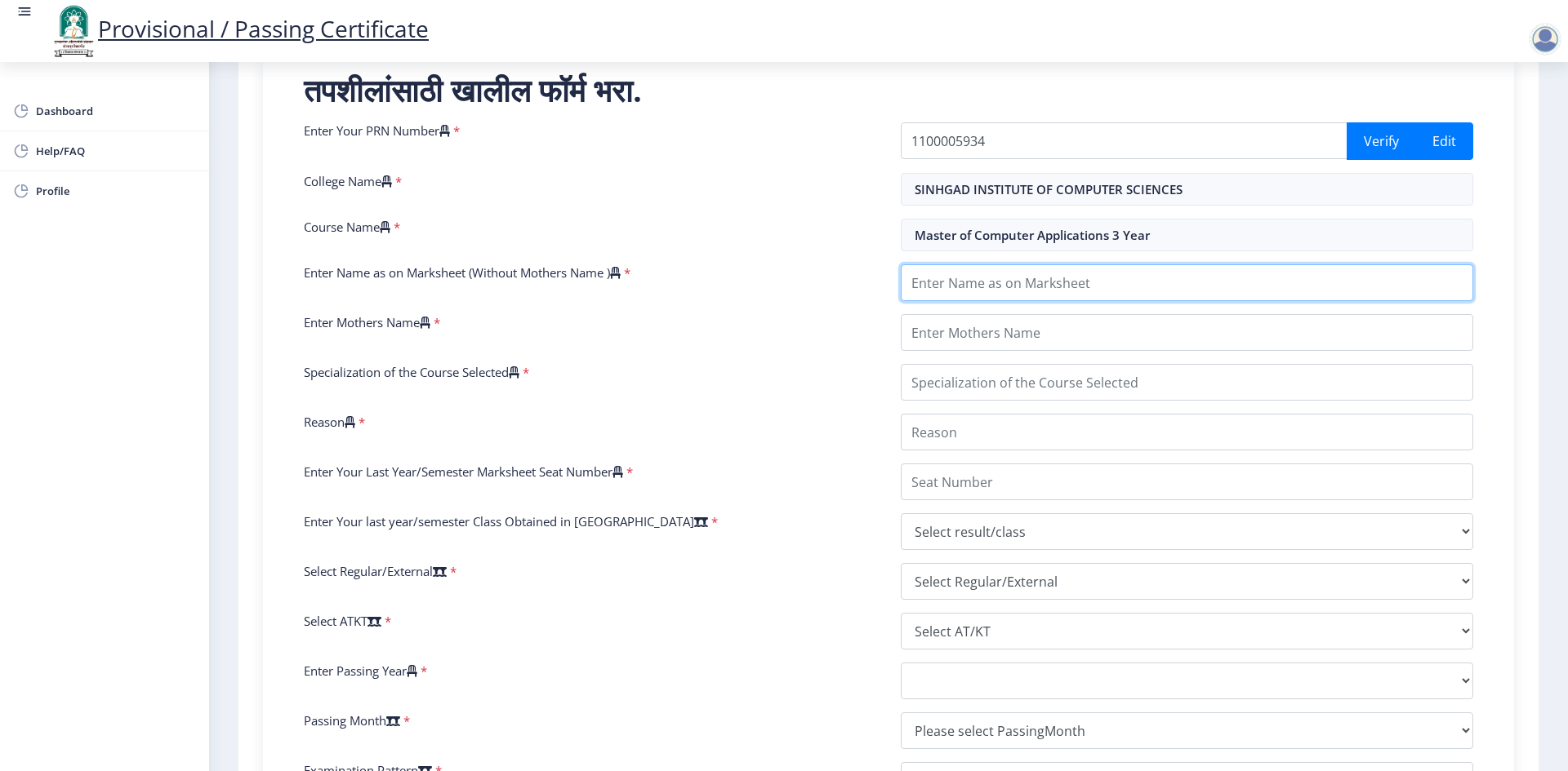
click at [1004, 278] on input "Enter Name as on Marksheet (Without Mothers Name )" at bounding box center [1187, 282] width 572 height 37
type input "[PERSON_NAME] [PERSON_NAME]"
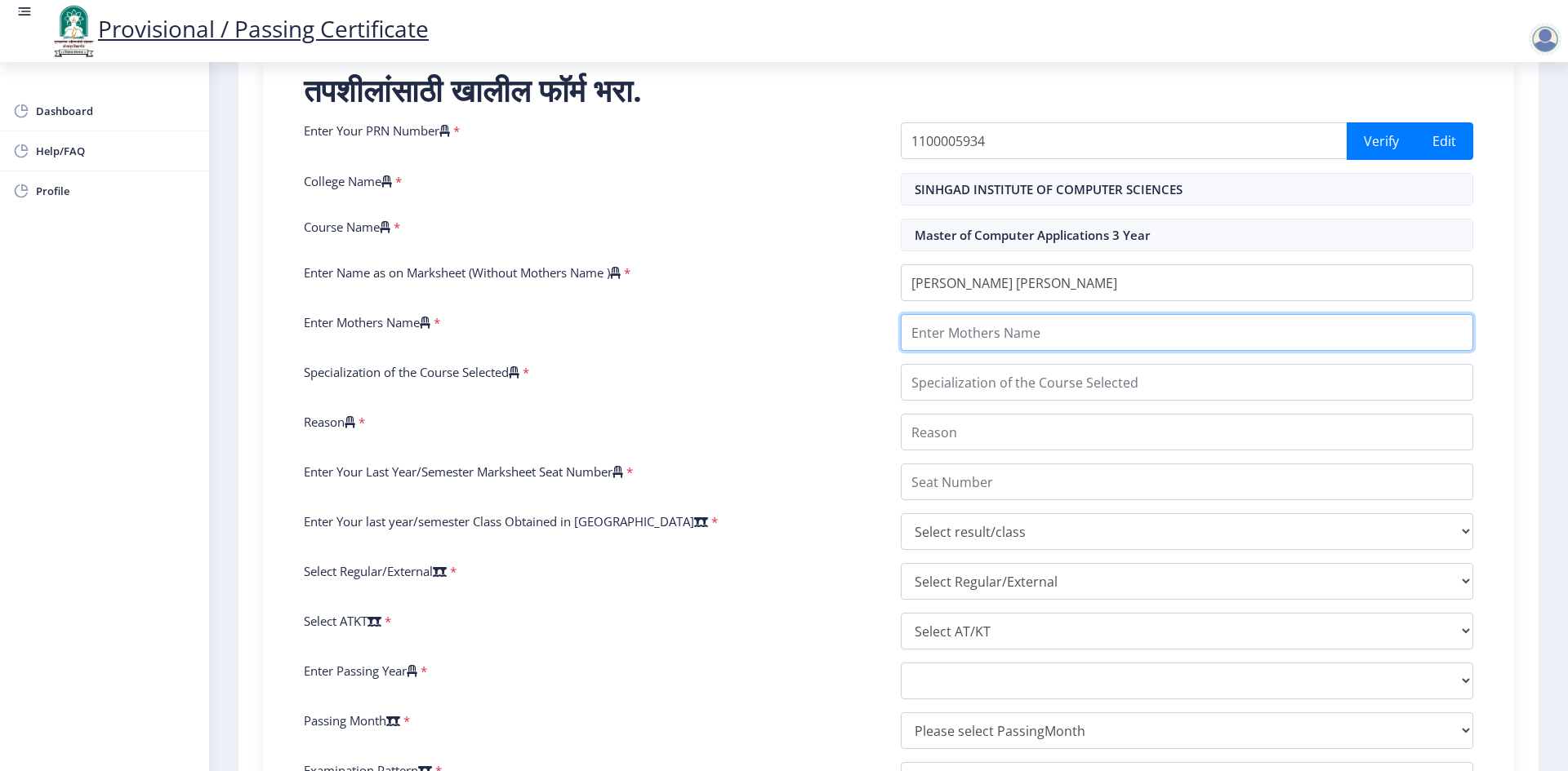
click at [1020, 322] on input "Enter Mothers Name" at bounding box center [1187, 333] width 572 height 37
type input "Dilshad"
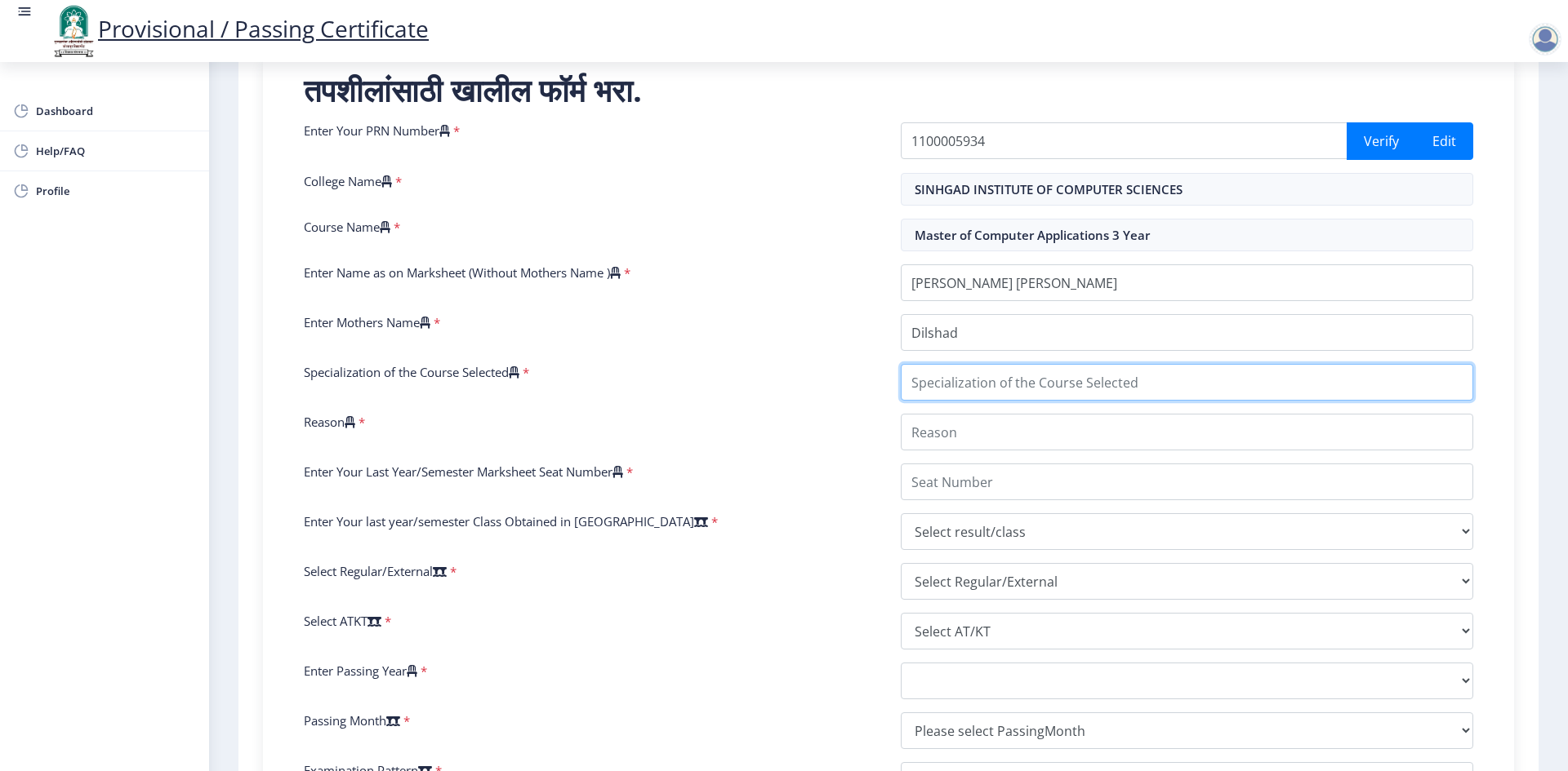
click at [1026, 383] on input "Specialization of the Course Selected" at bounding box center [1187, 382] width 572 height 37
type input "comm"
drag, startPoint x: 1026, startPoint y: 383, endPoint x: 829, endPoint y: 384, distance: 197.0
click at [829, 384] on div "Enter Your PRN Number * 1100005934 Verify Edit College Name * SINHGAD INSTITUTE…" at bounding box center [888, 467] width 1194 height 689
type input "Commerce"
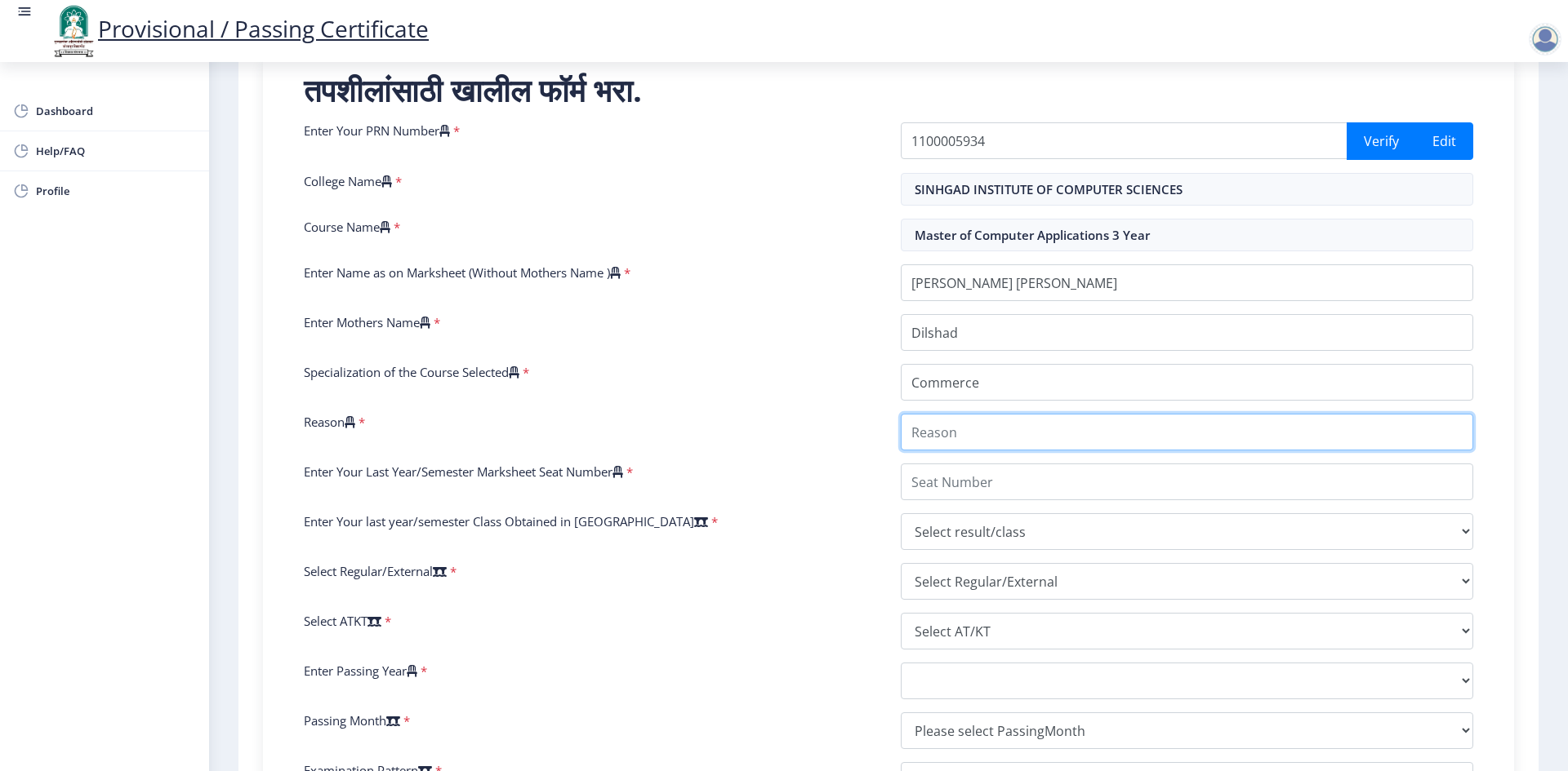
click at [1031, 420] on input "Reason" at bounding box center [1187, 432] width 572 height 37
click at [1024, 433] on input "Reason" at bounding box center [1187, 432] width 572 height 37
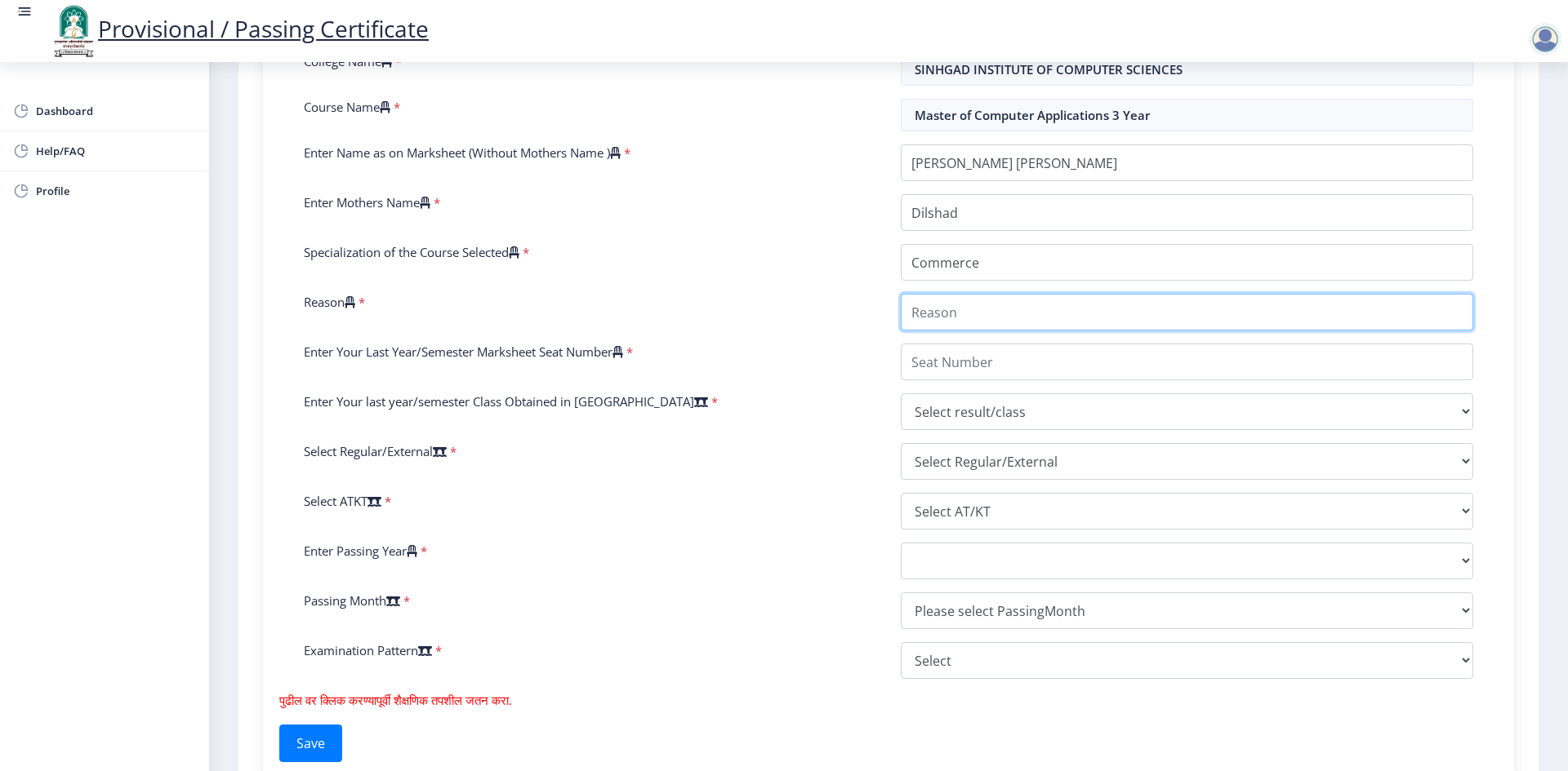
scroll to position [408, 0]
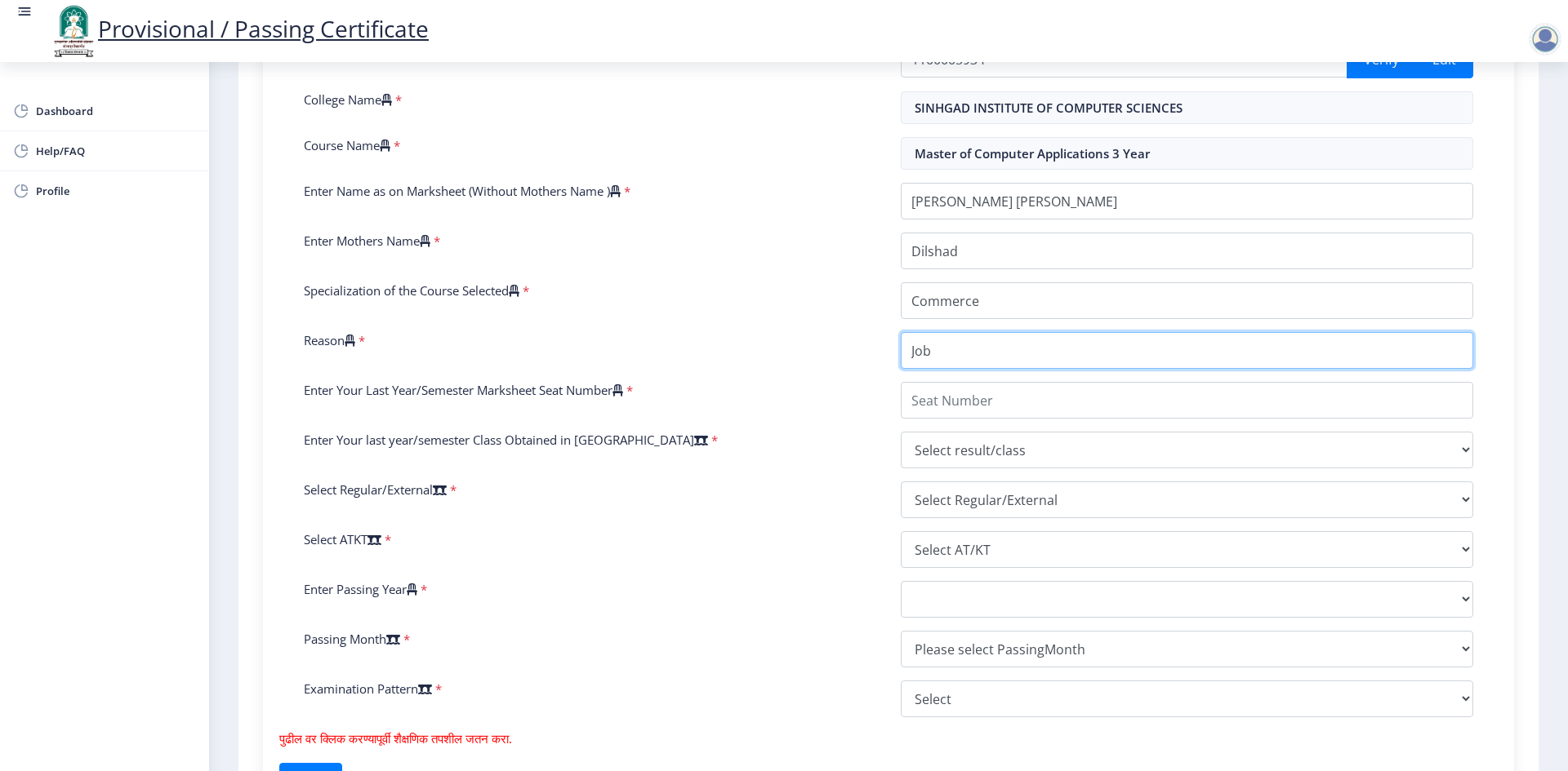
type input "Job"
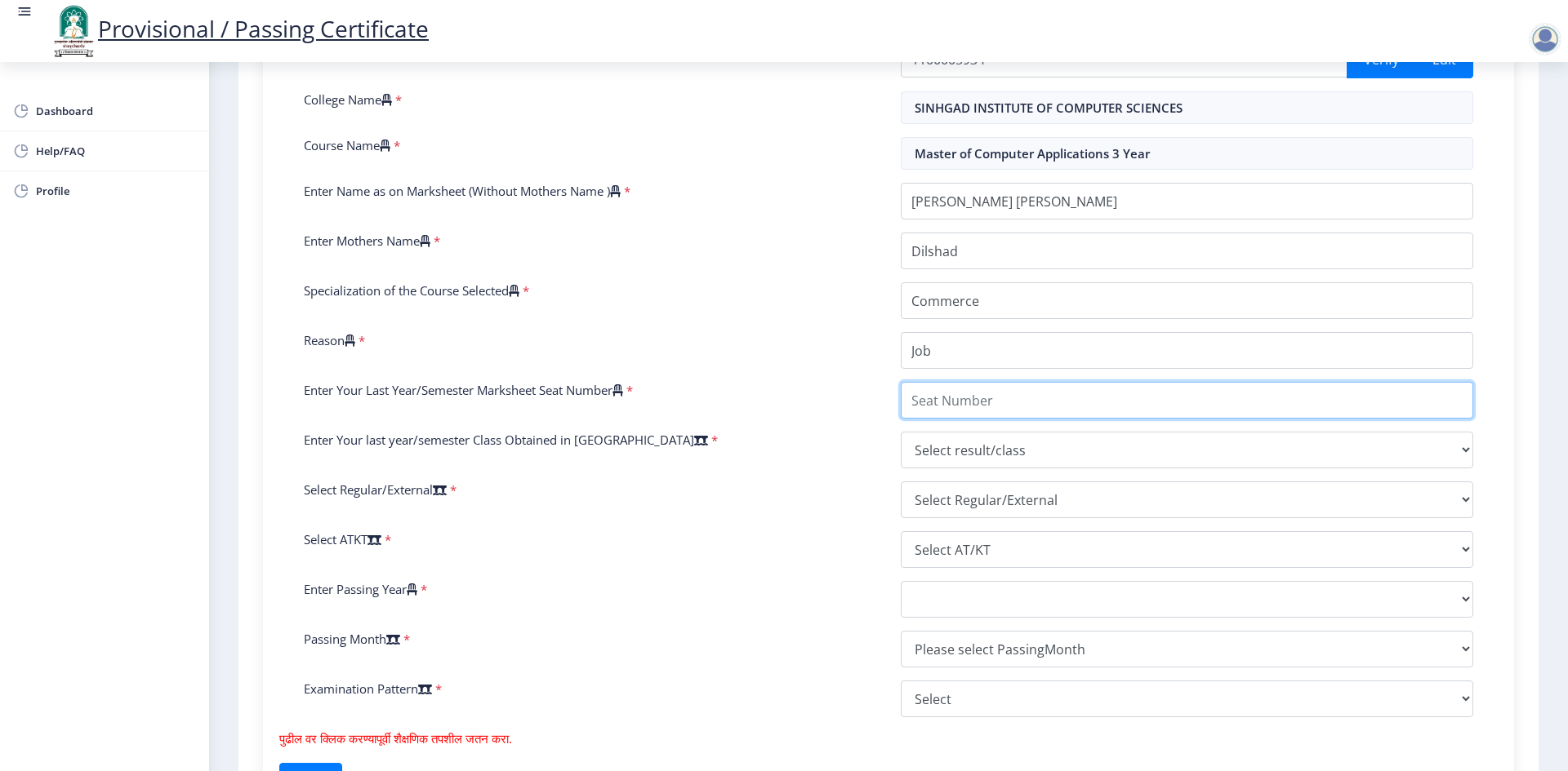
click at [1020, 406] on input "Enter Your Last Year/Semester Marksheet Seat Number" at bounding box center [1187, 400] width 572 height 37
type input "19218"
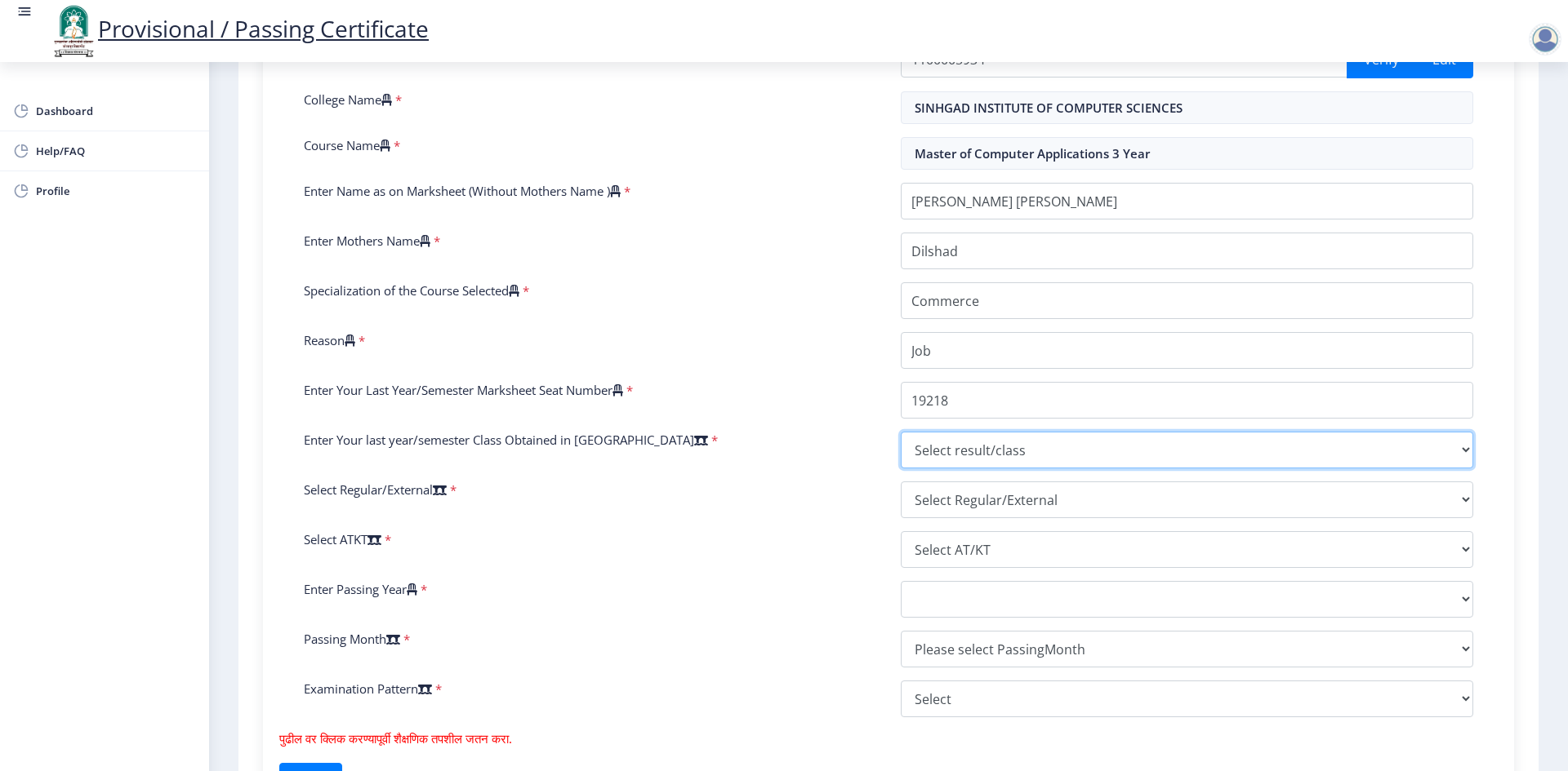
click at [978, 442] on select "Select result/class DISTINCTION FIRST CLASS HIGHER SECOND CLASS SECOND CLASS PA…" at bounding box center [1187, 450] width 572 height 37
select select "FIRST CLASS WITH DISTINCTION"
click at [901, 432] on select "Select result/class DISTINCTION FIRST CLASS HIGHER SECOND CLASS SECOND CLASS PA…" at bounding box center [1187, 450] width 572 height 37
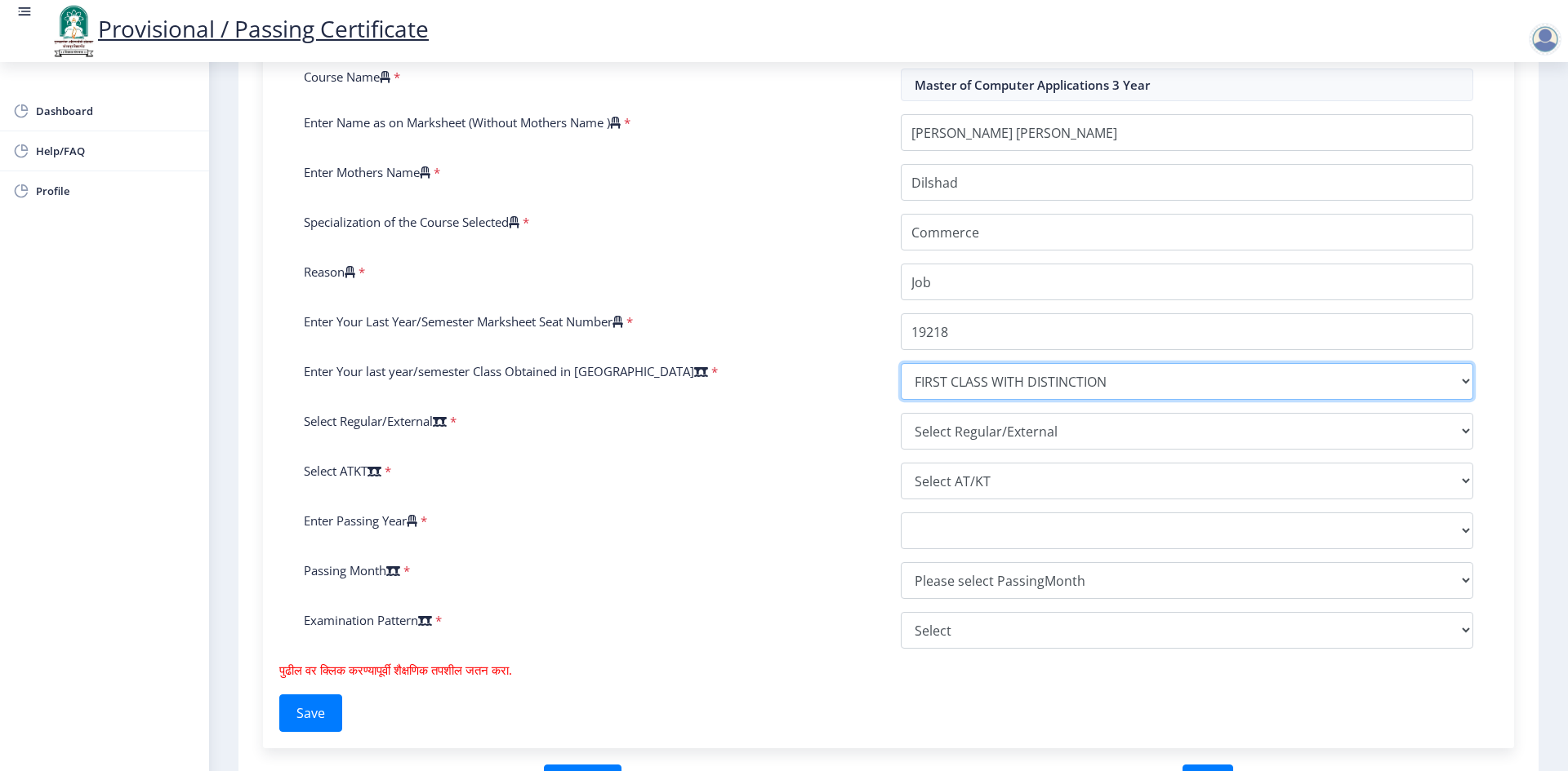
scroll to position [571, 0]
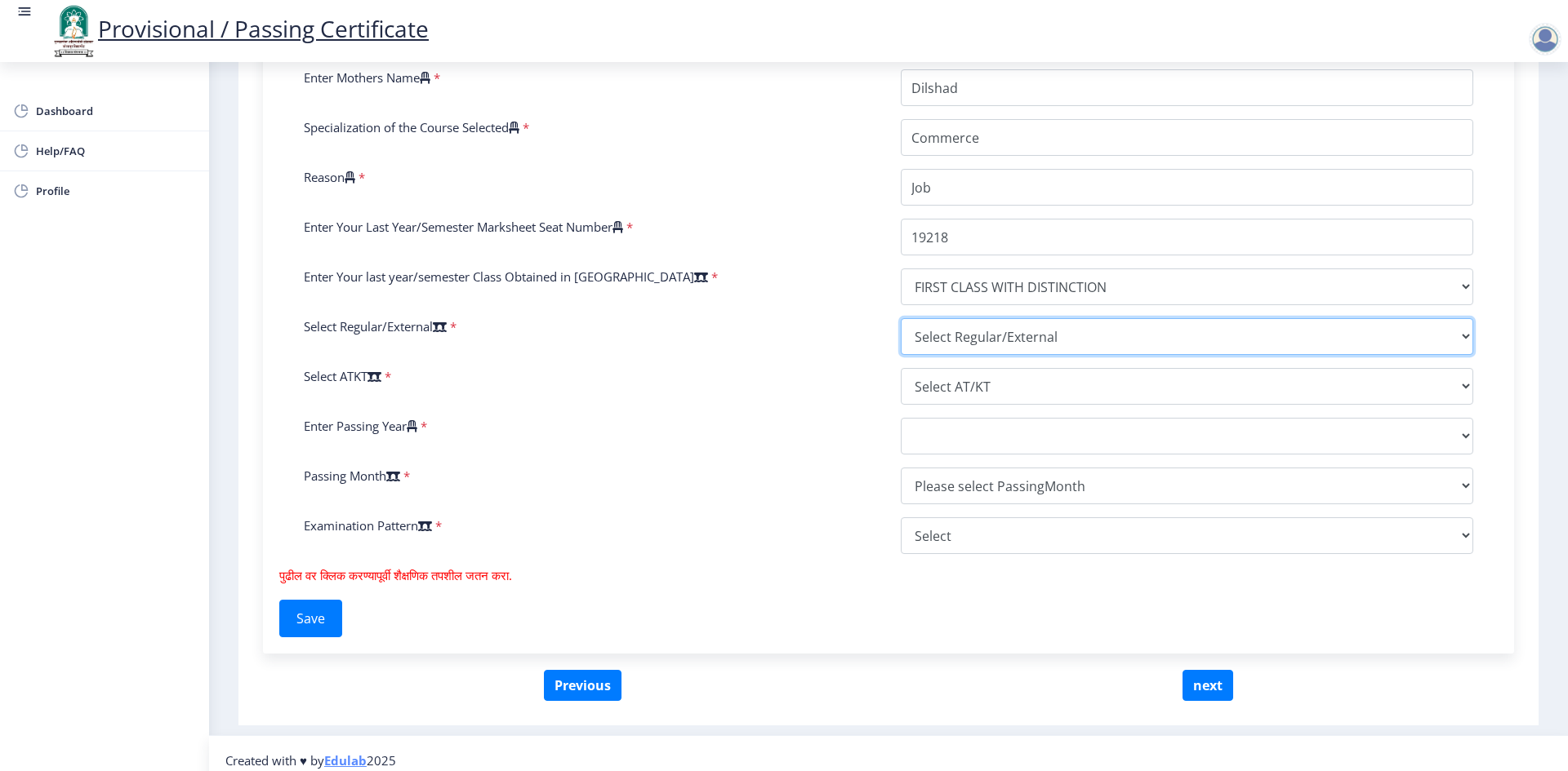
click at [987, 321] on select "Select Regular/External Regular External Special" at bounding box center [1187, 336] width 572 height 37
select select "Regular"
click at [901, 318] on select "Select Regular/External Regular External Special" at bounding box center [1187, 336] width 572 height 37
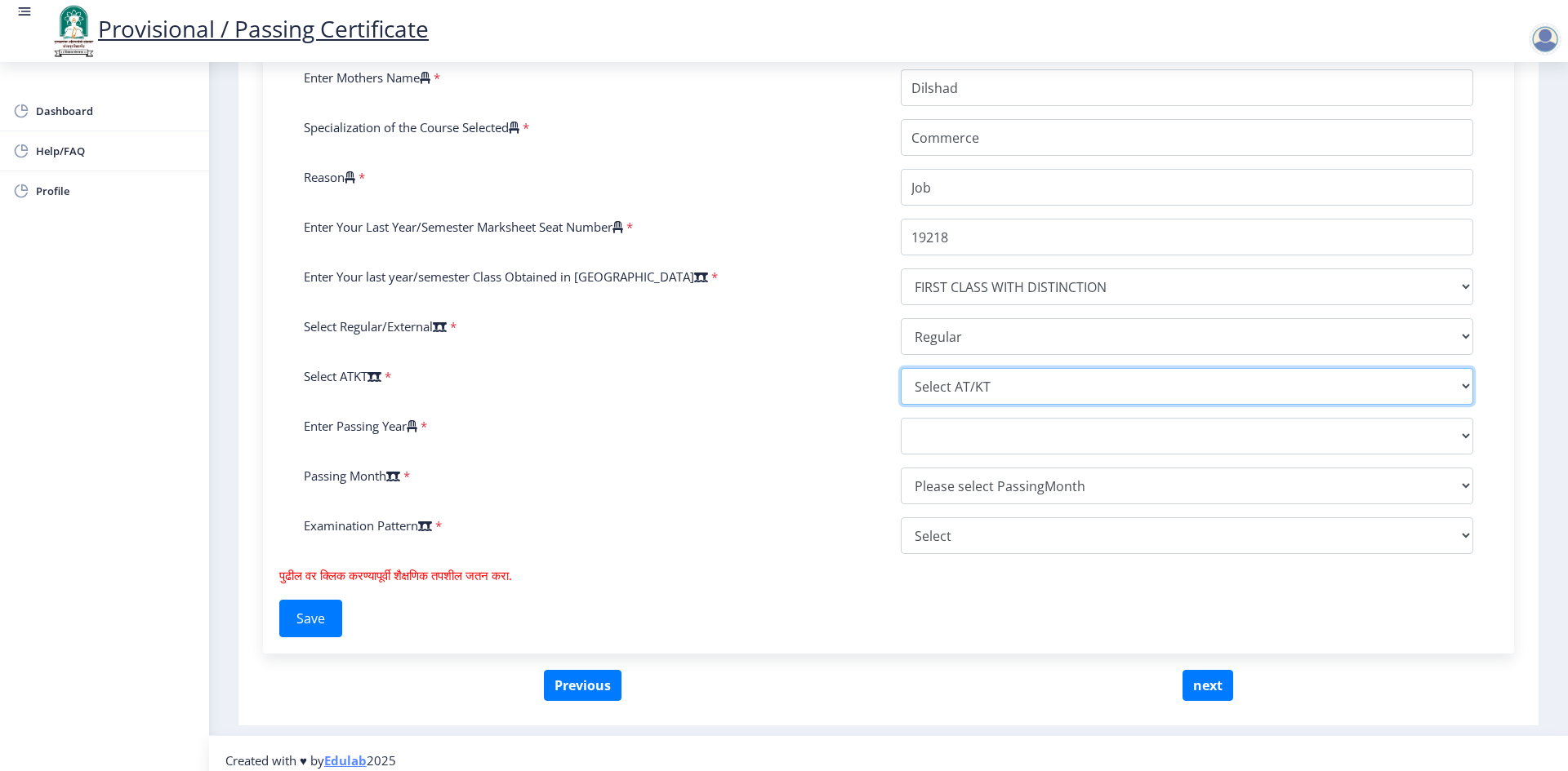
click at [974, 391] on select "Select AT/KT None ATKT" at bounding box center [1187, 386] width 572 height 37
select select "None"
click at [901, 368] on select "Select AT/KT None ATKT" at bounding box center [1187, 386] width 572 height 37
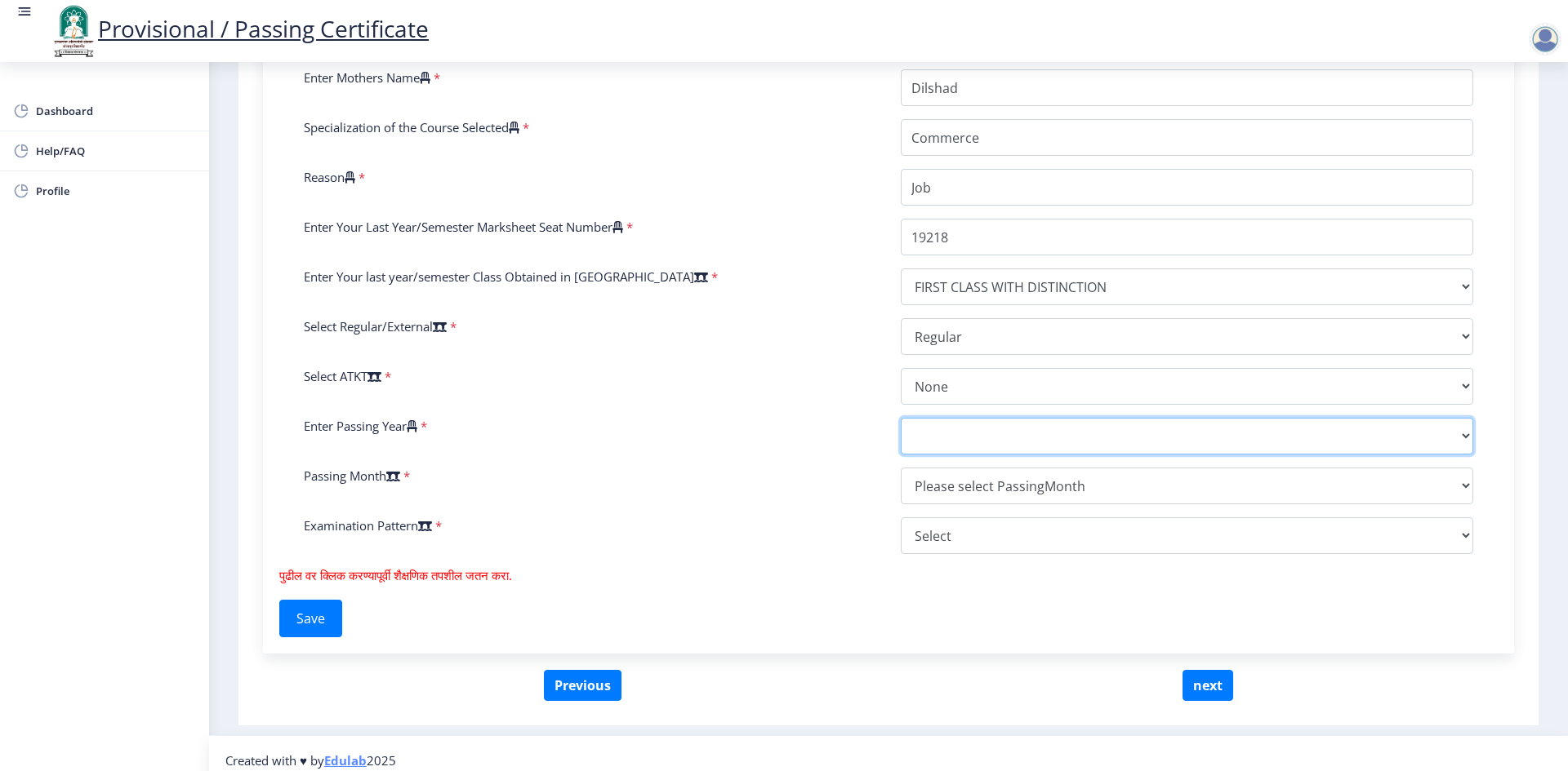
click at [966, 426] on select "2025 2024 2023 2022 2021 2020 2019 2018 2017 2016 2015 2014 2013 2012 2011 2010…" at bounding box center [1187, 436] width 572 height 37
select select "2014"
click at [901, 418] on select "2025 2024 2023 2022 2021 2020 2019 2018 2017 2016 2015 2014 2013 2012 2011 2010…" at bounding box center [1187, 436] width 572 height 37
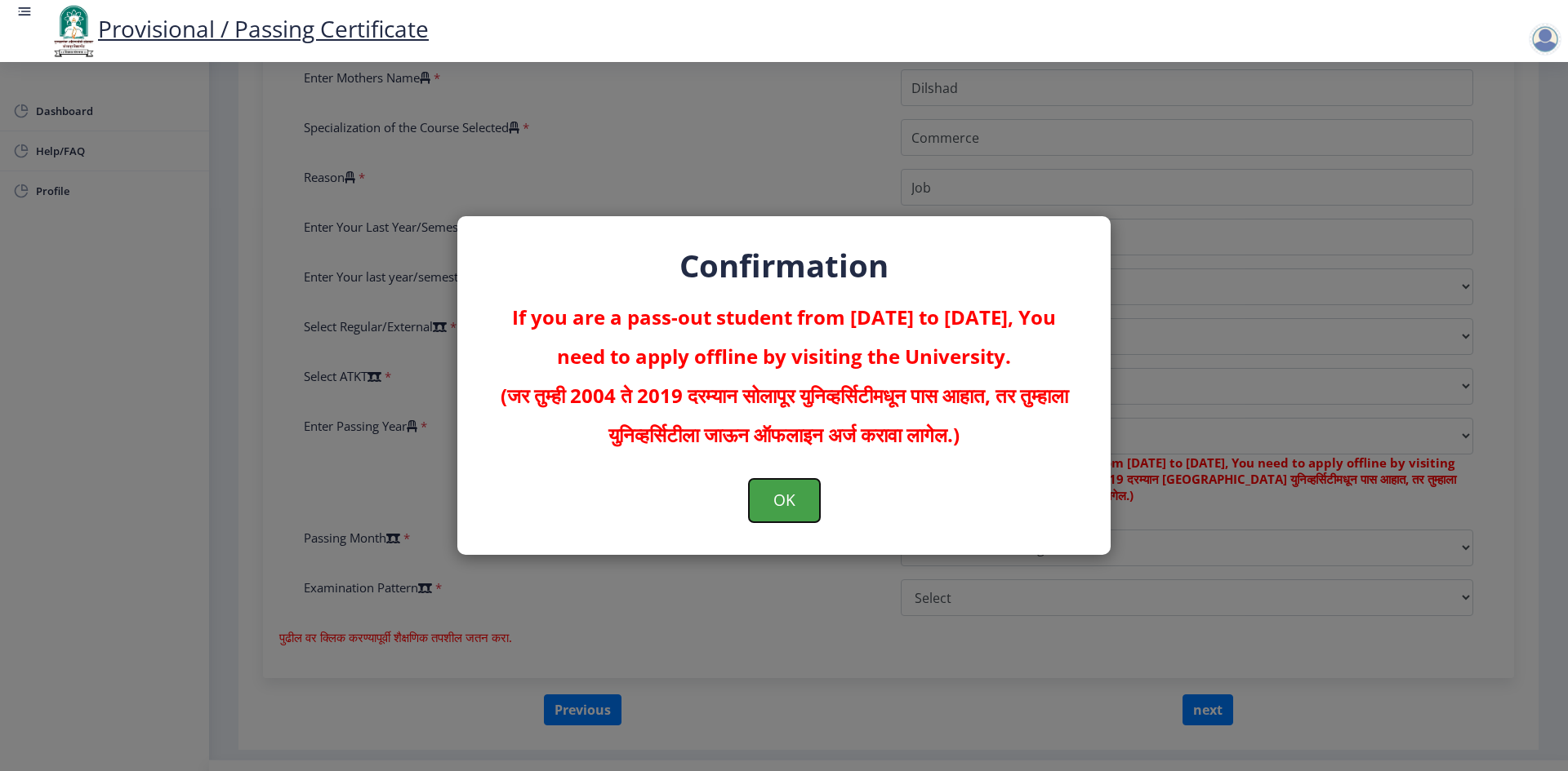
click at [775, 493] on button "OK" at bounding box center [784, 499] width 71 height 42
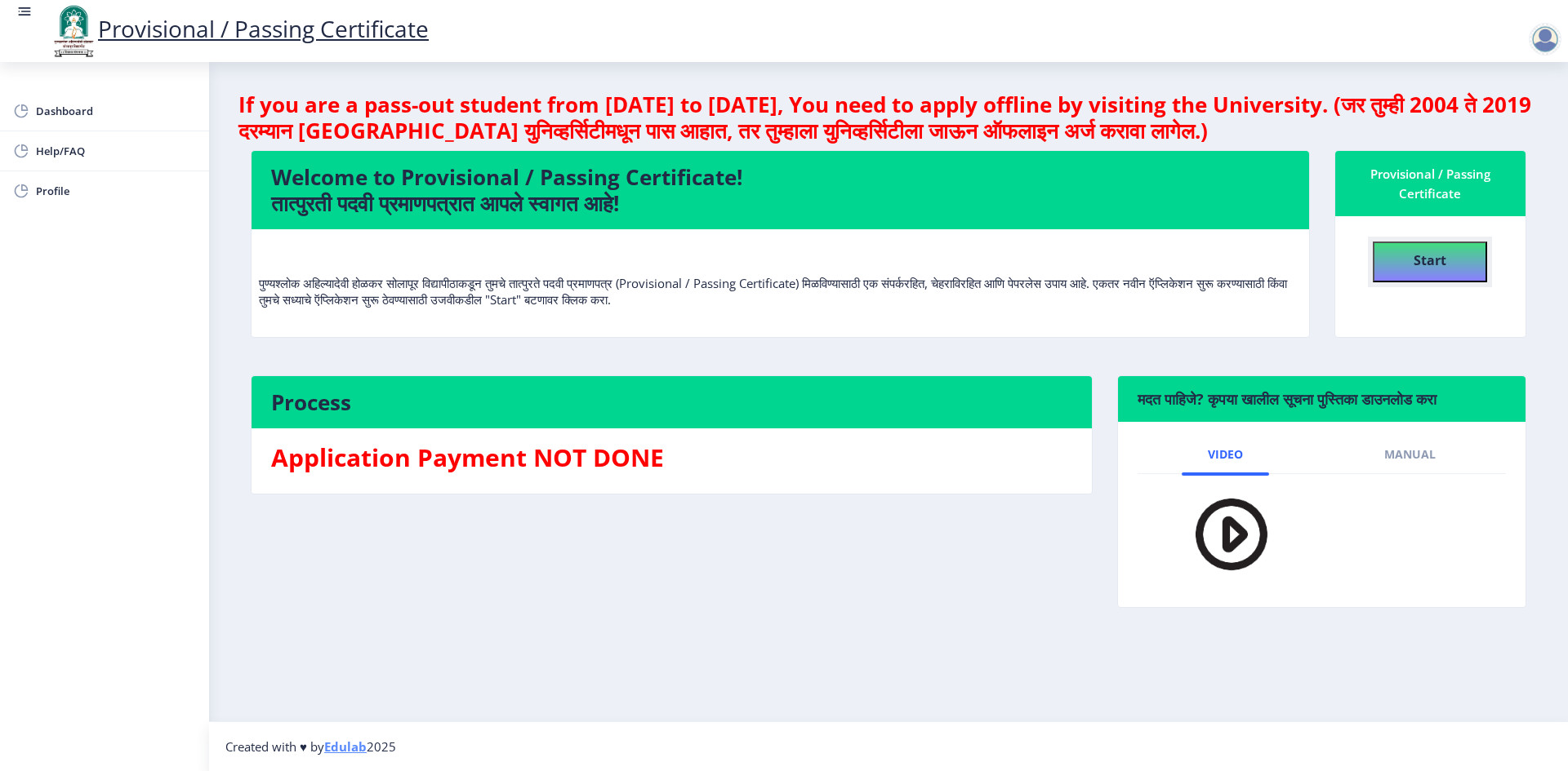
click at [1487, 269] on button "Start" at bounding box center [1430, 263] width 114 height 41
select select
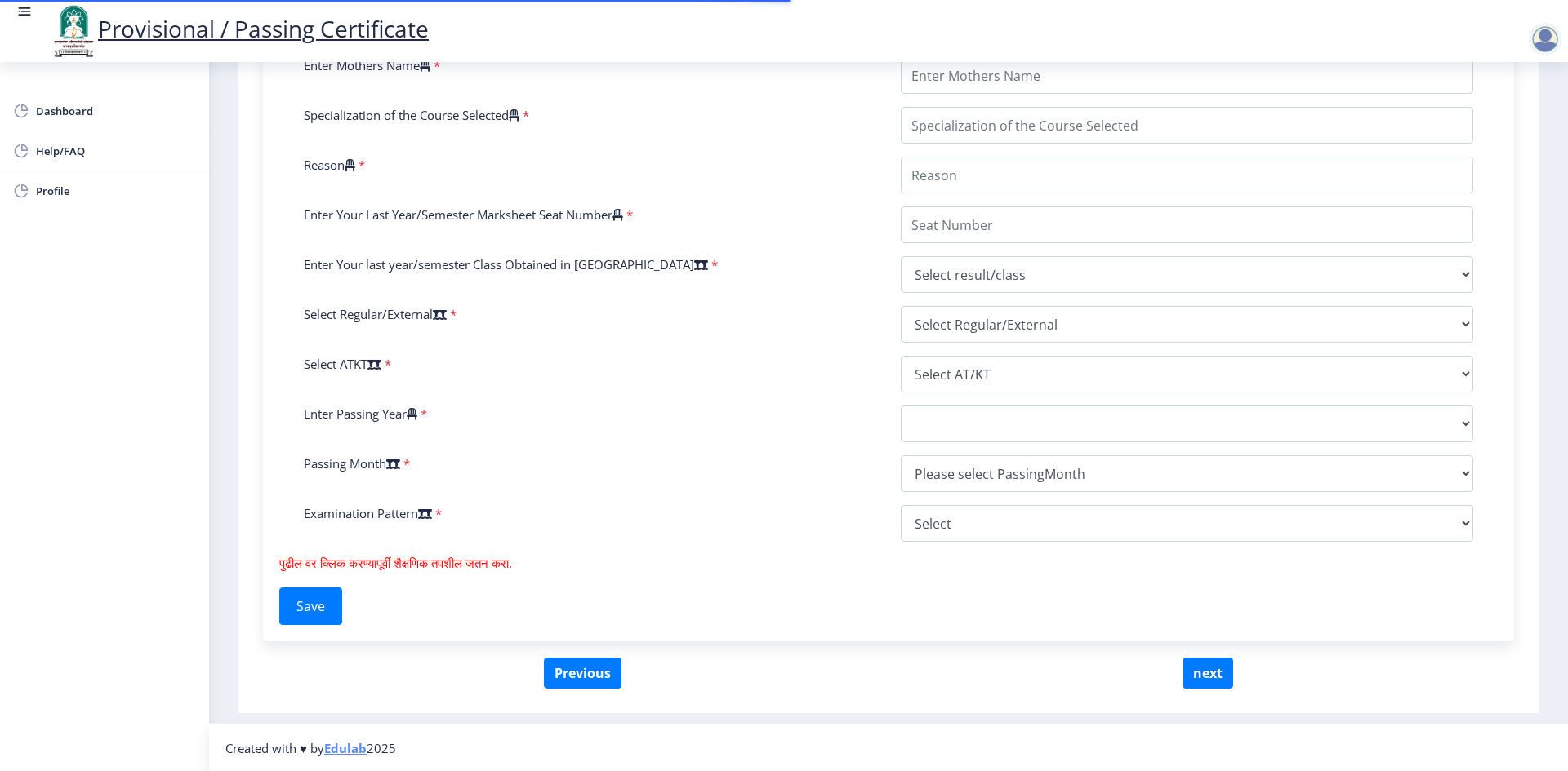
scroll to position [585, 0]
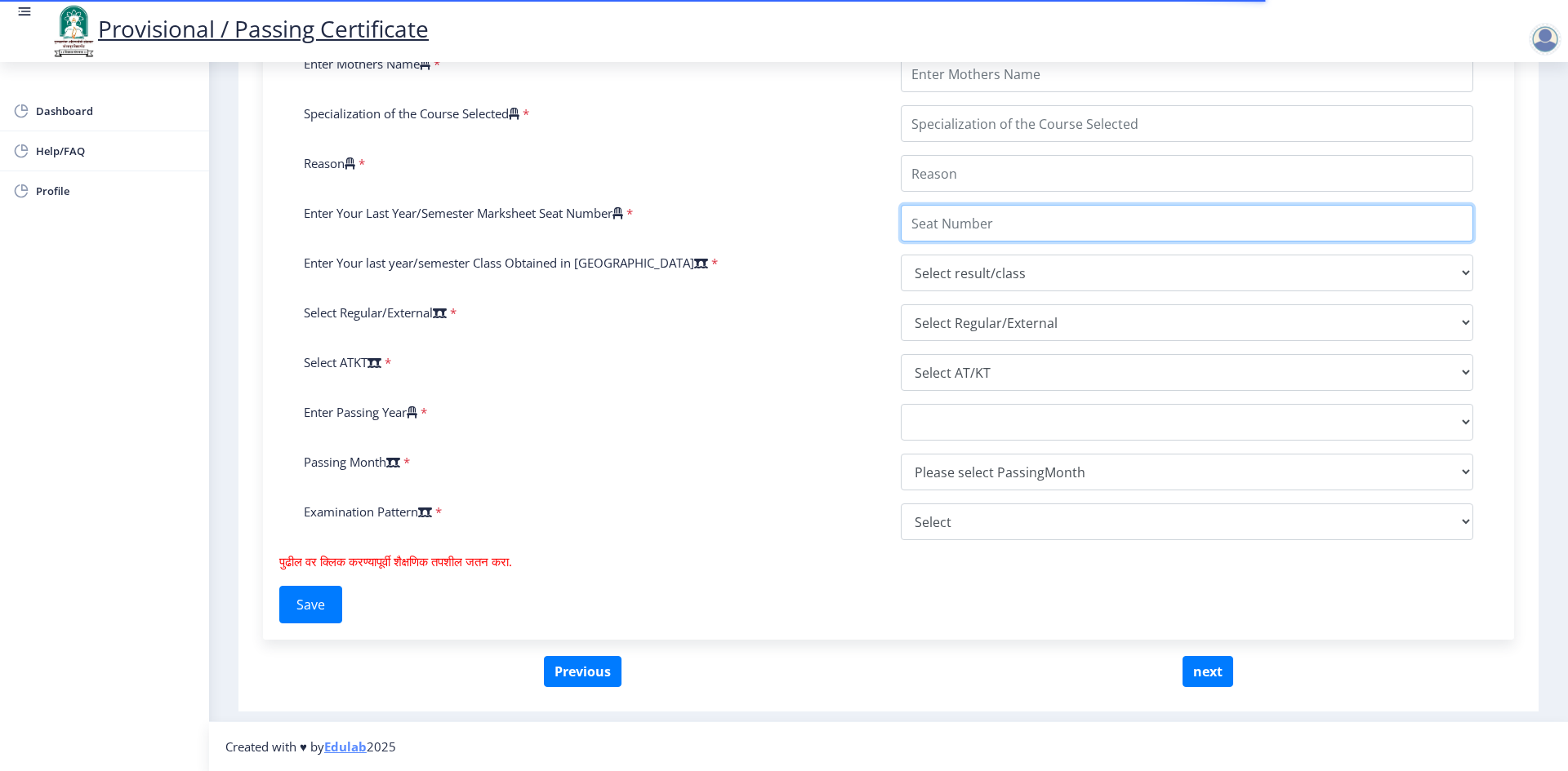
click at [965, 219] on input "Enter Your Last Year/Semester Marksheet Seat Number" at bounding box center [1187, 223] width 572 height 37
type input "19218"
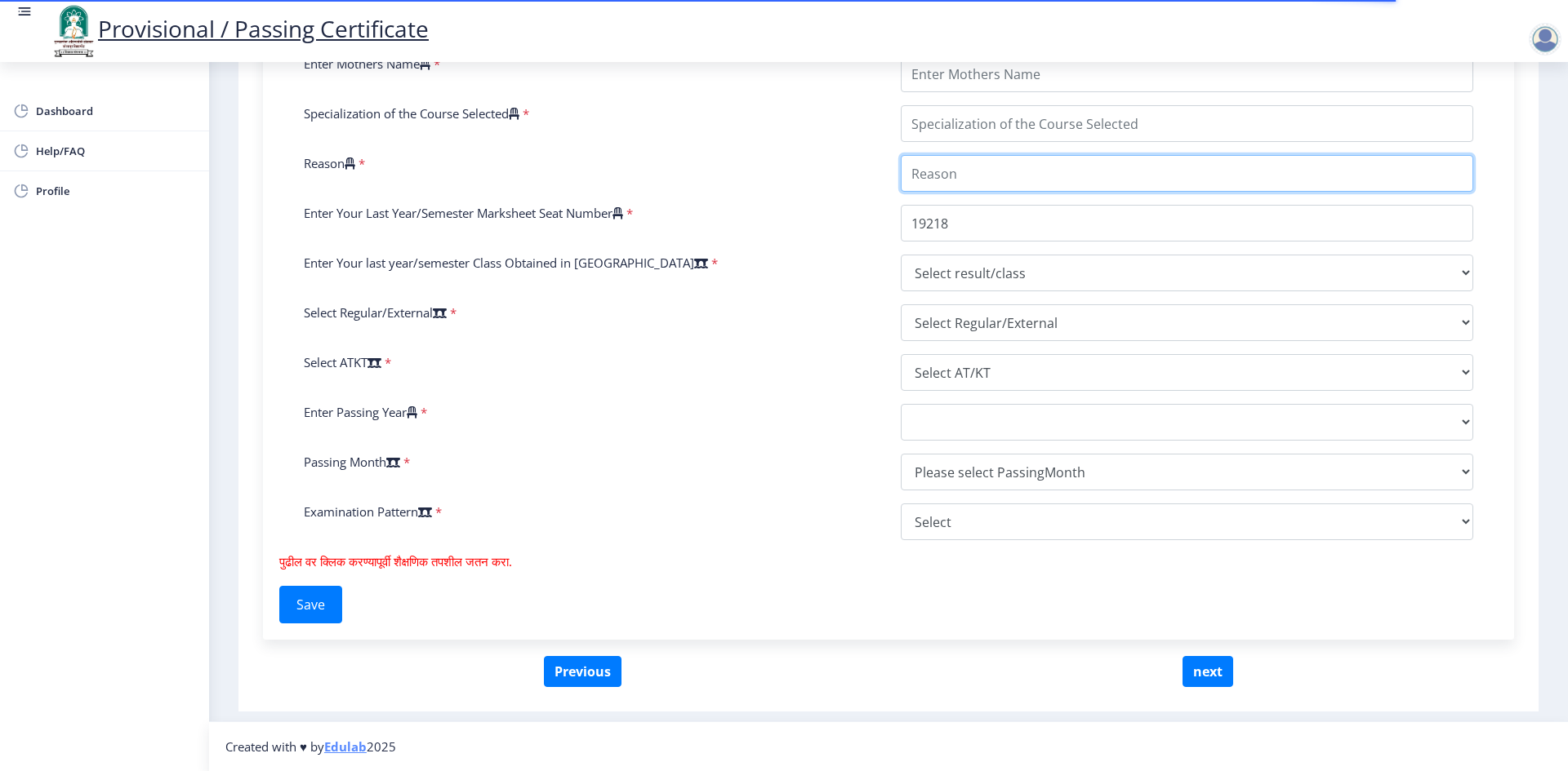
click at [1011, 179] on input "Reason" at bounding box center [1187, 173] width 572 height 37
type input "Job"
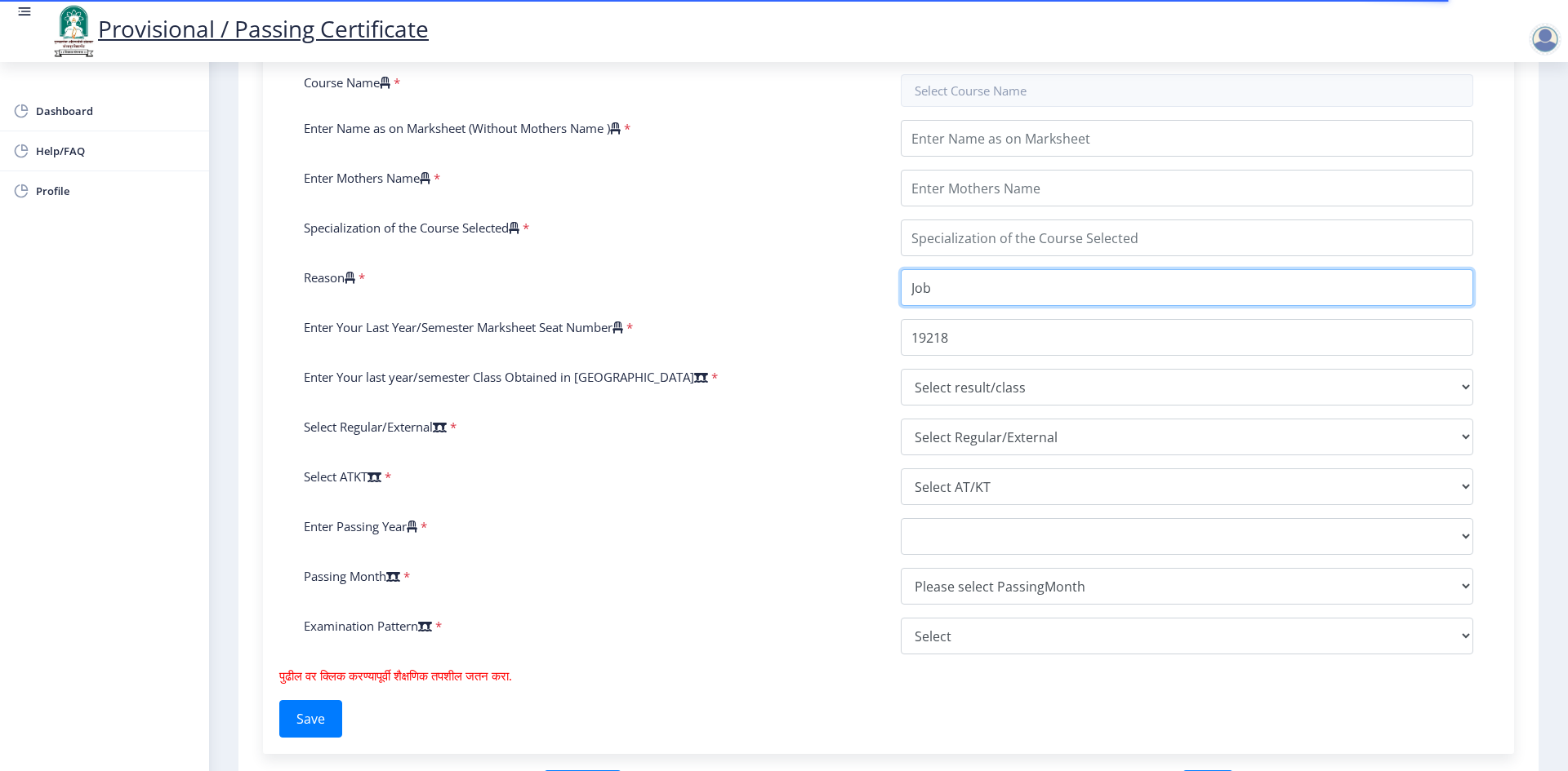
scroll to position [341, 0]
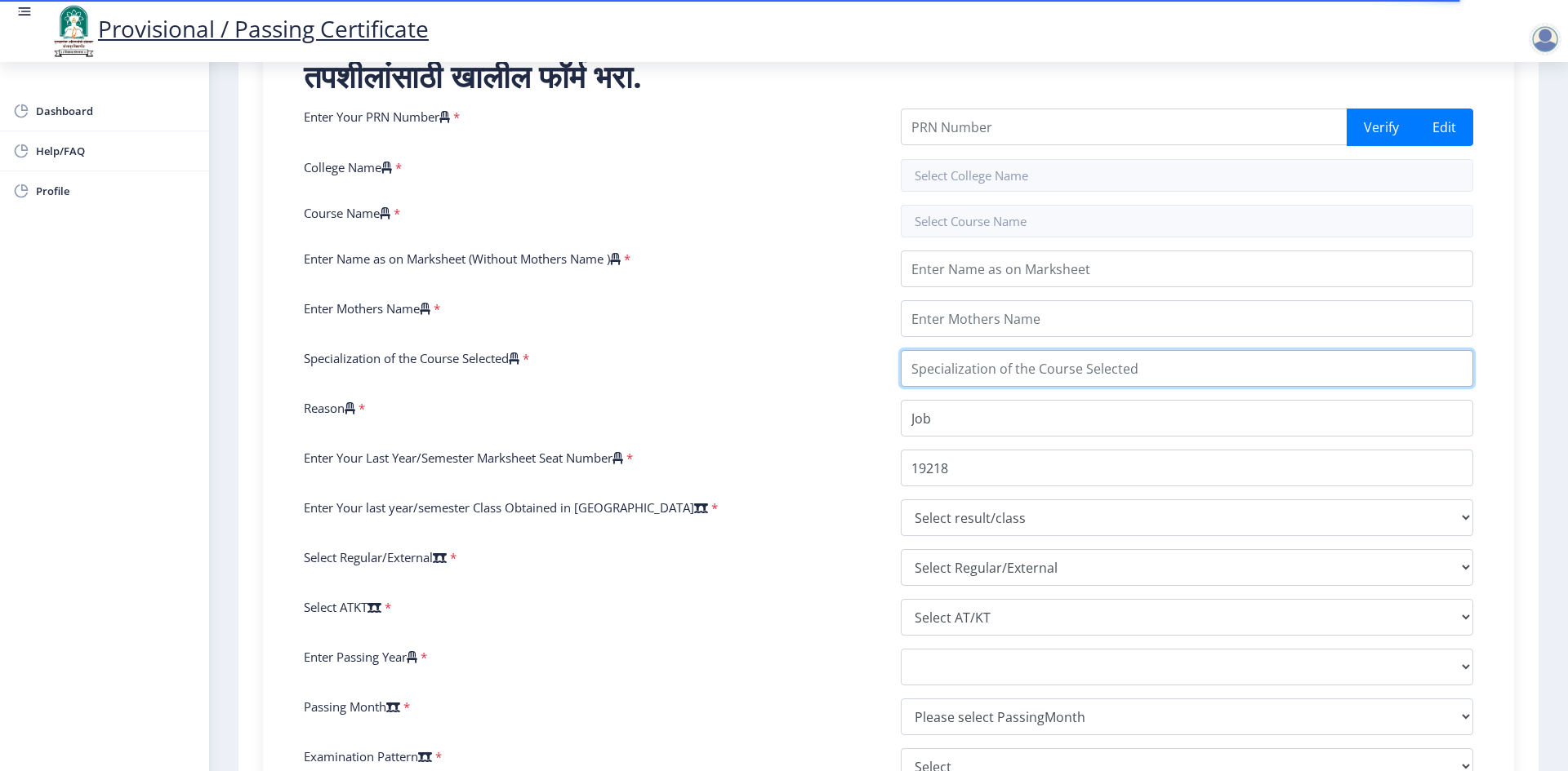
click at [965, 369] on input "Specialization of the Course Selected" at bounding box center [1187, 368] width 572 height 37
type input "Commerce"
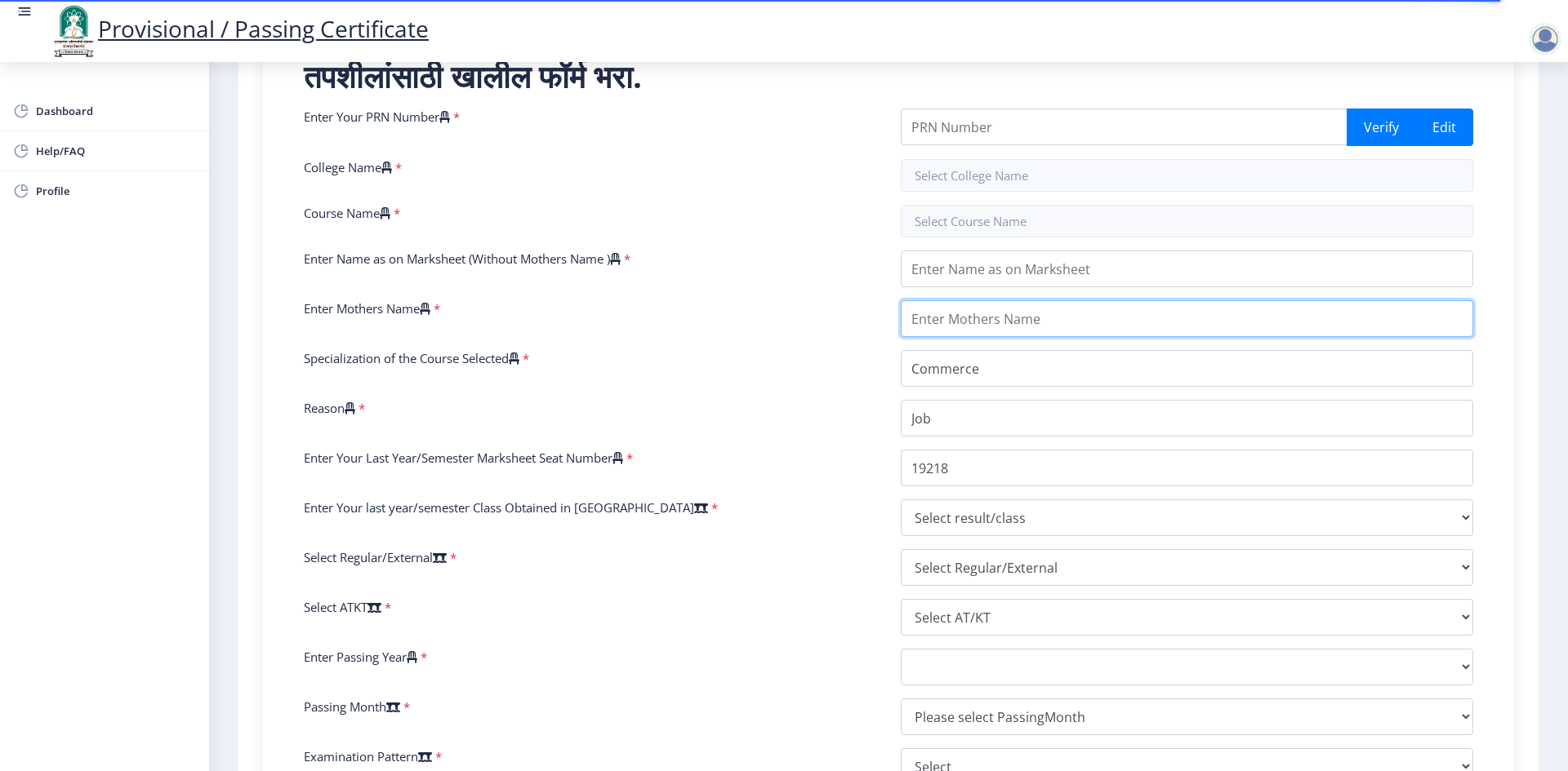
click at [1005, 325] on input "Enter Mothers Name" at bounding box center [1187, 318] width 572 height 37
type input "Dilshad"
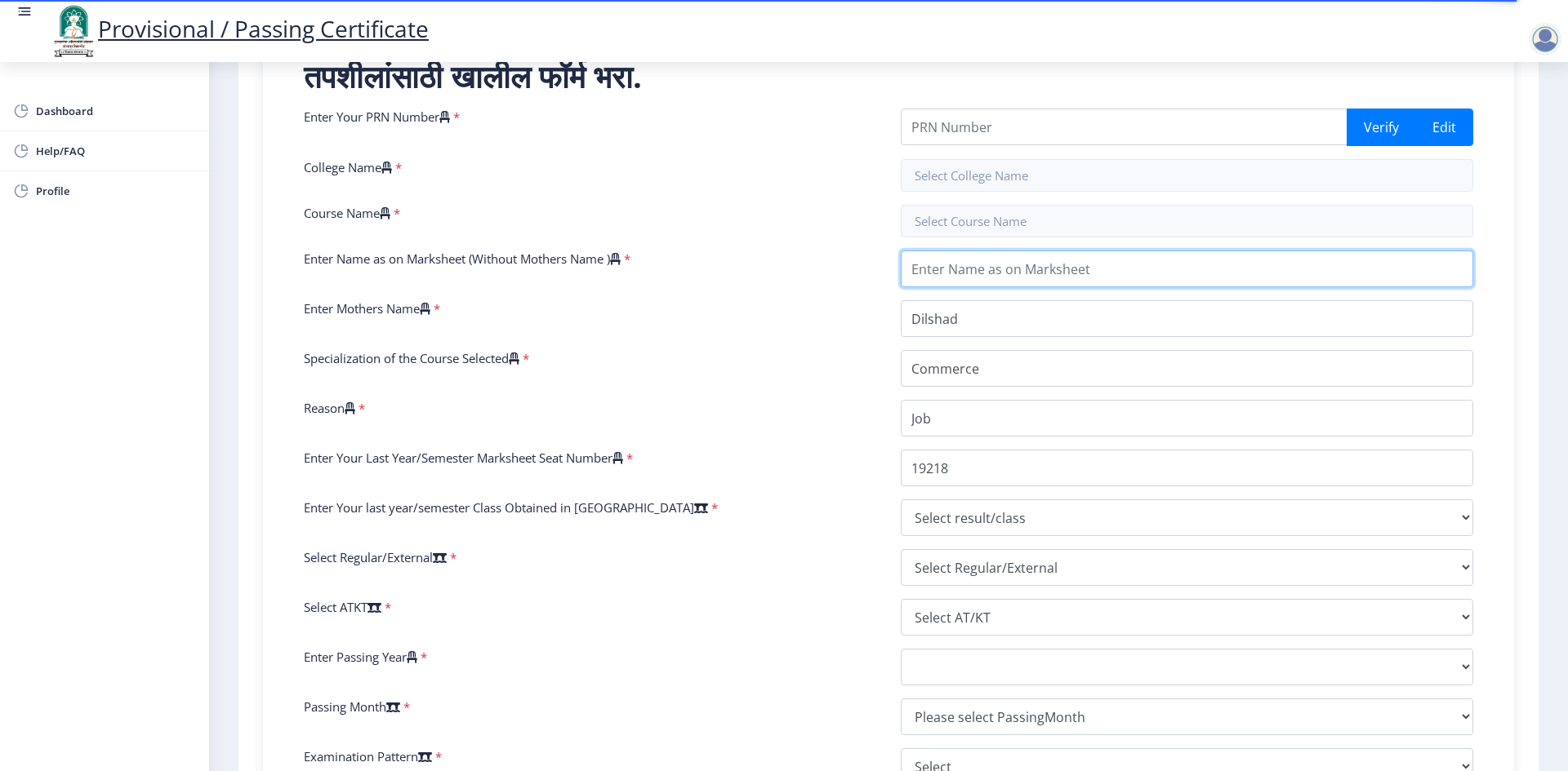
click at [997, 282] on input "Enter Name as on Marksheet (Without Mothers Name )" at bounding box center [1187, 269] width 572 height 37
type input "[PERSON_NAME] [PERSON_NAME]"
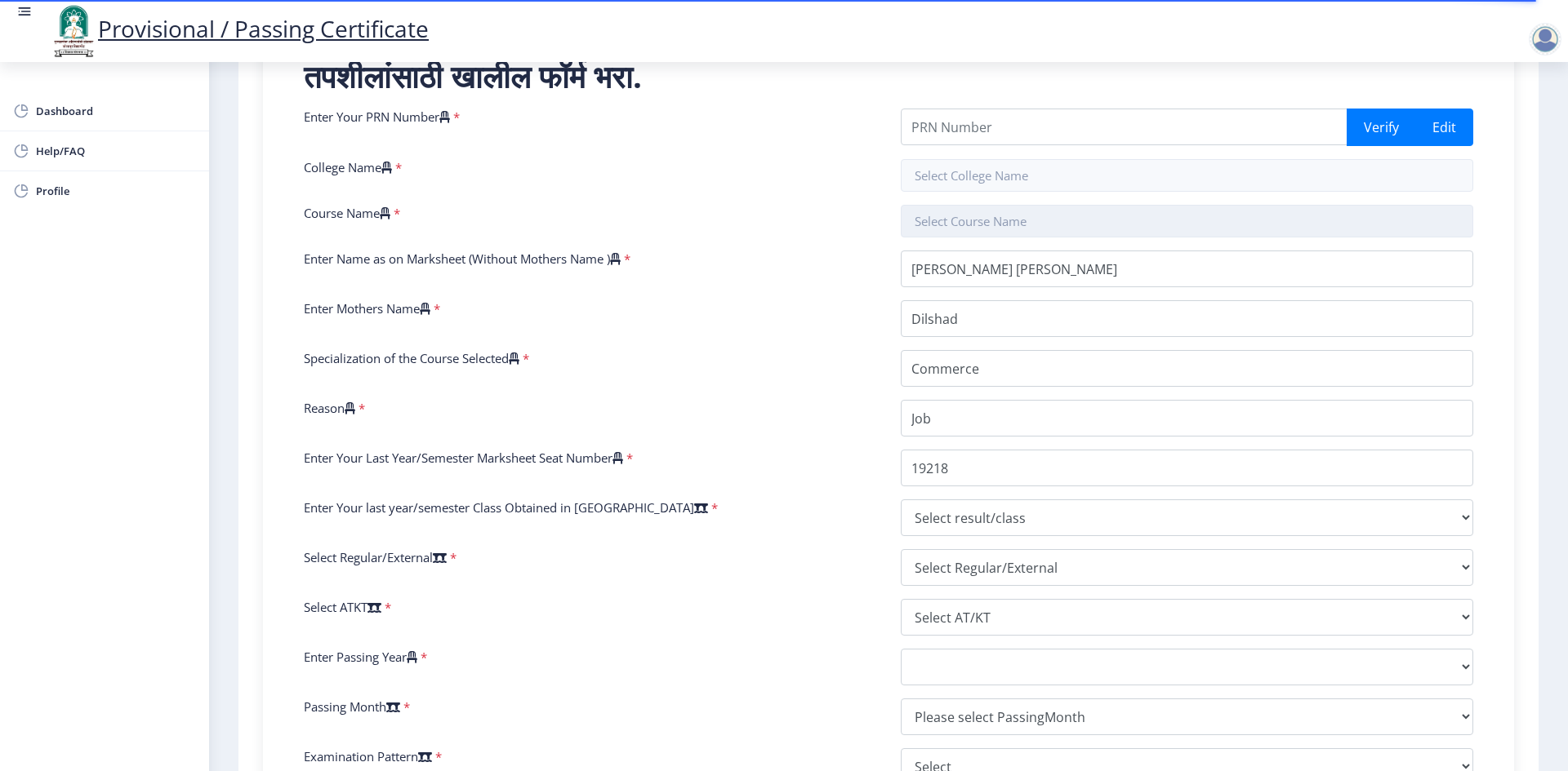
click at [966, 216] on input "text" at bounding box center [1187, 221] width 572 height 32
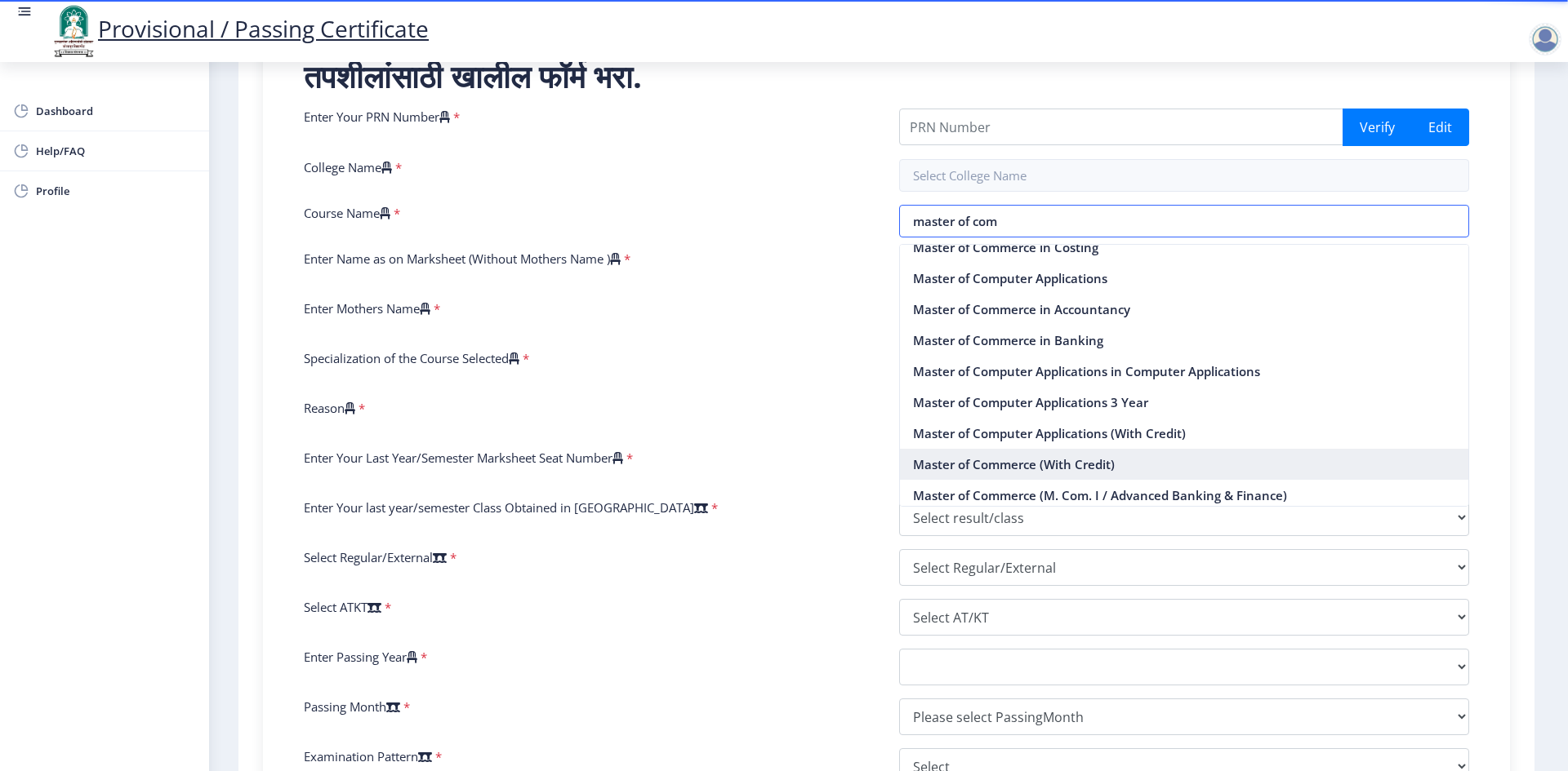
scroll to position [80, 0]
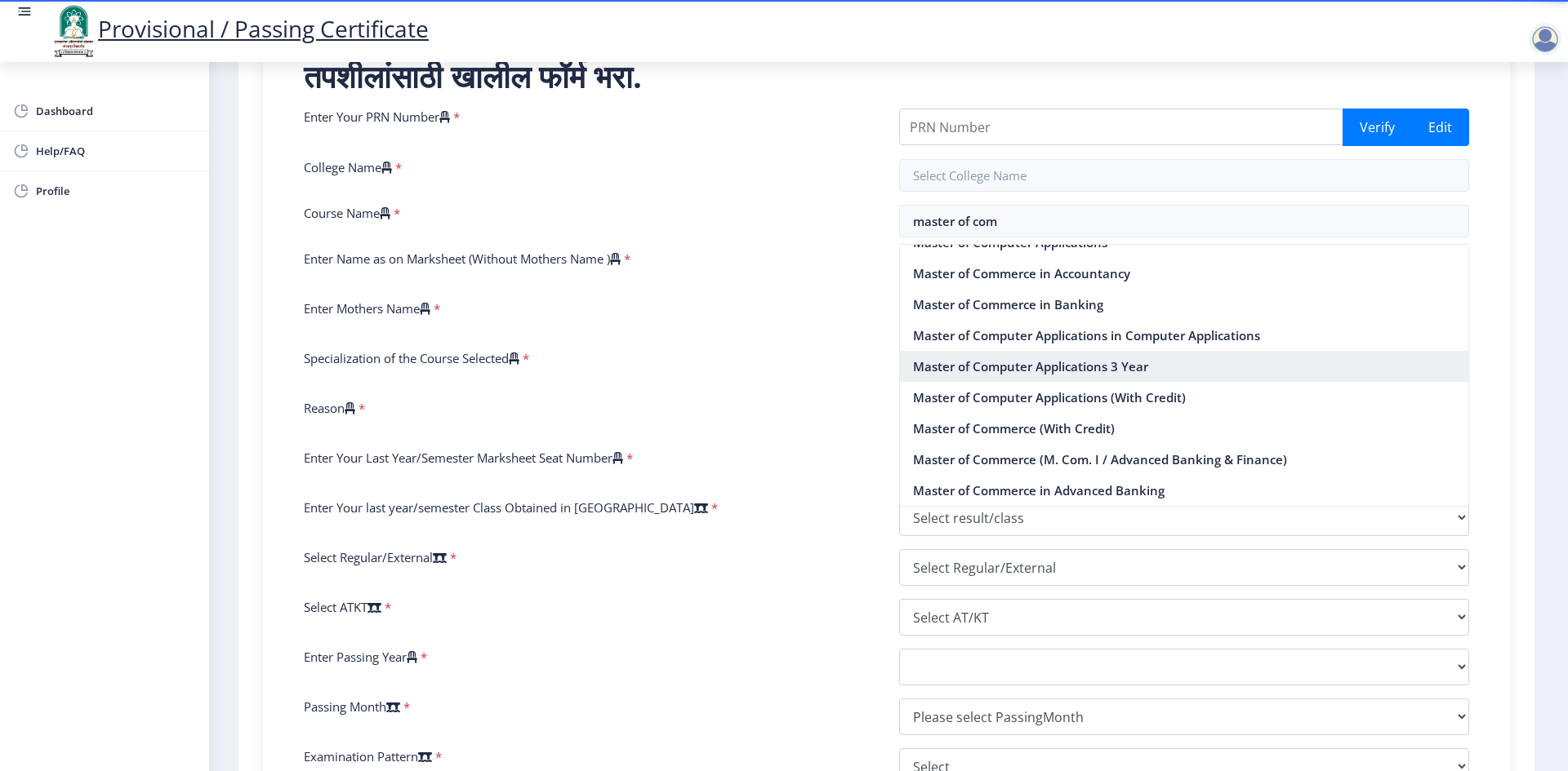
click at [1037, 364] on nb-option "Master of Computer Applications 3 Year" at bounding box center [1184, 367] width 570 height 31
type input "Master of Computer Applications 3 Year"
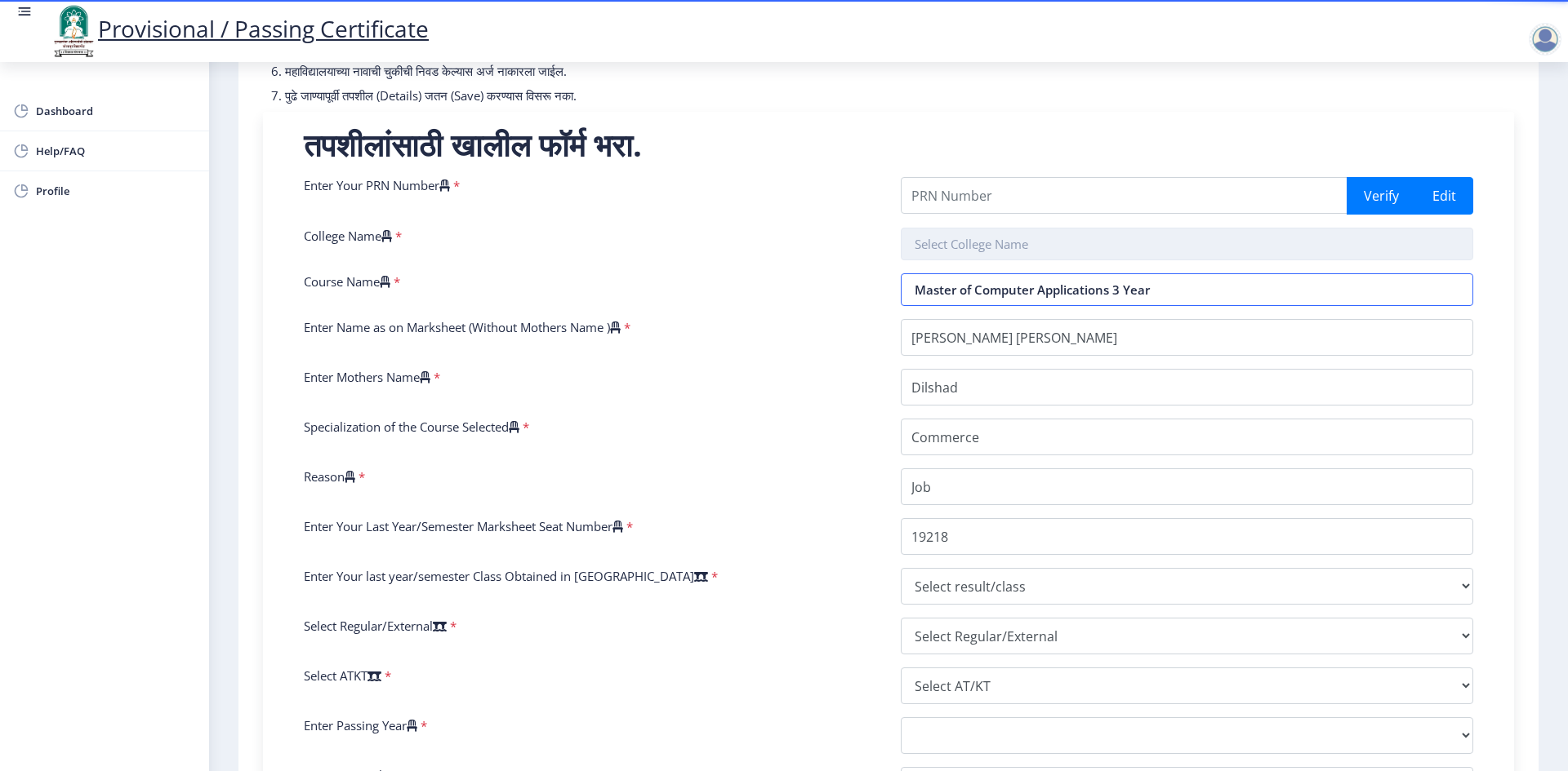
scroll to position [178, 0]
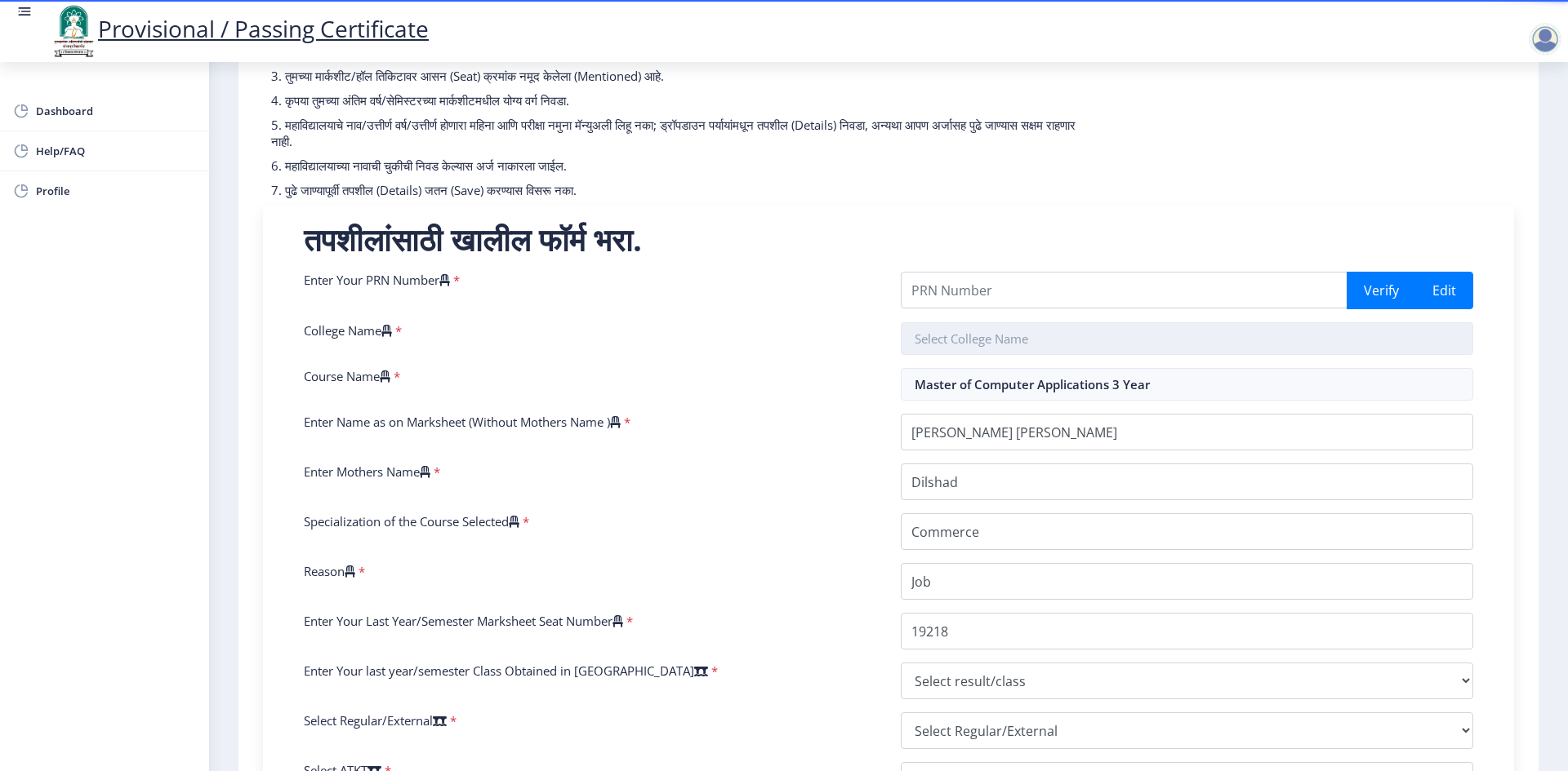
click at [1019, 333] on input "text" at bounding box center [1187, 339] width 572 height 32
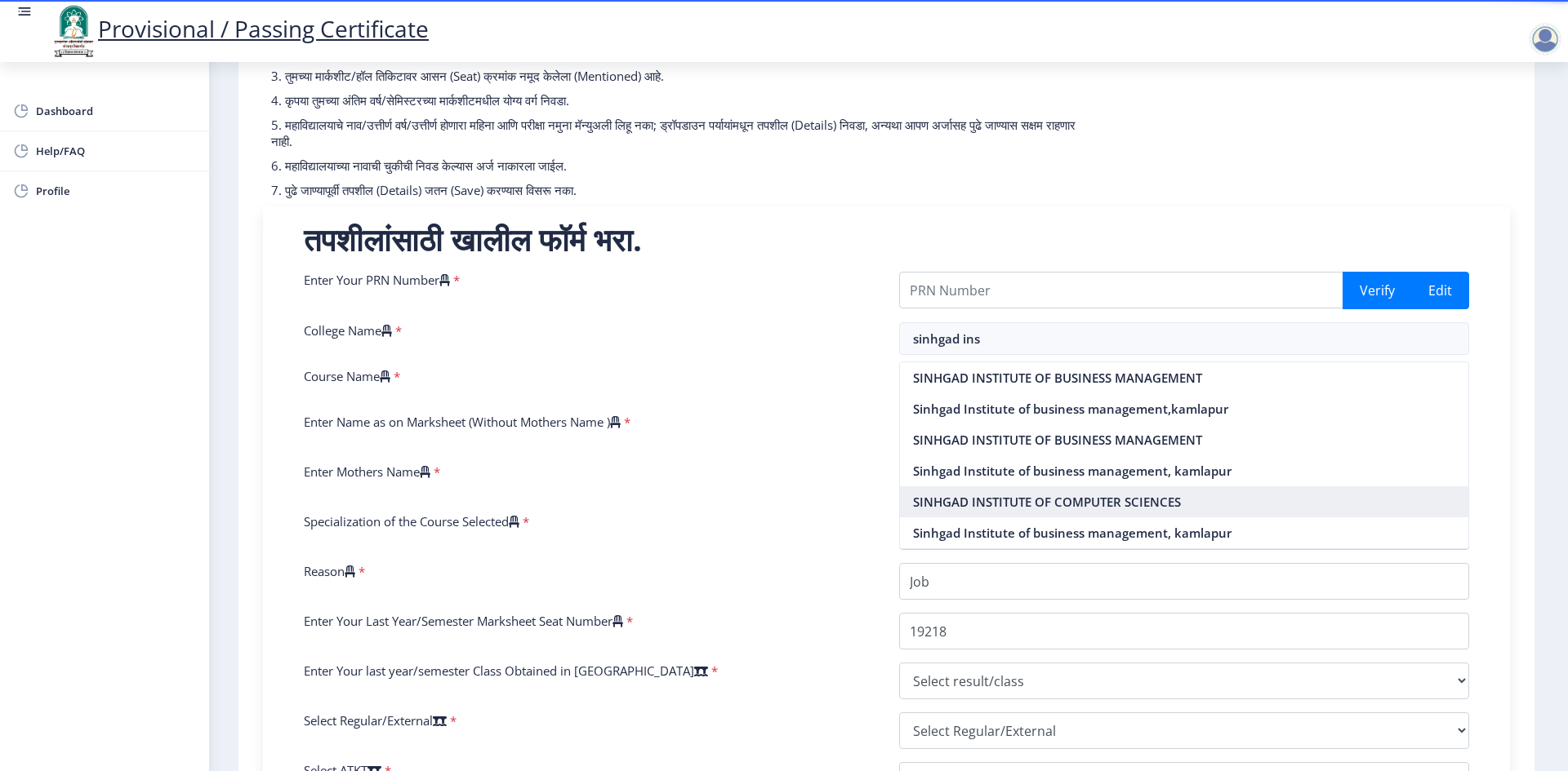
click at [1057, 509] on nb-option "SINHGAD INSTITUTE OF COMPUTER SCIENCES" at bounding box center [1184, 502] width 570 height 31
type input "SINHGAD INSTITUTE OF COMPUTER SCIENCES"
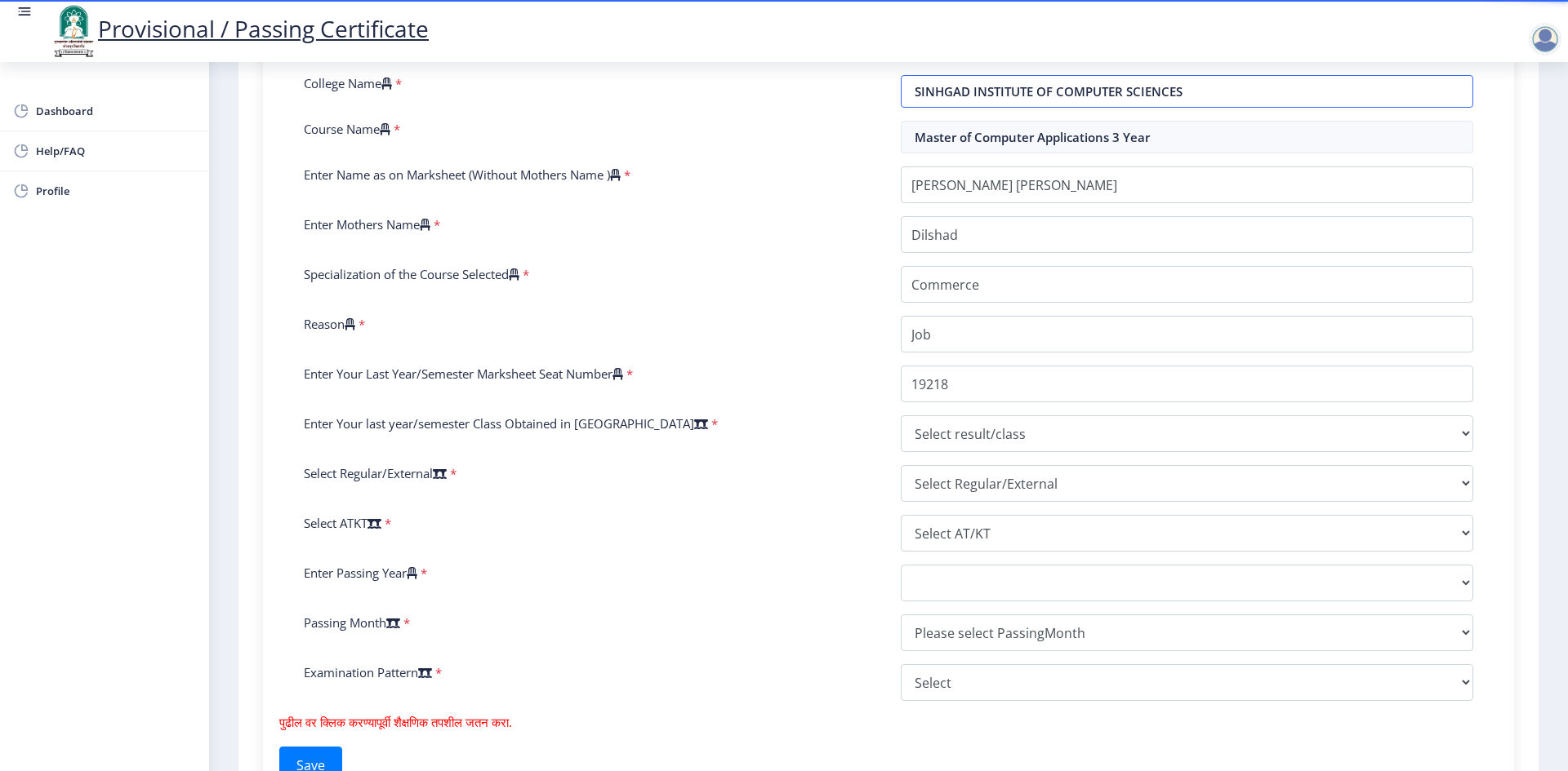
scroll to position [504, 0]
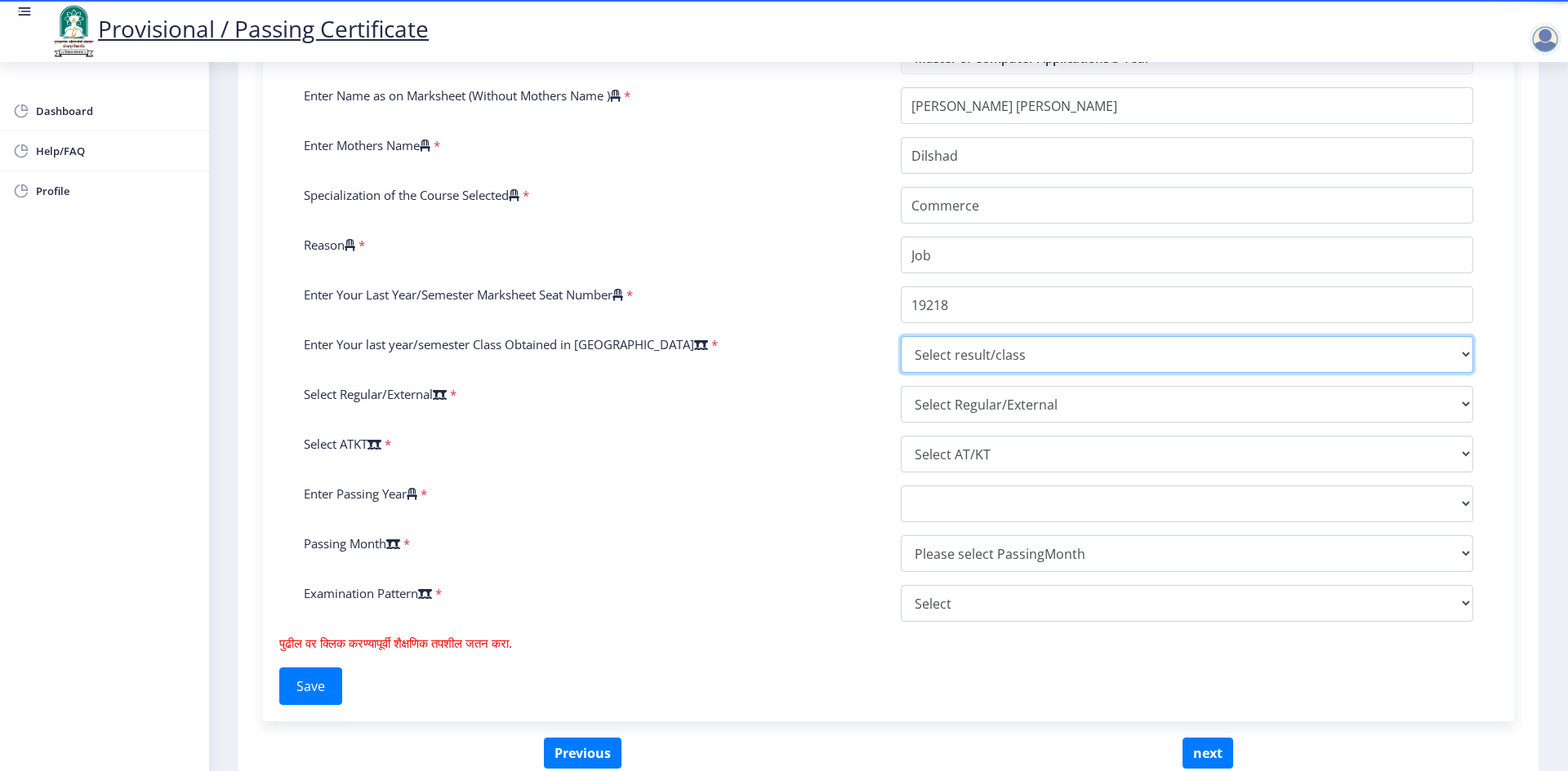
click at [996, 344] on select "Select result/class DISTINCTION FIRST CLASS HIGHER SECOND CLASS SECOND CLASS PA…" at bounding box center [1187, 354] width 572 height 37
select select "FIRST CLASS WITH DISTINCTION"
click at [901, 336] on select "Select result/class DISTINCTION FIRST CLASS HIGHER SECOND CLASS SECOND CLASS PA…" at bounding box center [1187, 354] width 572 height 37
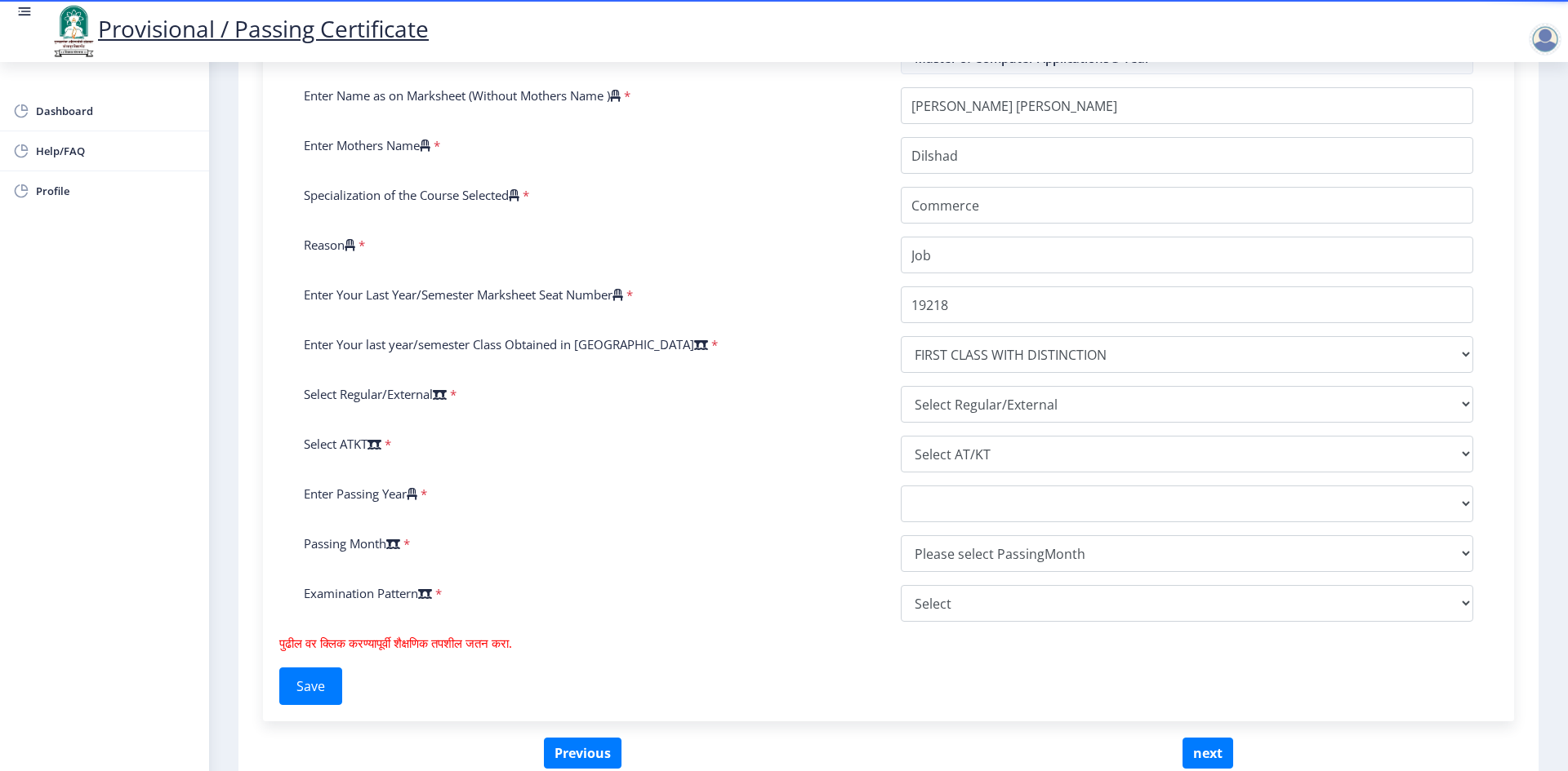
click at [962, 426] on div "Enter Your PRN Number * Verify Edit College Name * SINHGAD INSTITUTE OF COMPUTE…" at bounding box center [888, 290] width 1194 height 689
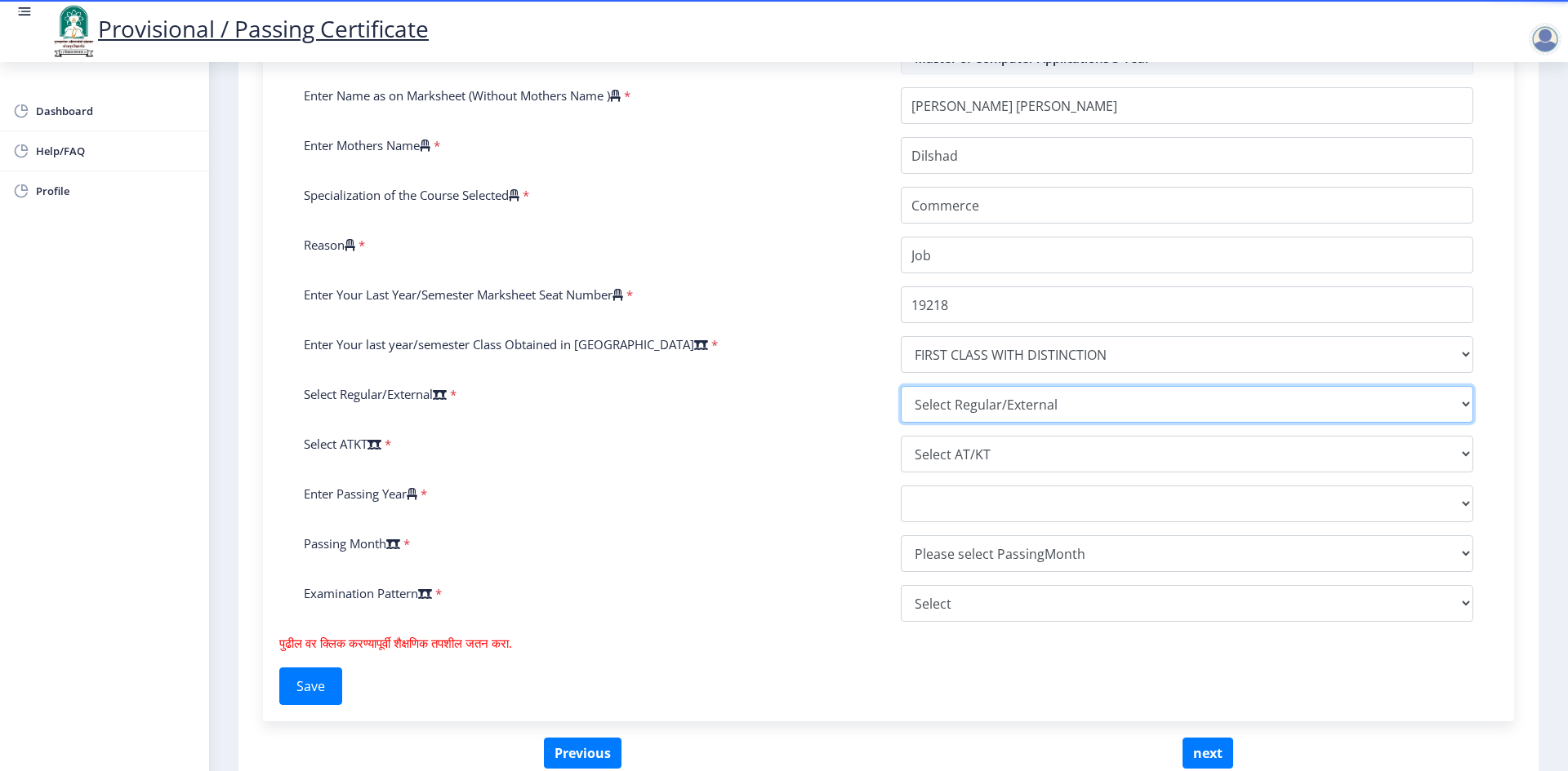
drag, startPoint x: 972, startPoint y: 405, endPoint x: 980, endPoint y: 422, distance: 18.8
click at [972, 405] on select "Select Regular/External Regular External Special" at bounding box center [1187, 404] width 572 height 37
select select "Regular"
click at [901, 386] on select "Select Regular/External Regular External Special" at bounding box center [1187, 404] width 572 height 37
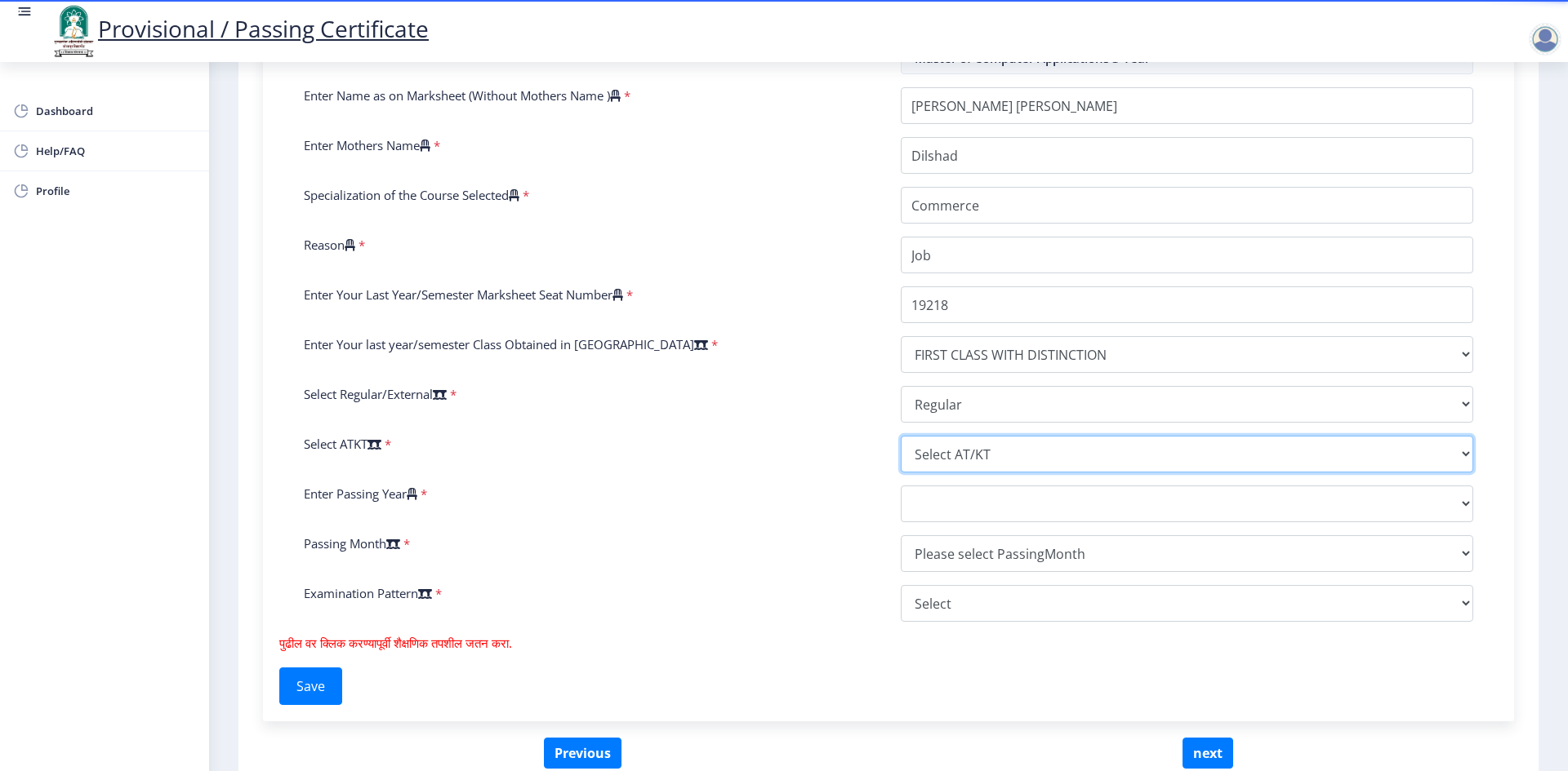
click at [981, 452] on select "Select AT/KT None ATKT" at bounding box center [1187, 454] width 572 height 37
select select "None"
click at [901, 436] on select "Select AT/KT None ATKT" at bounding box center [1187, 454] width 572 height 37
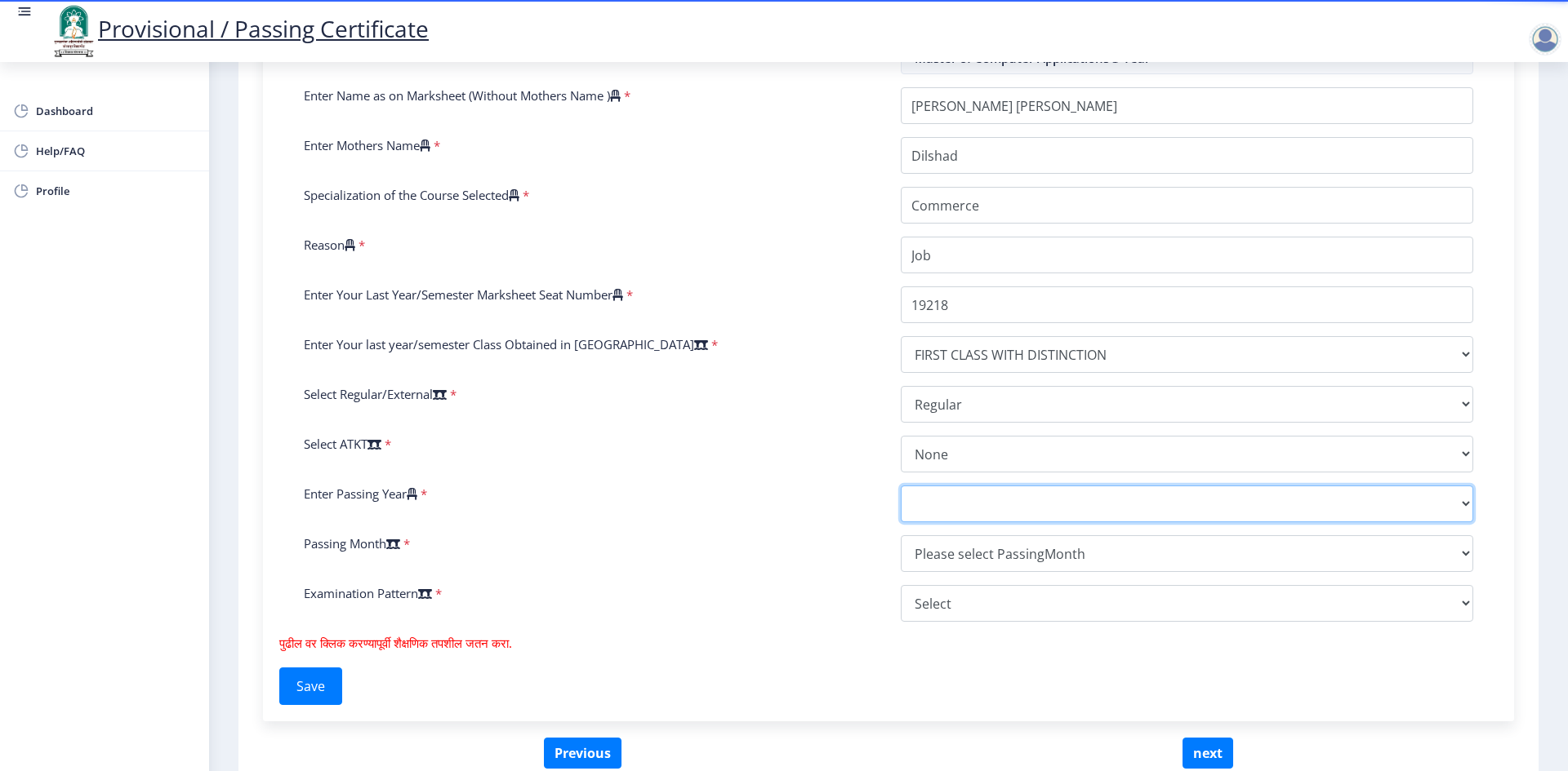
click at [966, 508] on select "2025 2024 2023 2022 2021 2020 2019 2018 2017 2016 2015 2014 2013 2012 2011 2010…" at bounding box center [1187, 504] width 572 height 37
select select "2014"
click at [901, 486] on select "2025 2024 2023 2022 2021 2020 2019 2018 2017 2016 2015 2014 2013 2012 2011 2010…" at bounding box center [1187, 504] width 572 height 37
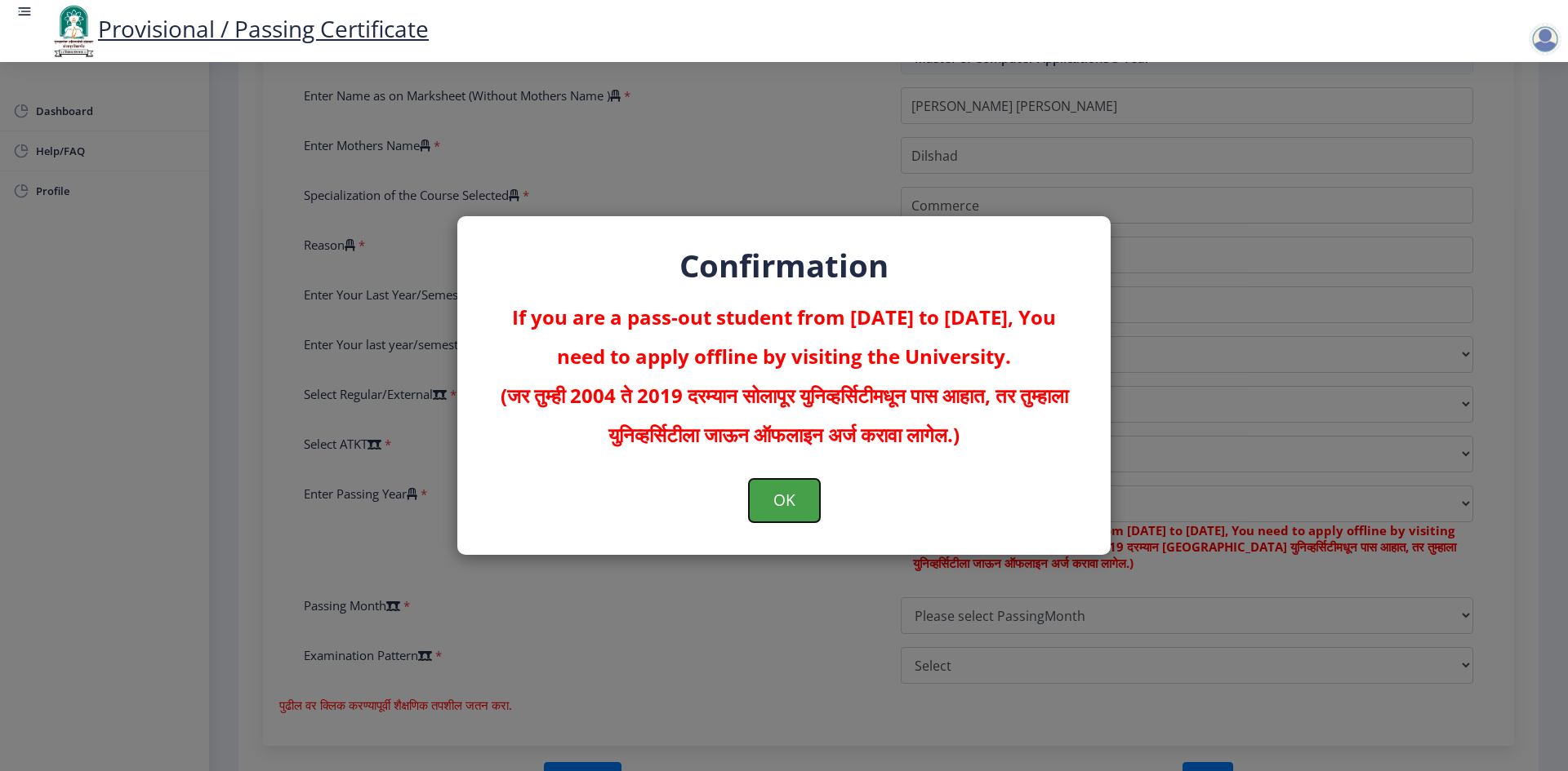
click at [775, 500] on button "OK" at bounding box center [784, 499] width 71 height 42
